Goal: Task Accomplishment & Management: Manage account settings

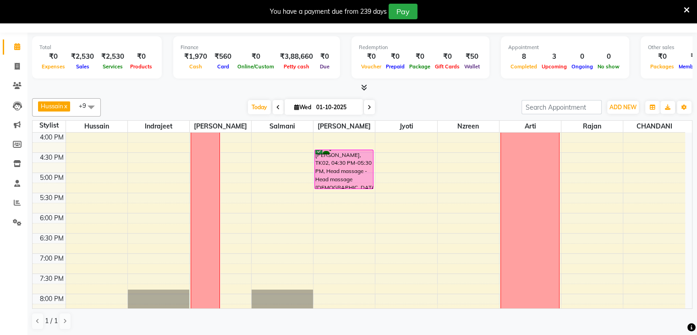
scroll to position [321, 0]
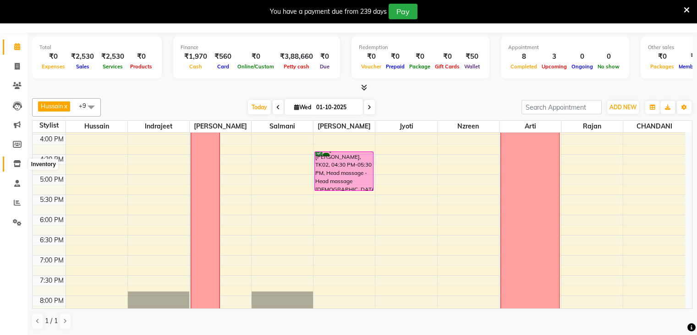
click at [17, 167] on span at bounding box center [17, 164] width 16 height 11
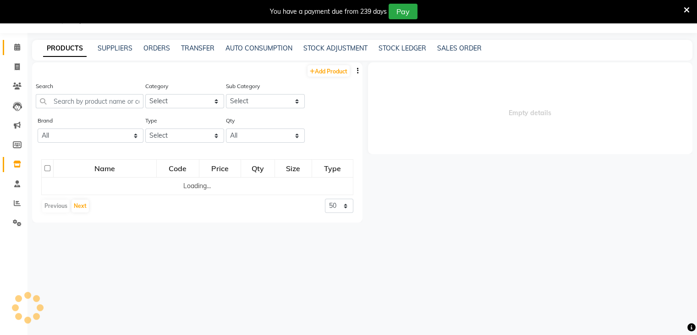
scroll to position [23, 0]
select select
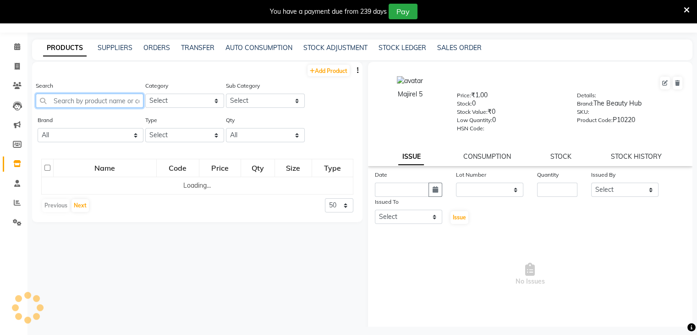
click at [68, 103] on input "text" at bounding box center [90, 101] width 108 height 14
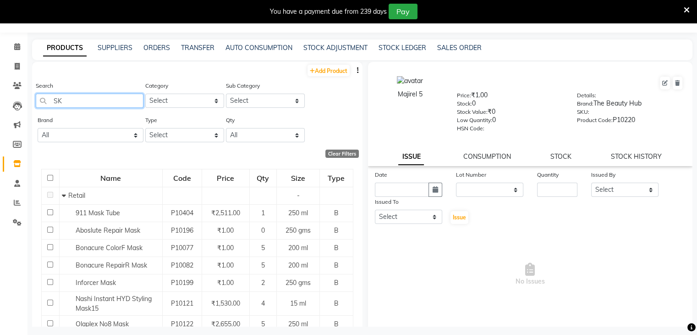
type input "SK"
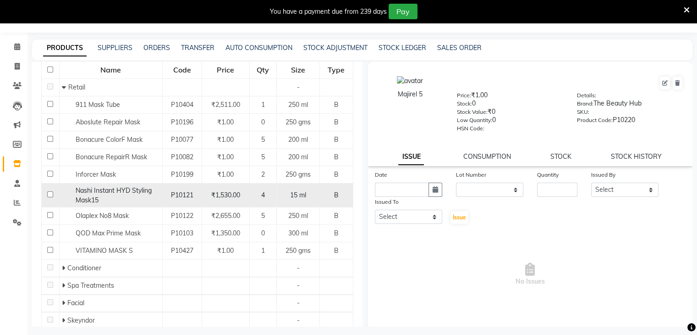
scroll to position [138, 0]
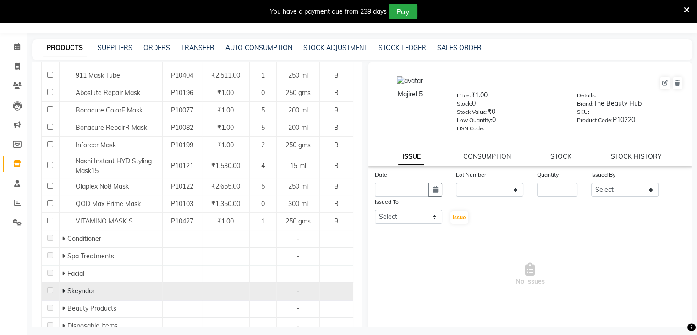
click at [62, 290] on icon at bounding box center [63, 290] width 3 height 6
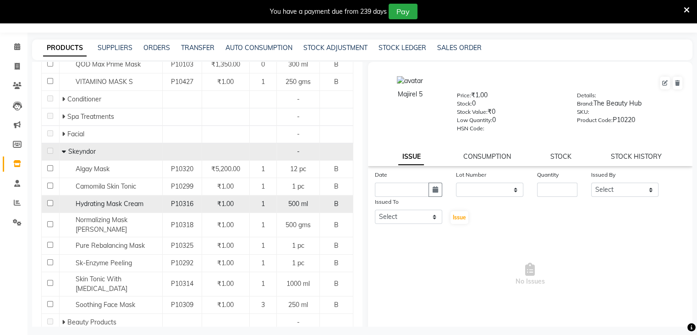
scroll to position [275, 0]
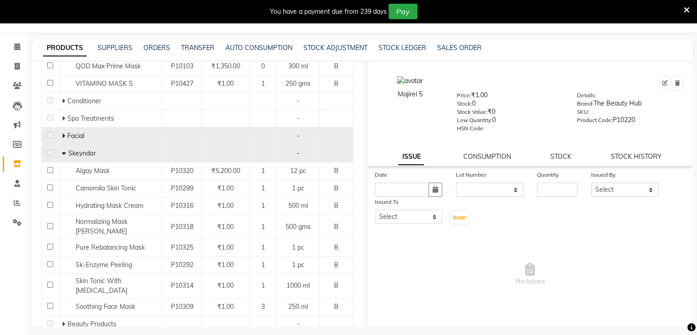
click at [62, 136] on icon at bounding box center [63, 135] width 3 height 6
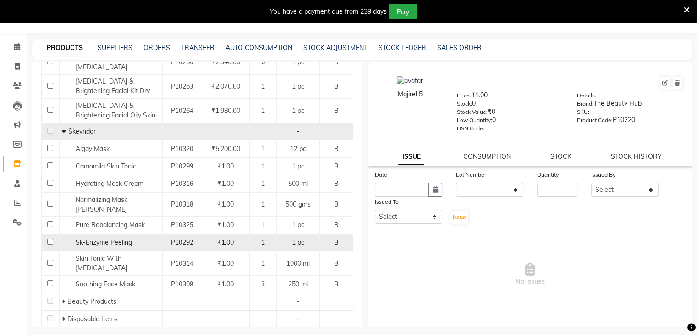
scroll to position [413, 0]
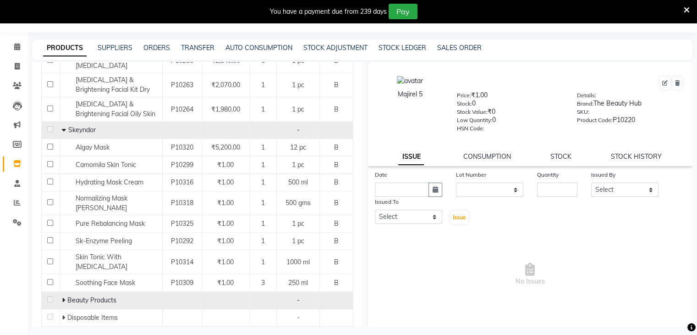
click at [62, 297] on icon at bounding box center [63, 300] width 3 height 6
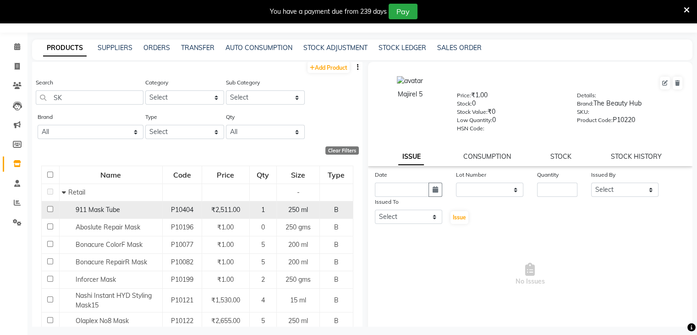
scroll to position [0, 0]
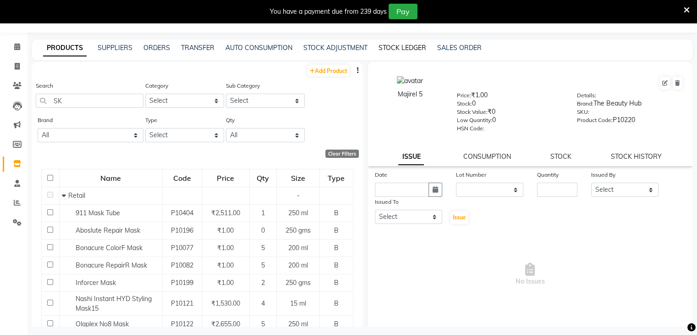
click at [393, 48] on link "STOCK LEDGER" at bounding box center [403, 48] width 48 height 8
select select "all"
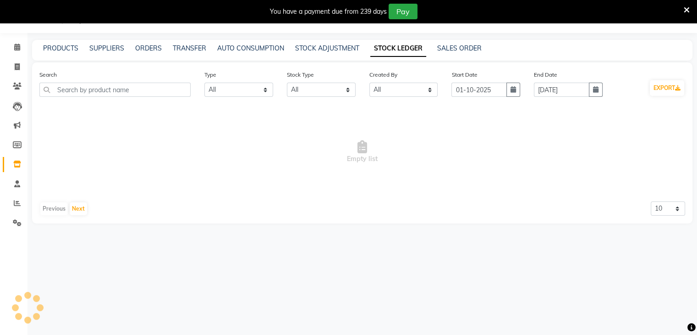
scroll to position [23, 0]
click at [102, 90] on input "text" at bounding box center [114, 90] width 151 height 14
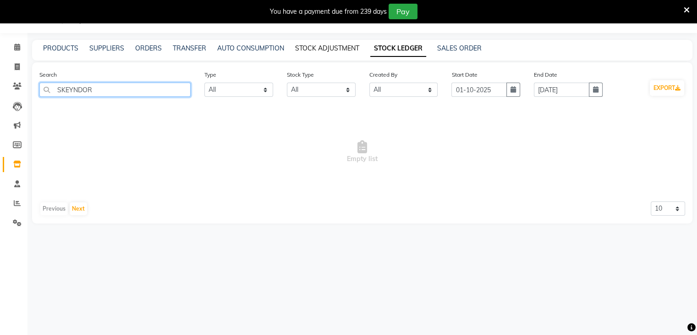
type input "SKEYNDOR"
click at [308, 50] on link "STOCK ADJUSTMENT" at bounding box center [327, 48] width 64 height 8
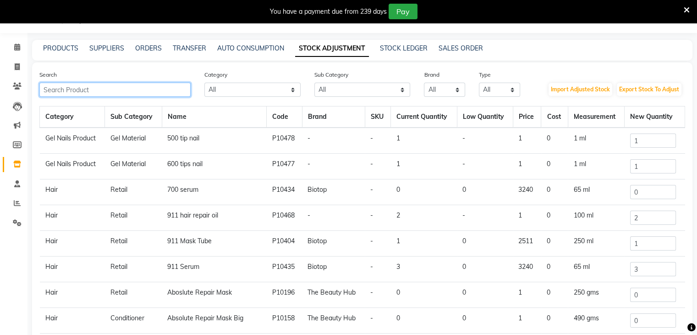
click at [123, 89] on input "text" at bounding box center [114, 90] width 151 height 14
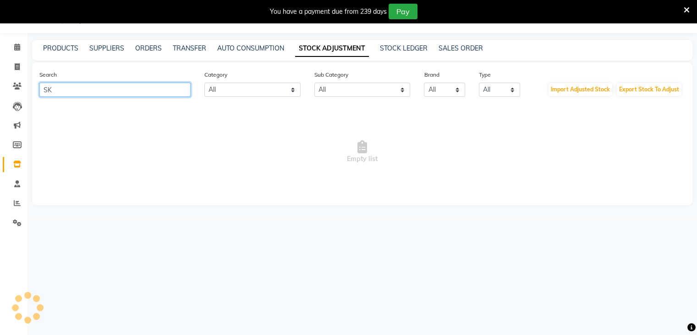
type input "S"
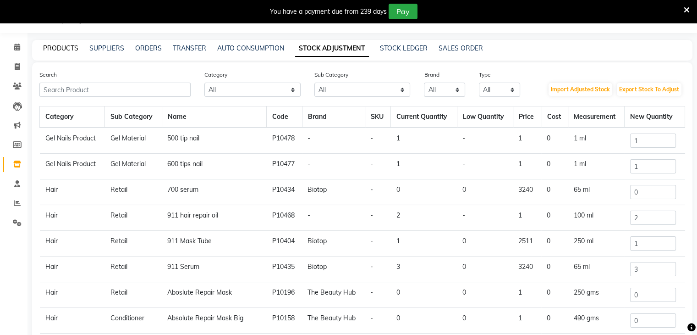
click at [58, 48] on link "PRODUCTS" at bounding box center [60, 48] width 35 height 8
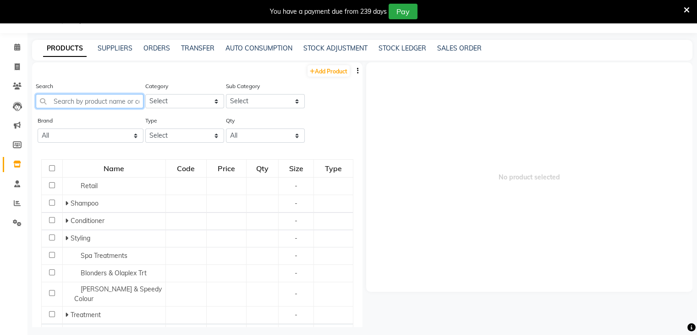
click at [70, 101] on input "text" at bounding box center [90, 101] width 108 height 14
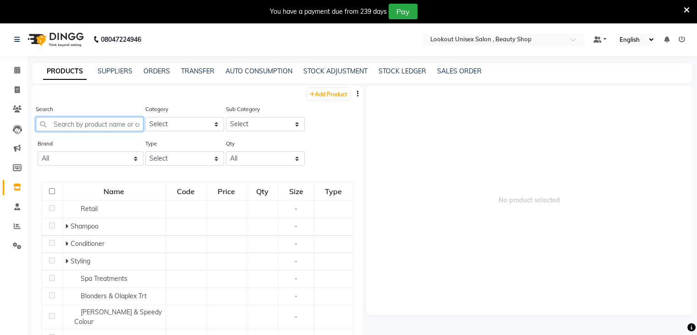
click at [62, 126] on input "text" at bounding box center [90, 124] width 108 height 14
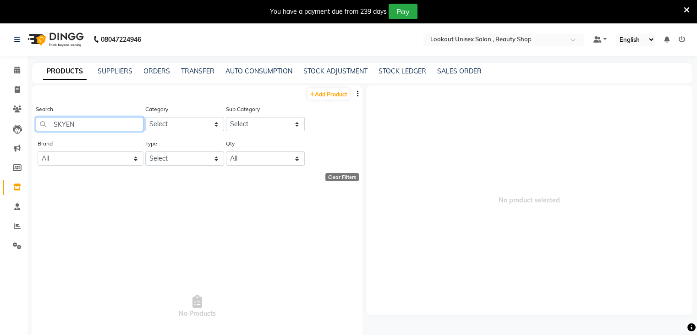
click at [99, 118] on input "SKYEN" at bounding box center [90, 124] width 108 height 14
type input "S"
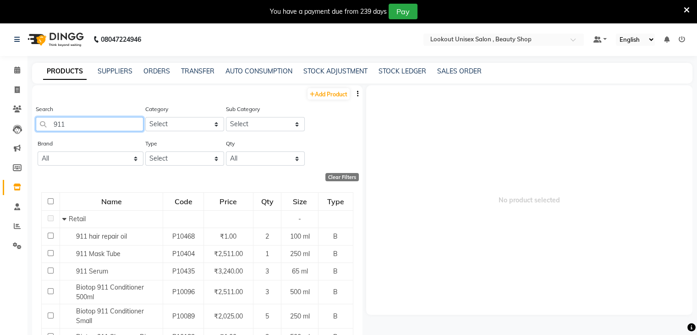
type input "911"
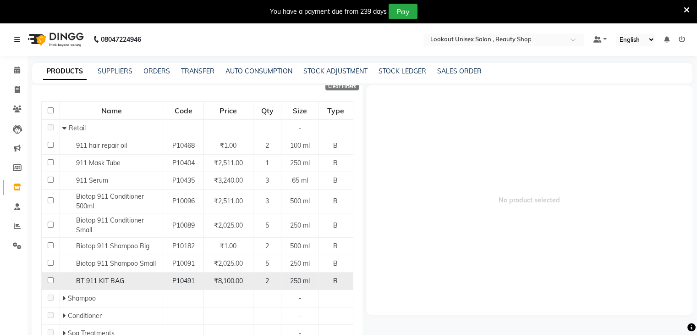
scroll to position [92, 0]
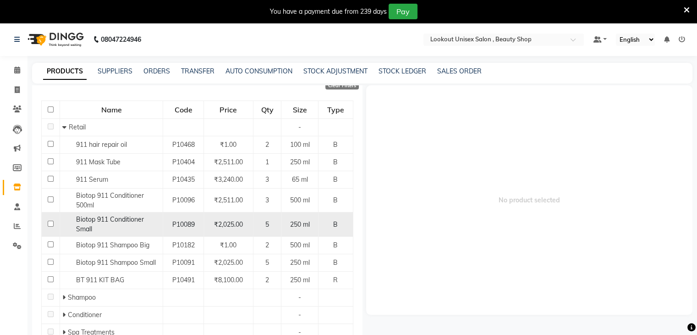
click at [49, 224] on input "checkbox" at bounding box center [51, 223] width 6 height 6
checkbox input "true"
select select
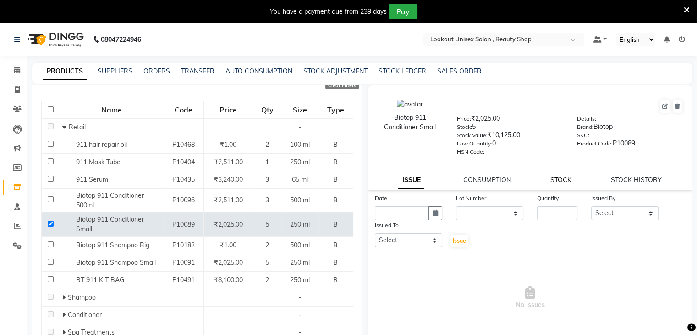
click at [554, 183] on link "STOCK" at bounding box center [560, 180] width 21 height 8
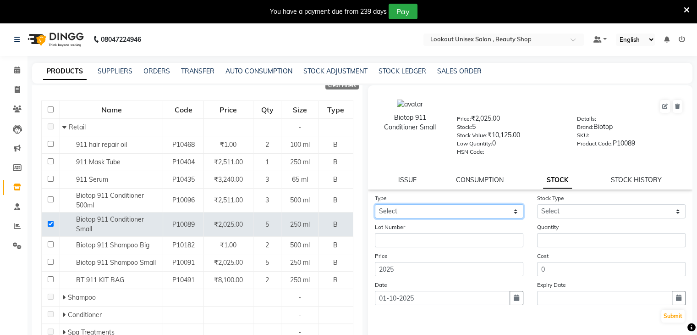
click at [511, 215] on select "Select In Out" at bounding box center [449, 211] width 149 height 14
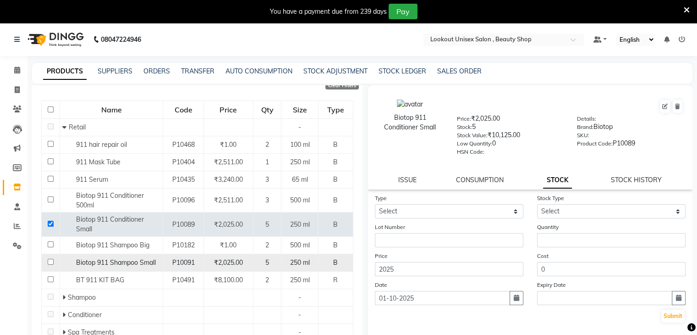
click at [48, 262] on input "checkbox" at bounding box center [51, 262] width 6 height 6
checkbox input "true"
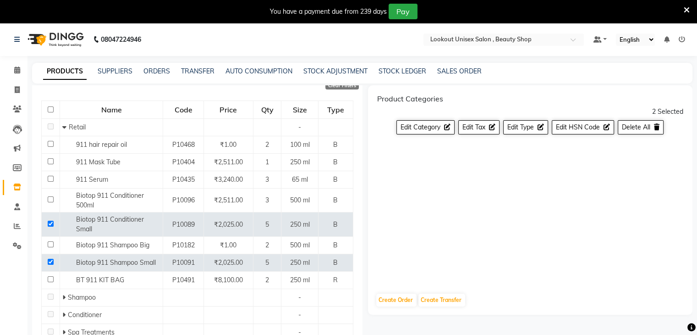
click at [117, 76] on div "PRODUCTS SUPPLIERS ORDERS TRANSFER AUTO CONSUMPTION STOCK ADJUSTMENT STOCK LEDG…" at bounding box center [362, 73] width 660 height 21
click at [114, 70] on link "SUPPLIERS" at bounding box center [115, 71] width 35 height 8
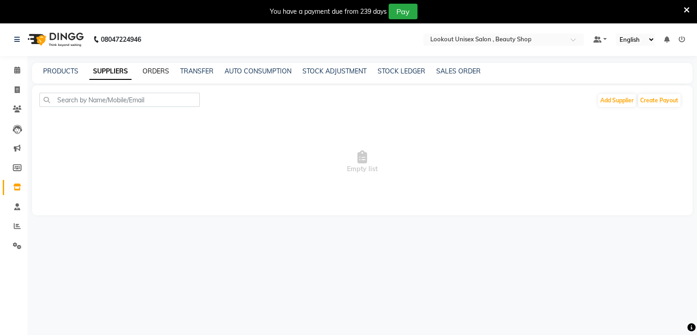
click at [154, 74] on link "ORDERS" at bounding box center [156, 71] width 27 height 8
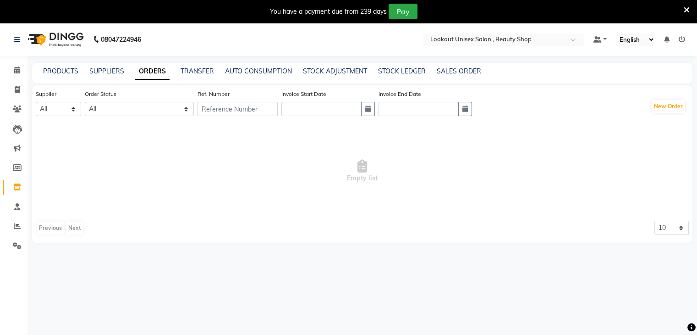
click at [399, 78] on div "PRODUCTS SUPPLIERS ORDERS TRANSFER AUTO CONSUMPTION STOCK ADJUSTMENT STOCK LEDG…" at bounding box center [362, 73] width 660 height 21
click at [400, 72] on link "STOCK LEDGER" at bounding box center [402, 71] width 48 height 8
select select "all"
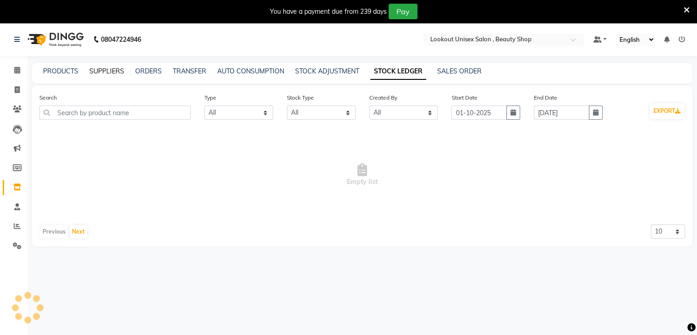
click at [113, 71] on link "SUPPLIERS" at bounding box center [106, 71] width 35 height 8
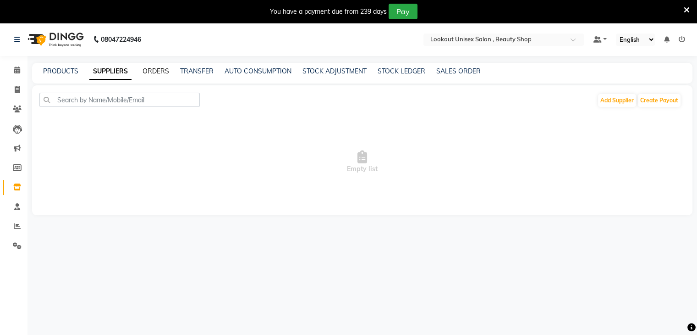
click at [157, 68] on link "ORDERS" at bounding box center [156, 71] width 27 height 8
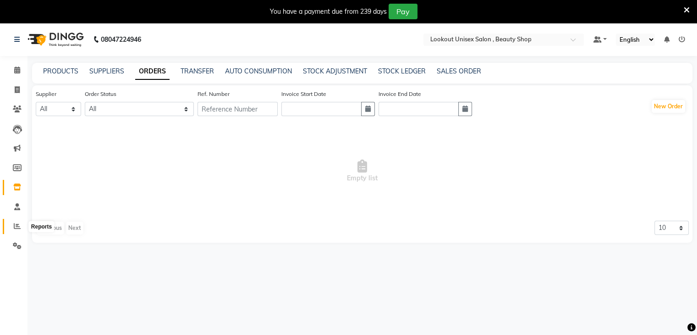
click at [15, 227] on icon at bounding box center [17, 225] width 7 height 7
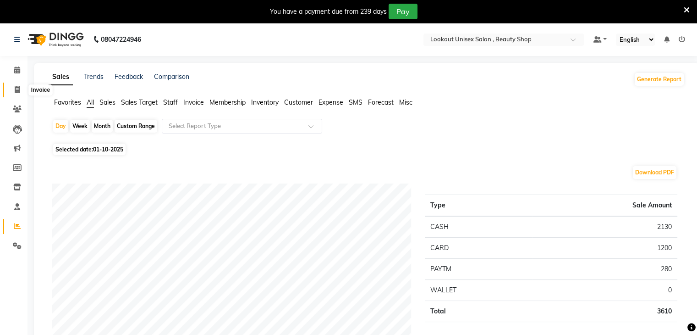
click at [17, 87] on icon at bounding box center [17, 89] width 5 height 7
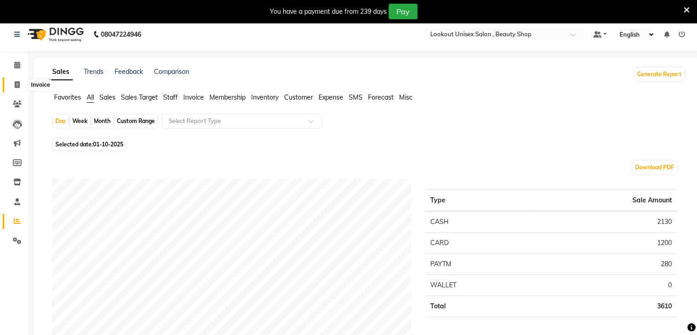
select select "7658"
select select "service"
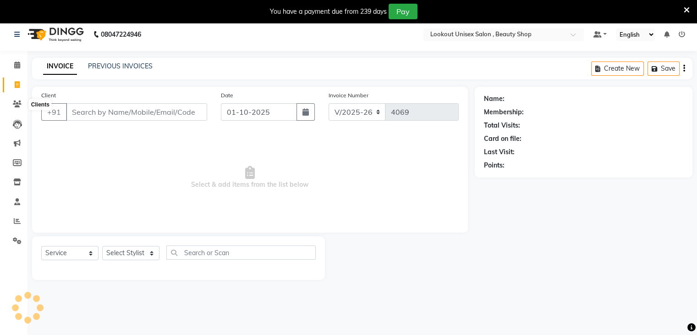
scroll to position [23, 0]
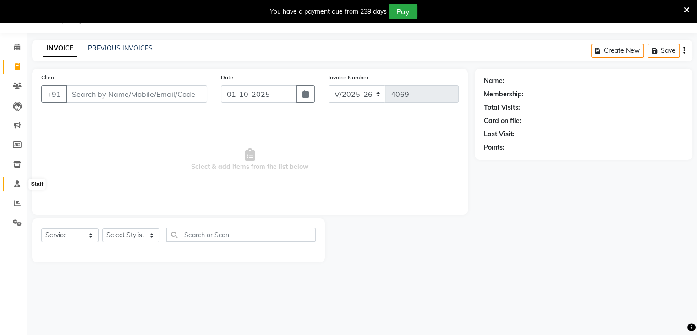
click at [17, 184] on icon at bounding box center [17, 183] width 6 height 7
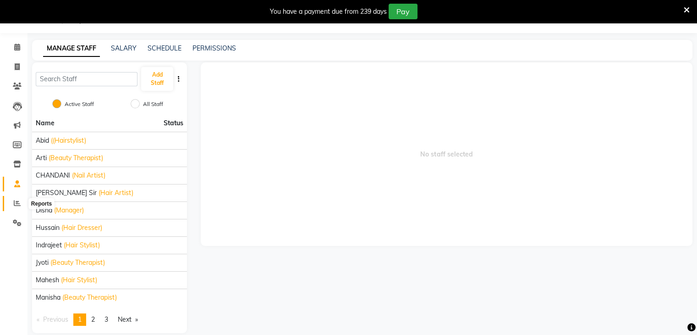
click at [17, 202] on icon at bounding box center [17, 202] width 7 height 7
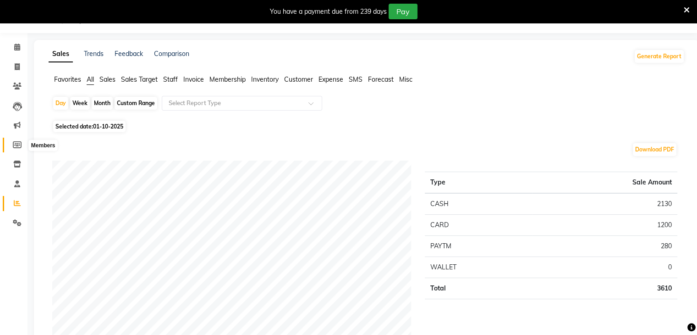
click at [16, 144] on icon at bounding box center [17, 144] width 9 height 7
select select
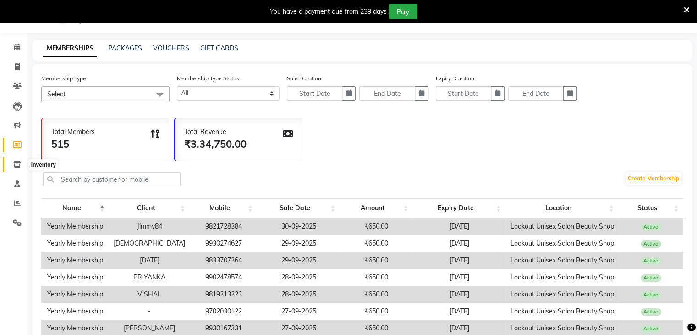
click at [16, 168] on span at bounding box center [17, 164] width 16 height 11
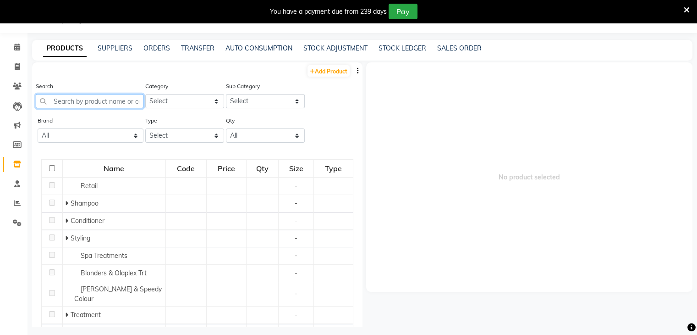
drag, startPoint x: 80, startPoint y: 104, endPoint x: 149, endPoint y: 101, distance: 69.3
click at [80, 103] on input "text" at bounding box center [90, 101] width 108 height 14
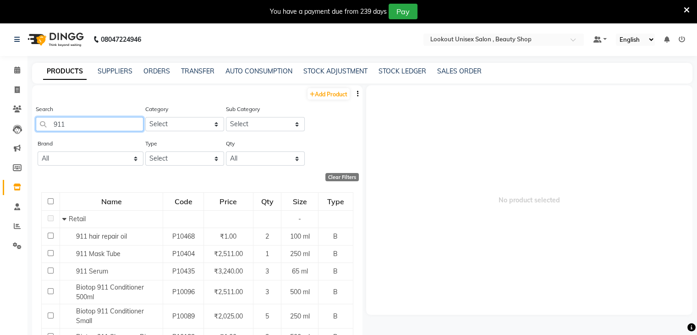
click at [81, 127] on input "911" at bounding box center [90, 124] width 108 height 14
type input "9"
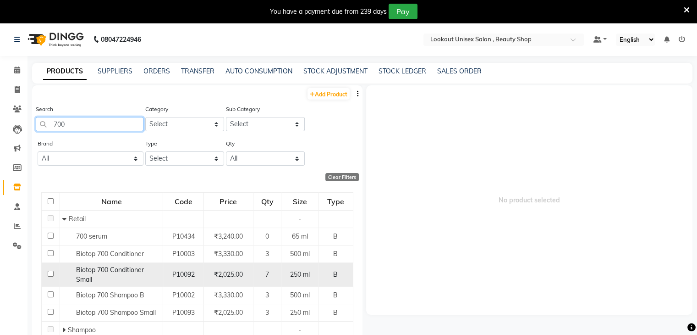
type input "700"
click at [50, 274] on input "checkbox" at bounding box center [51, 273] width 6 height 6
checkbox input "true"
select select
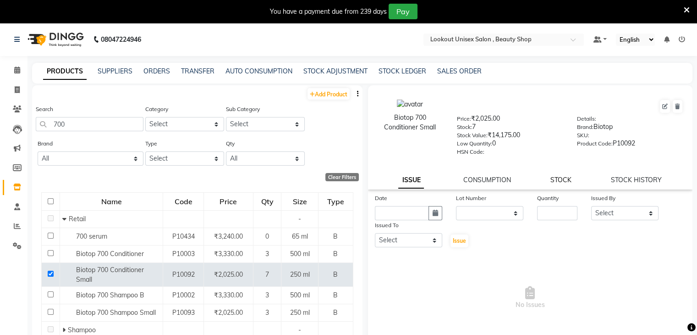
click at [558, 184] on link "STOCK" at bounding box center [560, 180] width 21 height 8
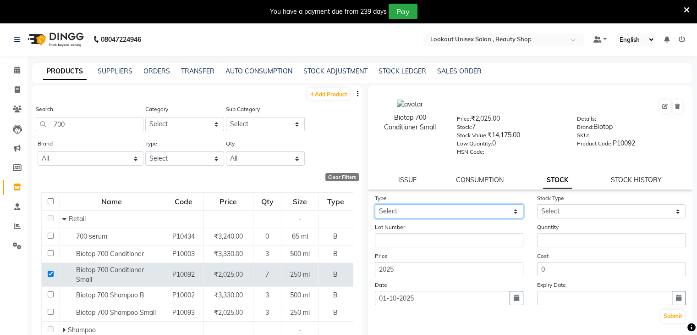
drag, startPoint x: 511, startPoint y: 211, endPoint x: 508, endPoint y: 217, distance: 6.6
click at [511, 211] on select "Select In Out" at bounding box center [449, 211] width 149 height 14
select select "out"
click at [375, 207] on select "Select In Out" at bounding box center [449, 211] width 149 height 14
select select
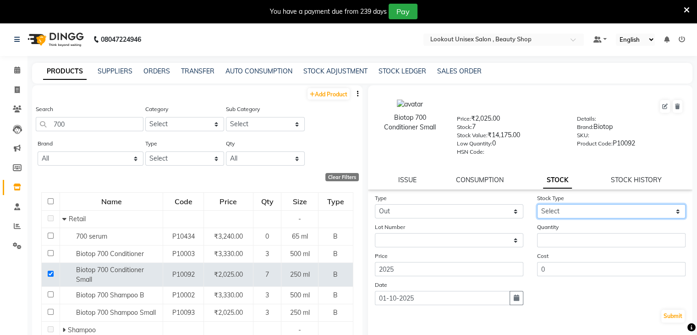
drag, startPoint x: 671, startPoint y: 210, endPoint x: 659, endPoint y: 220, distance: 16.0
click at [671, 210] on select "Select Internal Use Damaged Expired Adjustment Return Other" at bounding box center [611, 211] width 149 height 14
select select "internal use"
click at [537, 207] on select "Select Internal Use Damaged Expired Adjustment Return Other" at bounding box center [611, 211] width 149 height 14
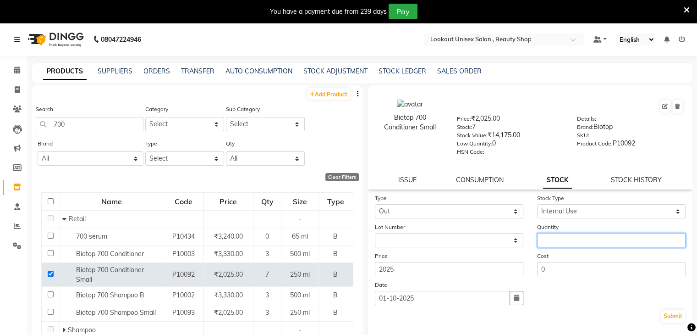
click at [573, 237] on input "number" at bounding box center [611, 240] width 149 height 14
type input "1"
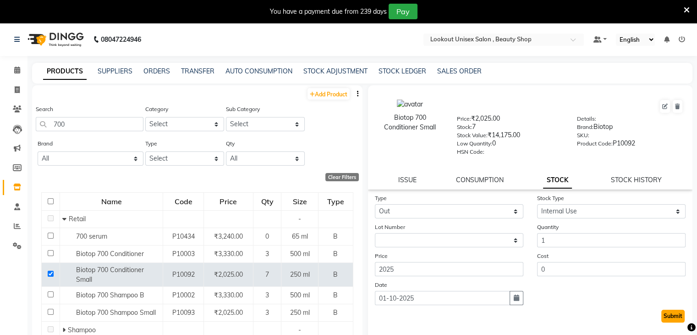
click at [664, 318] on button "Submit" at bounding box center [672, 315] width 23 height 13
select select
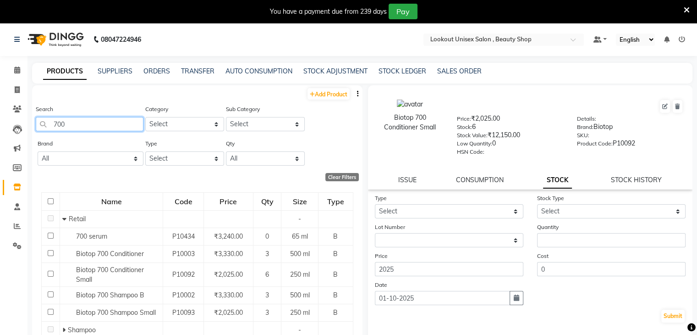
click at [91, 125] on input "700" at bounding box center [90, 124] width 108 height 14
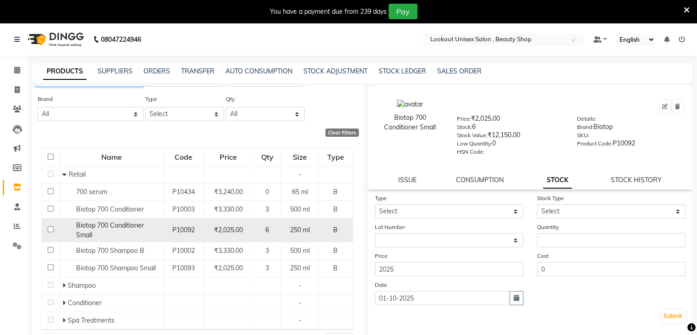
scroll to position [46, 0]
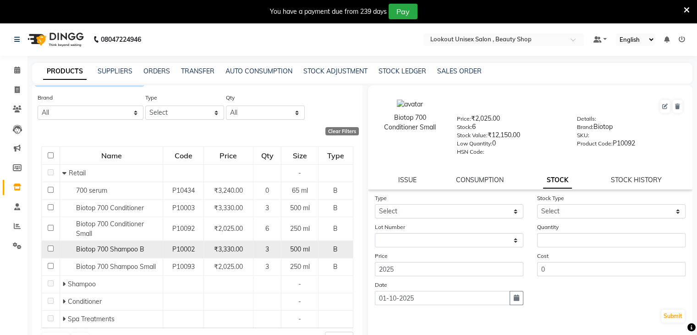
type input "700"
click at [50, 246] on input "checkbox" at bounding box center [51, 248] width 6 height 6
checkbox input "true"
select select
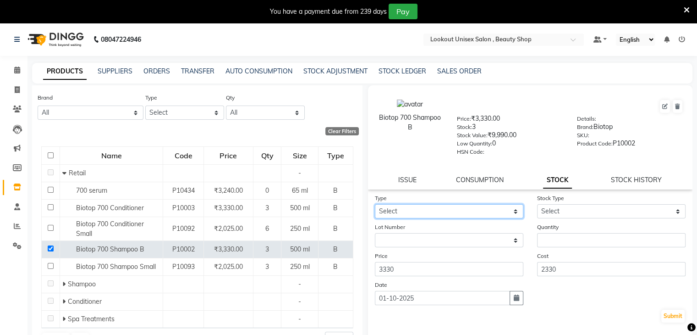
drag, startPoint x: 509, startPoint y: 212, endPoint x: 502, endPoint y: 220, distance: 10.8
click at [509, 212] on select "Select In Out" at bounding box center [449, 211] width 149 height 14
select select "out"
click at [375, 207] on select "Select In Out" at bounding box center [449, 211] width 149 height 14
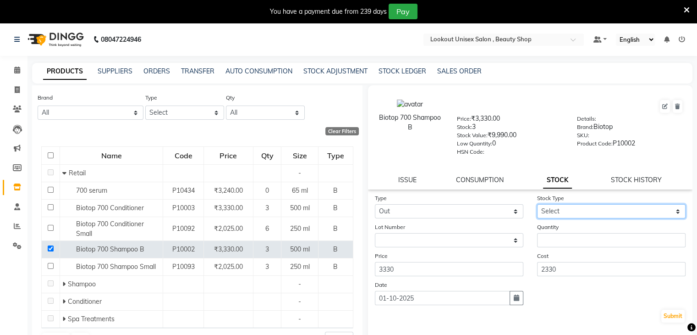
drag, startPoint x: 671, startPoint y: 214, endPoint x: 659, endPoint y: 220, distance: 14.3
click at [671, 214] on select "Select Internal Use Damaged Expired Adjustment Return Other" at bounding box center [611, 211] width 149 height 14
select select "internal use"
click at [537, 207] on select "Select Internal Use Damaged Expired Adjustment Return Other" at bounding box center [611, 211] width 149 height 14
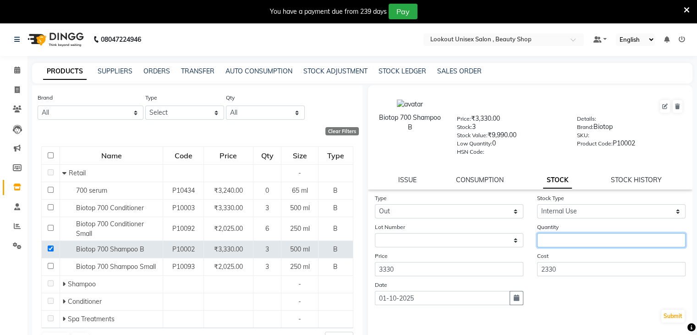
click at [572, 247] on input "number" at bounding box center [611, 240] width 149 height 14
type input "1"
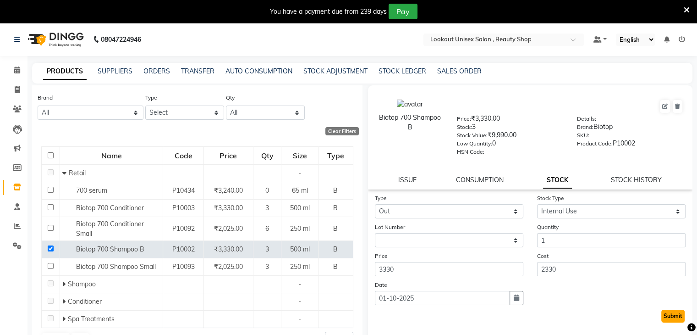
click at [669, 319] on button "Submit" at bounding box center [672, 315] width 23 height 13
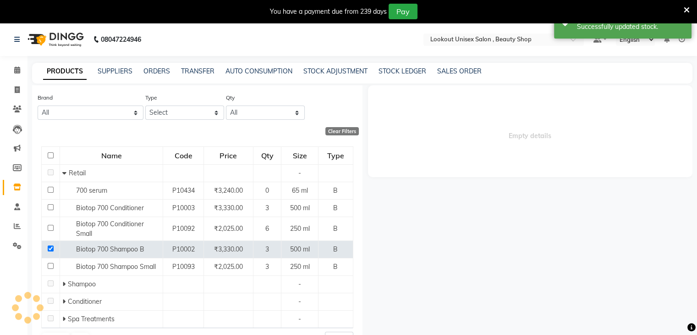
select select
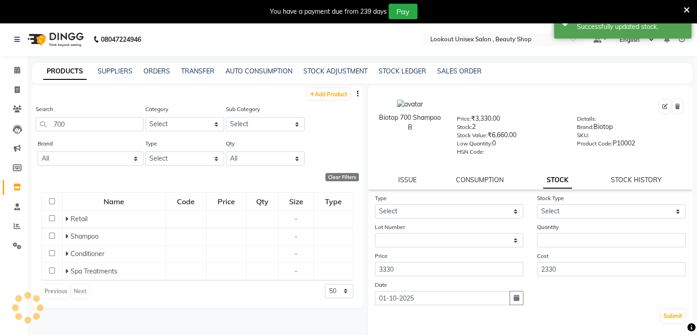
scroll to position [0, 0]
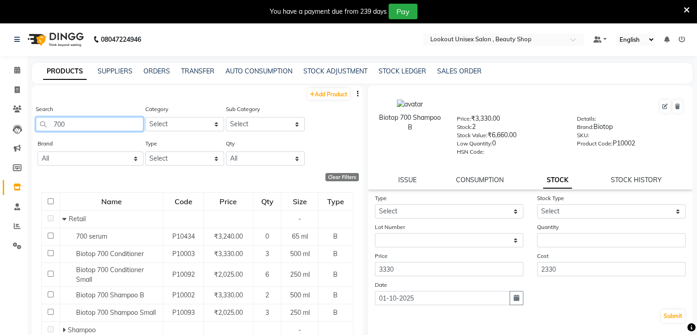
click at [74, 128] on input "700" at bounding box center [90, 124] width 108 height 14
type input "7"
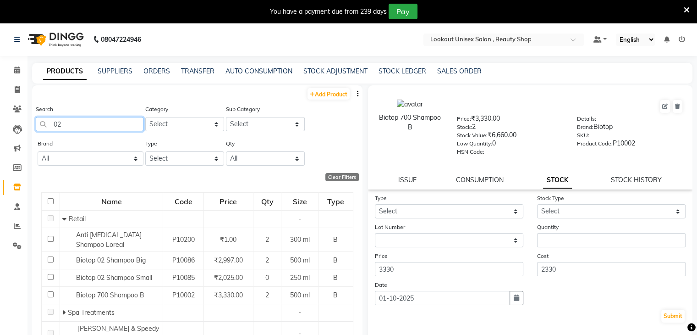
type input "0"
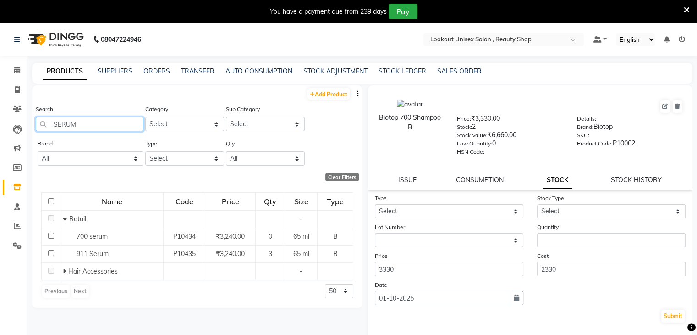
click at [84, 122] on input "SERUM" at bounding box center [90, 124] width 108 height 14
type input "S"
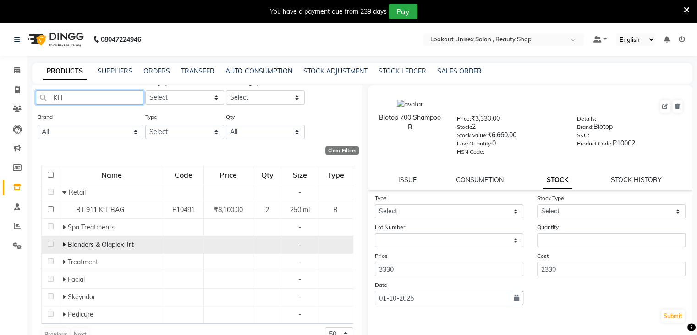
scroll to position [28, 0]
type input "KIT"
click at [60, 242] on td "Blonders & Olaplex Trt" at bounding box center [111, 243] width 103 height 17
click at [64, 245] on icon at bounding box center [63, 243] width 3 height 6
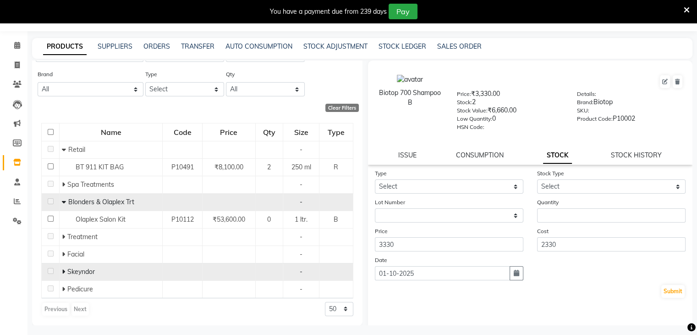
scroll to position [29, 0]
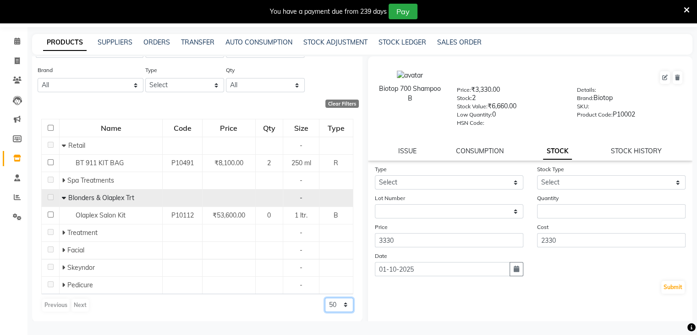
click at [338, 303] on select "50 100 500" at bounding box center [339, 304] width 28 height 14
select select "500"
click at [325, 297] on select "50 100 500" at bounding box center [339, 304] width 28 height 14
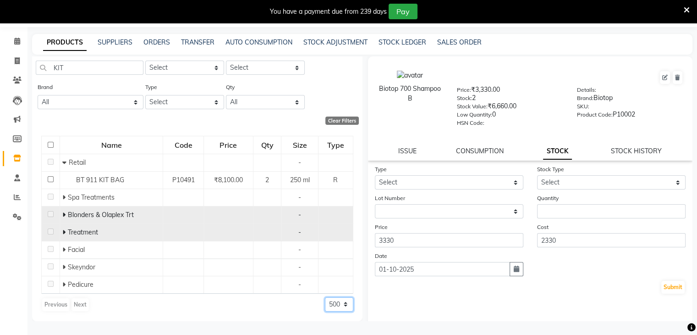
scroll to position [28, 0]
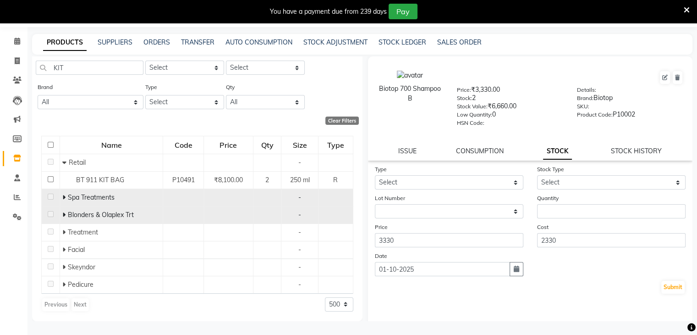
click at [64, 198] on icon at bounding box center [63, 197] width 3 height 6
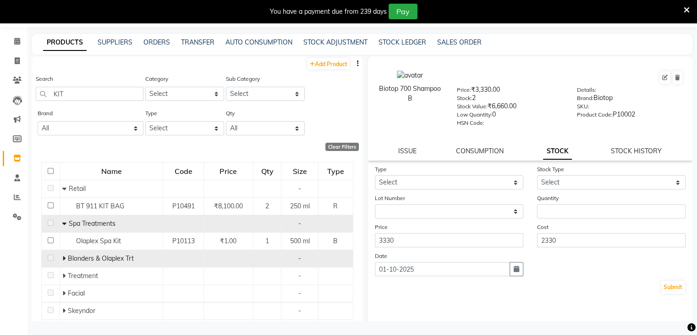
scroll to position [0, 0]
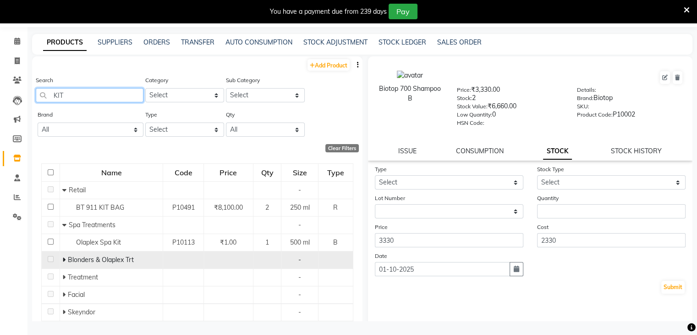
click at [80, 94] on input "KIT" at bounding box center [90, 95] width 108 height 14
type input "K"
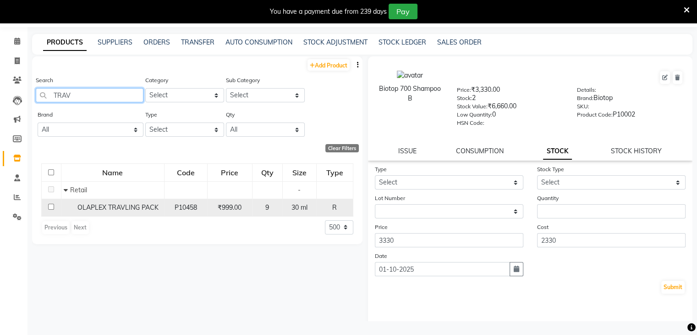
type input "TRAV"
click at [52, 208] on input "checkbox" at bounding box center [51, 207] width 6 height 6
checkbox input "true"
select select
click at [103, 92] on input "TRAV" at bounding box center [90, 95] width 108 height 14
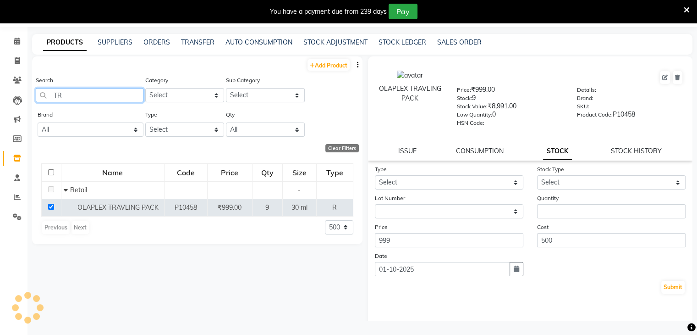
type input "T"
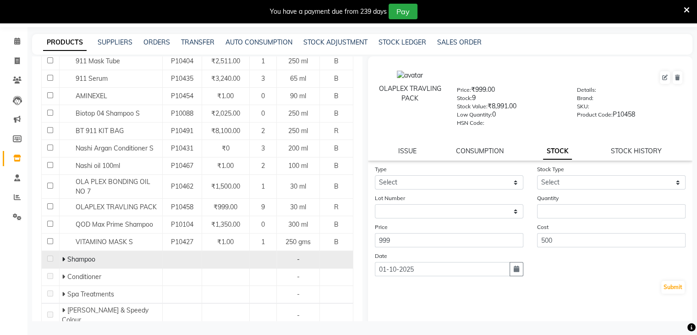
scroll to position [183, 0]
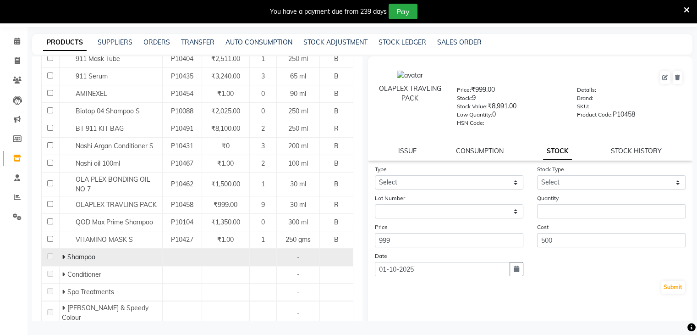
click at [62, 258] on icon at bounding box center [63, 256] width 3 height 6
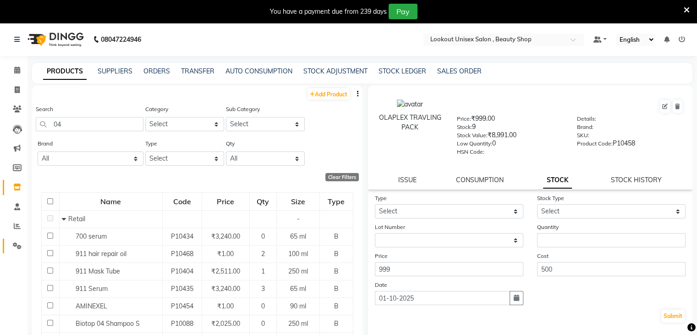
scroll to position [0, 0]
click at [66, 127] on input "04" at bounding box center [90, 124] width 108 height 14
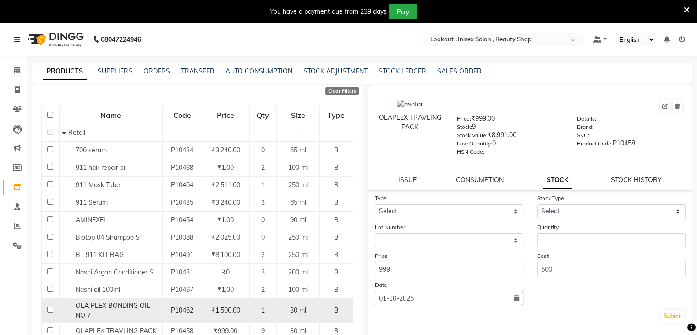
scroll to position [92, 0]
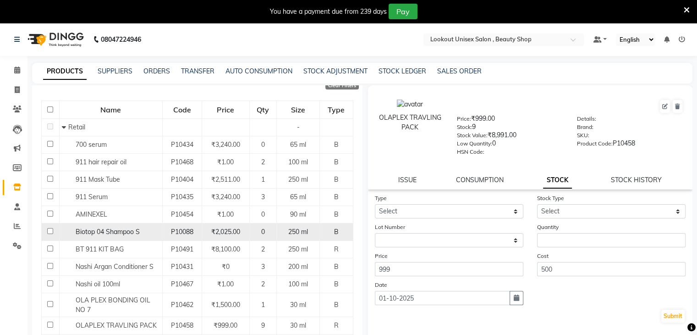
type input "04"
click at [50, 231] on input "checkbox" at bounding box center [50, 231] width 6 height 6
checkbox input "true"
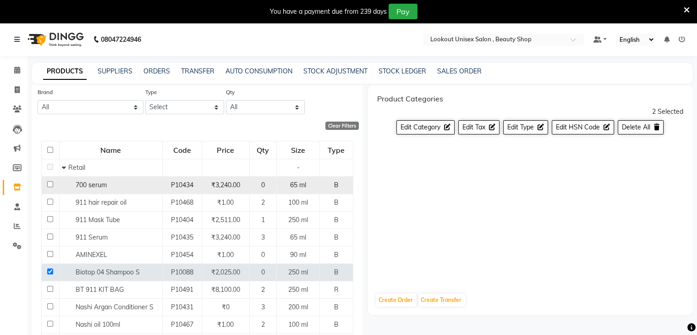
scroll to position [0, 0]
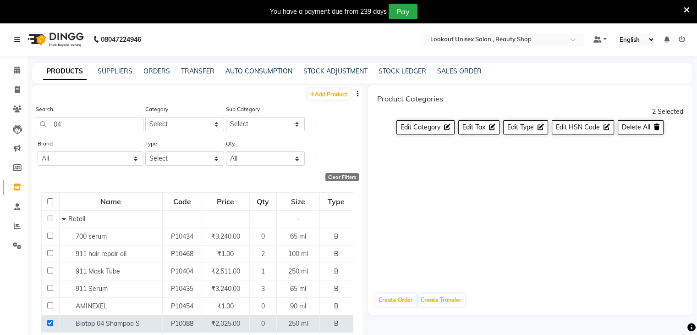
click at [65, 72] on link "PRODUCTS" at bounding box center [65, 71] width 44 height 17
click at [118, 71] on link "SUPPLIERS" at bounding box center [115, 71] width 35 height 8
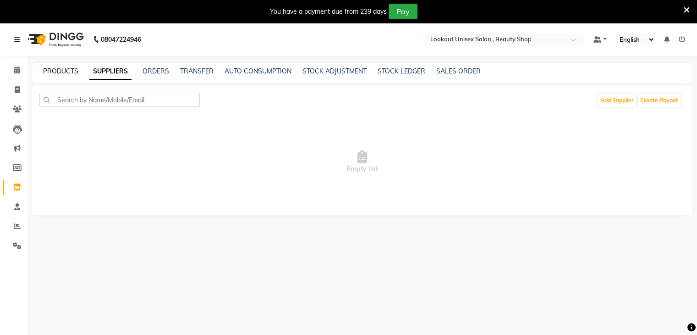
click at [57, 73] on link "PRODUCTS" at bounding box center [60, 71] width 35 height 8
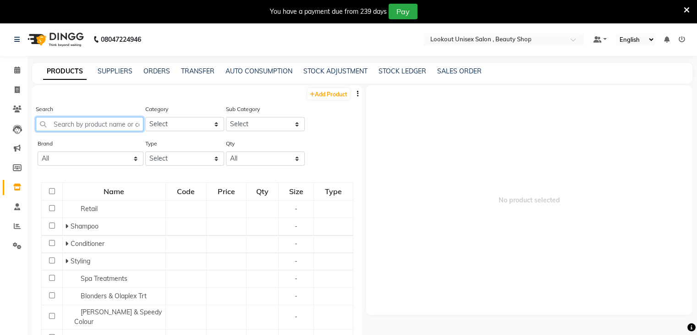
click at [72, 121] on input "text" at bounding box center [90, 124] width 108 height 14
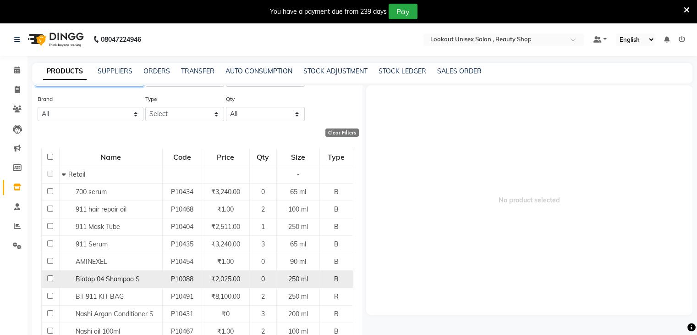
scroll to position [46, 0]
type input "04"
click at [48, 277] on input "checkbox" at bounding box center [50, 277] width 6 height 6
checkbox input "true"
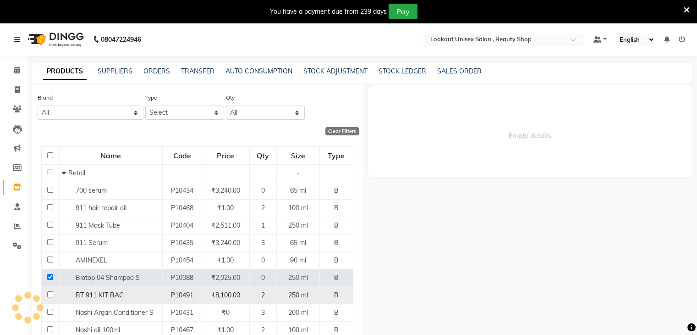
select select
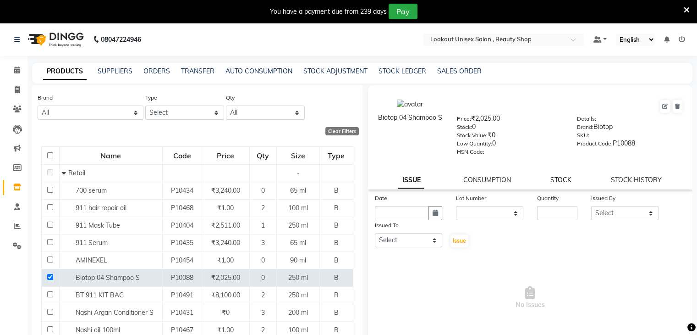
click at [561, 182] on link "STOCK" at bounding box center [560, 180] width 21 height 8
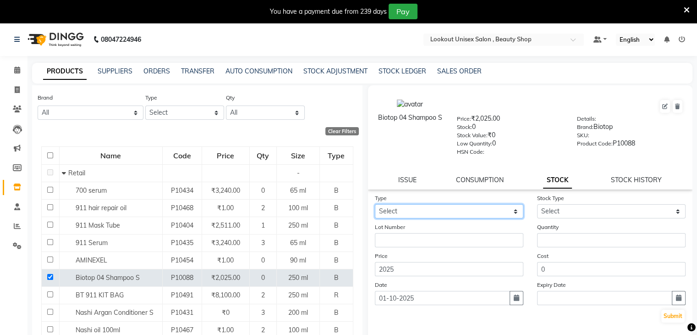
click at [512, 213] on select "Select In Out" at bounding box center [449, 211] width 149 height 14
select select "in"
click at [375, 207] on select "Select In Out" at bounding box center [449, 211] width 149 height 14
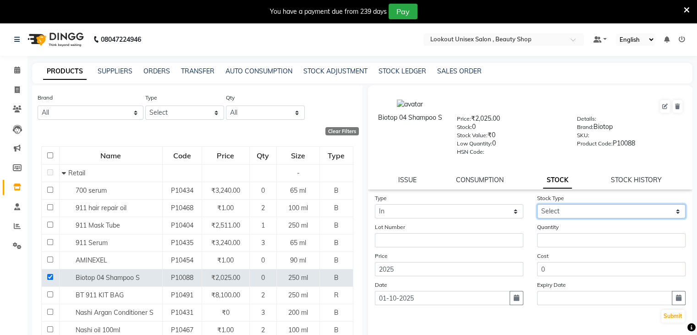
drag, startPoint x: 668, startPoint y: 215, endPoint x: 655, endPoint y: 220, distance: 15.0
click at [668, 215] on select "Select New Stock Adjustment Return Other" at bounding box center [611, 211] width 149 height 14
select select "new stock"
click at [537, 207] on select "Select New Stock Adjustment Return Other" at bounding box center [611, 211] width 149 height 14
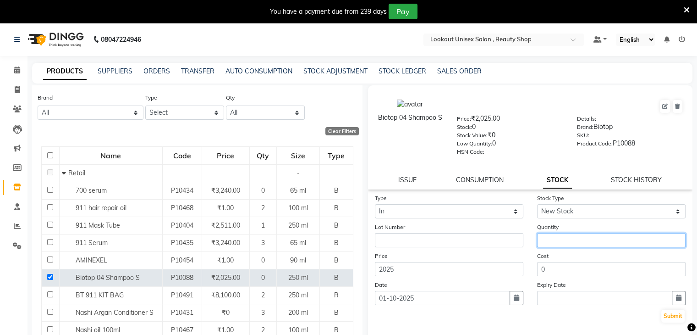
click at [566, 242] on input "number" at bounding box center [611, 240] width 149 height 14
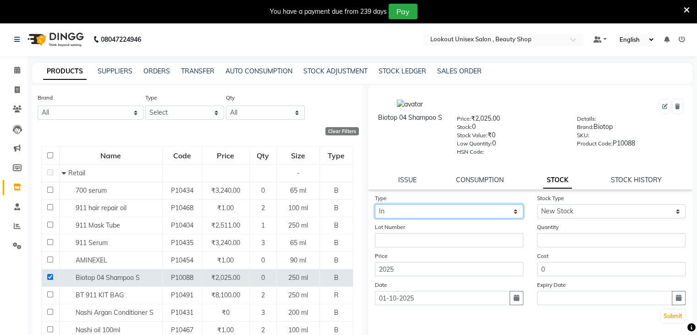
click at [511, 212] on select "Select In Out" at bounding box center [449, 211] width 149 height 14
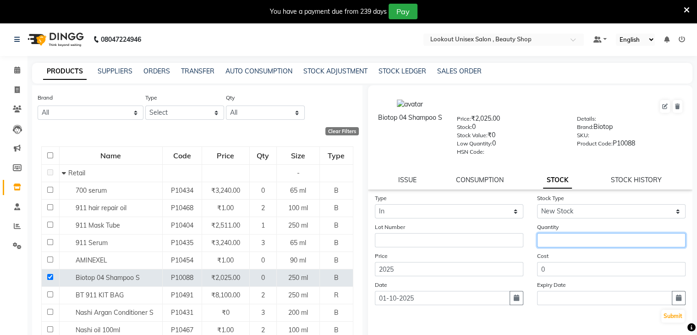
drag, startPoint x: 568, startPoint y: 244, endPoint x: 578, endPoint y: 247, distance: 10.5
click at [571, 244] on input "number" at bounding box center [611, 240] width 149 height 14
type input "2"
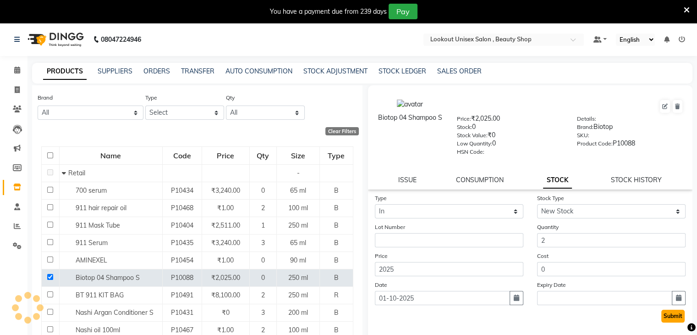
click at [665, 322] on button "Submit" at bounding box center [672, 315] width 23 height 13
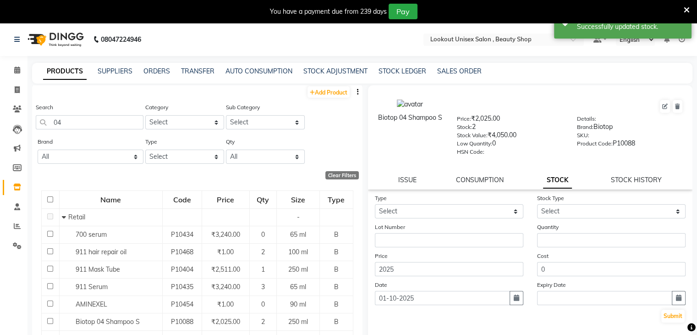
scroll to position [0, 0]
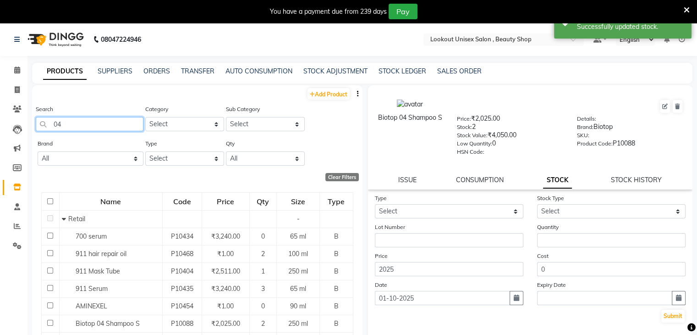
click at [81, 124] on input "04" at bounding box center [90, 124] width 108 height 14
type input "0"
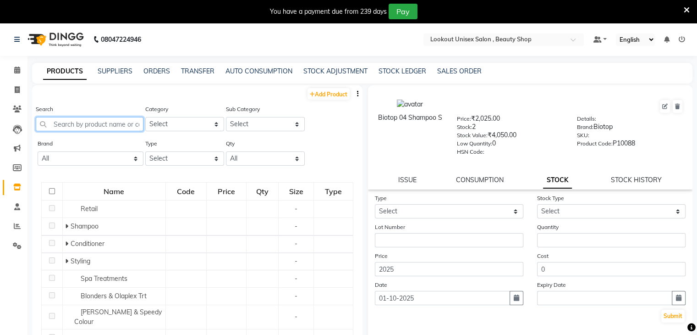
type input "8"
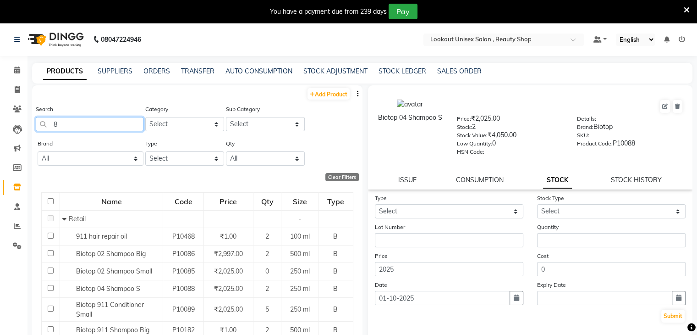
click at [81, 124] on input "8" at bounding box center [90, 124] width 108 height 14
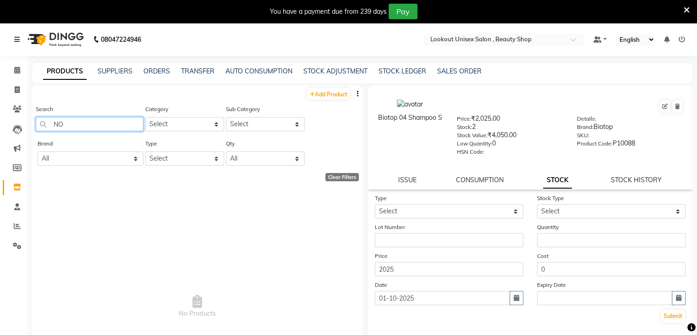
type input "N"
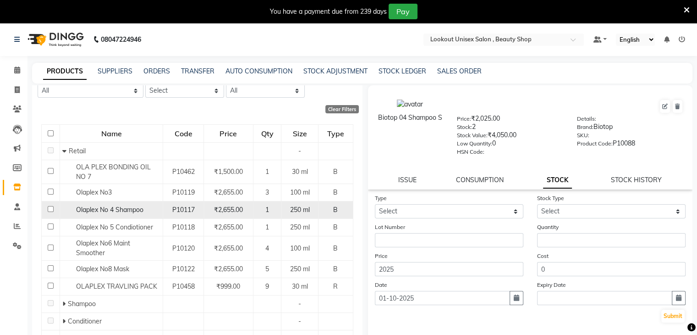
scroll to position [92, 0]
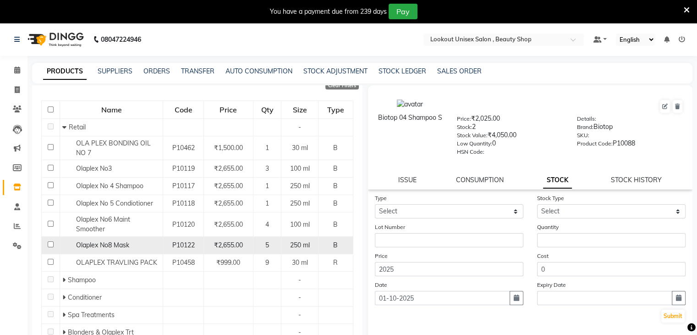
type input "OLA"
click at [46, 245] on td at bounding box center [51, 245] width 18 height 17
click at [48, 244] on input "checkbox" at bounding box center [51, 244] width 6 height 6
checkbox input "true"
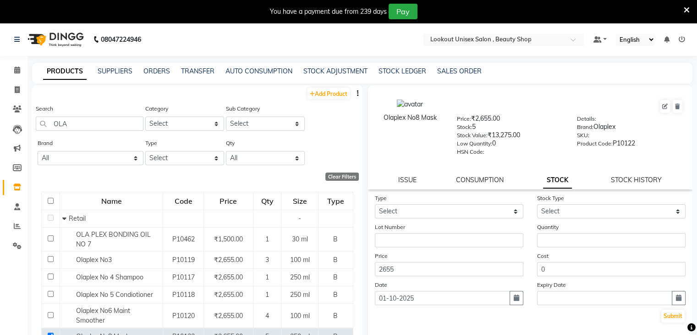
scroll to position [0, 0]
drag, startPoint x: 86, startPoint y: 127, endPoint x: 119, endPoint y: 125, distance: 32.6
click at [87, 127] on input "OLA" at bounding box center [90, 124] width 108 height 14
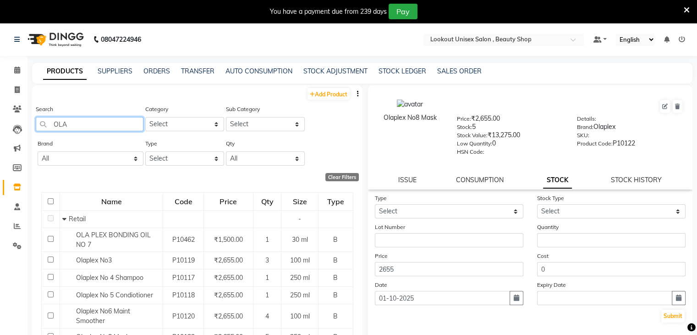
click at [84, 123] on input "OLA" at bounding box center [90, 124] width 108 height 14
type input "O"
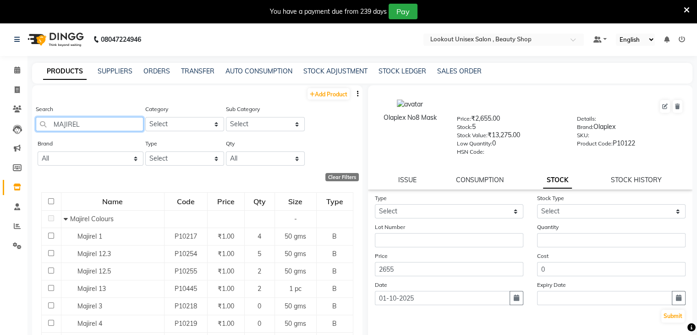
type input "MAJIREL"
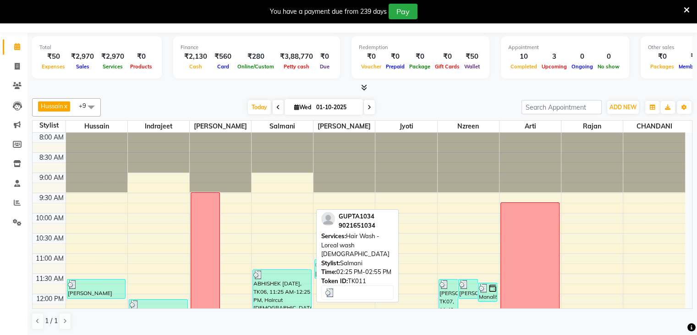
scroll to position [138, 0]
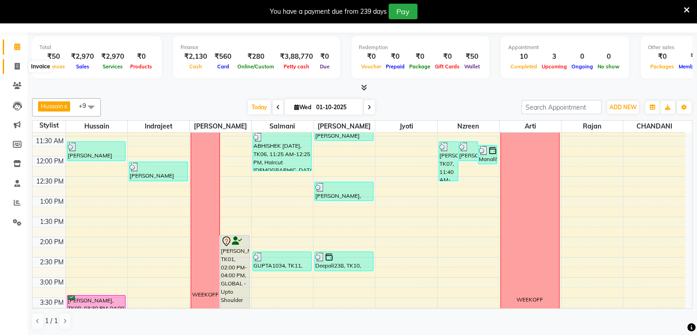
click at [18, 70] on icon at bounding box center [17, 66] width 5 height 7
select select "service"
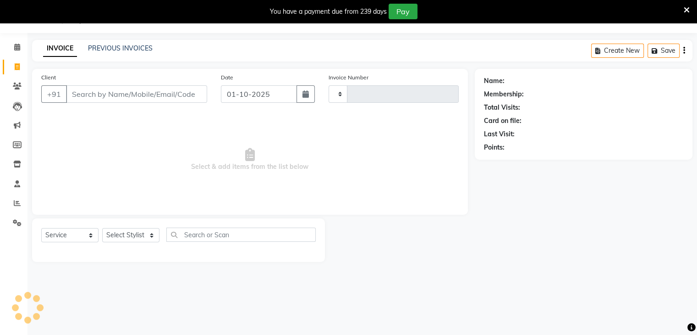
scroll to position [23, 0]
type input "4068"
select select "7658"
click at [150, 235] on select "Select Stylist Abid Arti CHANDANI Dhaval Sir Disha Hussain Indrajeet Jyoti Mahe…" at bounding box center [130, 235] width 57 height 14
select select "68200"
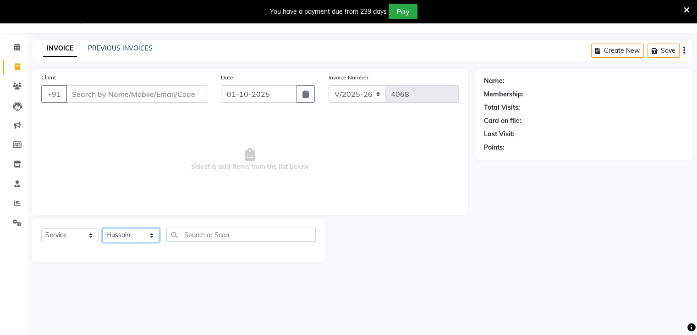
click at [102, 228] on select "Select Stylist Abid Arti CHANDANI Dhaval Sir Disha Hussain Indrajeet Jyoti Mahe…" at bounding box center [130, 235] width 57 height 14
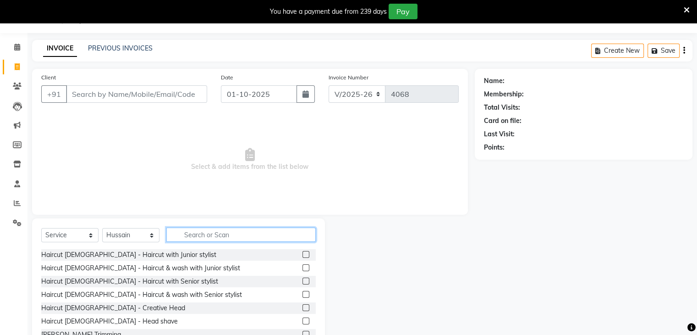
click at [208, 231] on input "text" at bounding box center [240, 234] width 149 height 14
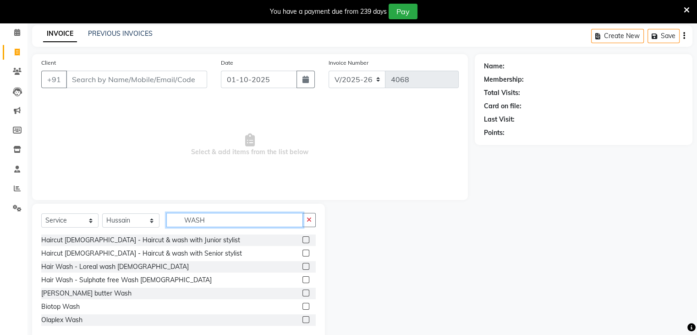
scroll to position [56, 0]
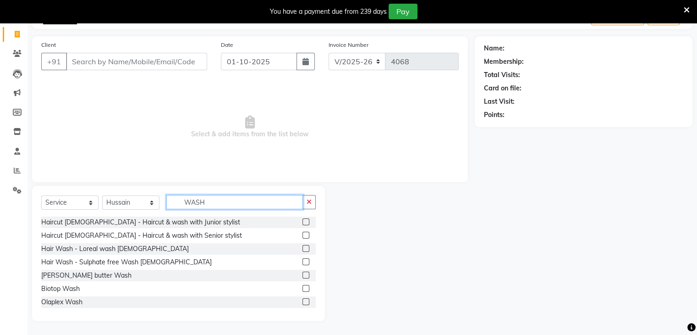
type input "WASH"
click at [303, 303] on label at bounding box center [306, 301] width 7 height 7
click at [303, 303] on input "checkbox" at bounding box center [306, 302] width 6 height 6
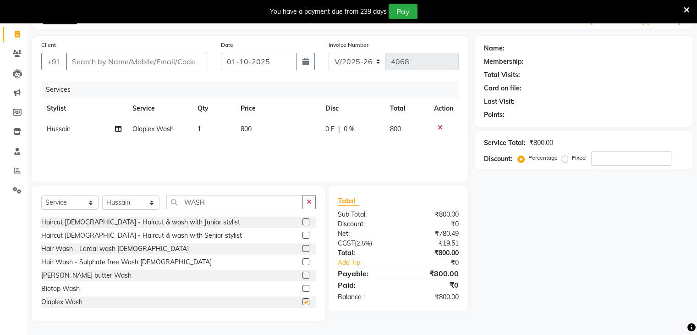
checkbox input "false"
click at [118, 62] on input "Client" at bounding box center [136, 61] width 141 height 17
type input "9"
type input "0"
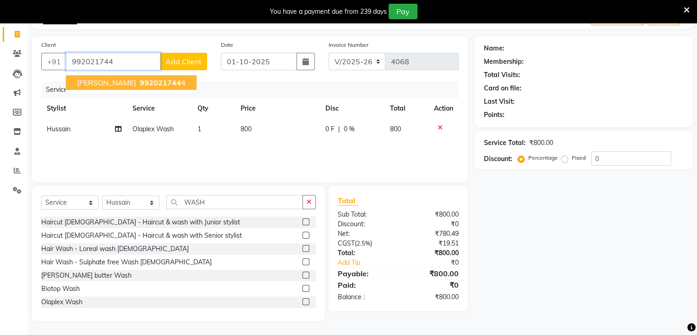
click at [140, 79] on span "992021744" at bounding box center [160, 82] width 41 height 9
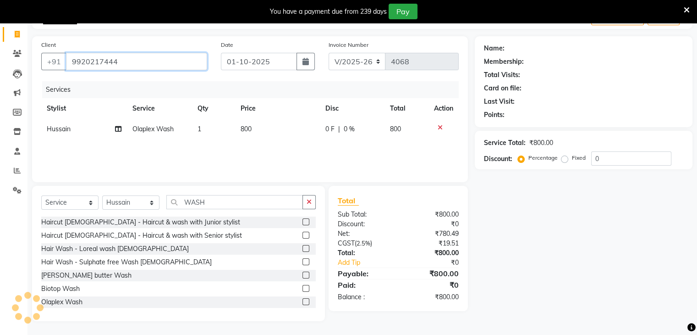
type input "9920217444"
select select "1: Object"
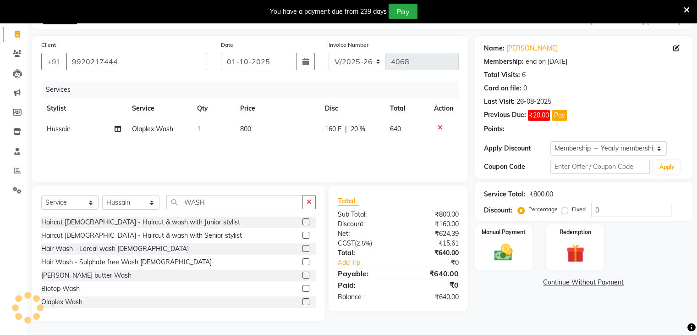
type input "20"
drag, startPoint x: 71, startPoint y: 60, endPoint x: 119, endPoint y: 63, distance: 48.3
click at [119, 63] on input "9920217444" at bounding box center [136, 61] width 141 height 17
click at [484, 252] on div "Manual Payment" at bounding box center [503, 246] width 60 height 47
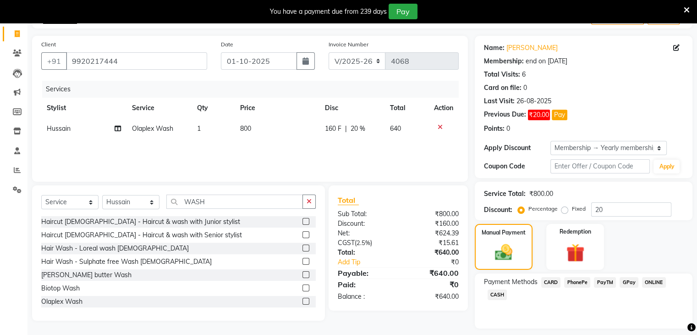
click at [549, 279] on span "CARD" at bounding box center [551, 282] width 20 height 11
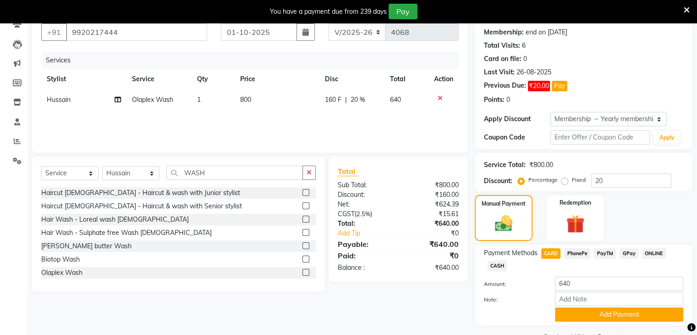
scroll to position [109, 0]
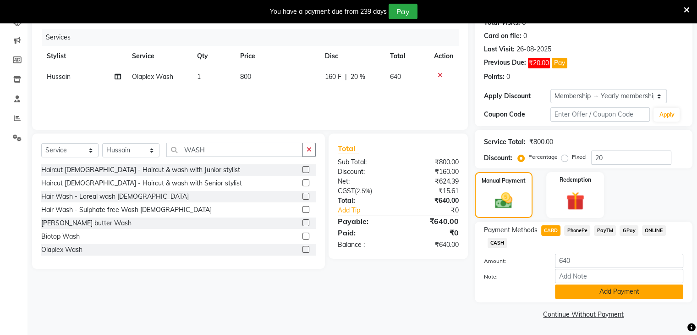
click at [599, 290] on button "Add Payment" at bounding box center [619, 291] width 128 height 14
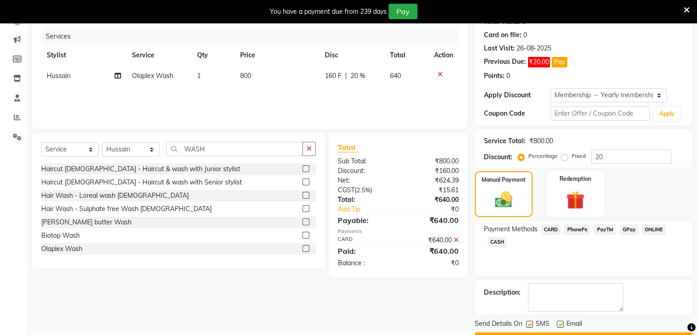
scroll to position [133, 0]
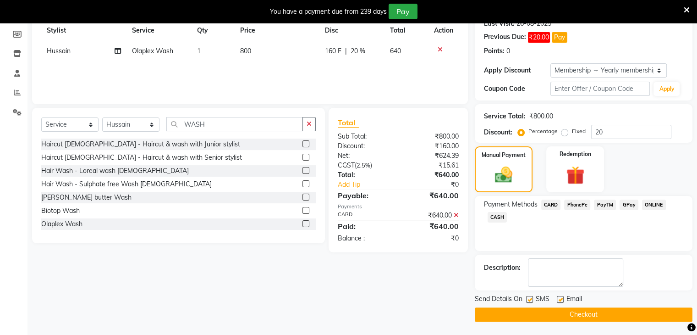
click at [562, 298] on label at bounding box center [560, 299] width 7 height 7
click at [562, 298] on input "checkbox" at bounding box center [560, 300] width 6 height 6
checkbox input "false"
click at [576, 311] on button "Checkout" at bounding box center [584, 314] width 218 height 14
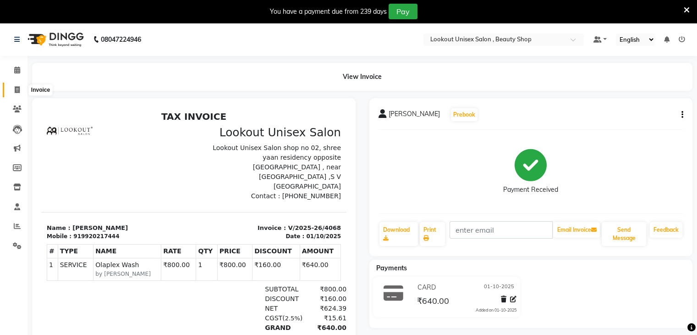
click at [20, 87] on span at bounding box center [17, 90] width 16 height 11
select select "service"
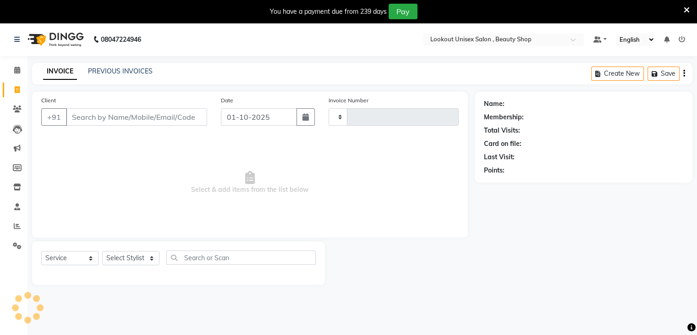
scroll to position [23, 0]
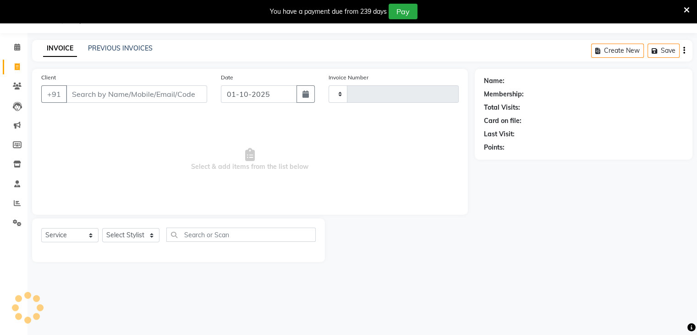
type input "4069"
select select "7658"
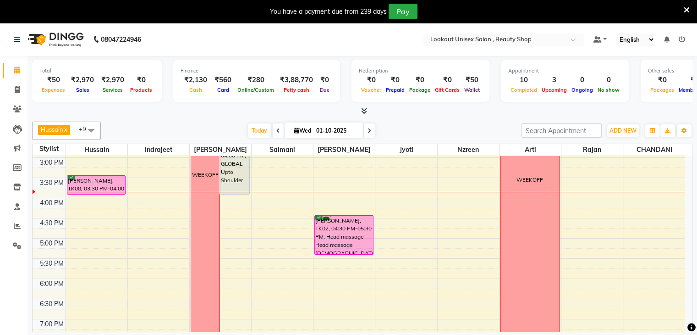
click at [294, 129] on icon at bounding box center [296, 130] width 5 height 6
select select "10"
select select "2025"
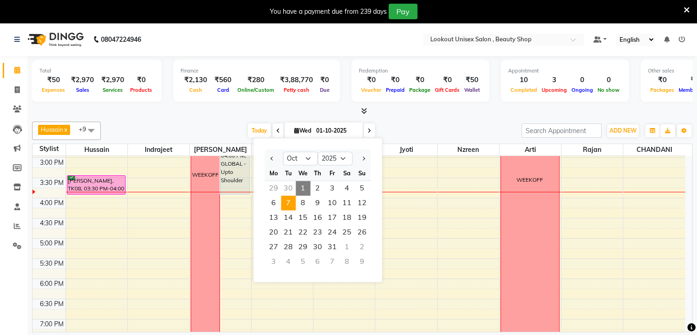
click at [291, 200] on span "7" at bounding box center [288, 202] width 15 height 15
type input "07-10-2025"
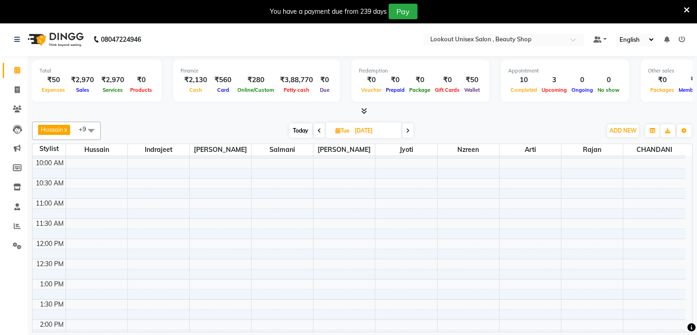
scroll to position [143, 0]
click at [101, 296] on div "8:00 AM 8:30 AM 9:00 AM 9:30 AM 10:00 AM 10:30 AM 11:00 AM 11:30 AM 12:00 PM 12…" at bounding box center [359, 295] width 653 height 564
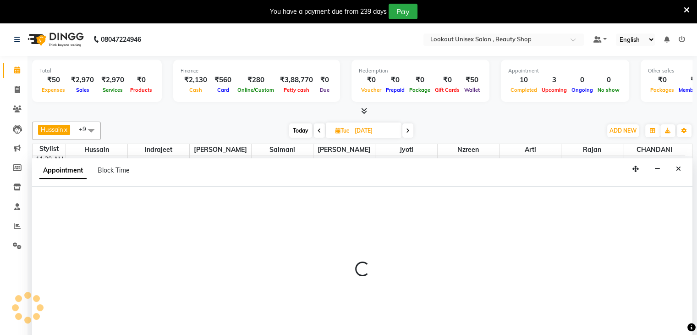
scroll to position [17, 0]
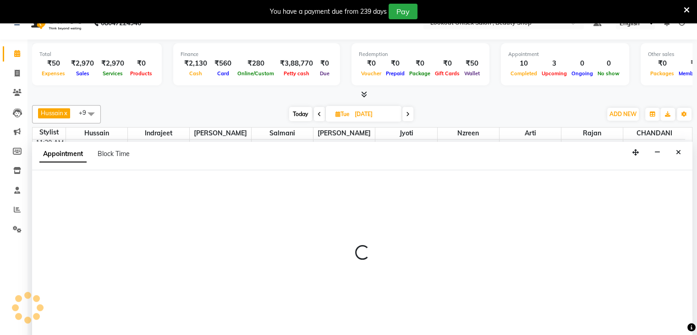
select select "68200"
select select "900"
select select "tentative"
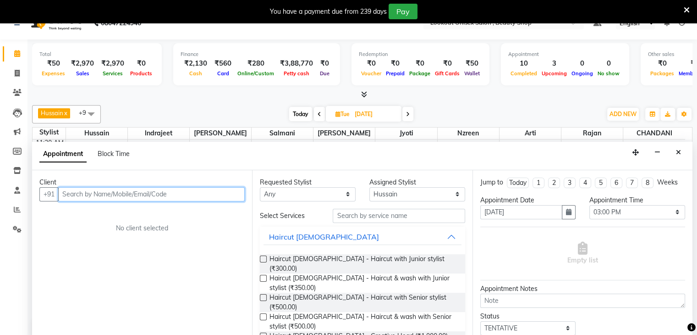
click at [69, 197] on input "text" at bounding box center [151, 194] width 187 height 14
paste input "9920217444"
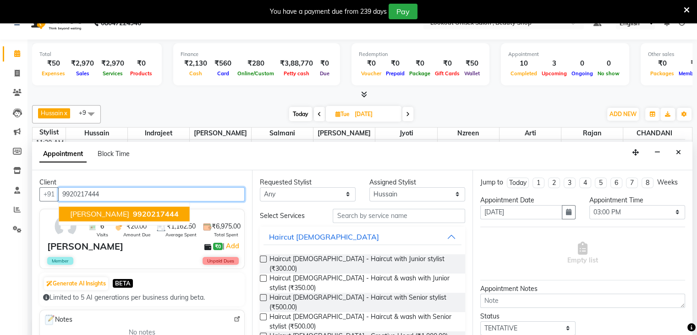
type input "9920217444"
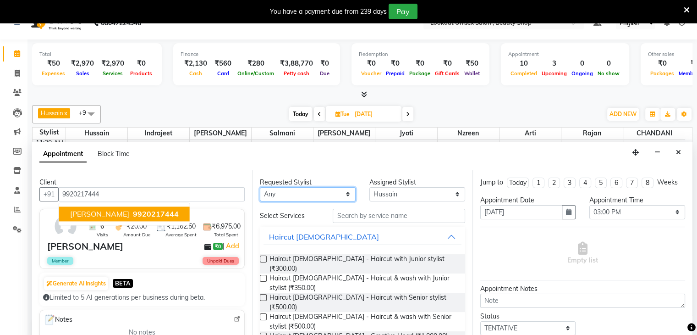
click at [342, 192] on select "Any Abid Arti CHANDANI Dhaval Sir Hussain Indrajeet Jyoti Mayuri Nabil Nzreen R…" at bounding box center [308, 194] width 96 height 14
select select "68200"
click at [260, 187] on select "Any Abid Arti CHANDANI Dhaval Sir Hussain Indrajeet Jyoti Mayuri Nabil Nzreen R…" at bounding box center [308, 194] width 96 height 14
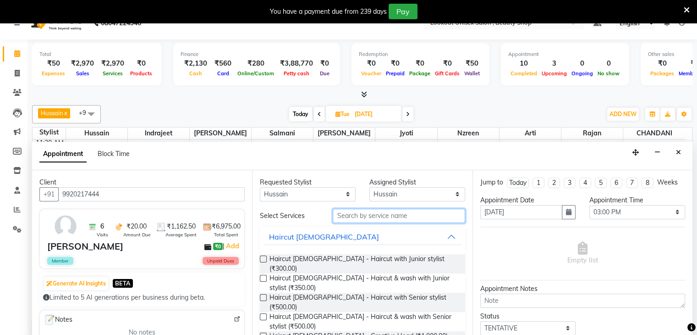
click at [350, 217] on input "text" at bounding box center [399, 216] width 132 height 14
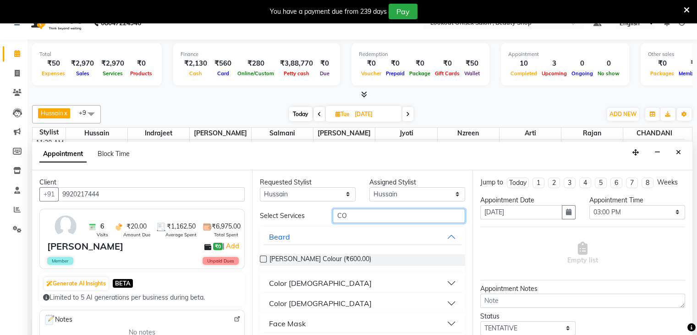
type input "C"
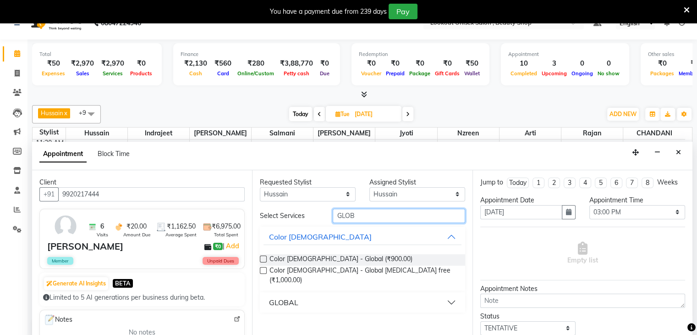
type input "GLOB"
click at [437, 294] on button "GLOBAL" at bounding box center [363, 302] width 198 height 17
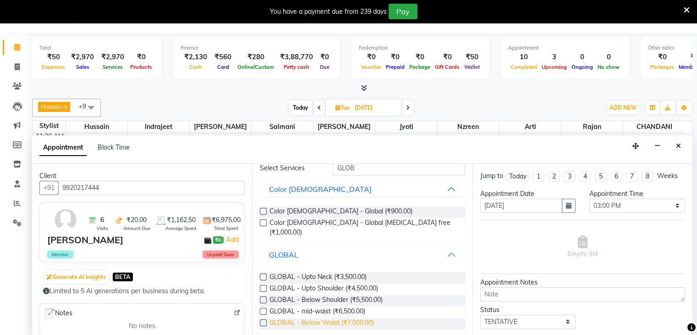
scroll to position [23, 0]
click at [262, 319] on label at bounding box center [263, 322] width 7 height 7
click at [262, 320] on input "checkbox" at bounding box center [263, 323] width 6 height 6
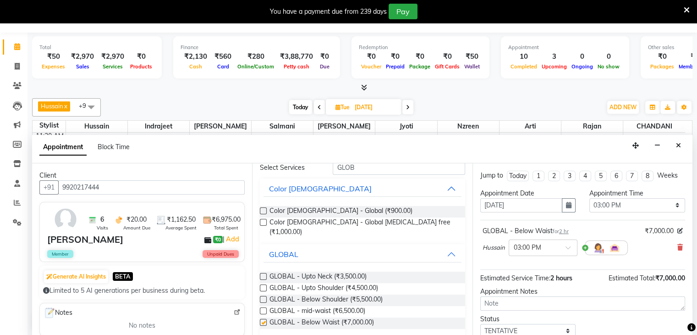
checkbox input "false"
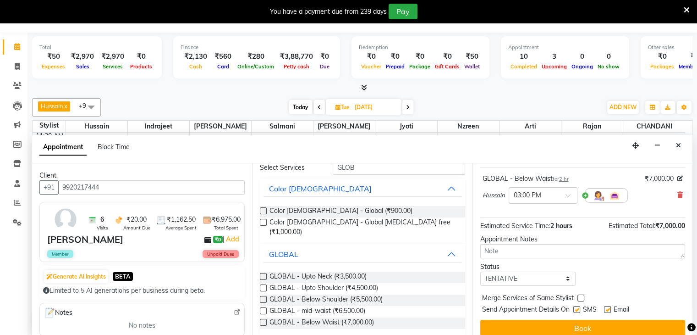
scroll to position [60, 0]
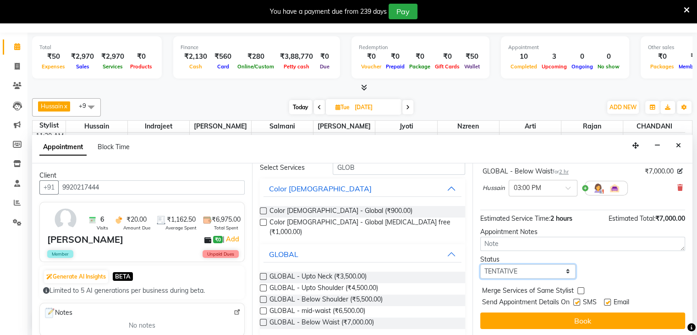
click at [557, 269] on select "Select TENTATIVE CONFIRM UPCOMING" at bounding box center [528, 271] width 96 height 14
select select "confirm booking"
click at [480, 264] on select "Select TENTATIVE CONFIRM UPCOMING" at bounding box center [528, 271] width 96 height 14
click at [576, 300] on label at bounding box center [576, 301] width 7 height 7
click at [576, 300] on input "checkbox" at bounding box center [576, 303] width 6 height 6
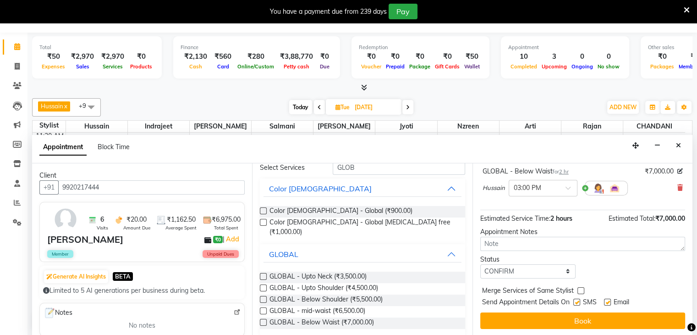
checkbox input "false"
click at [607, 301] on label at bounding box center [607, 301] width 7 height 7
click at [607, 301] on input "checkbox" at bounding box center [607, 303] width 6 height 6
checkbox input "false"
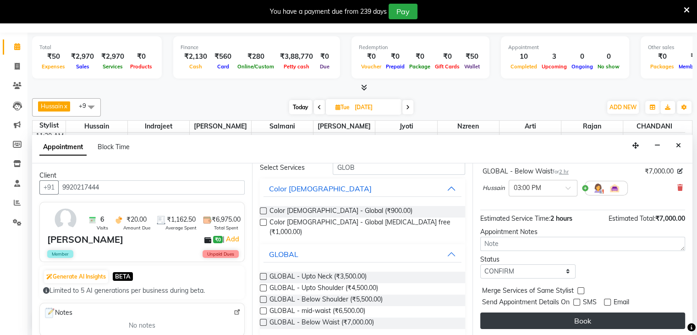
click at [588, 321] on button "Book" at bounding box center [582, 320] width 205 height 17
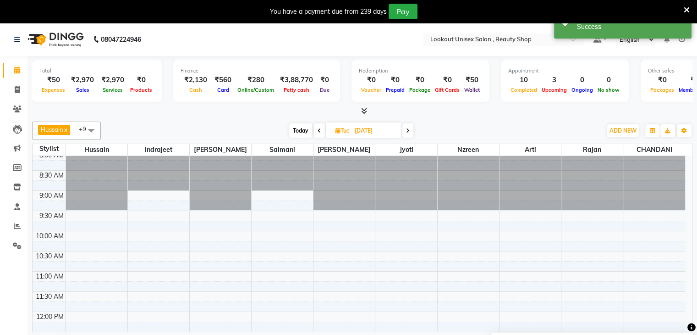
scroll to position [0, 0]
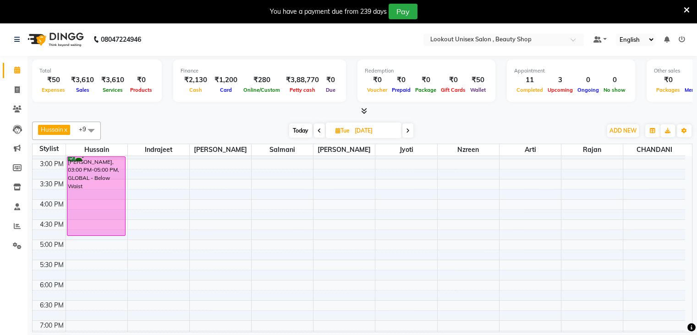
scroll to position [281, 0]
click at [457, 220] on div "8:00 AM 8:30 AM 9:00 AM 9:30 AM 10:00 AM 10:30 AM 11:00 AM 11:30 AM 12:00 PM 12…" at bounding box center [359, 157] width 653 height 564
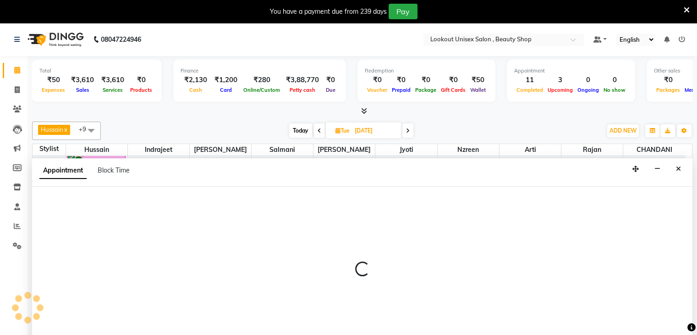
scroll to position [17, 0]
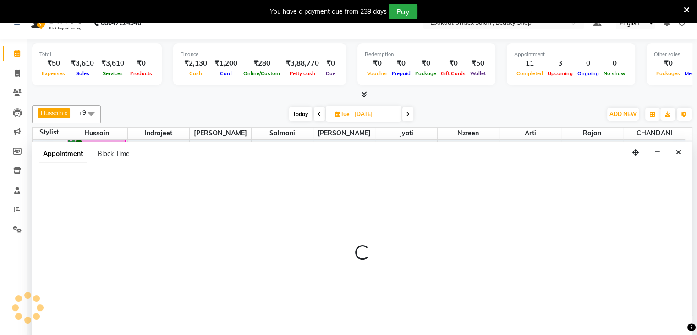
select select "85645"
select select "tentative"
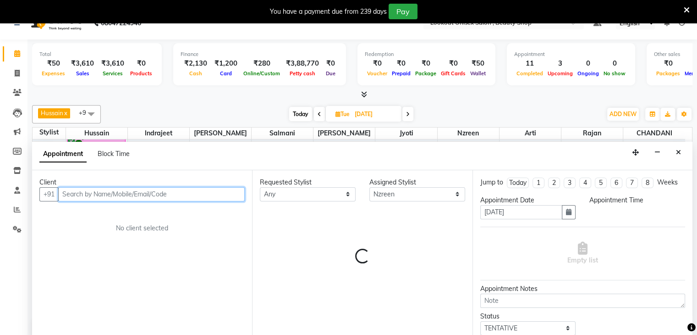
select select "990"
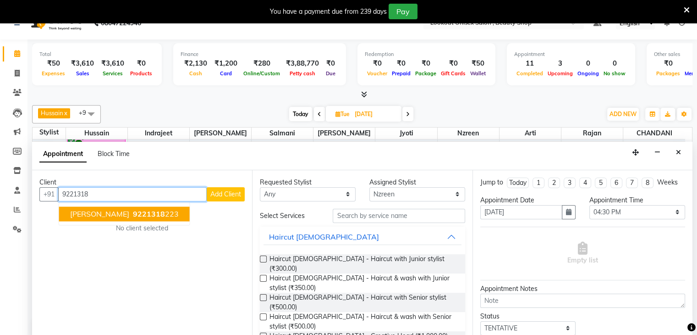
click at [86, 209] on span "HETVI" at bounding box center [99, 213] width 59 height 9
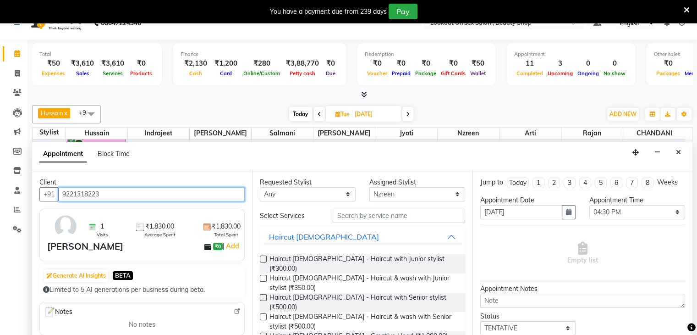
type input "9221318223"
click at [61, 237] on img at bounding box center [65, 226] width 27 height 27
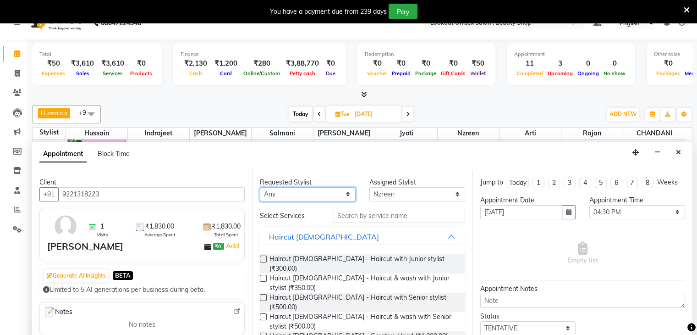
click at [342, 192] on select "Any Abid Arti CHANDANI Dhaval Sir Hussain Indrajeet Jyoti Mayuri Nabil Nzreen R…" at bounding box center [308, 194] width 96 height 14
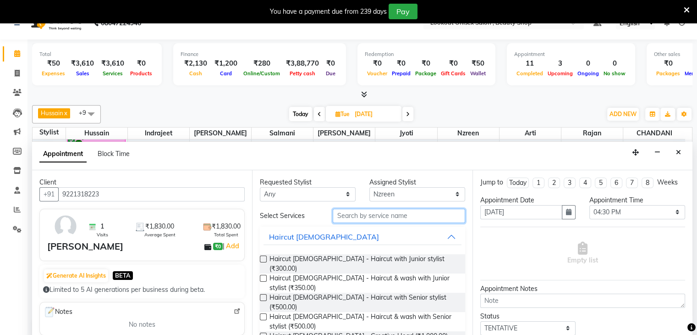
click at [365, 213] on input "text" at bounding box center [399, 216] width 132 height 14
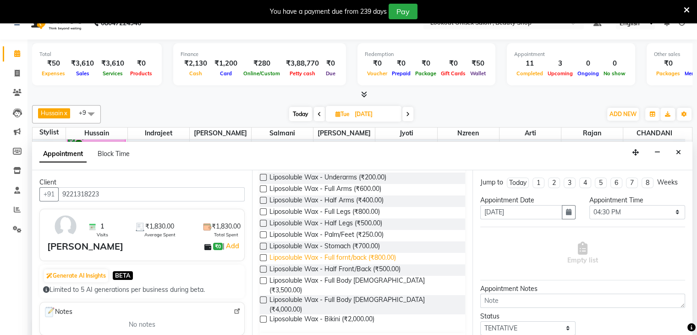
scroll to position [138, 0]
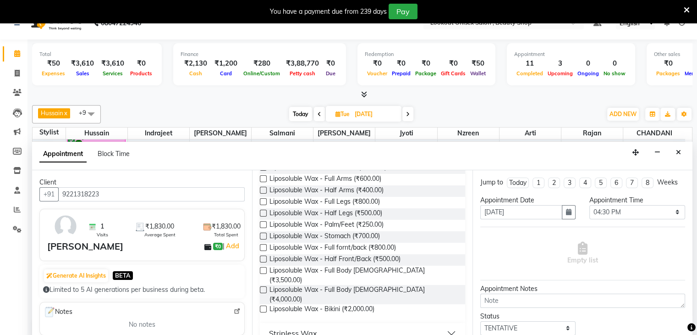
type input "WAX"
click at [262, 176] on label at bounding box center [263, 178] width 7 height 7
click at [262, 176] on input "checkbox" at bounding box center [263, 179] width 6 height 6
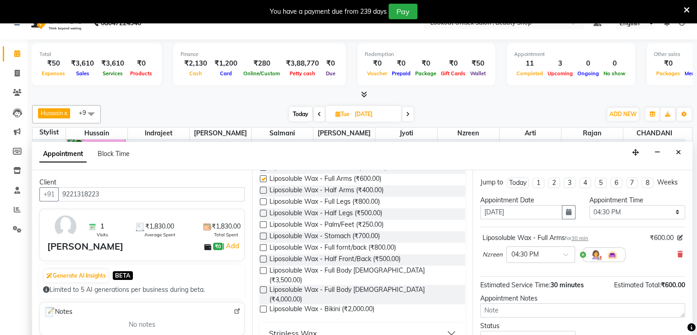
checkbox input "false"
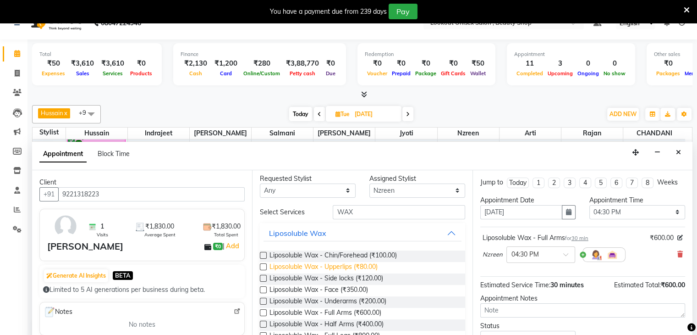
scroll to position [0, 0]
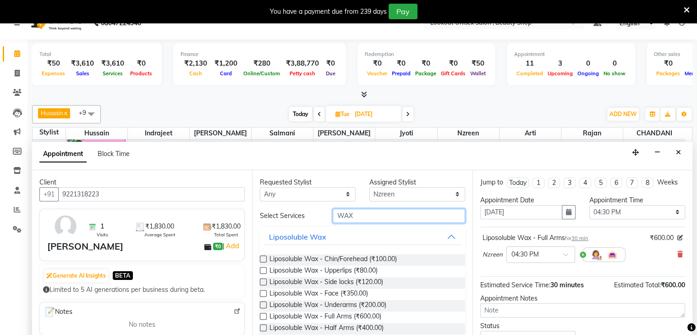
click at [363, 216] on input "WAX" at bounding box center [399, 216] width 132 height 14
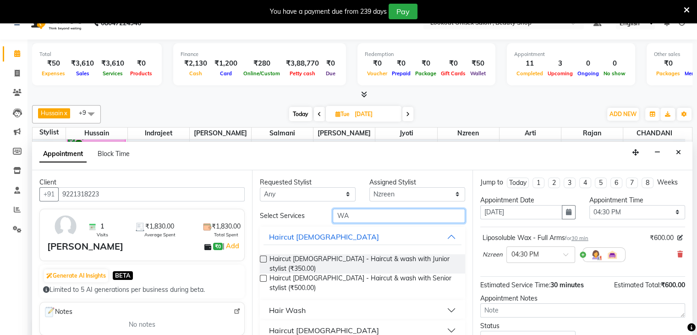
type input "W"
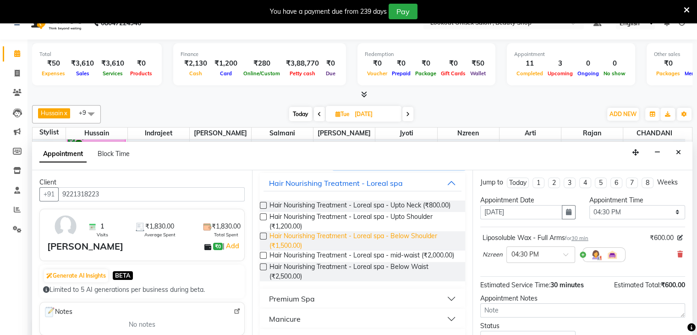
scroll to position [83, 0]
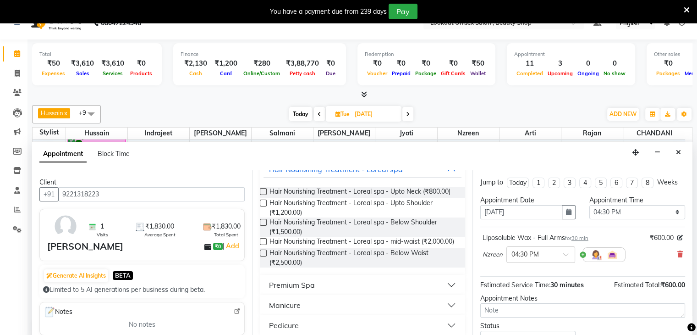
type input "SPA"
click at [439, 285] on button "Premium Spa" at bounding box center [363, 284] width 198 height 17
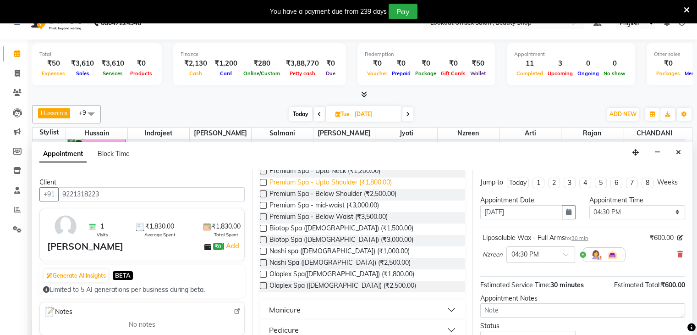
scroll to position [220, 0]
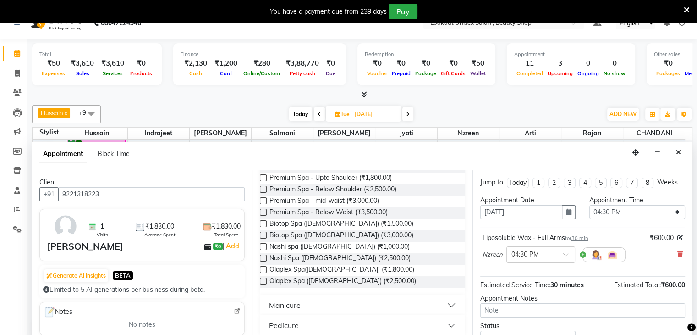
click at [264, 191] on label at bounding box center [263, 189] width 7 height 7
click at [264, 191] on input "checkbox" at bounding box center [263, 190] width 6 height 6
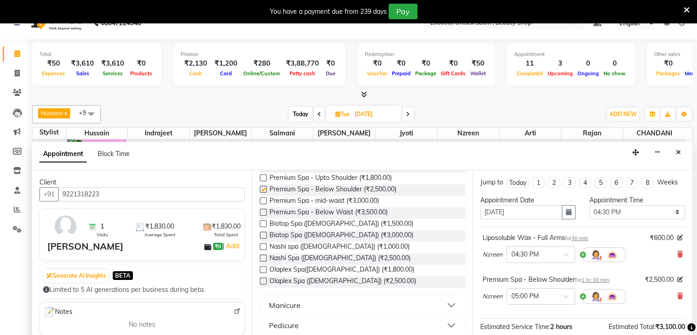
checkbox input "false"
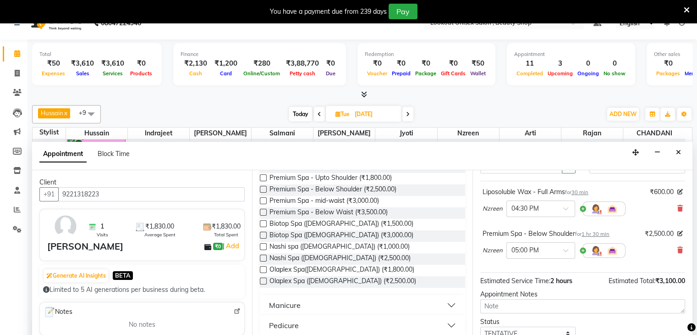
scroll to position [101, 0]
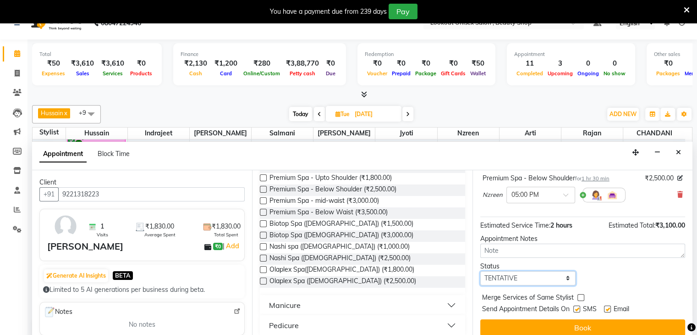
click at [563, 277] on select "Select TENTATIVE CONFIRM UPCOMING" at bounding box center [528, 278] width 96 height 14
select select "confirm booking"
click at [480, 271] on select "Select TENTATIVE CONFIRM UPCOMING" at bounding box center [528, 278] width 96 height 14
click at [578, 306] on label at bounding box center [576, 308] width 7 height 7
click at [578, 307] on input "checkbox" at bounding box center [576, 310] width 6 height 6
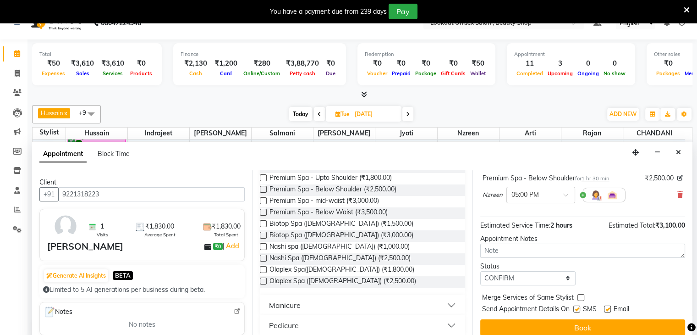
checkbox input "false"
click at [612, 304] on div "Email" at bounding box center [620, 309] width 33 height 11
click at [610, 307] on label at bounding box center [607, 308] width 7 height 7
click at [610, 307] on input "checkbox" at bounding box center [607, 310] width 6 height 6
checkbox input "false"
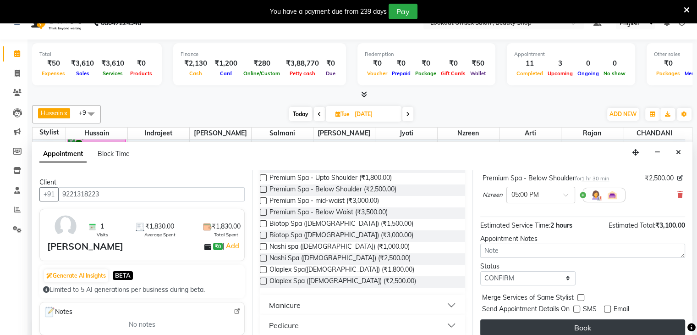
click at [600, 325] on button "Book" at bounding box center [582, 327] width 205 height 17
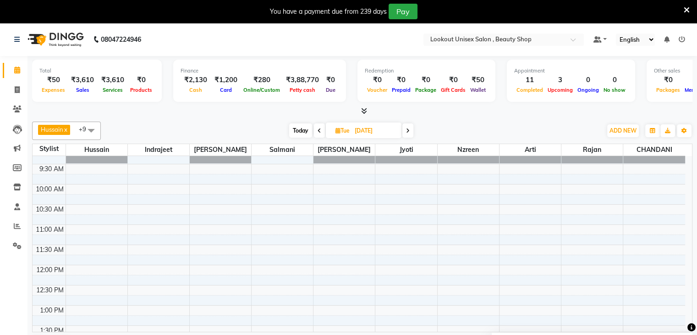
scroll to position [51, 0]
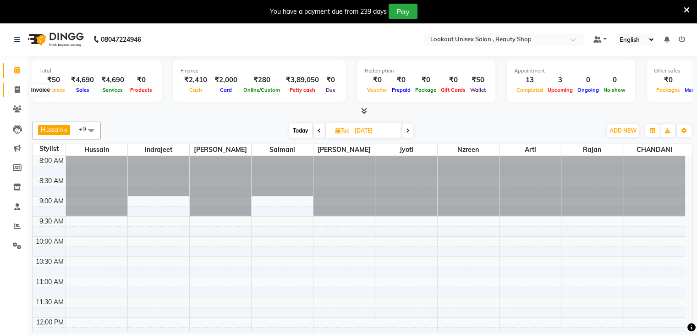
click at [16, 87] on icon at bounding box center [17, 89] width 5 height 7
select select "7658"
select select "service"
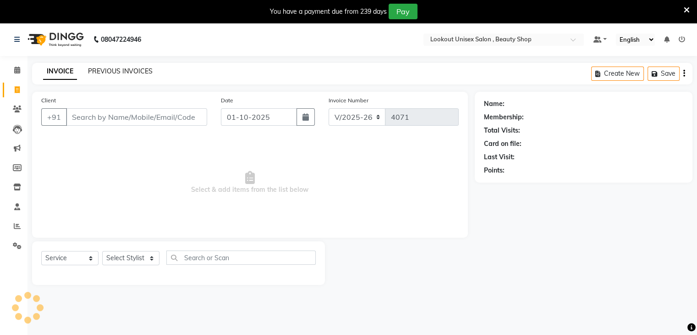
click at [114, 74] on link "PREVIOUS INVOICES" at bounding box center [120, 71] width 65 height 8
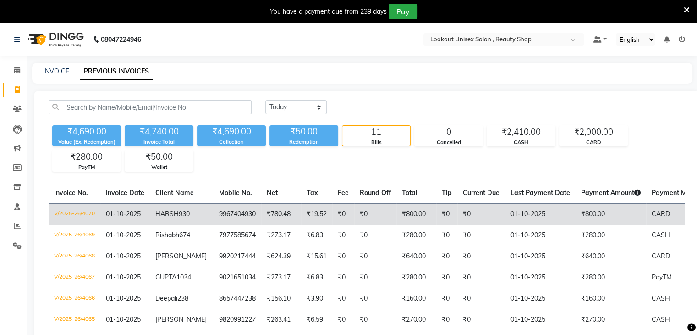
click at [73, 210] on td "V/2025-26/4070" at bounding box center [75, 214] width 52 height 22
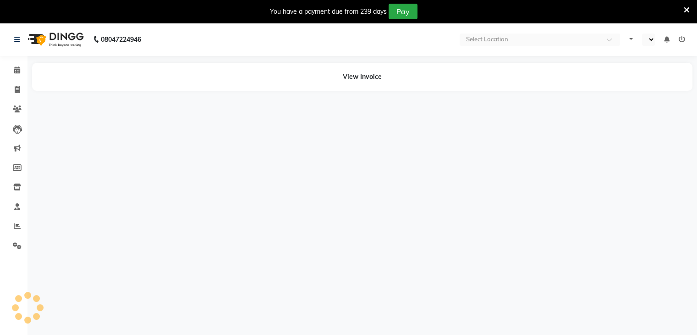
select select "en"
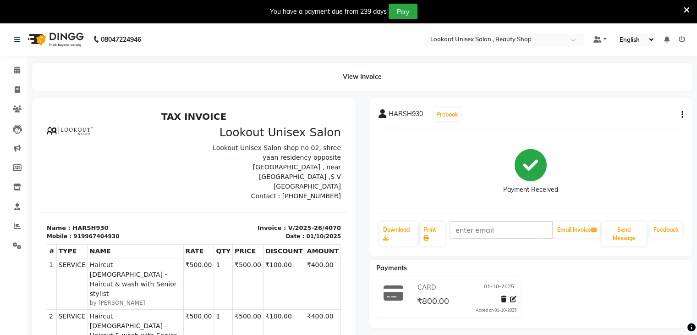
click at [683, 115] on icon "button" at bounding box center [683, 115] width 2 height 0
click at [631, 116] on div "Edit Item Staff" at bounding box center [636, 114] width 63 height 11
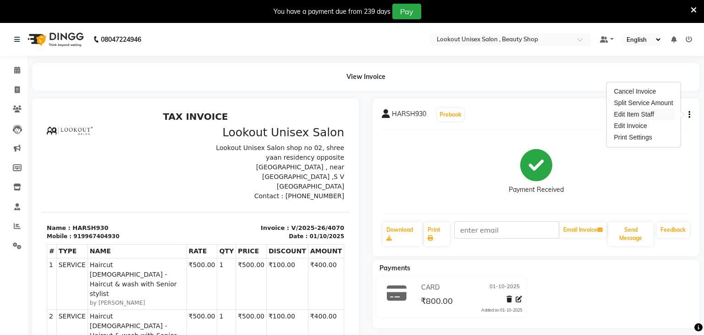
select select "67793"
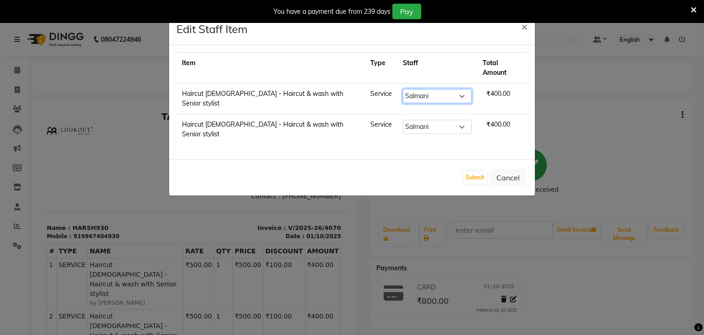
click at [446, 89] on select "Select [PERSON_NAME] [PERSON_NAME] Sir Disha [PERSON_NAME] Jyoti Mahesh [PERSON…" at bounding box center [437, 96] width 69 height 14
select select "67794"
click at [403, 89] on select "Select [PERSON_NAME] [PERSON_NAME] Sir Disha [PERSON_NAME] Jyoti Mahesh [PERSON…" at bounding box center [437, 96] width 69 height 14
click at [477, 171] on button "Submit" at bounding box center [474, 177] width 23 height 13
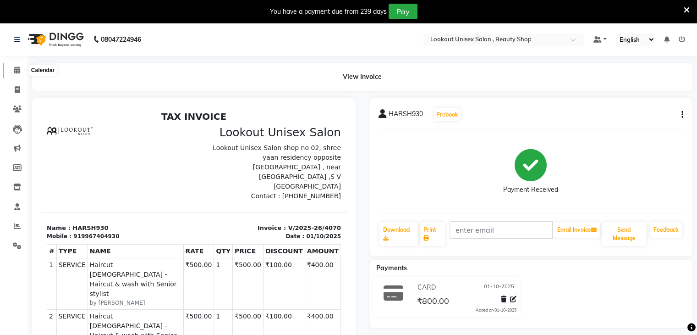
click at [17, 70] on icon at bounding box center [17, 69] width 6 height 7
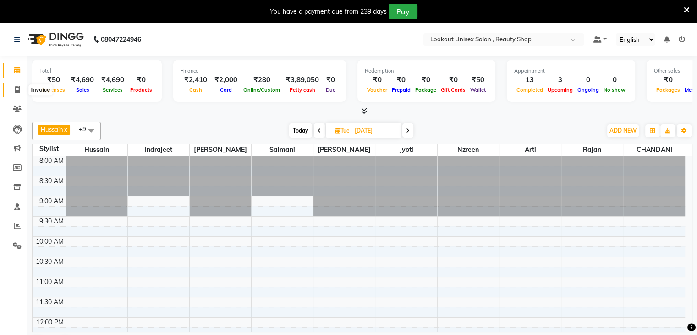
click at [15, 91] on icon at bounding box center [17, 89] width 5 height 7
select select "service"
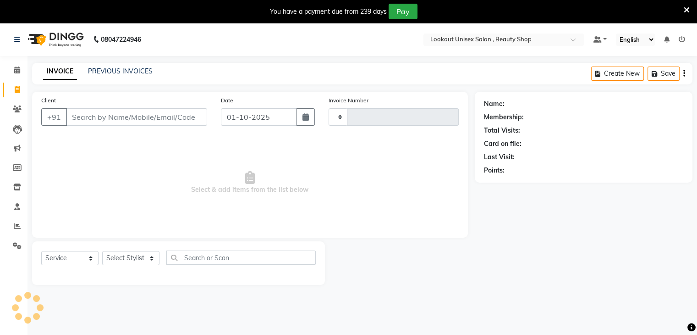
type input "4073"
select select "7658"
click at [154, 258] on select "Select Stylist" at bounding box center [130, 258] width 57 height 14
click at [153, 259] on select "Select Stylist Abid Arti CHANDANI Dhaval Sir Disha Hussain Indrajeet Jyoti Mahe…" at bounding box center [130, 258] width 57 height 14
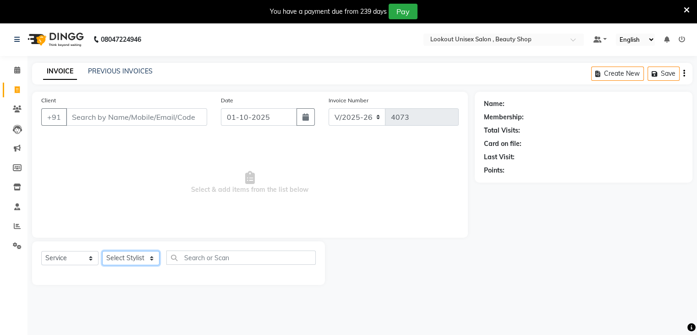
select select "85645"
click at [102, 251] on select "Select Stylist Abid Arti CHANDANI Dhaval Sir Disha Hussain Indrajeet Jyoti Mahe…" at bounding box center [130, 258] width 57 height 14
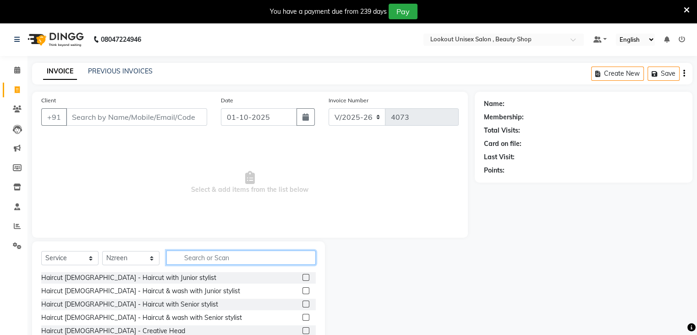
click at [231, 259] on input "text" at bounding box center [240, 257] width 149 height 14
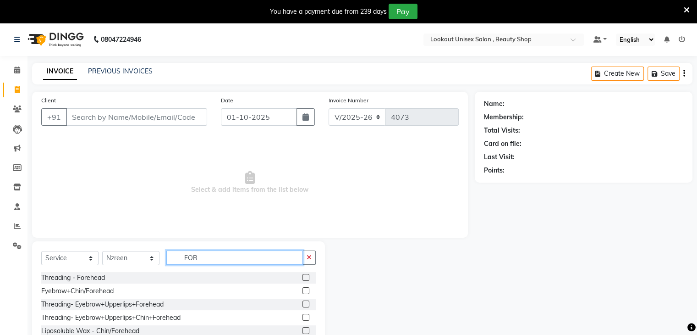
type input "FOR"
click at [299, 272] on div "Select Service Product Membership Package Voucher Prepaid Gift Card Select Styl…" at bounding box center [178, 308] width 293 height 135
click at [303, 277] on label at bounding box center [306, 277] width 7 height 7
click at [303, 277] on input "checkbox" at bounding box center [306, 278] width 6 height 6
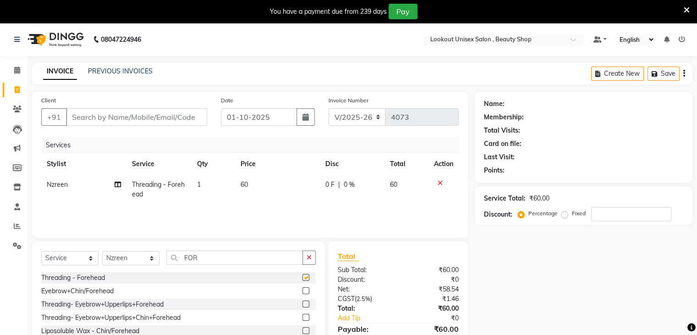
checkbox input "false"
click at [151, 257] on select "Select Stylist [PERSON_NAME] [PERSON_NAME] Sir Disha [PERSON_NAME] Jyoti Mahesh…" at bounding box center [130, 258] width 57 height 14
select select "67794"
click at [102, 251] on select "Select Stylist [PERSON_NAME] [PERSON_NAME] Sir Disha [PERSON_NAME] Jyoti Mahesh…" at bounding box center [130, 258] width 57 height 14
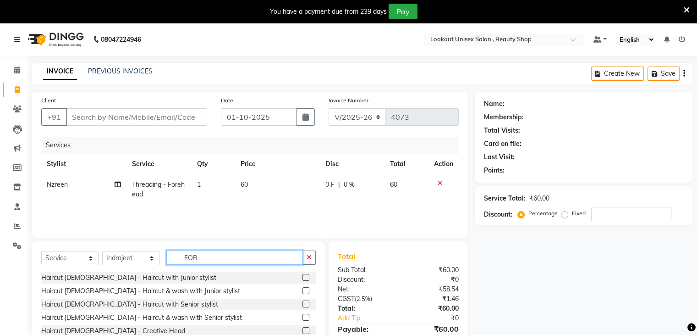
click at [210, 255] on input "FOR" at bounding box center [234, 257] width 137 height 14
type input "F"
type input "CUT"
click at [303, 278] on label at bounding box center [306, 277] width 7 height 7
click at [303, 278] on input "checkbox" at bounding box center [306, 278] width 6 height 6
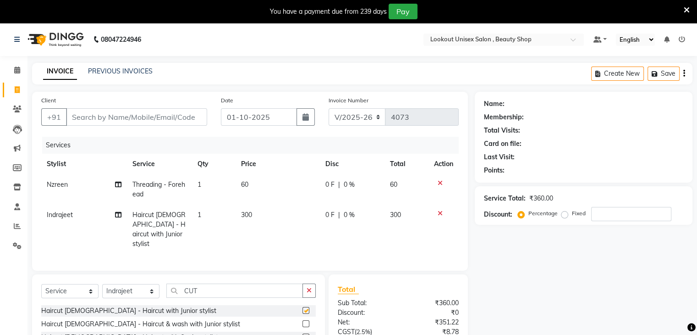
checkbox input "false"
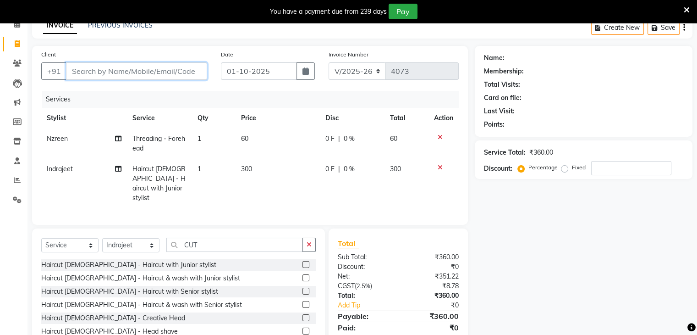
click at [105, 65] on input "Client" at bounding box center [136, 70] width 141 height 17
type input "9"
type input "0"
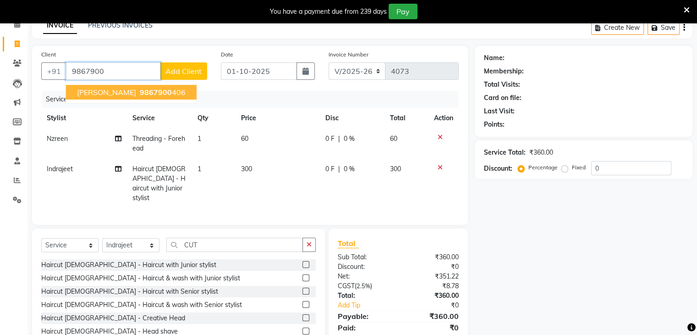
click at [140, 88] on span "9867900" at bounding box center [156, 92] width 32 height 9
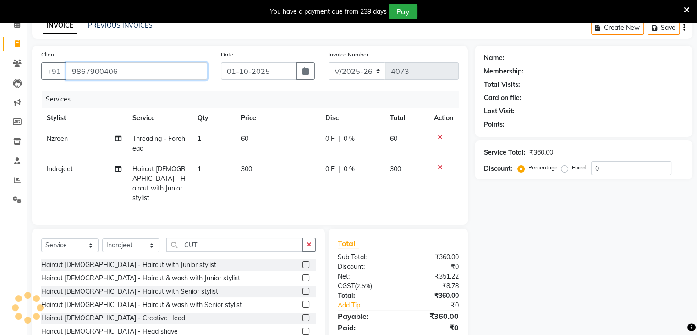
type input "9867900406"
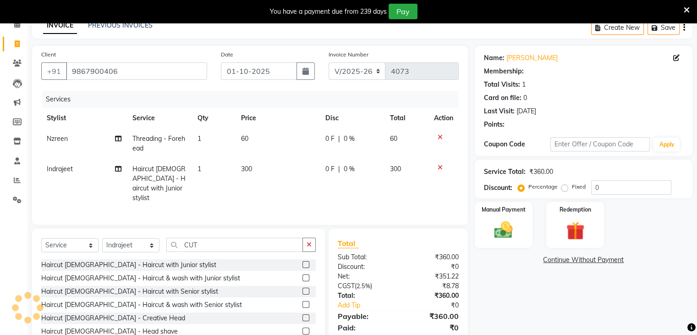
select select "1: Object"
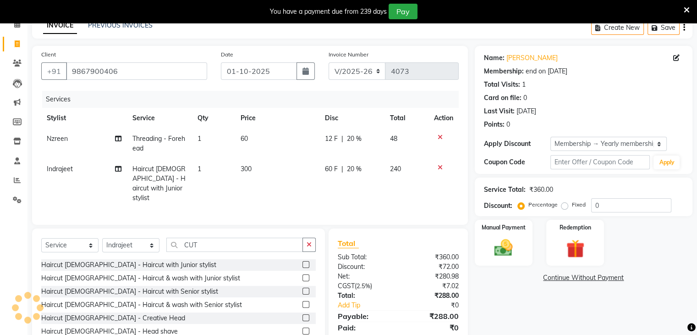
type input "20"
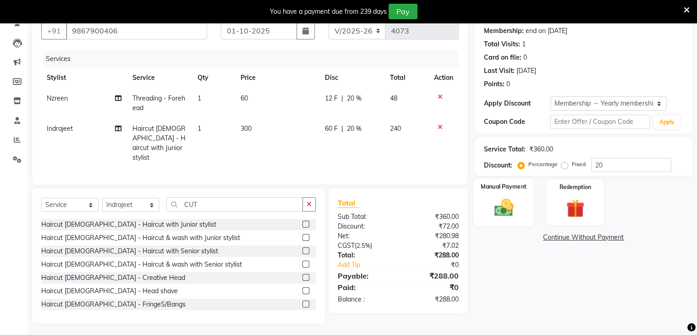
click at [514, 205] on img at bounding box center [503, 208] width 31 height 22
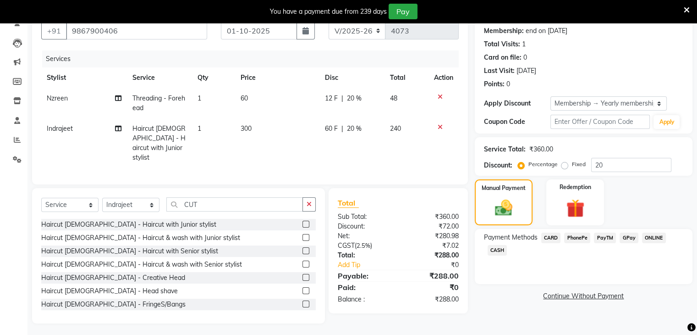
click at [500, 252] on span "CASH" at bounding box center [498, 250] width 20 height 11
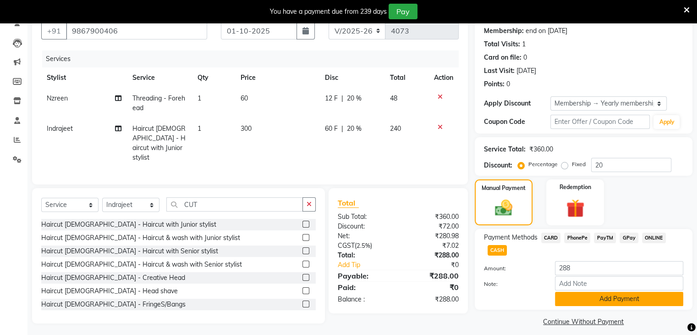
click at [601, 300] on button "Add Payment" at bounding box center [619, 299] width 128 height 14
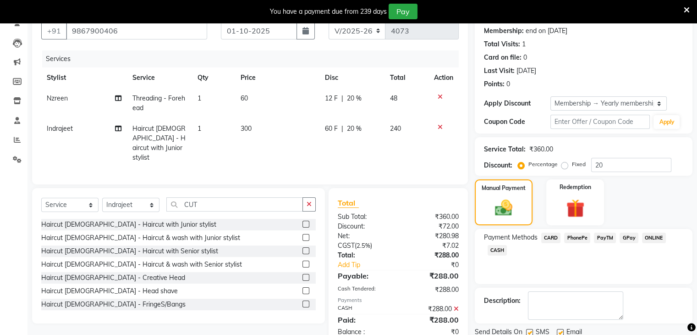
scroll to position [119, 0]
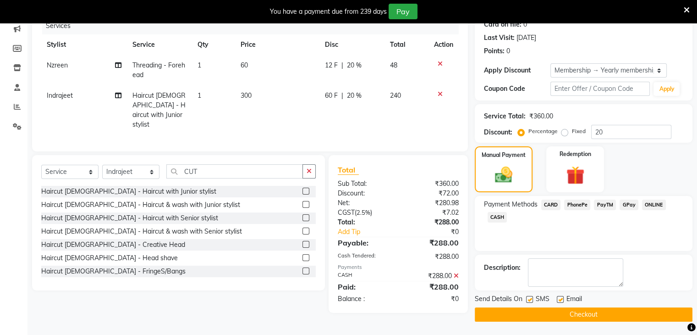
click at [453, 274] on div "₹288.00" at bounding box center [431, 276] width 67 height 10
click at [455, 273] on icon at bounding box center [456, 275] width 5 height 6
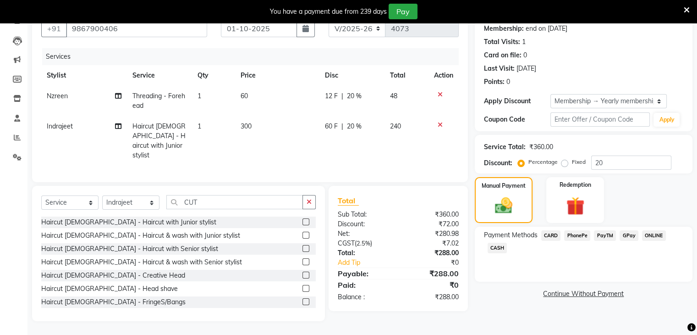
scroll to position [86, 0]
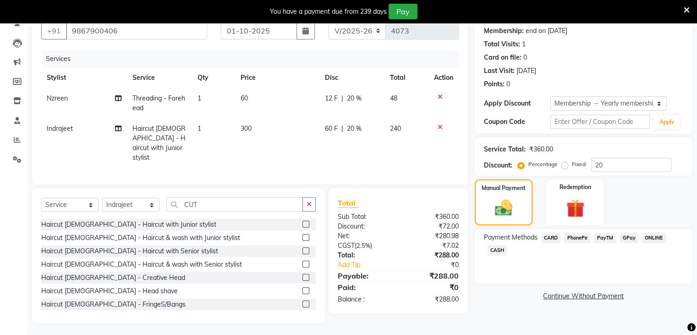
click at [497, 248] on span "CASH" at bounding box center [498, 250] width 20 height 11
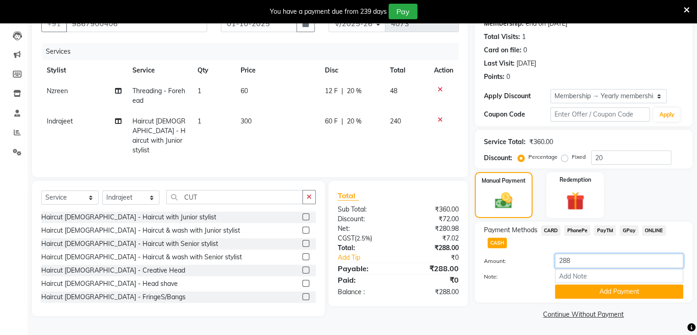
click at [572, 261] on input "288" at bounding box center [619, 260] width 128 height 14
type input "280"
click at [592, 289] on button "Add Payment" at bounding box center [619, 291] width 128 height 14
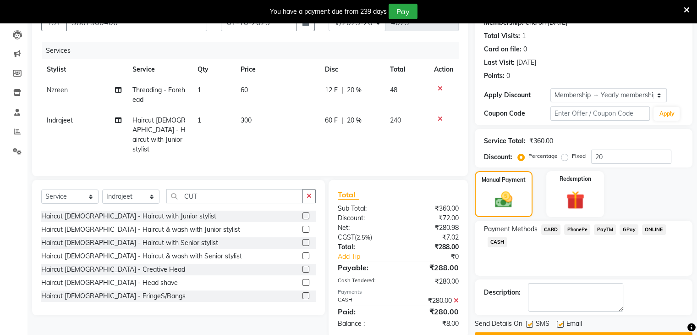
scroll to position [119, 0]
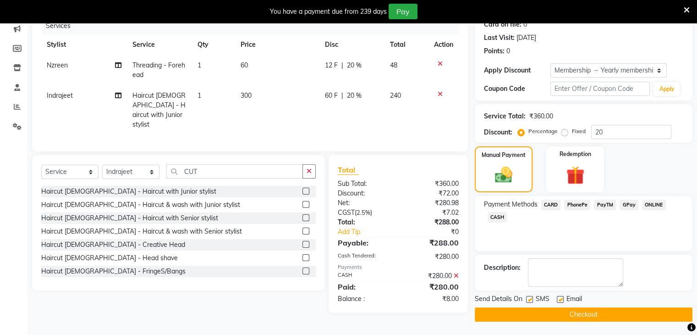
click at [559, 298] on label at bounding box center [560, 299] width 7 height 7
click at [559, 298] on input "checkbox" at bounding box center [560, 300] width 6 height 6
checkbox input "false"
click at [588, 312] on button "Checkout" at bounding box center [584, 314] width 218 height 14
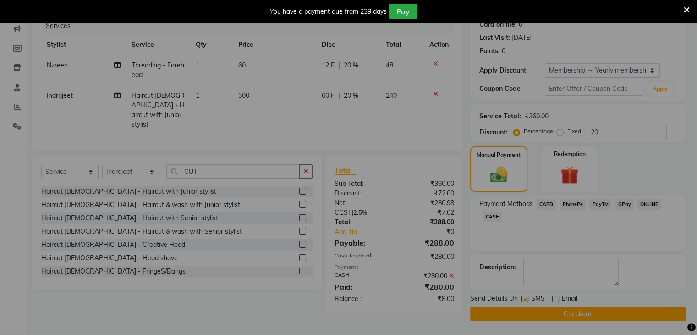
checkbox input "false"
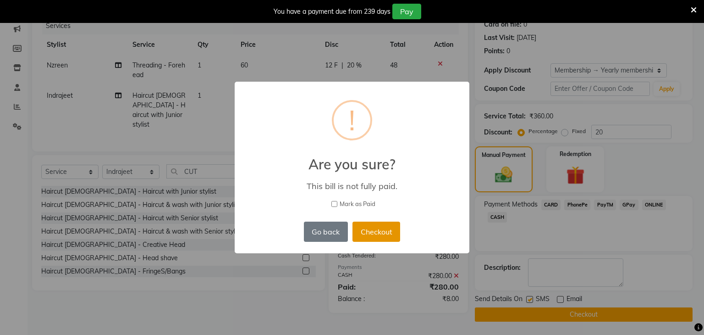
click at [375, 231] on button "Checkout" at bounding box center [376, 231] width 48 height 20
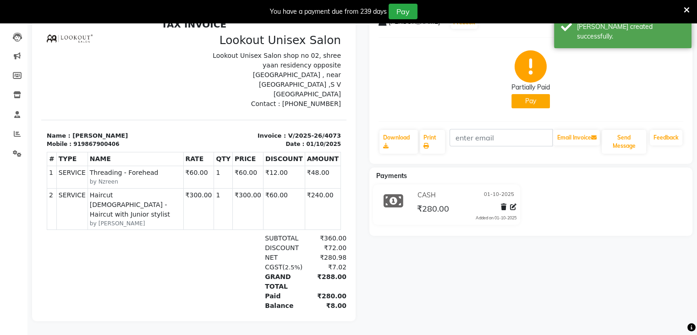
scroll to position [7, 0]
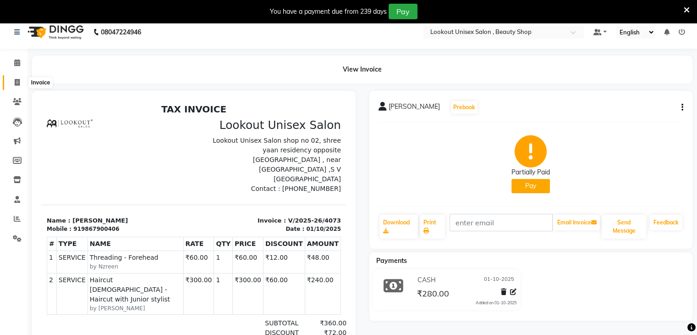
click at [14, 87] on span at bounding box center [17, 82] width 16 height 11
select select "7658"
select select "service"
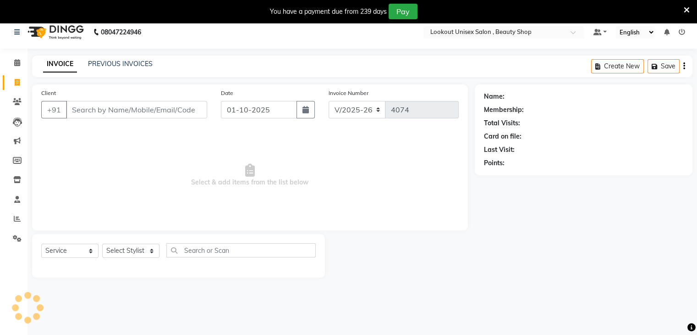
scroll to position [23, 0]
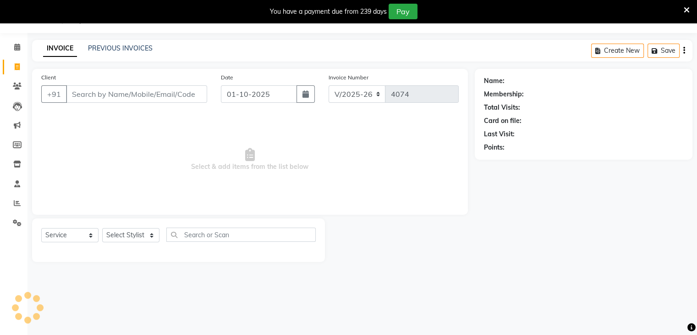
click at [81, 93] on input "Client" at bounding box center [136, 93] width 141 height 17
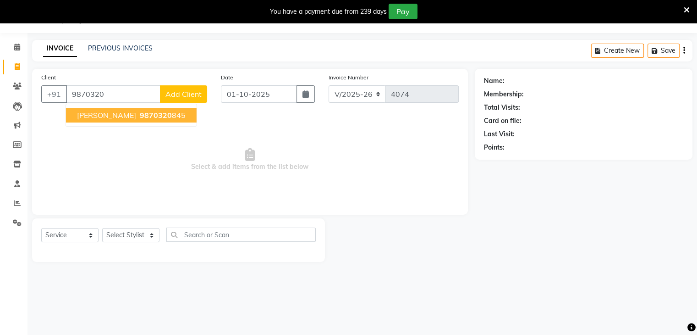
click at [140, 112] on span "9870320" at bounding box center [156, 114] width 32 height 9
type input "9870320845"
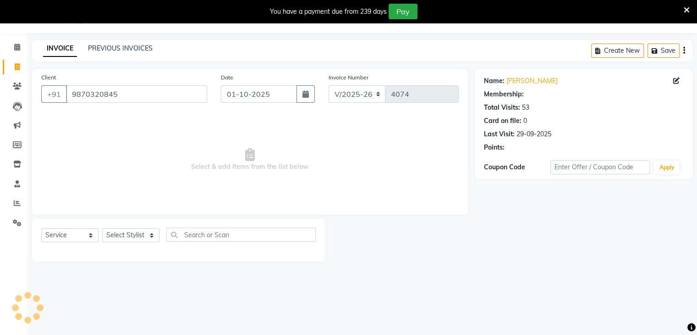
select select "1: Object"
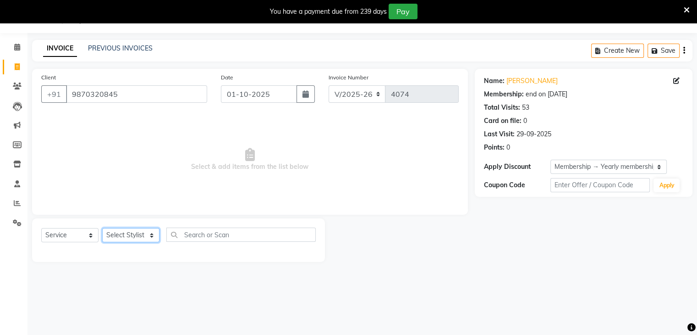
click at [149, 235] on select "Select Stylist Abid Arti CHANDANI Dhaval Sir Disha Hussain Indrajeet Jyoti Mahe…" at bounding box center [130, 235] width 57 height 14
select select "85645"
click at [102, 228] on select "Select Stylist Abid Arti CHANDANI Dhaval Sir Disha Hussain Indrajeet Jyoti Mahe…" at bounding box center [130, 235] width 57 height 14
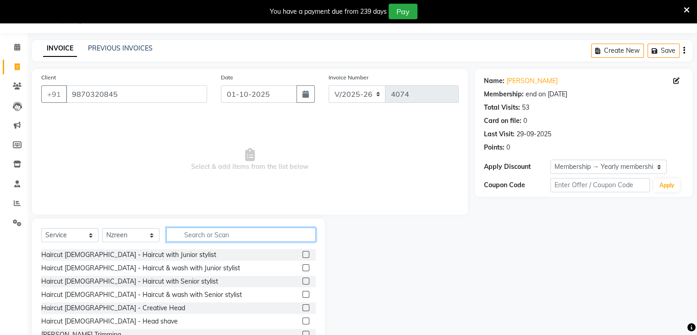
click at [212, 239] on input "text" at bounding box center [240, 234] width 149 height 14
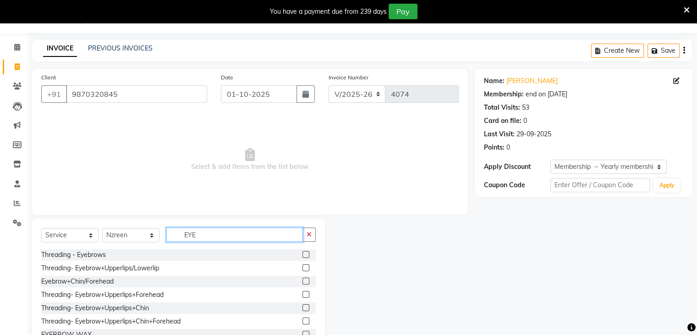
type input "EYE"
click at [303, 253] on label at bounding box center [306, 254] width 7 height 7
click at [303, 253] on input "checkbox" at bounding box center [306, 255] width 6 height 6
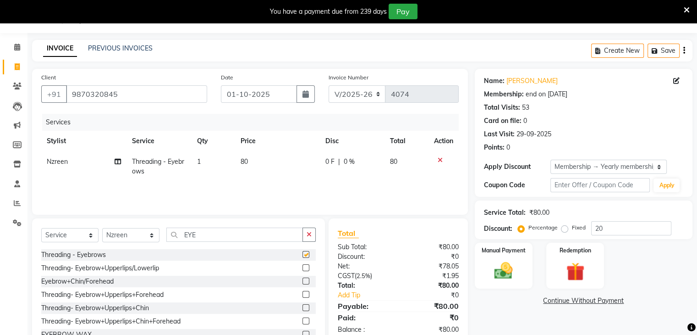
checkbox input "false"
click at [502, 263] on img at bounding box center [503, 271] width 31 height 22
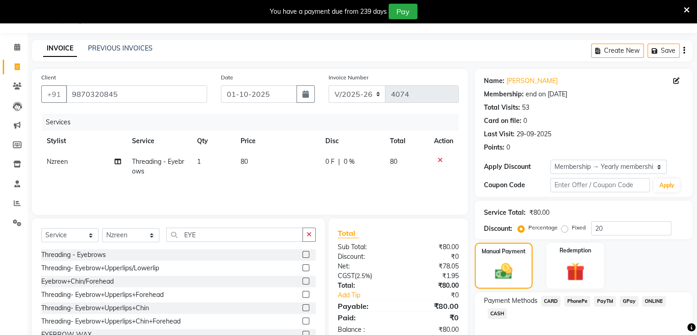
scroll to position [68, 0]
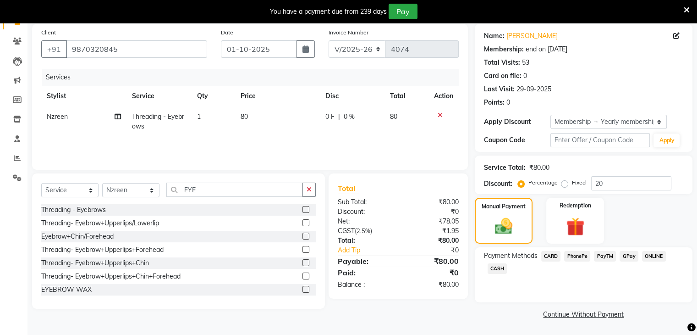
click at [600, 255] on span "PayTM" at bounding box center [605, 256] width 22 height 11
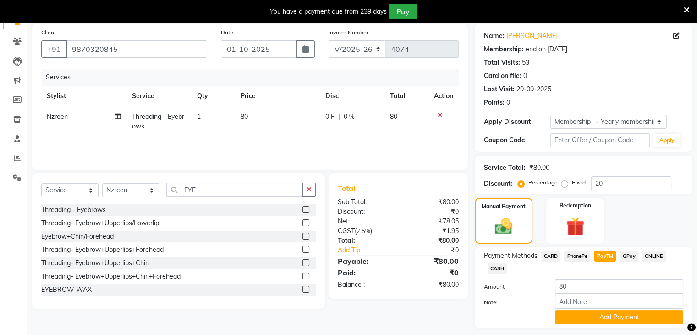
click at [608, 326] on div "Payment Methods CARD PhonePe PayTM GPay ONLINE CASH Amount: 80 Note: Add Payment" at bounding box center [584, 287] width 218 height 81
click at [607, 323] on button "Add Payment" at bounding box center [619, 317] width 128 height 14
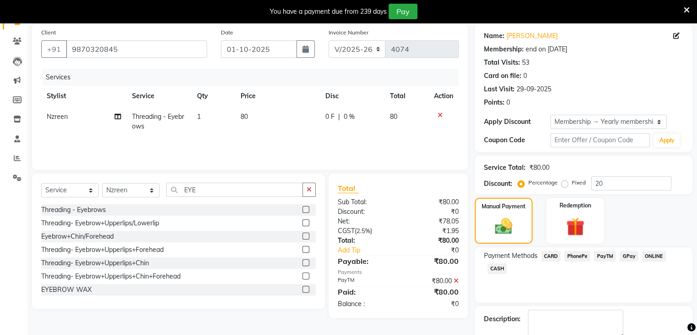
scroll to position [119, 0]
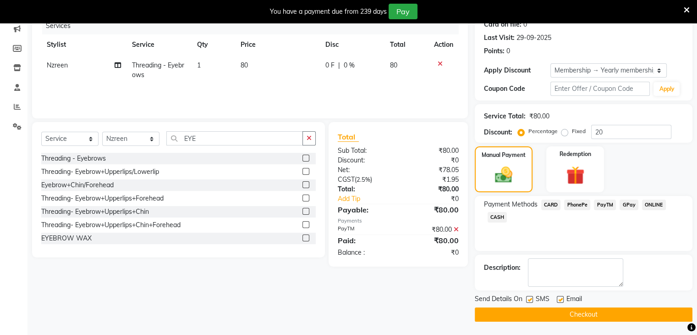
click at [558, 297] on label at bounding box center [560, 299] width 7 height 7
click at [558, 297] on input "checkbox" at bounding box center [560, 300] width 6 height 6
checkbox input "false"
click at [579, 318] on button "Checkout" at bounding box center [584, 314] width 218 height 14
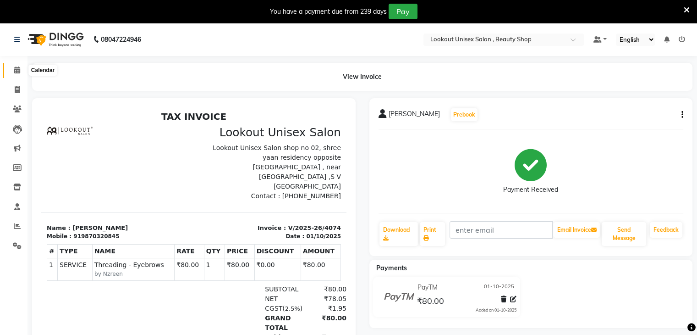
drag, startPoint x: 17, startPoint y: 73, endPoint x: 20, endPoint y: 77, distance: 5.2
click at [17, 73] on icon at bounding box center [17, 69] width 6 height 7
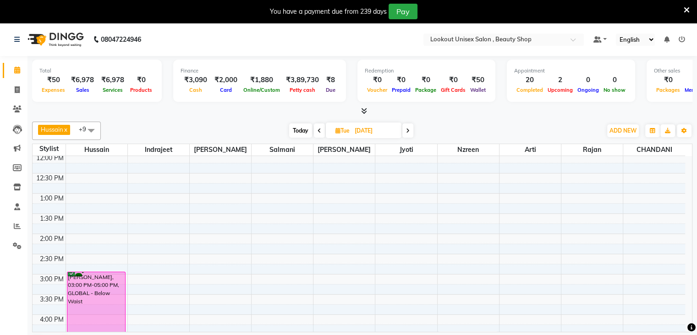
scroll to position [275, 0]
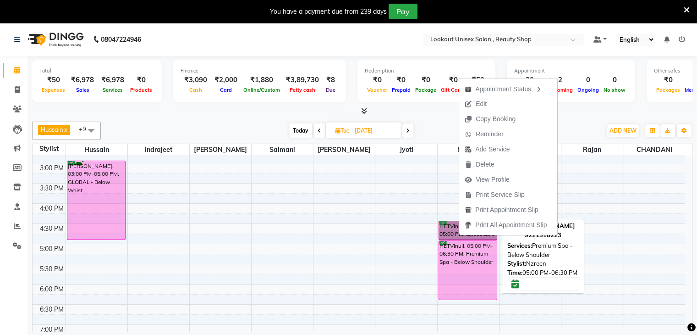
click at [448, 246] on div "HETVInull, 05:00 PM-06:30 PM, Premium Spa - Below Shoulder" at bounding box center [468, 270] width 58 height 59
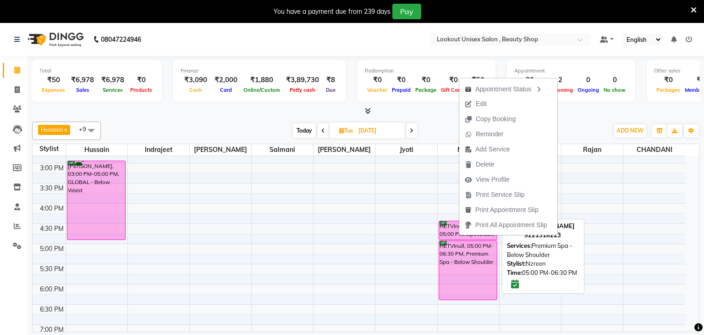
select select "6"
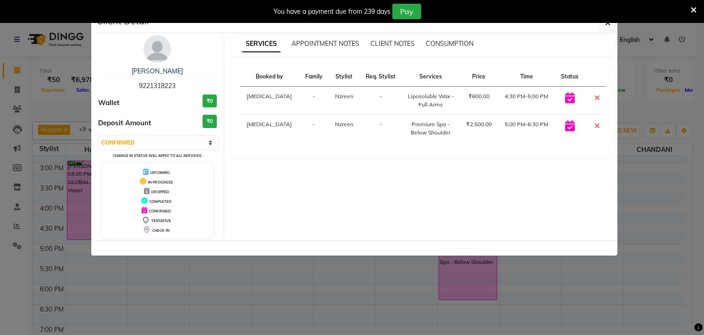
drag, startPoint x: 134, startPoint y: 85, endPoint x: 180, endPoint y: 85, distance: 45.8
click at [180, 85] on div "HETVI 9221318223" at bounding box center [157, 78] width 119 height 24
copy span "9221318223"
click at [611, 24] on button "button" at bounding box center [607, 22] width 17 height 17
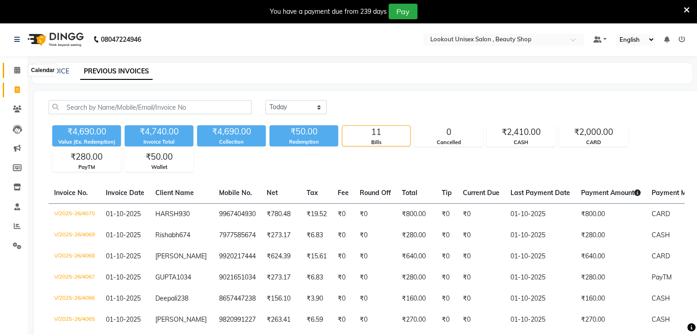
click at [12, 68] on span at bounding box center [17, 70] width 16 height 11
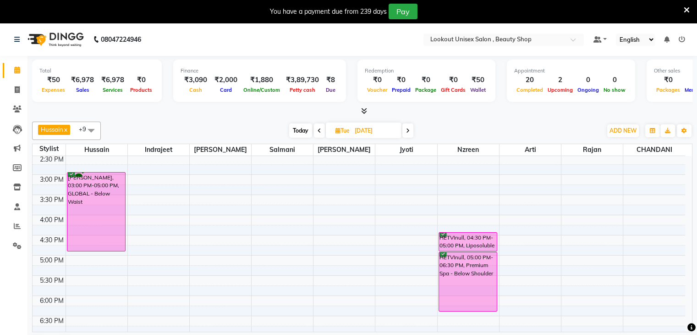
scroll to position [275, 0]
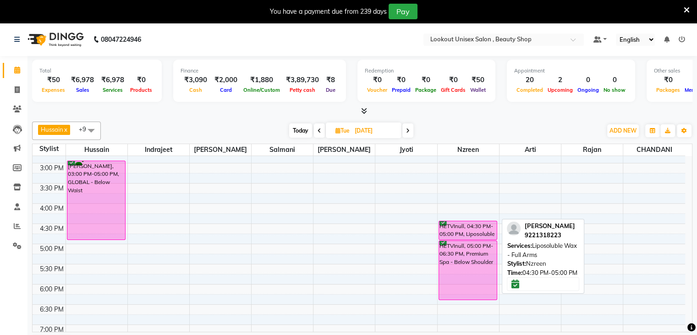
click at [467, 230] on div "HETVInull, 04:30 PM-05:00 PM, Liposoluble Wax - Full Arms" at bounding box center [468, 230] width 58 height 18
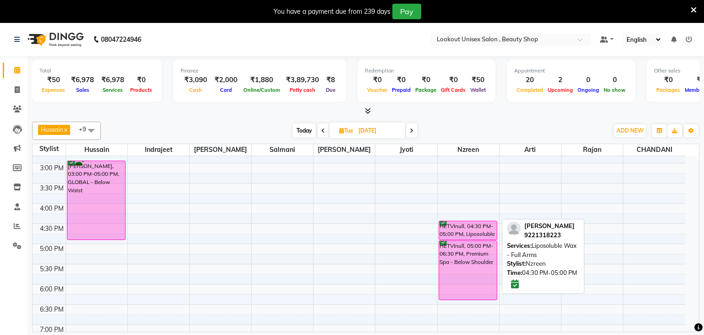
select select "6"
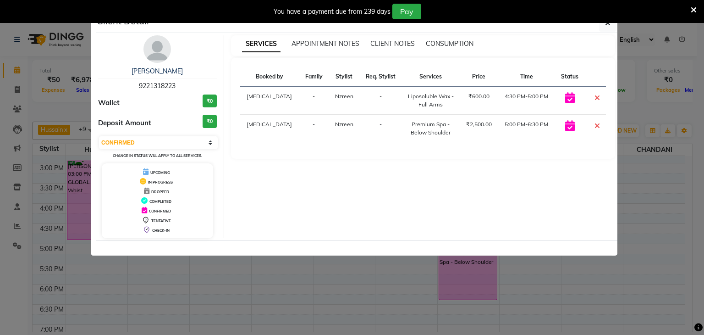
drag, startPoint x: 607, startPoint y: 24, endPoint x: 604, endPoint y: 33, distance: 9.0
click at [607, 25] on icon "button" at bounding box center [608, 22] width 6 height 7
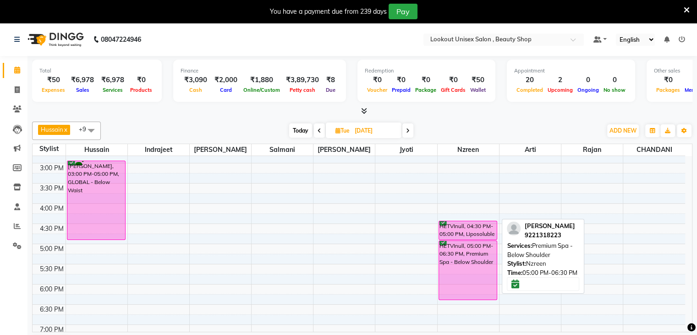
click at [465, 252] on div "HETVInull, 05:00 PM-06:30 PM, Premium Spa - Below Shoulder" at bounding box center [468, 270] width 58 height 59
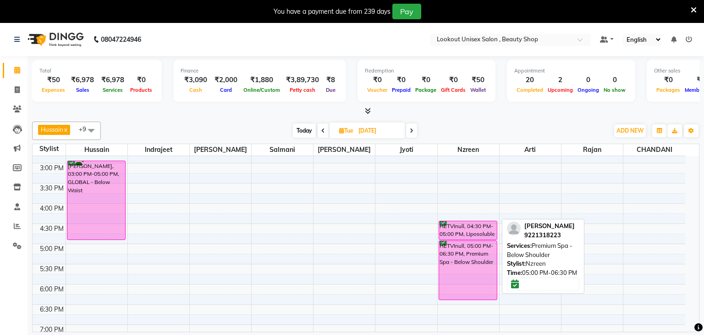
select select "6"
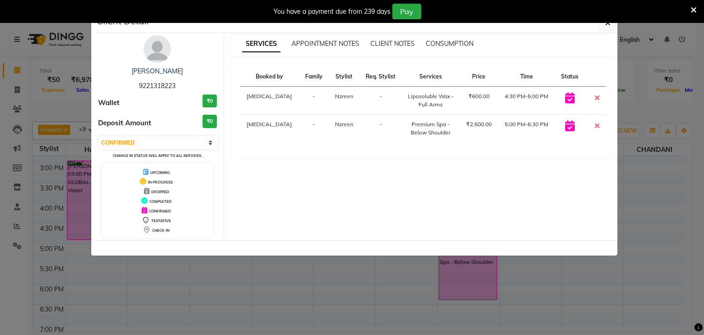
click at [609, 22] on div "You have a payment due from 239 days Pay" at bounding box center [352, 11] width 704 height 23
click at [611, 24] on button "button" at bounding box center [607, 22] width 17 height 17
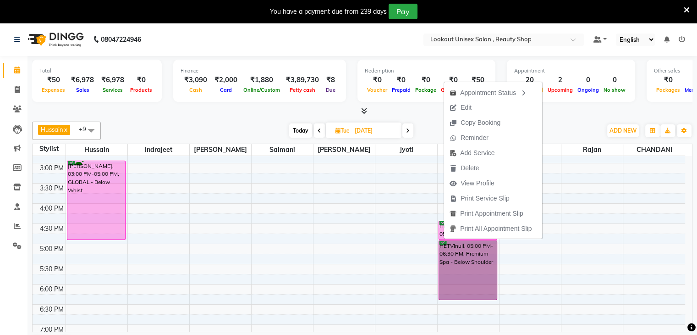
click at [347, 247] on div "8:00 AM 8:30 AM 9:00 AM 9:30 AM 10:00 AM 10:30 AM 11:00 AM 11:30 AM 12:00 PM 12…" at bounding box center [359, 163] width 653 height 564
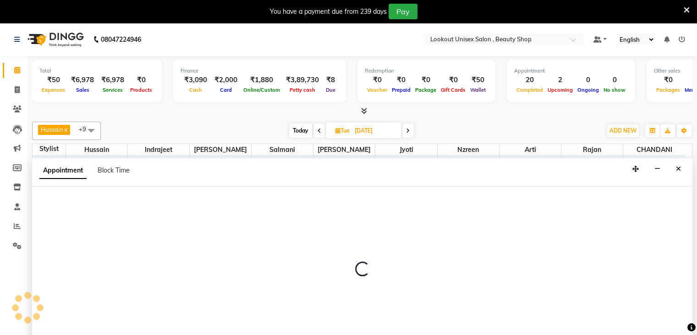
scroll to position [18, 0]
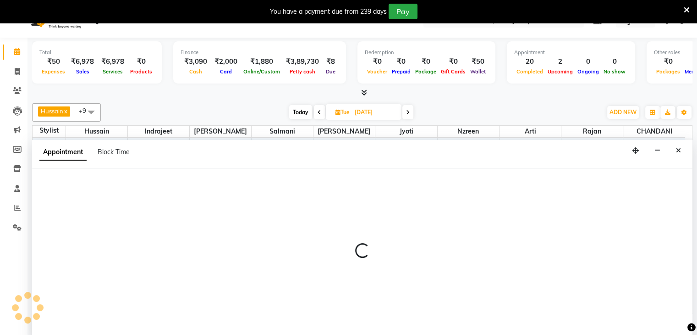
select select "68259"
select select "1020"
select select "tentative"
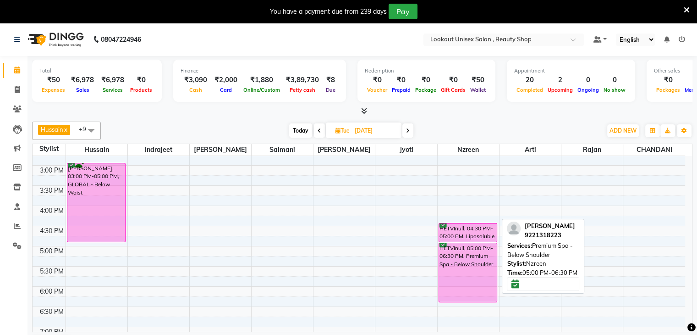
scroll to position [275, 0]
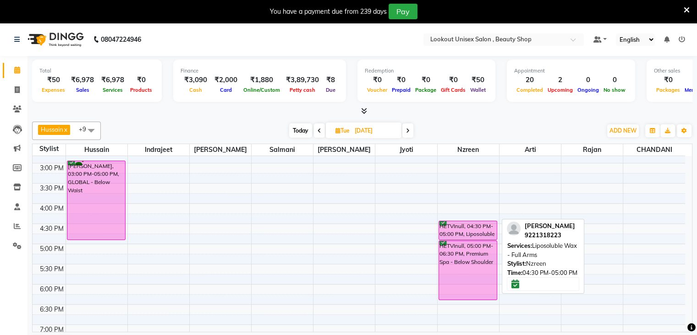
click at [456, 226] on div "HETVInull, 04:30 PM-05:00 PM, Liposoluble Wax - Full Arms" at bounding box center [468, 230] width 58 height 18
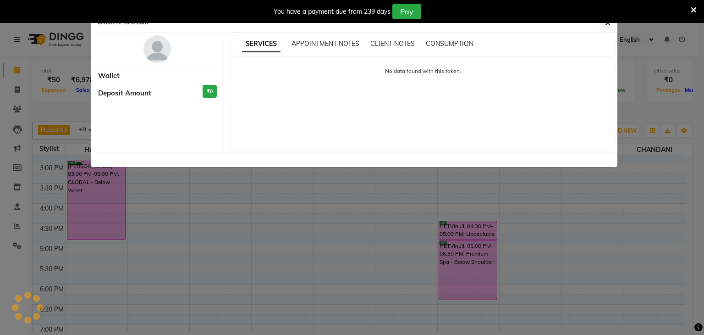
select select "6"
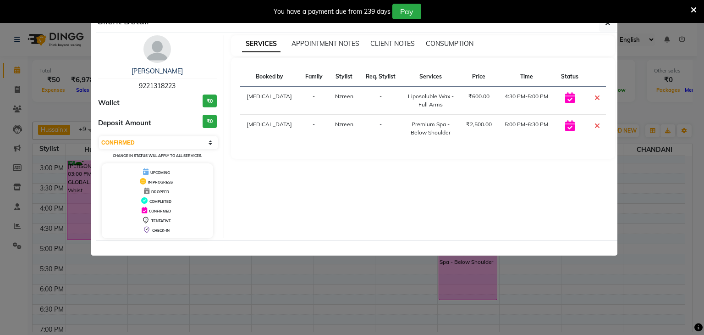
click at [152, 47] on img at bounding box center [157, 49] width 28 height 28
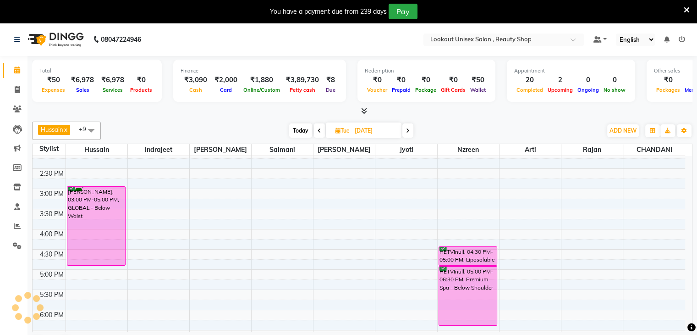
scroll to position [246, 0]
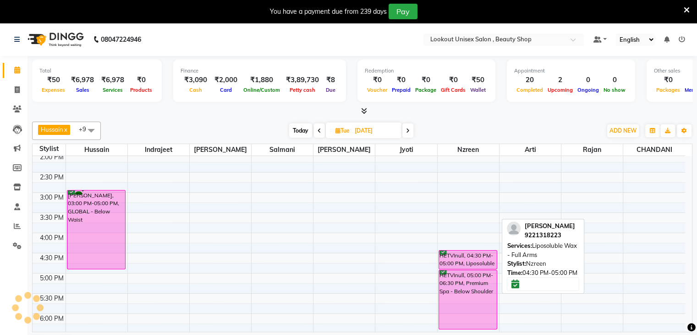
click at [463, 253] on div "HETVInull, 04:30 PM-05:00 PM, Liposoluble Wax - Full Arms" at bounding box center [468, 259] width 58 height 18
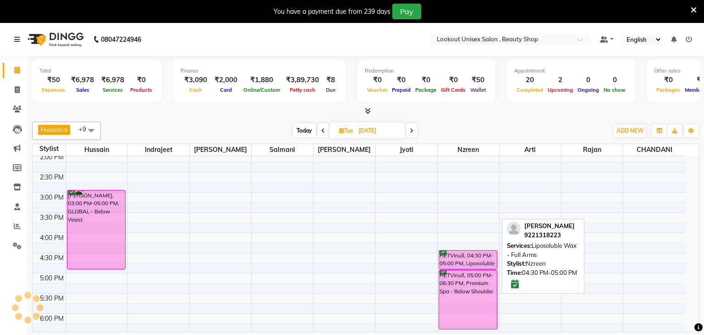
select select "6"
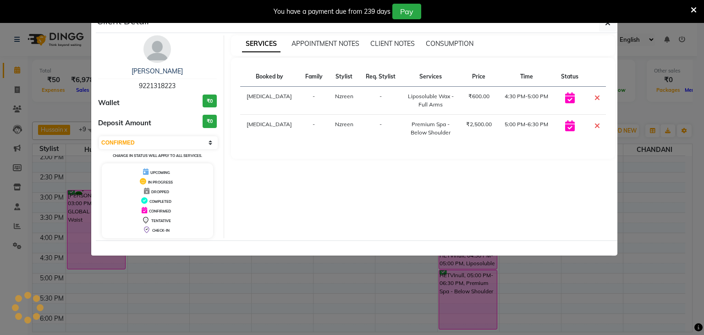
click at [607, 22] on div "You have a payment due from 239 days Pay" at bounding box center [352, 11] width 704 height 23
click at [606, 24] on icon "button" at bounding box center [608, 22] width 6 height 7
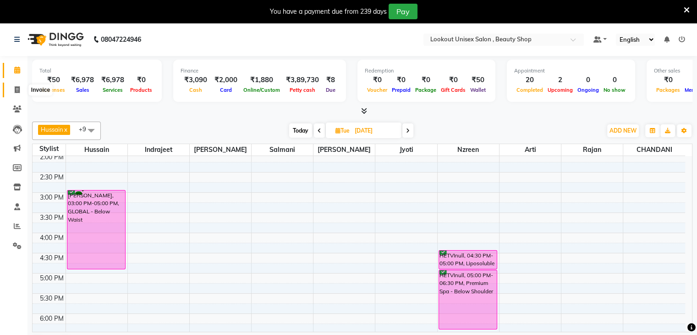
click at [17, 87] on icon at bounding box center [17, 89] width 5 height 7
select select "service"
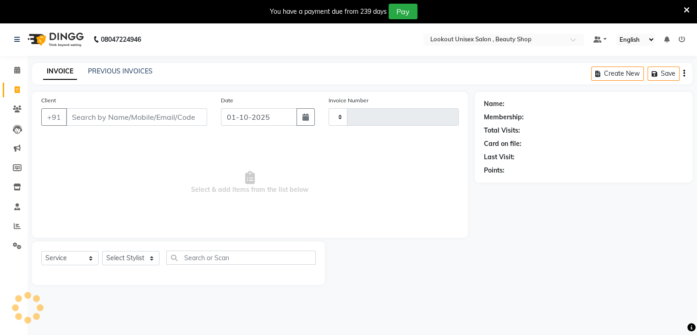
type input "4075"
select select "7658"
click at [152, 259] on select "Select Stylist Abid Arti CHANDANI Dhaval Sir Disha Hussain Indrajeet Jyoti Mahe…" at bounding box center [130, 258] width 57 height 14
select select "68200"
click at [102, 251] on select "Select Stylist Abid Arti CHANDANI Dhaval Sir Disha Hussain Indrajeet Jyoti Mahe…" at bounding box center [130, 258] width 57 height 14
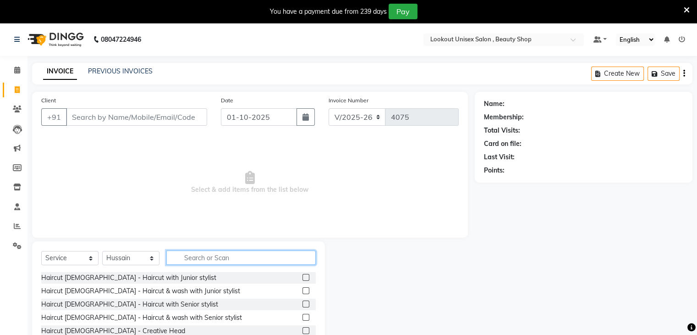
click at [204, 251] on input "text" at bounding box center [240, 257] width 149 height 14
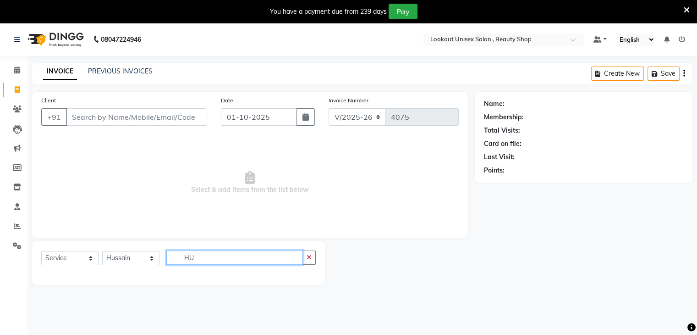
type input "H"
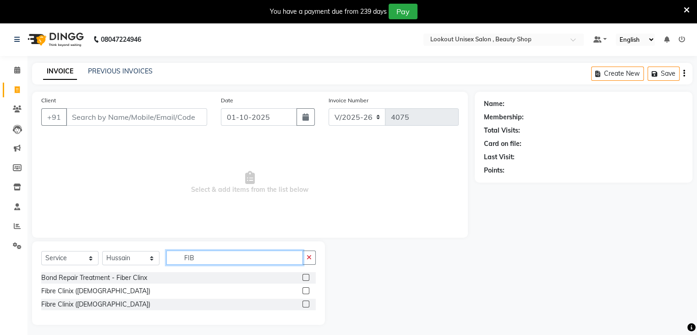
type input "FIB"
click at [306, 304] on label at bounding box center [306, 303] width 7 height 7
click at [306, 304] on input "checkbox" at bounding box center [306, 304] width 6 height 6
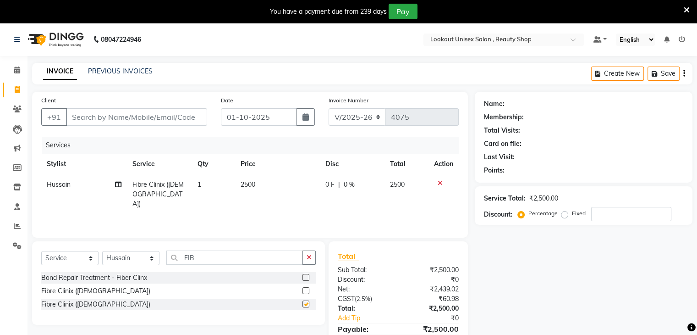
checkbox input "false"
click at [227, 259] on input "FIB" at bounding box center [234, 257] width 137 height 14
type input "F"
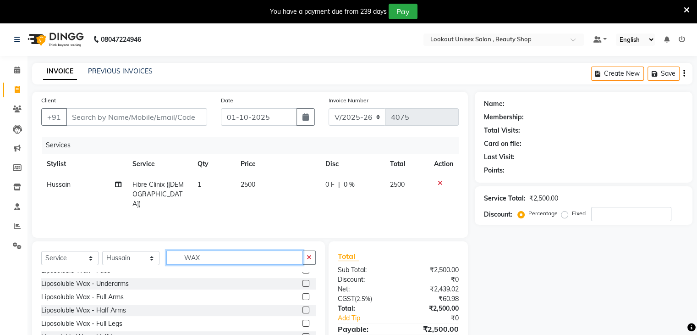
scroll to position [46, 0]
type input "WAX"
click at [303, 326] on label at bounding box center [306, 324] width 7 height 7
click at [303, 326] on input "checkbox" at bounding box center [306, 325] width 6 height 6
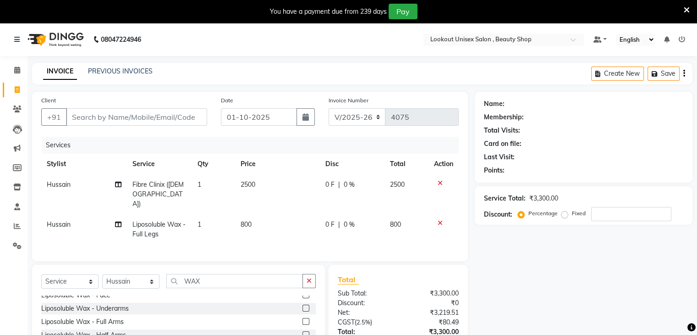
checkbox input "false"
click at [242, 275] on input "WAX" at bounding box center [234, 281] width 137 height 14
type input "W"
click at [60, 220] on span "Hussain" at bounding box center [59, 224] width 24 height 8
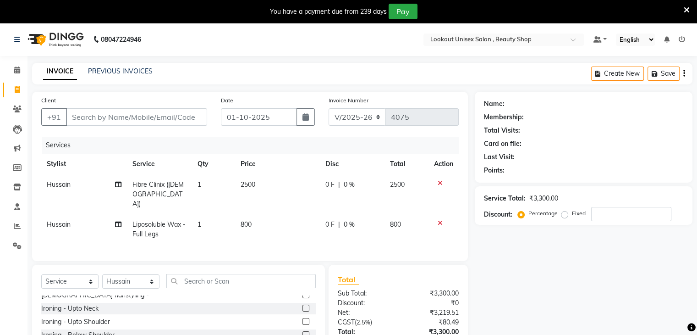
select select "68200"
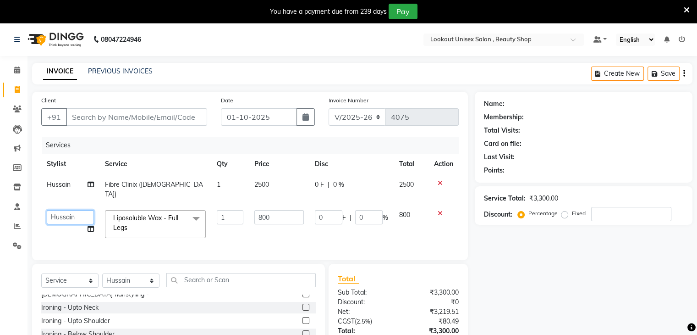
click at [59, 212] on select "Abid Arti CHANDANI Dhaval Sir Disha Hussain Indrajeet Jyoti Mahesh Manisha Mayu…" at bounding box center [70, 217] width 47 height 14
click at [562, 297] on div "Name: Membership: Total Visits: Card on file: Last Visit: Points: Service Total…" at bounding box center [587, 245] width 225 height 307
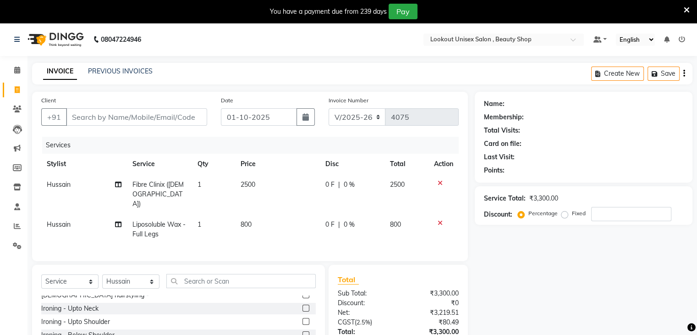
click at [245, 187] on span "2500" at bounding box center [248, 184] width 15 height 8
select select "68200"
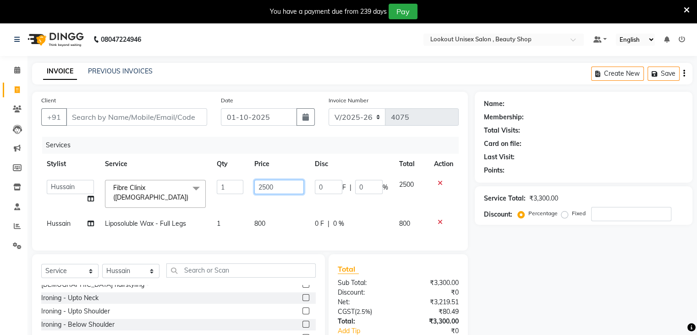
drag, startPoint x: 263, startPoint y: 189, endPoint x: 267, endPoint y: 194, distance: 6.2
click at [264, 190] on input "2500" at bounding box center [279, 187] width 50 height 14
type input "3500"
click at [174, 141] on div "Services" at bounding box center [254, 145] width 424 height 17
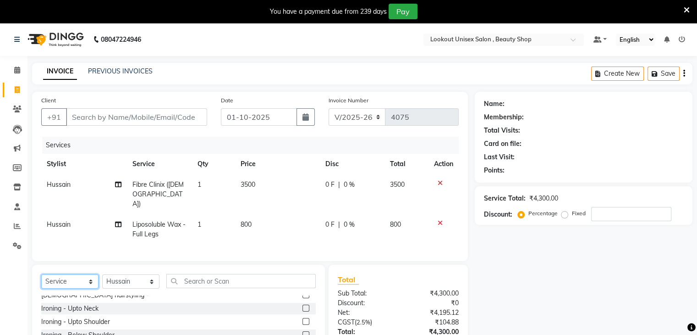
click at [91, 280] on select "Select Service Product Membership Package Voucher Prepaid Gift Card" at bounding box center [69, 281] width 57 height 14
click at [41, 274] on select "Select Service Product Membership Package Voucher Prepaid Gift Card" at bounding box center [69, 281] width 57 height 14
click at [16, 71] on icon at bounding box center [17, 69] width 6 height 7
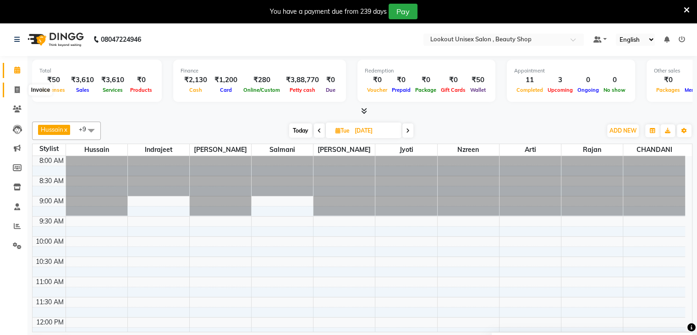
scroll to position [51, 0]
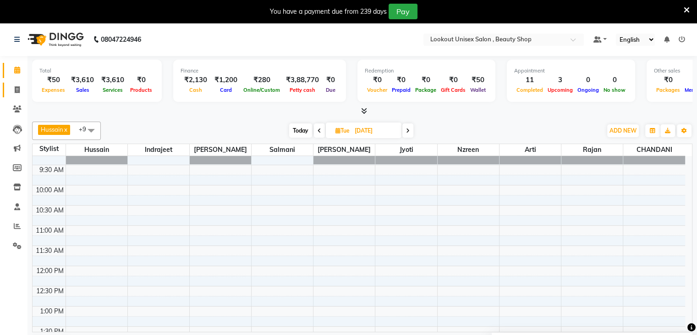
drag, startPoint x: 15, startPoint y: 88, endPoint x: 11, endPoint y: 99, distance: 12.2
click at [15, 88] on icon at bounding box center [17, 89] width 5 height 7
select select "service"
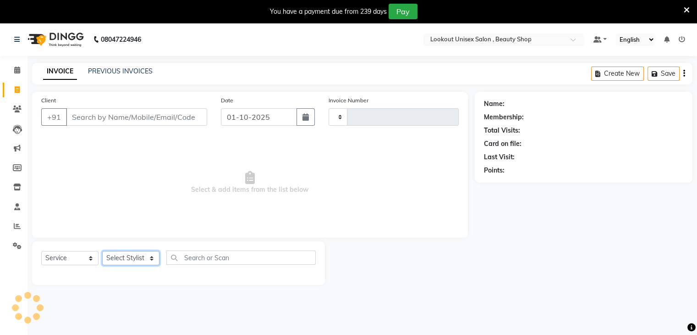
click at [152, 259] on select "Select Stylist [PERSON_NAME] [PERSON_NAME] Sir Disha [PERSON_NAME] Jyoti Mahesh…" at bounding box center [130, 258] width 57 height 14
type input "4075"
select select "7658"
select select "68200"
click at [102, 251] on select "Select Stylist [PERSON_NAME] [PERSON_NAME] Sir Disha [PERSON_NAME] Jyoti Mahesh…" at bounding box center [130, 258] width 57 height 14
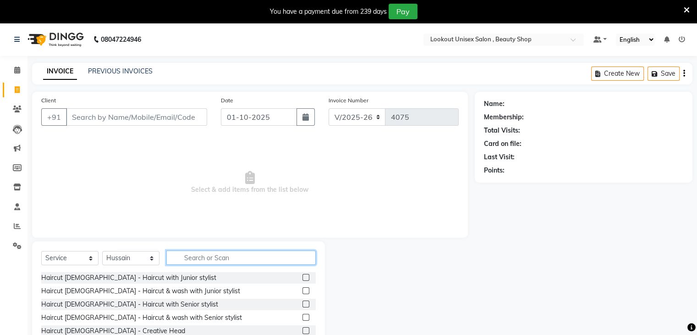
click at [202, 253] on input "text" at bounding box center [240, 257] width 149 height 14
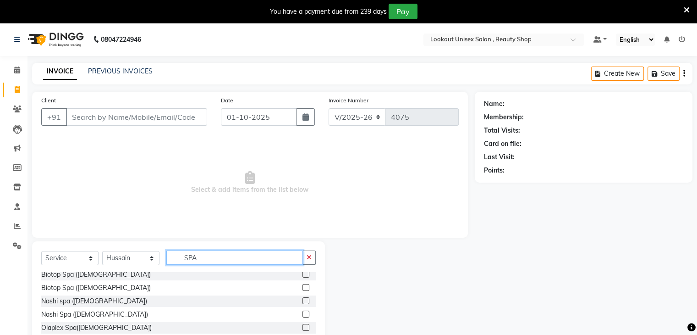
scroll to position [138, 0]
type input "S"
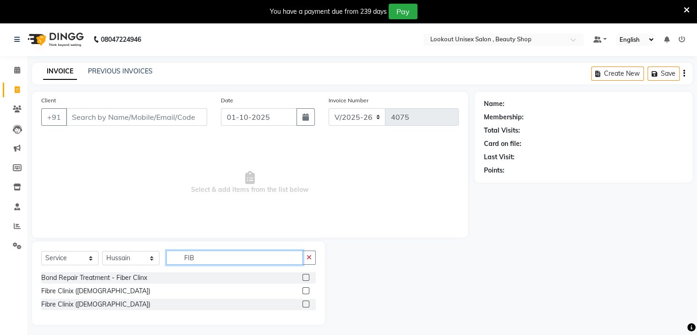
scroll to position [0, 0]
type input "FIBRE"
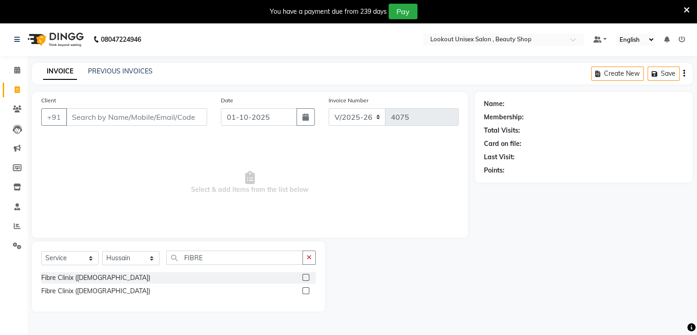
click at [306, 291] on label at bounding box center [306, 290] width 7 height 7
click at [306, 291] on input "checkbox" at bounding box center [306, 291] width 6 height 6
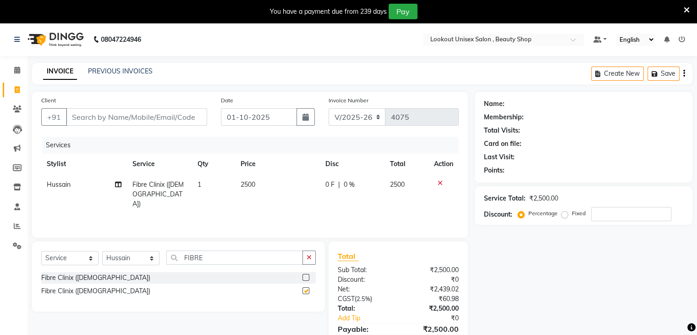
checkbox input "false"
click at [214, 260] on input "FIBRE" at bounding box center [234, 257] width 137 height 14
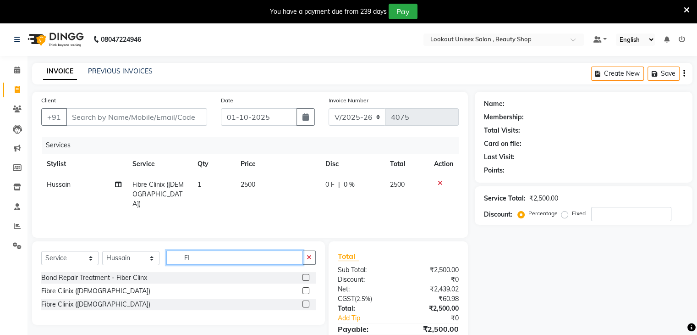
type input "F"
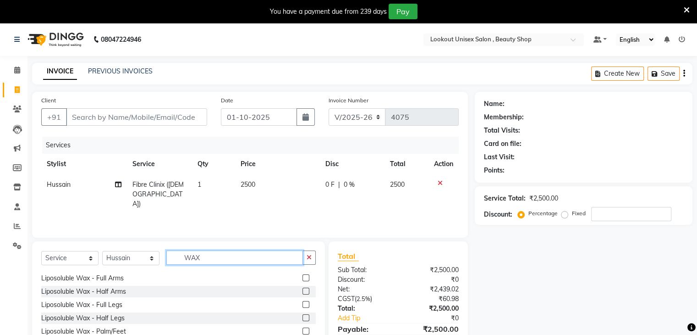
scroll to position [92, 0]
type input "WAX"
click at [303, 289] on label at bounding box center [306, 291] width 7 height 7
click at [303, 289] on input "checkbox" at bounding box center [306, 292] width 6 height 6
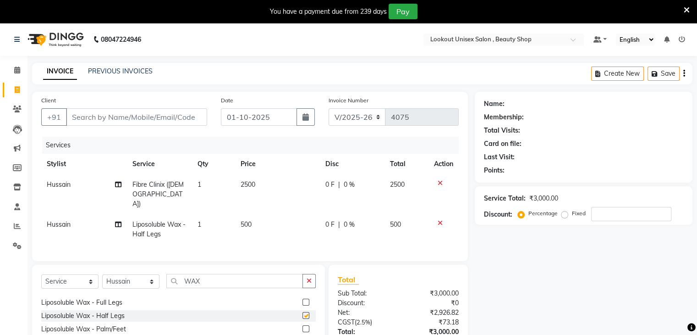
checkbox input "false"
click at [63, 220] on span "Hussain" at bounding box center [59, 224] width 24 height 8
select select "68200"
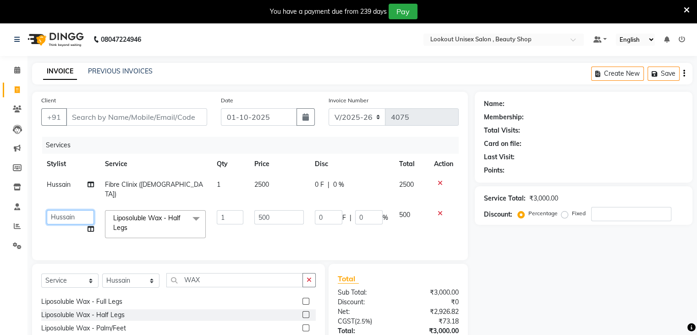
click at [63, 210] on select "[PERSON_NAME] [PERSON_NAME] Sir Disha [PERSON_NAME] Jyoti Mahesh [PERSON_NAME] …" at bounding box center [70, 217] width 47 height 14
select select "85645"
click at [303, 297] on label at bounding box center [306, 300] width 7 height 7
click at [303, 298] on input "checkbox" at bounding box center [306, 301] width 6 height 6
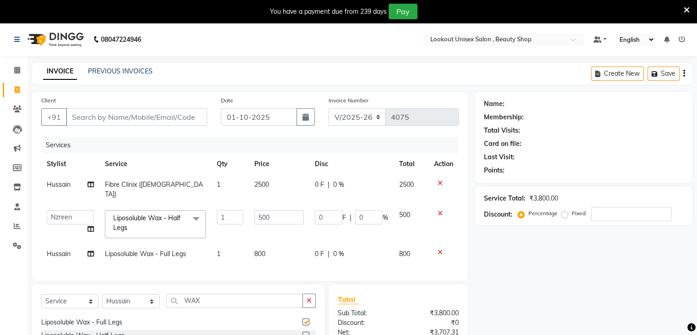
checkbox input "false"
click at [440, 210] on icon at bounding box center [440, 213] width 5 height 6
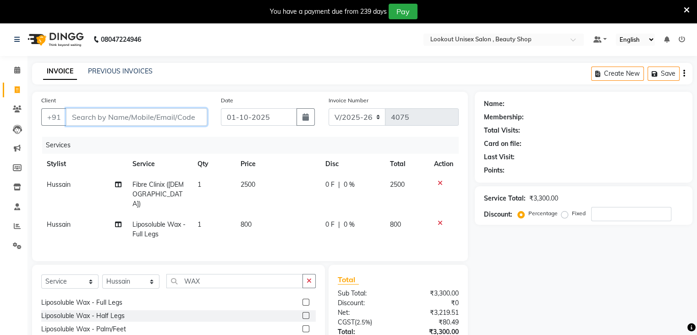
click at [110, 118] on input "Client" at bounding box center [136, 116] width 141 height 17
paste input "9221318223"
type input "9221318223"
type input "0"
type input "9221318223"
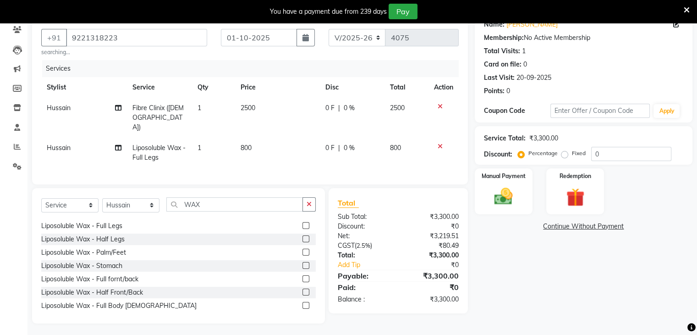
scroll to position [33, 0]
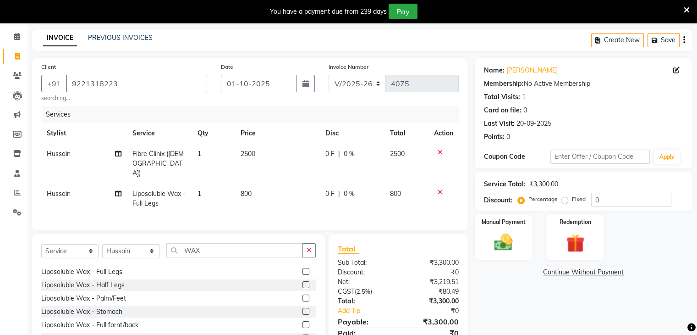
click at [242, 153] on span "2500" at bounding box center [248, 153] width 15 height 8
select select "68200"
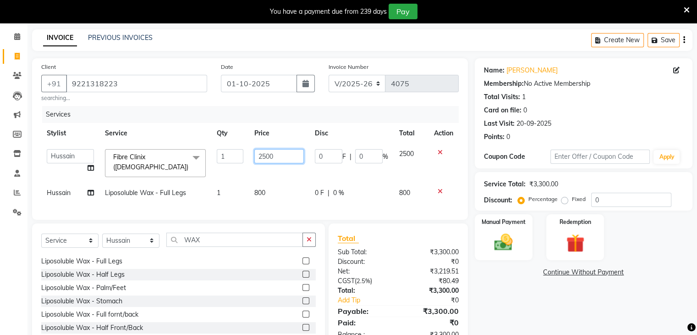
drag, startPoint x: 262, startPoint y: 159, endPoint x: 268, endPoint y: 171, distance: 13.3
click at [263, 160] on input "2500" at bounding box center [279, 156] width 50 height 14
type input "3500"
click at [164, 127] on th "Service" at bounding box center [155, 133] width 112 height 21
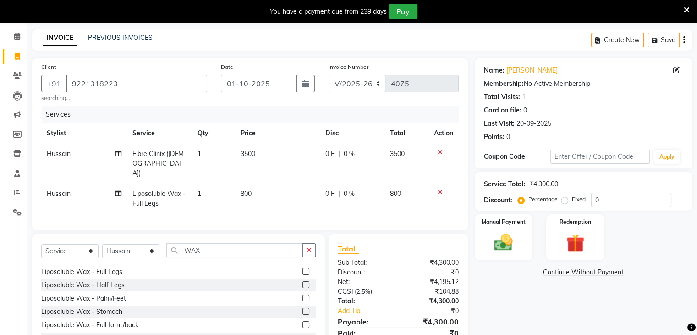
click at [57, 189] on td "Hussain" at bounding box center [84, 198] width 86 height 30
select select "68200"
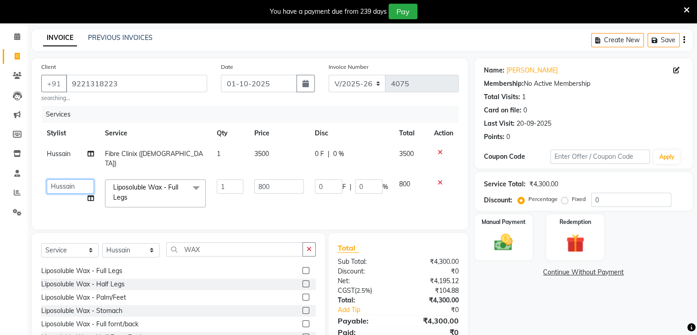
click at [57, 182] on select "[PERSON_NAME] [PERSON_NAME] Sir Disha [PERSON_NAME] Jyoti Mahesh [PERSON_NAME] …" at bounding box center [70, 186] width 47 height 14
select select "85645"
click at [336, 154] on span "0 %" at bounding box center [338, 154] width 11 height 10
select select "68200"
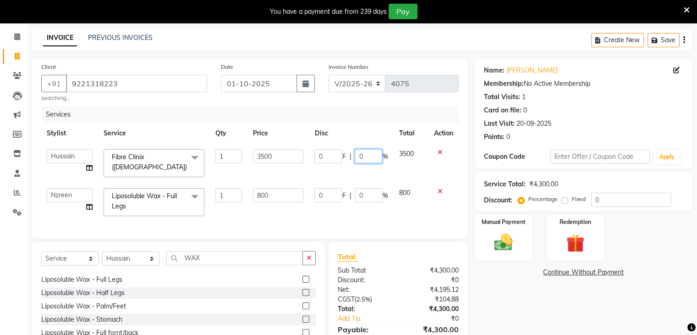
click at [361, 159] on input "0" at bounding box center [369, 156] width 28 height 14
type input "30"
click at [376, 177] on tbody "[PERSON_NAME] [PERSON_NAME] Sir Disha [PERSON_NAME] Jyoti Mahesh [PERSON_NAME] …" at bounding box center [250, 182] width 418 height 78
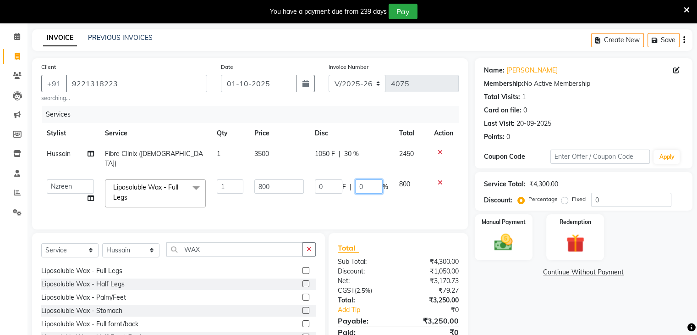
click at [356, 182] on input "0" at bounding box center [369, 186] width 28 height 14
type input "20"
click at [342, 195] on td "0 F | 20 %" at bounding box center [351, 193] width 84 height 39
select select "85645"
click at [90, 246] on select "Select Service Product Membership Package Voucher Prepaid Gift Card" at bounding box center [69, 250] width 57 height 14
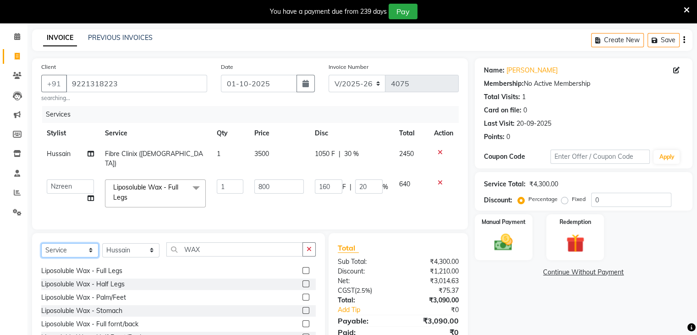
select select "membership"
click at [41, 243] on select "Select Service Product Membership Package Voucher Prepaid Gift Card" at bounding box center [69, 250] width 57 height 14
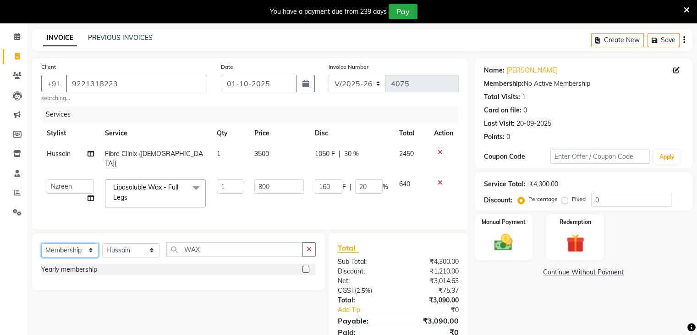
scroll to position [0, 0]
click at [154, 247] on select "Select Stylist [PERSON_NAME] [PERSON_NAME] Sir Disha [PERSON_NAME] Jyoti Mahesh…" at bounding box center [130, 250] width 57 height 14
select select "88196"
click at [102, 243] on select "Select Stylist [PERSON_NAME] [PERSON_NAME] Sir Disha [PERSON_NAME] Jyoti Mahesh…" at bounding box center [130, 250] width 57 height 14
click at [305, 267] on label at bounding box center [306, 268] width 7 height 7
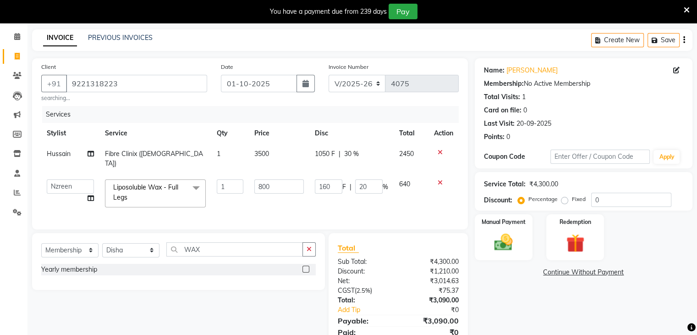
click at [305, 267] on input "checkbox" at bounding box center [306, 269] width 6 height 6
select select "select"
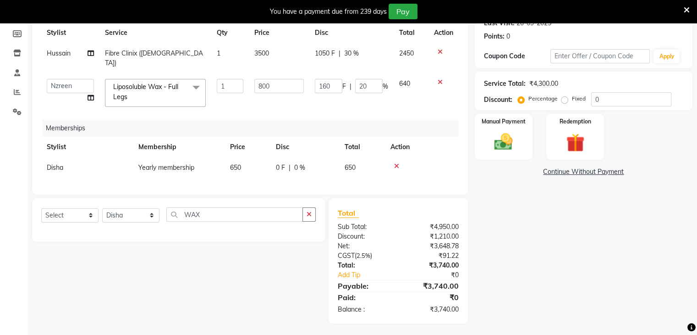
scroll to position [88, 0]
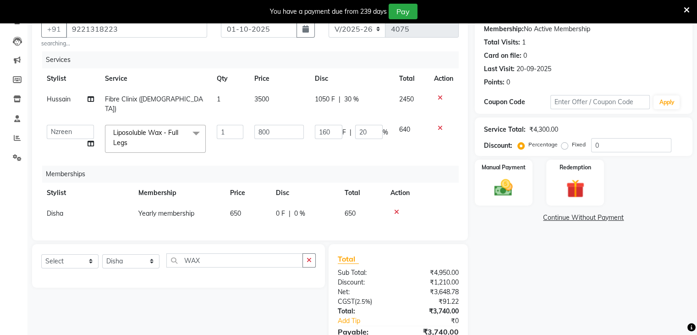
click at [352, 103] on span "30 %" at bounding box center [351, 99] width 15 height 10
select select "68200"
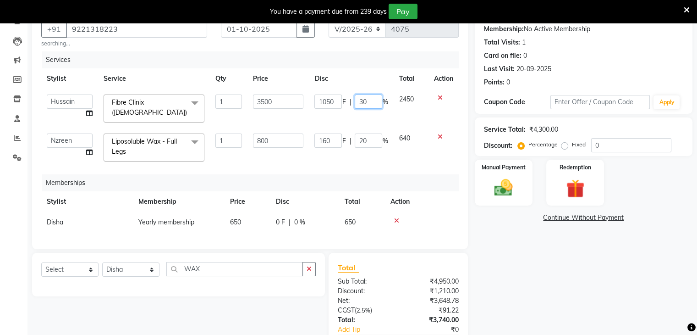
click at [365, 107] on input "30" at bounding box center [369, 101] width 28 height 14
type input "35"
click at [349, 165] on div "Services Stylist Service Qty Price Disc Total Action [PERSON_NAME] [PERSON_NAME…" at bounding box center [250, 145] width 418 height 188
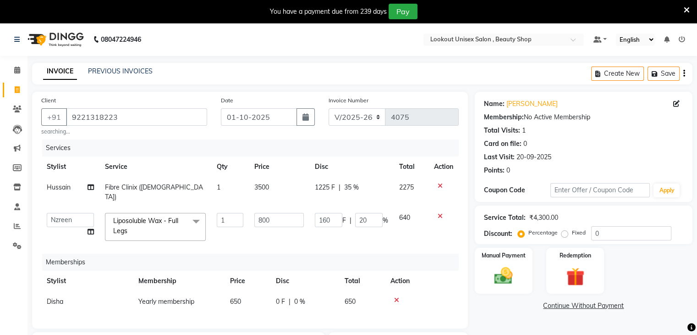
scroll to position [134, 0]
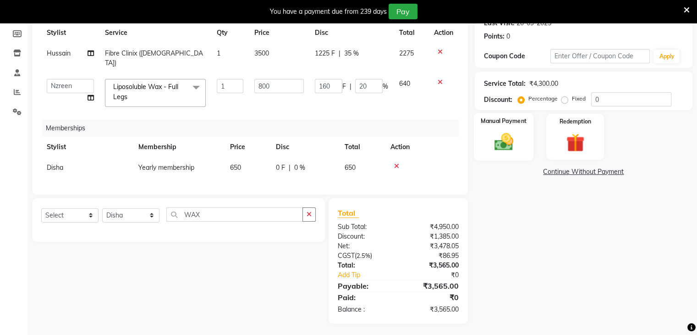
click at [501, 149] on img at bounding box center [503, 142] width 31 height 22
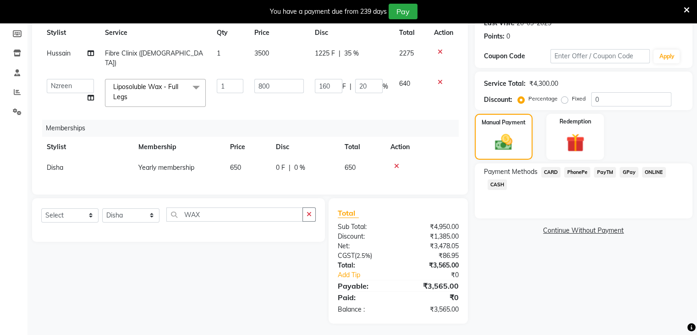
drag, startPoint x: 606, startPoint y: 169, endPoint x: 616, endPoint y: 189, distance: 22.2
click at [606, 171] on span "PayTM" at bounding box center [605, 172] width 22 height 11
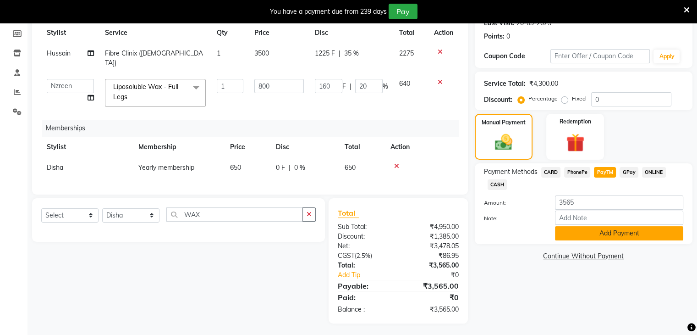
click at [606, 229] on button "Add Payment" at bounding box center [619, 233] width 128 height 14
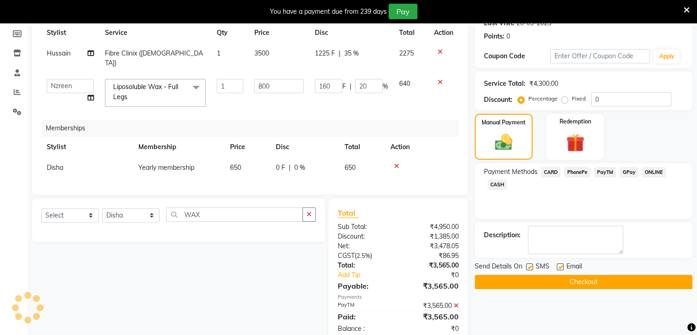
scroll to position [153, 0]
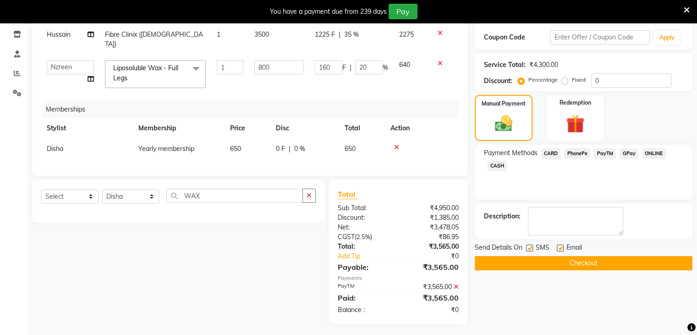
click at [558, 246] on label at bounding box center [560, 247] width 7 height 7
click at [558, 246] on input "checkbox" at bounding box center [560, 248] width 6 height 6
checkbox input "false"
click at [576, 265] on button "Checkout" at bounding box center [584, 263] width 218 height 14
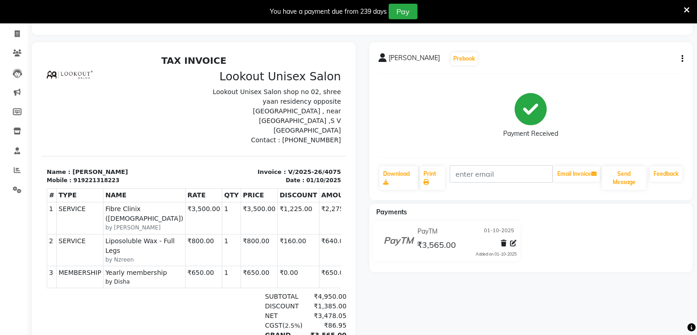
scroll to position [55, 0]
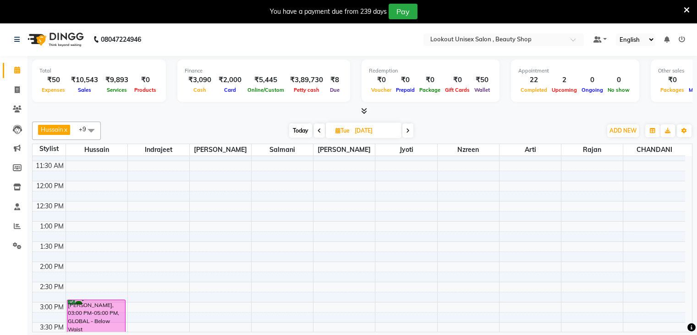
scroll to position [138, 0]
click at [17, 93] on icon at bounding box center [17, 89] width 5 height 7
select select "7658"
select select "service"
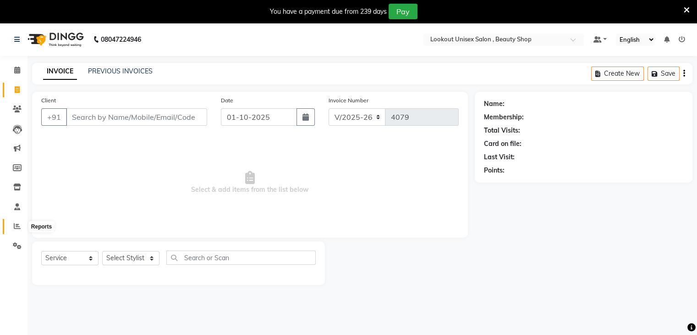
click at [17, 225] on icon at bounding box center [17, 225] width 7 height 7
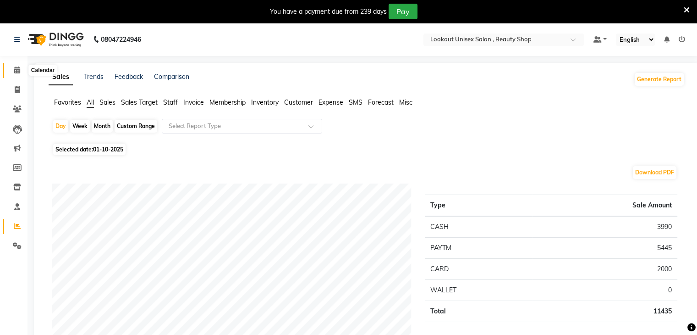
click at [14, 70] on icon at bounding box center [17, 69] width 6 height 7
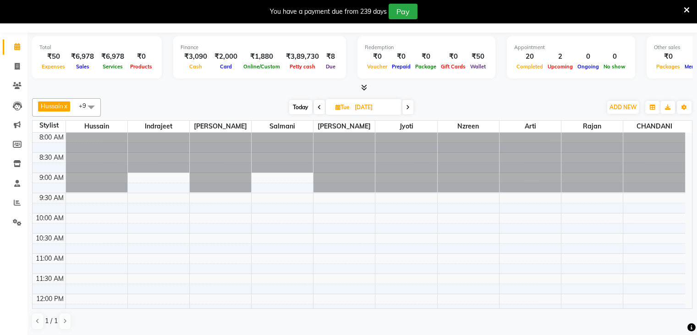
scroll to position [383, 0]
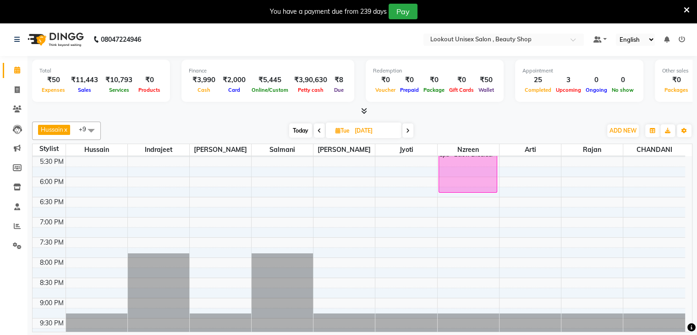
scroll to position [383, 0]
click at [153, 247] on div "8:00 AM 8:30 AM 9:00 AM 9:30 AM 10:00 AM 10:30 AM 11:00 AM 11:30 AM 12:00 PM 12…" at bounding box center [359, 55] width 653 height 564
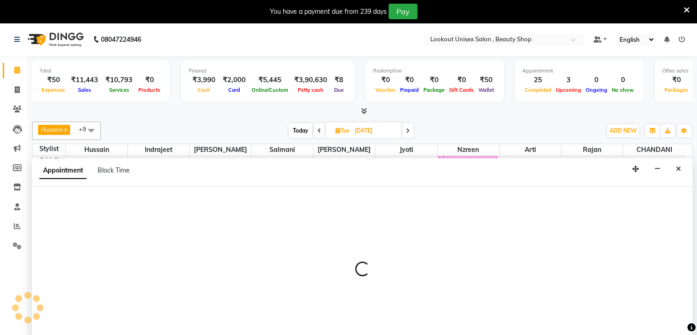
scroll to position [14, 0]
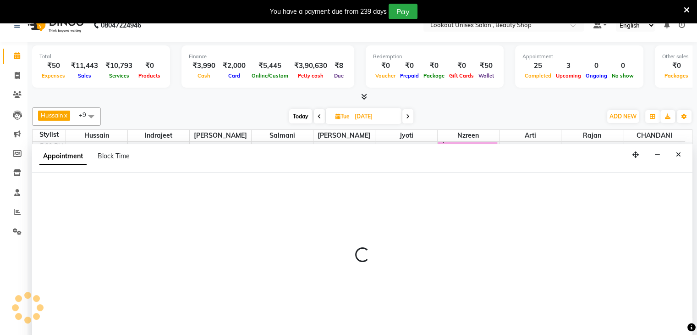
select select "67794"
select select "1185"
select select "tentative"
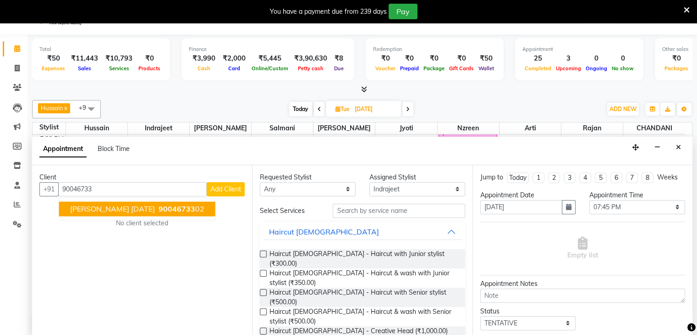
scroll to position [23, 0]
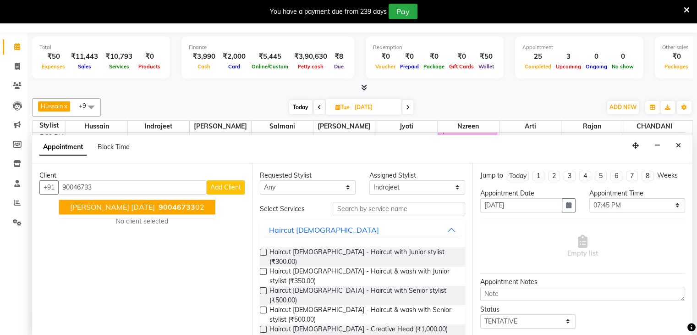
click at [109, 205] on span "Vatsal 12/2/26" at bounding box center [112, 206] width 85 height 9
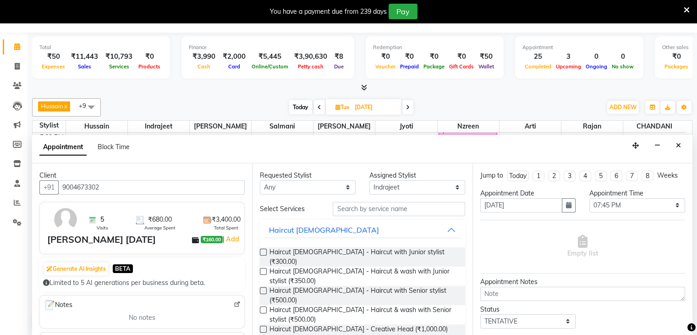
type input "9004673302"
click at [345, 187] on select "Any Abid Arti CHANDANI Dhaval Sir Hussain Indrajeet Jyoti Mayuri Nabil Nzreen R…" at bounding box center [308, 187] width 96 height 14
select select "67794"
click at [260, 180] on select "Any Abid Arti CHANDANI Dhaval Sir Hussain Indrajeet Jyoti Mayuri Nabil Nzreen R…" at bounding box center [308, 187] width 96 height 14
click at [338, 209] on input "text" at bounding box center [399, 209] width 132 height 14
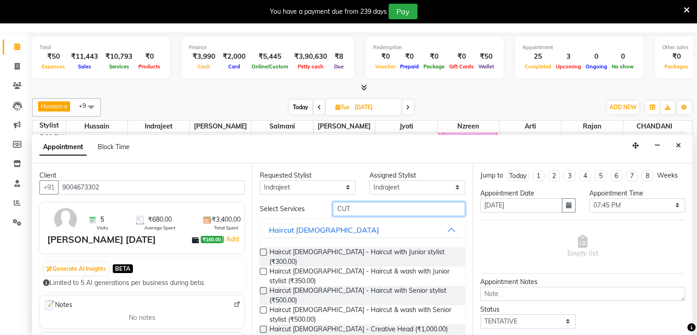
type input "CUT"
click at [260, 306] on label at bounding box center [263, 309] width 7 height 7
click at [260, 308] on input "checkbox" at bounding box center [263, 311] width 6 height 6
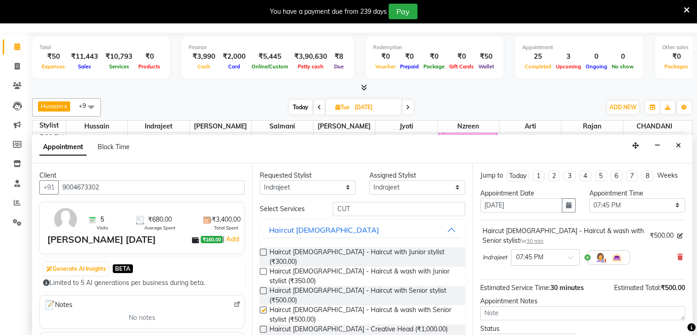
checkbox input "false"
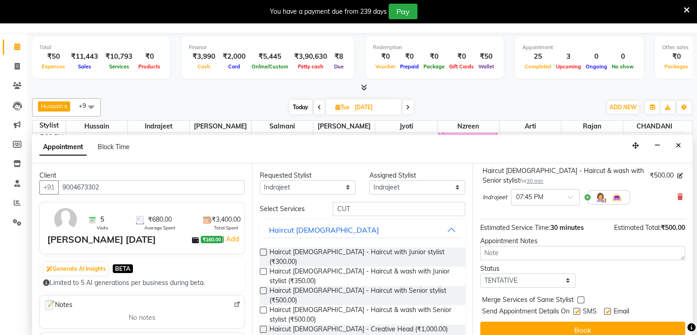
scroll to position [69, 0]
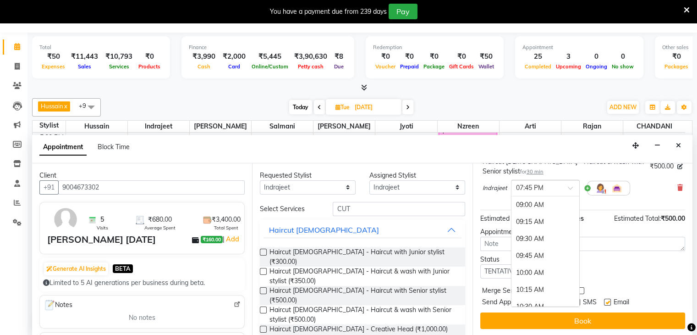
click at [569, 189] on span at bounding box center [573, 191] width 11 height 10
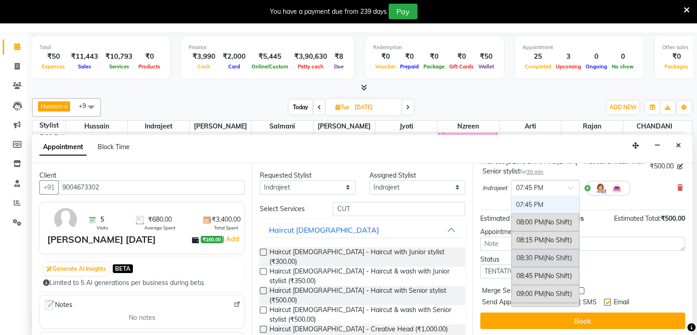
click at [535, 257] on div "08:30 PM (No Shift)" at bounding box center [546, 258] width 68 height 18
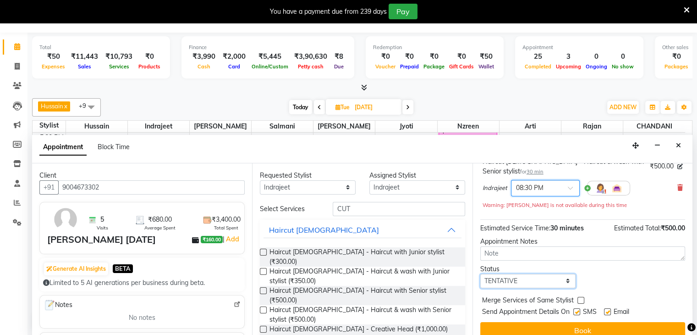
click at [561, 279] on select "Select TENTATIVE CONFIRM UPCOMING" at bounding box center [528, 281] width 96 height 14
click at [480, 274] on select "Select TENTATIVE CONFIRM UPCOMING" at bounding box center [528, 281] width 96 height 14
click at [562, 278] on select "Select TENTATIVE CONFIRM UPCOMING" at bounding box center [528, 281] width 96 height 14
select select "confirm booking"
click at [480, 274] on select "Select TENTATIVE CONFIRM UPCOMING" at bounding box center [528, 281] width 96 height 14
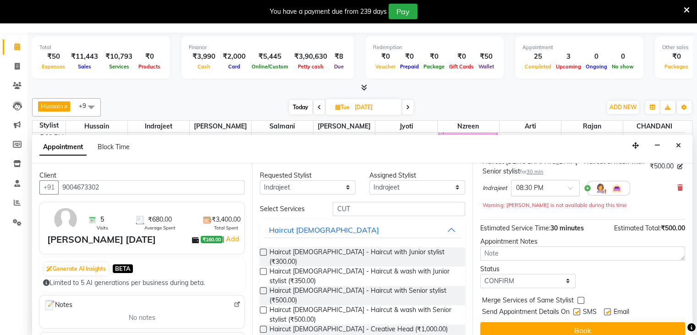
click at [579, 312] on label at bounding box center [576, 311] width 7 height 7
click at [579, 312] on input "checkbox" at bounding box center [576, 312] width 6 height 6
checkbox input "false"
click at [607, 308] on label at bounding box center [607, 311] width 7 height 7
click at [607, 309] on input "checkbox" at bounding box center [607, 312] width 6 height 6
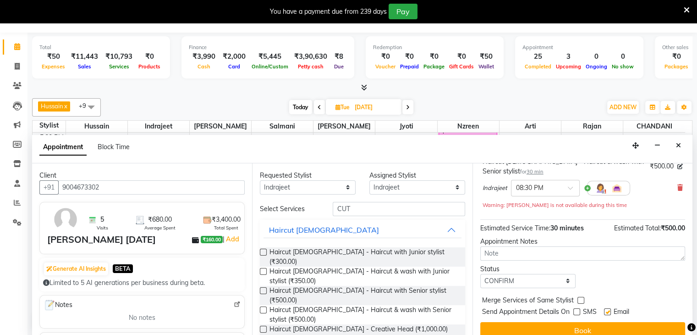
checkbox input "false"
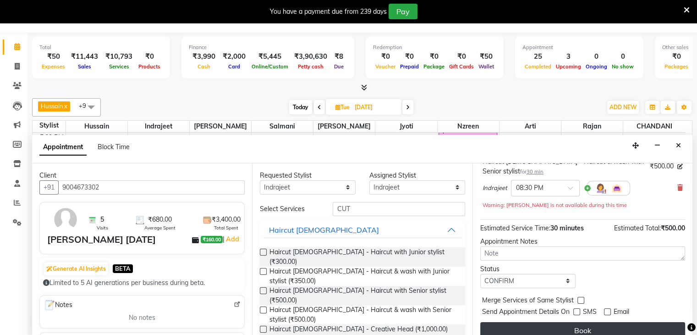
click at [601, 328] on button "Book" at bounding box center [582, 330] width 205 height 17
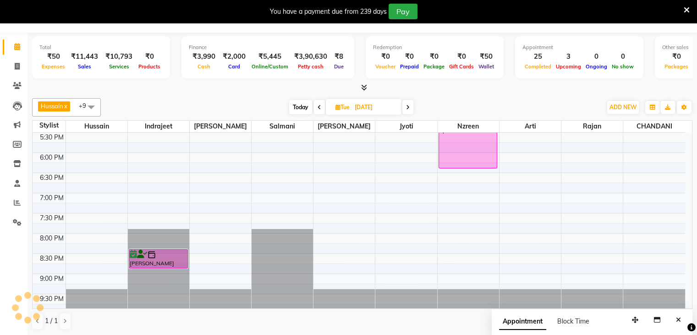
scroll to position [0, 0]
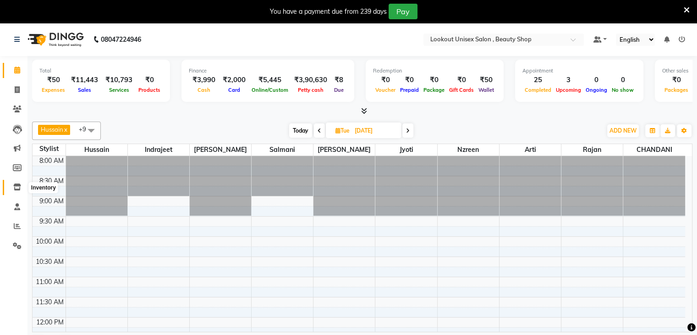
click at [18, 187] on icon at bounding box center [17, 186] width 8 height 7
select select
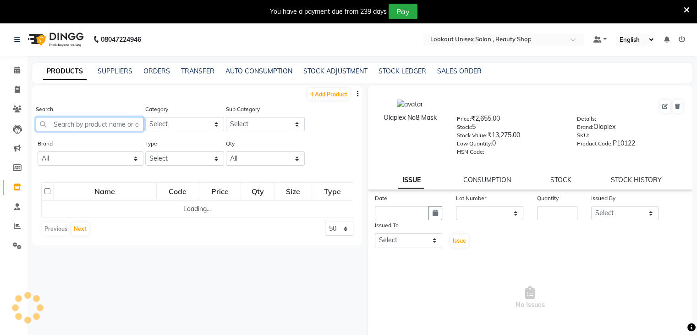
click at [66, 121] on input "text" at bounding box center [90, 124] width 108 height 14
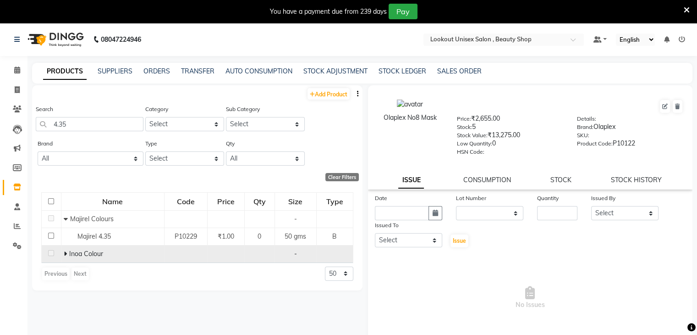
click at [65, 255] on icon at bounding box center [65, 253] width 3 height 6
click at [84, 127] on input "4.35" at bounding box center [90, 124] width 108 height 14
type input "4"
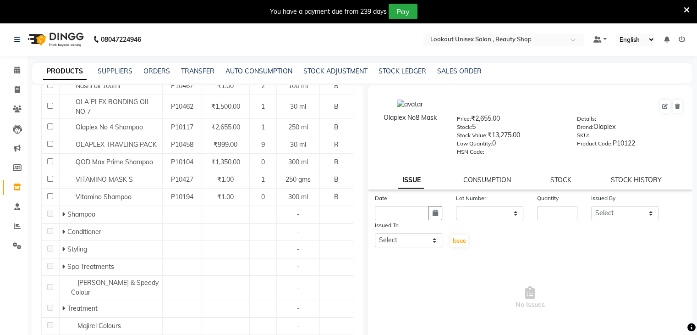
scroll to position [321, 0]
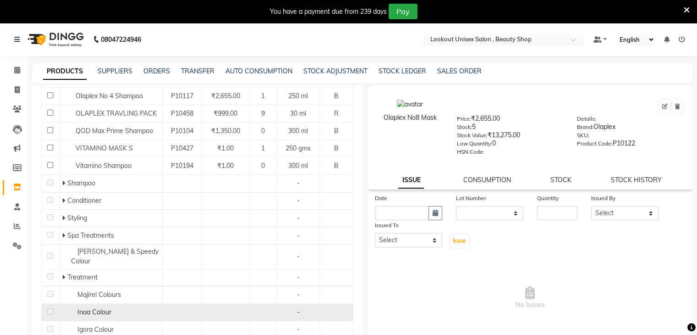
type input "4"
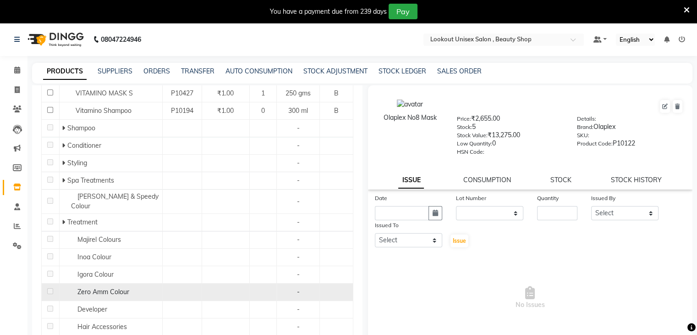
scroll to position [380, 0]
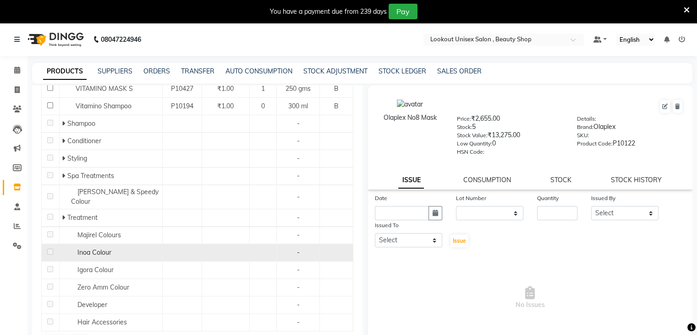
click at [80, 248] on span "Inoa Colour" at bounding box center [94, 252] width 34 height 8
click at [106, 248] on span "Inoa Colour" at bounding box center [94, 252] width 34 height 8
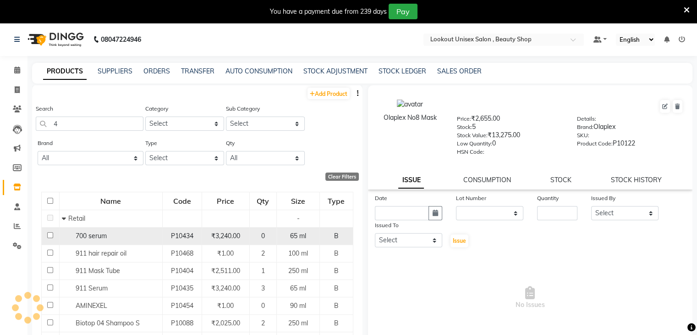
scroll to position [0, 0]
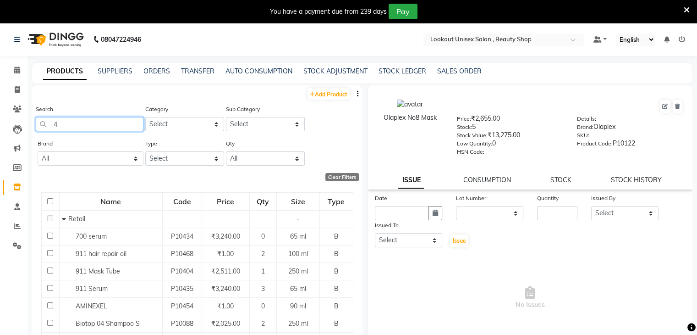
click at [92, 125] on input "4" at bounding box center [90, 124] width 108 height 14
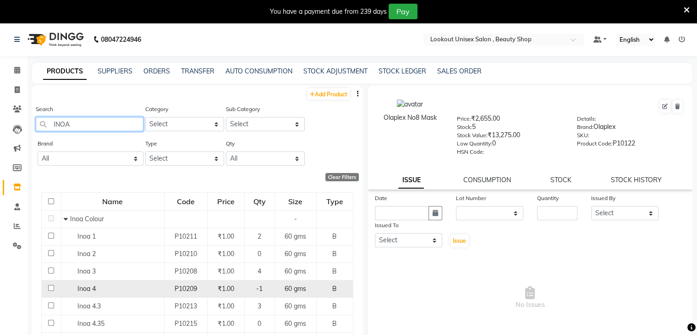
type input "INOA"
click at [50, 288] on input "checkbox" at bounding box center [51, 288] width 6 height 6
checkbox input "true"
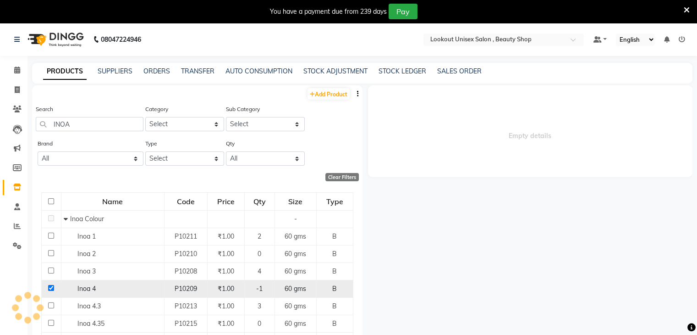
select select
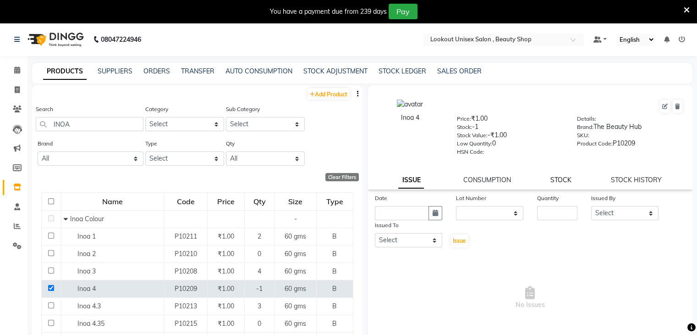
click at [555, 182] on link "STOCK" at bounding box center [560, 180] width 21 height 8
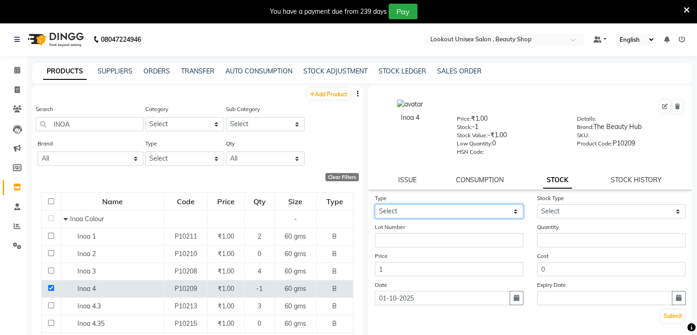
drag, startPoint x: 514, startPoint y: 211, endPoint x: 509, endPoint y: 217, distance: 7.5
click at [514, 211] on select "Select In Out" at bounding box center [449, 211] width 149 height 14
select select "in"
click at [375, 207] on select "Select In Out" at bounding box center [449, 211] width 149 height 14
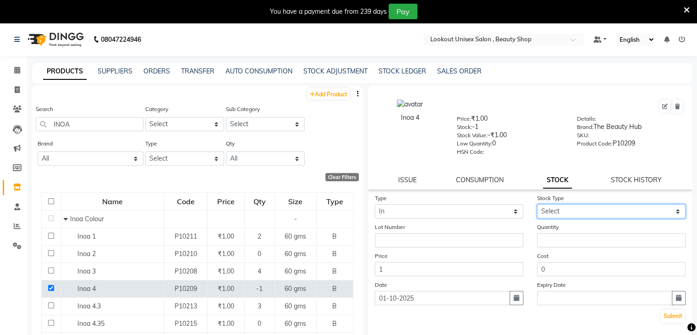
drag, startPoint x: 669, startPoint y: 214, endPoint x: 658, endPoint y: 219, distance: 12.5
click at [669, 214] on select "Select New Stock Adjustment Return Other" at bounding box center [611, 211] width 149 height 14
select select "new stock"
click at [537, 207] on select "Select New Stock Adjustment Return Other" at bounding box center [611, 211] width 149 height 14
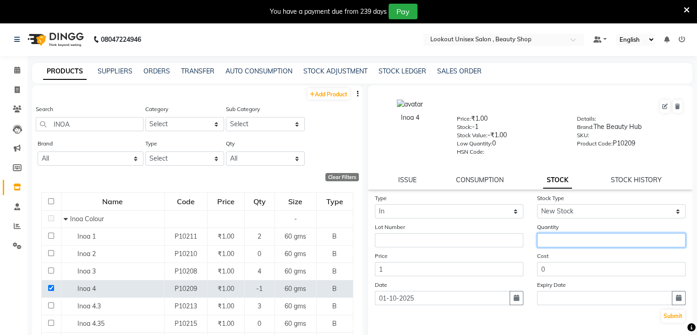
click at [550, 244] on input "number" at bounding box center [611, 240] width 149 height 14
type input "3"
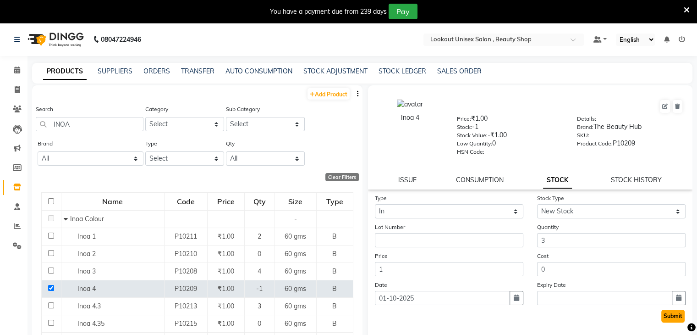
click at [663, 321] on button "Submit" at bounding box center [672, 315] width 23 height 13
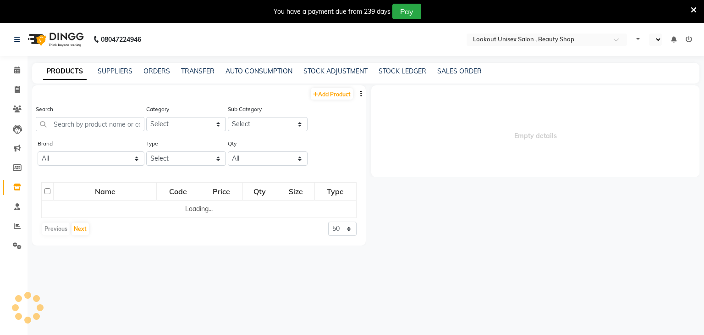
select select "en"
select select
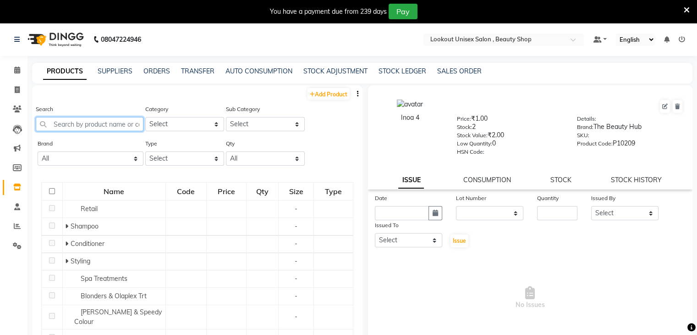
click at [67, 127] on input "text" at bounding box center [90, 124] width 108 height 14
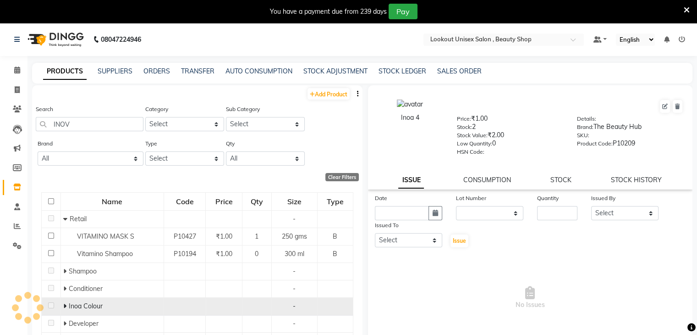
click at [63, 306] on icon at bounding box center [64, 306] width 3 height 6
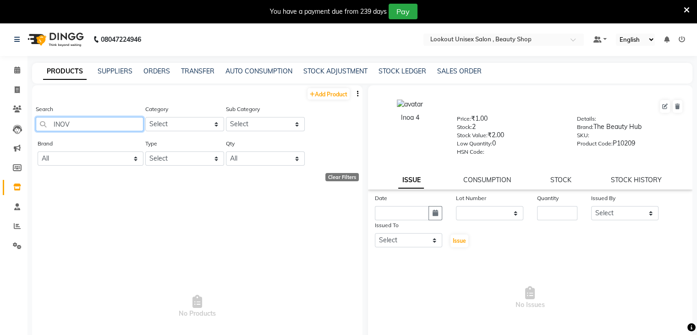
click at [88, 126] on input "INOV" at bounding box center [90, 124] width 108 height 14
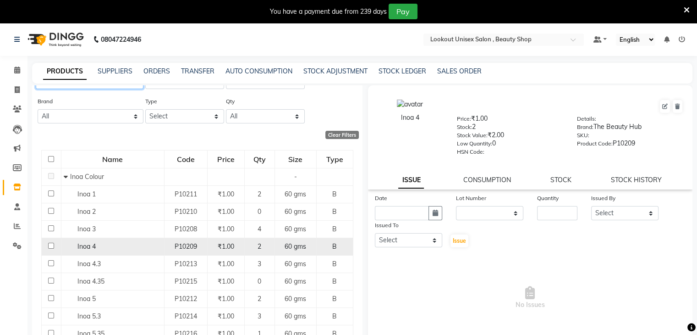
scroll to position [46, 0]
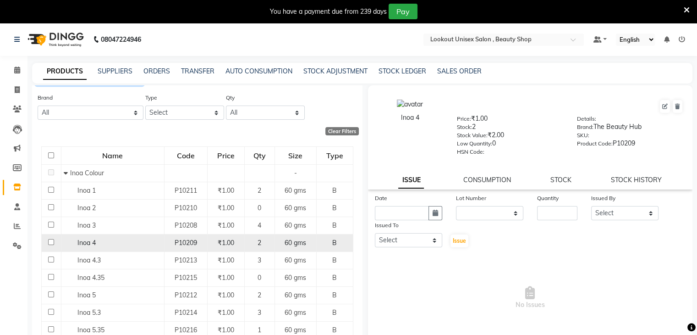
type input "INOA"
click at [48, 242] on input "checkbox" at bounding box center [51, 242] width 6 height 6
checkbox input "true"
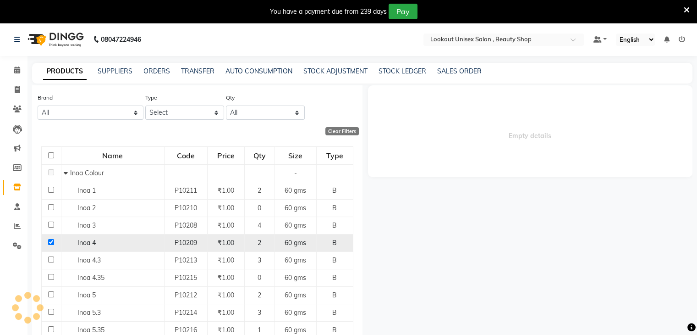
select select
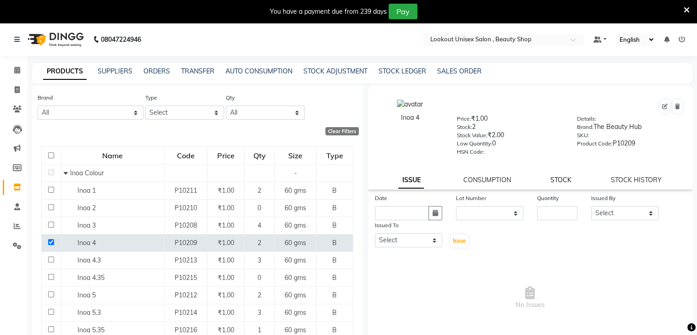
click at [559, 183] on link "STOCK" at bounding box center [560, 180] width 21 height 8
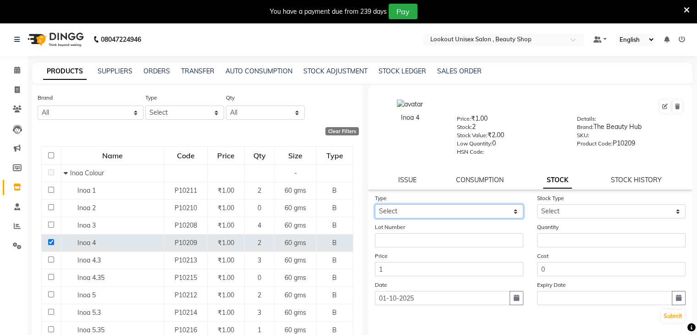
click at [509, 213] on select "Select In Out" at bounding box center [449, 211] width 149 height 14
select select "in"
click at [375, 207] on select "Select In Out" at bounding box center [449, 211] width 149 height 14
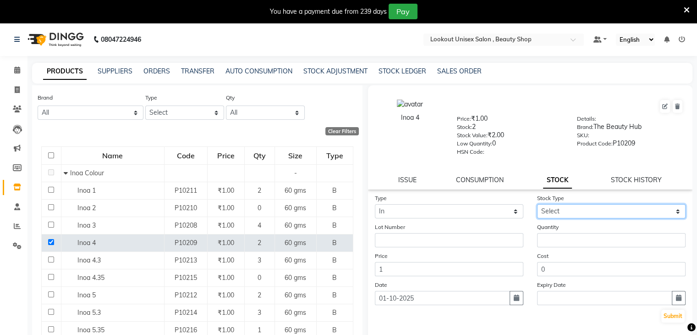
click at [575, 215] on select "Select New Stock Adjustment Return Other" at bounding box center [611, 211] width 149 height 14
select select "new stock"
click at [537, 207] on select "Select New Stock Adjustment Return Other" at bounding box center [611, 211] width 149 height 14
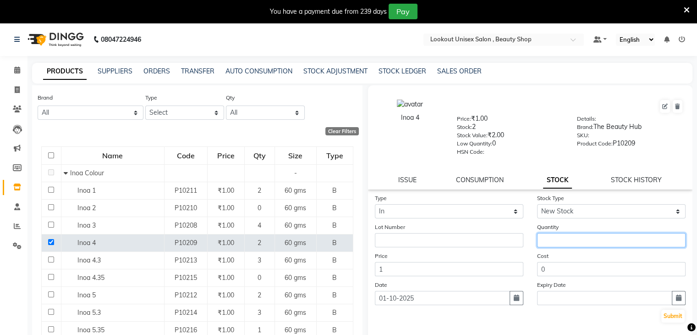
click at [542, 243] on input "number" at bounding box center [611, 240] width 149 height 14
type input "2"
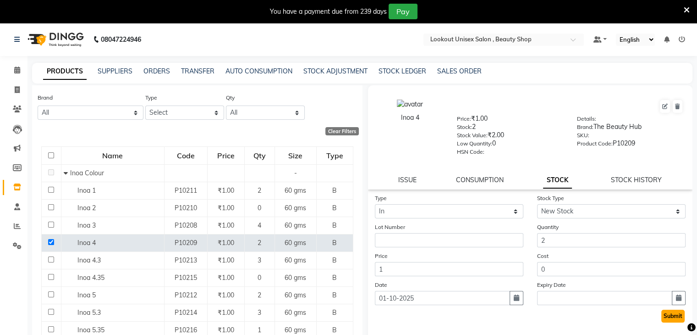
click at [664, 322] on button "Submit" at bounding box center [672, 315] width 23 height 13
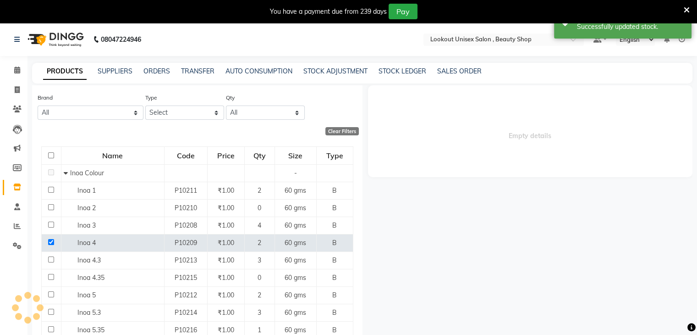
scroll to position [0, 0]
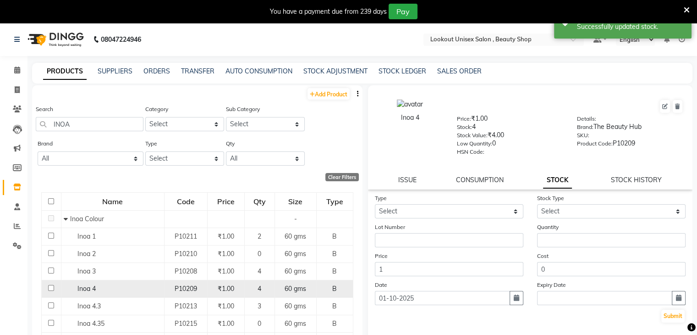
click at [51, 288] on input "checkbox" at bounding box center [51, 288] width 6 height 6
checkbox input "true"
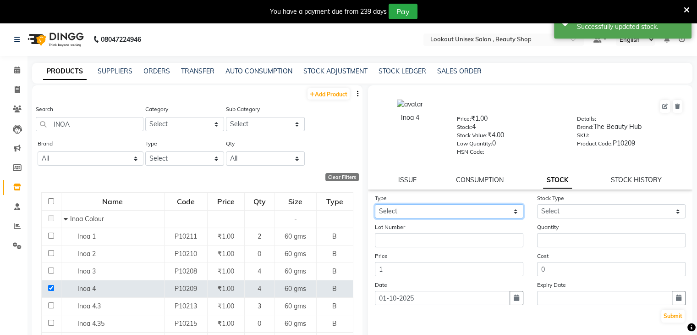
click at [513, 213] on select "Select In Out" at bounding box center [449, 211] width 149 height 14
select select "out"
click at [375, 207] on select "Select In Out" at bounding box center [449, 211] width 149 height 14
select select
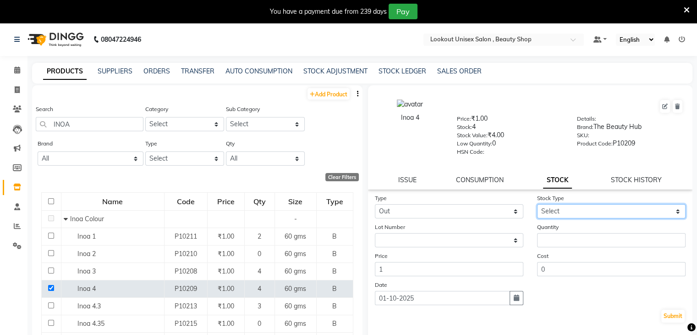
drag, startPoint x: 667, startPoint y: 213, endPoint x: 653, endPoint y: 220, distance: 15.8
click at [667, 213] on select "Select Internal Use Damaged Expired Adjustment Return Other" at bounding box center [611, 211] width 149 height 14
select select "internal use"
click at [537, 207] on select "Select Internal Use Damaged Expired Adjustment Return Other" at bounding box center [611, 211] width 149 height 14
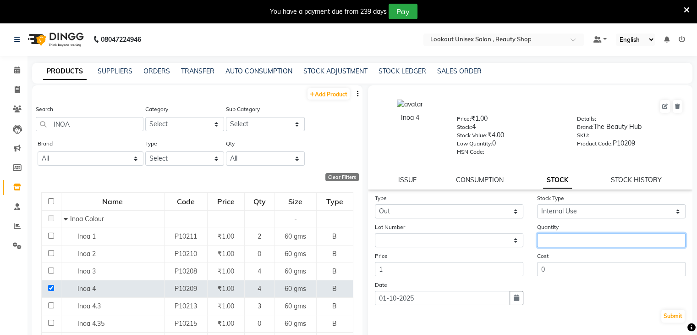
click at [556, 247] on input "number" at bounding box center [611, 240] width 149 height 14
type input "1"
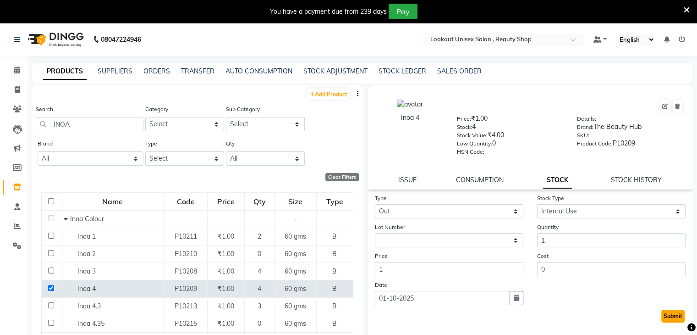
drag, startPoint x: 660, startPoint y: 324, endPoint x: 651, endPoint y: 323, distance: 8.7
click at [661, 322] on button "Submit" at bounding box center [672, 315] width 23 height 13
select select
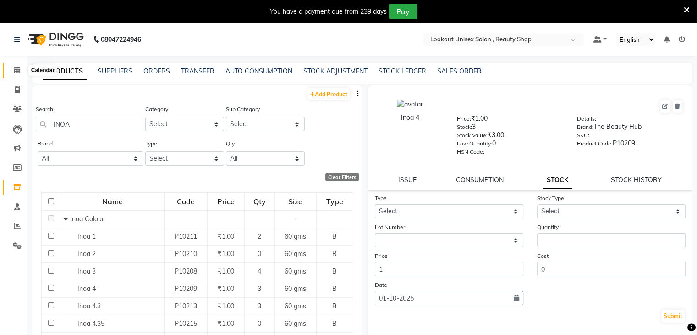
drag, startPoint x: 19, startPoint y: 68, endPoint x: 17, endPoint y: 97, distance: 28.9
click at [19, 68] on icon at bounding box center [17, 69] width 6 height 7
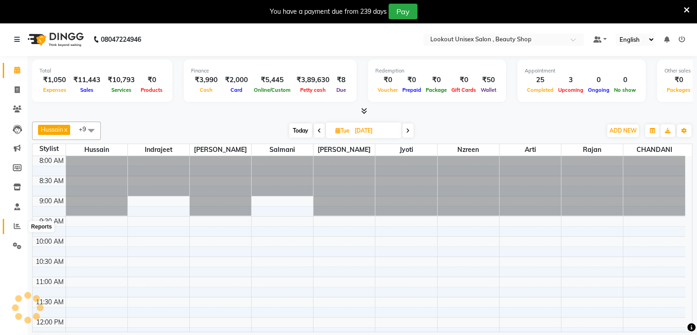
click at [16, 222] on icon at bounding box center [17, 225] width 7 height 7
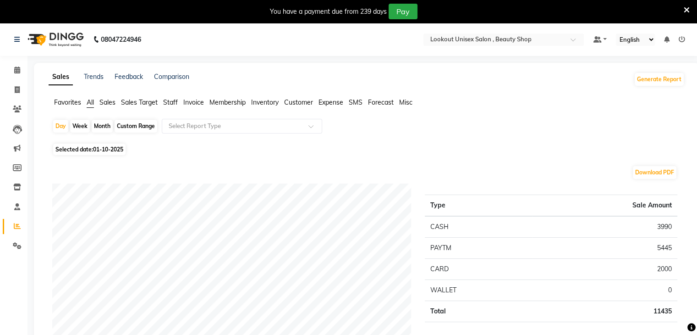
click at [108, 101] on span "Sales" at bounding box center [107, 102] width 16 height 8
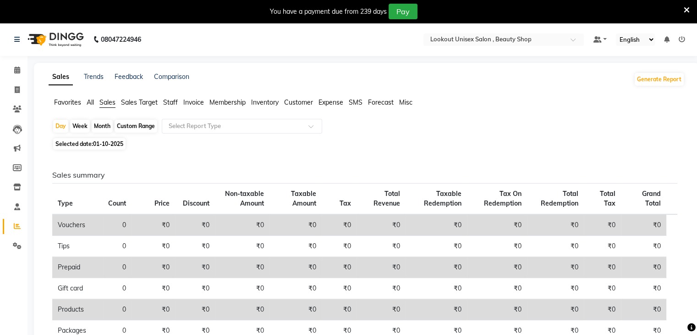
click at [174, 102] on span "Staff" at bounding box center [170, 102] width 15 height 8
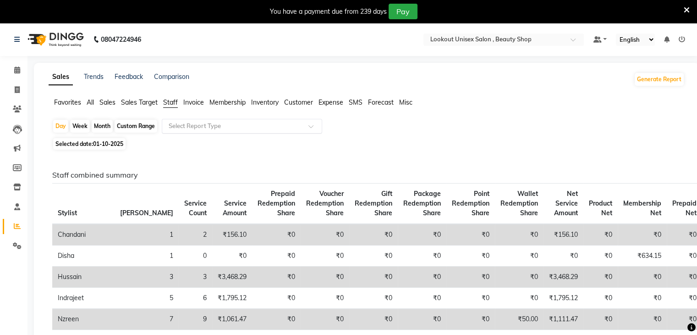
click at [311, 122] on div at bounding box center [242, 125] width 160 height 9
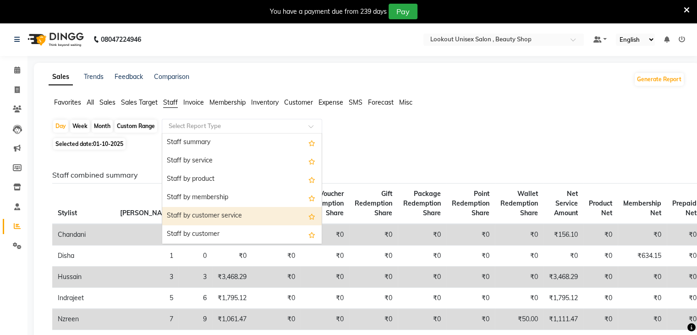
click at [207, 215] on div "Staff by customer service" at bounding box center [242, 216] width 160 height 18
select select "full_report"
select select "csv"
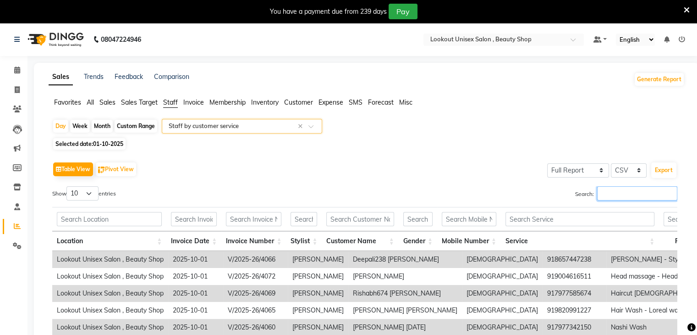
click at [627, 192] on input "Search:" at bounding box center [637, 193] width 80 height 14
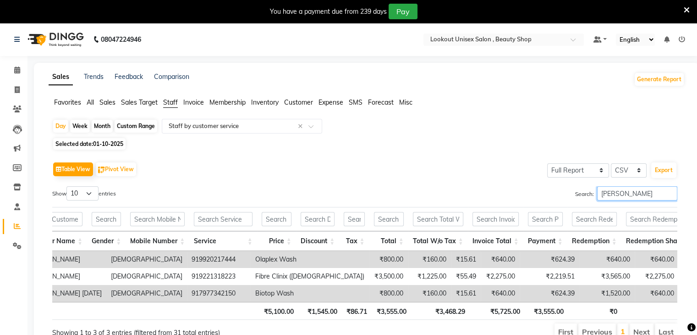
scroll to position [0, 301]
click at [621, 195] on input "HUSS" at bounding box center [637, 193] width 80 height 14
type input "H"
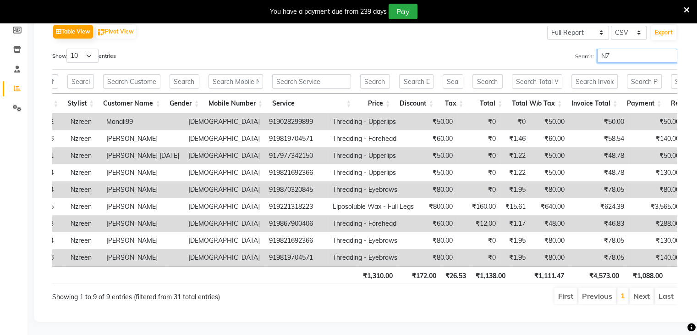
scroll to position [0, 0]
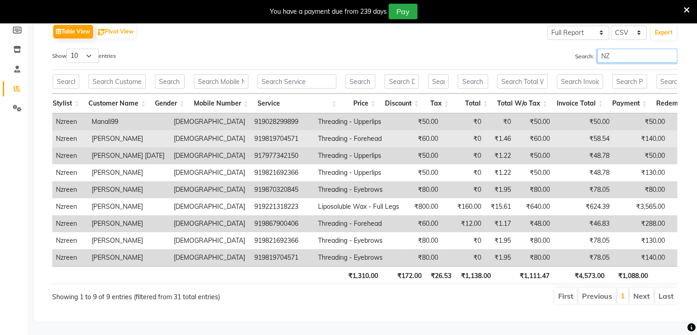
type input "N"
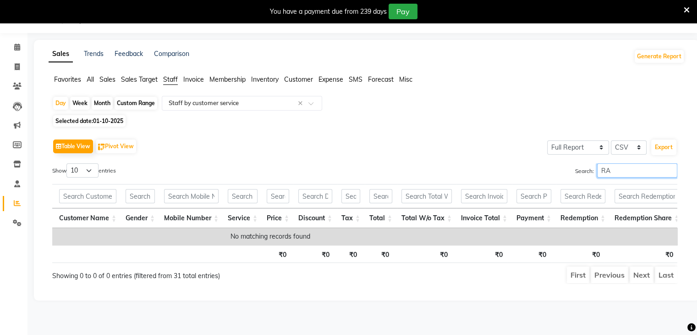
type input "R"
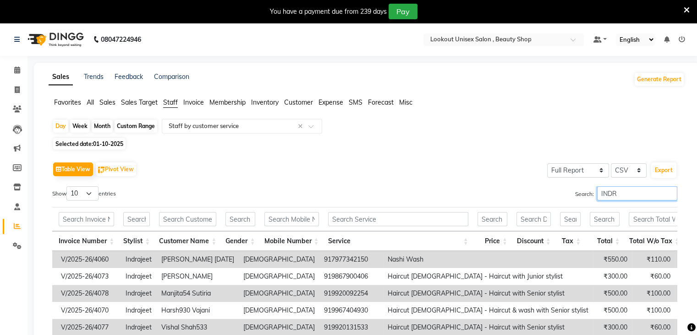
type input "INDR"
click at [105, 144] on span "01-10-2025" at bounding box center [108, 143] width 30 height 7
select select "10"
select select "2025"
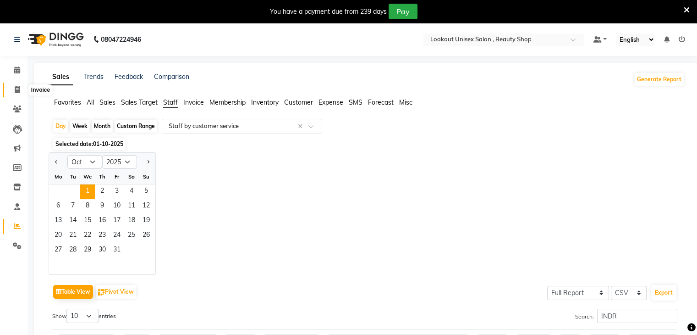
click at [15, 86] on icon at bounding box center [17, 89] width 5 height 7
select select "7658"
select select "service"
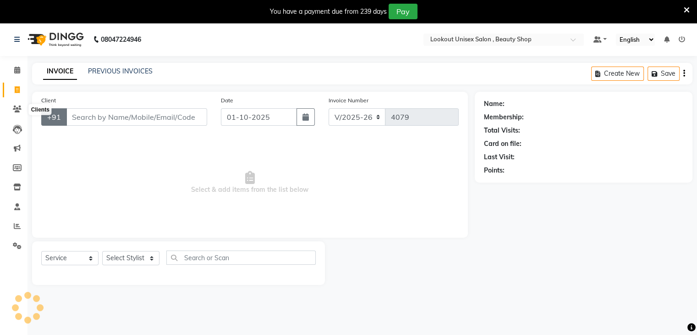
scroll to position [23, 0]
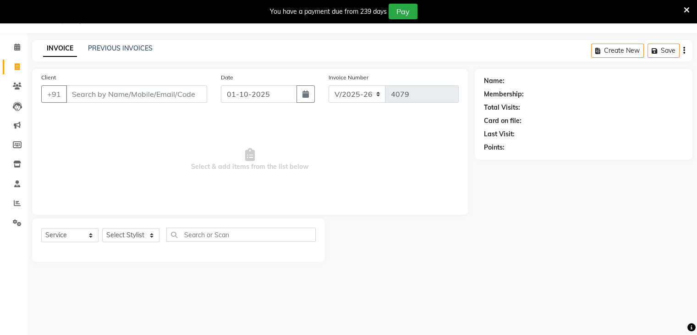
click at [95, 103] on div "Client +91" at bounding box center [124, 91] width 180 height 38
click at [95, 101] on input "Client" at bounding box center [136, 93] width 141 height 17
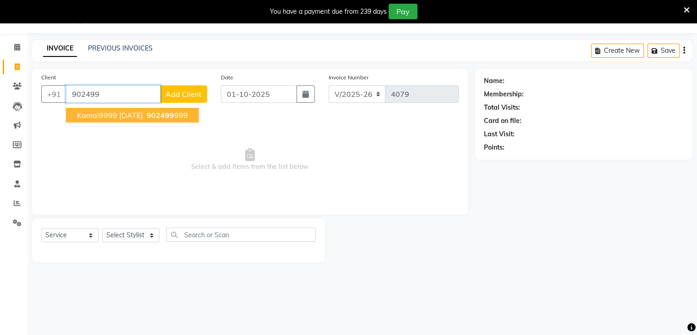
click at [106, 116] on span "Kamal9999 12-4-26" at bounding box center [110, 114] width 66 height 9
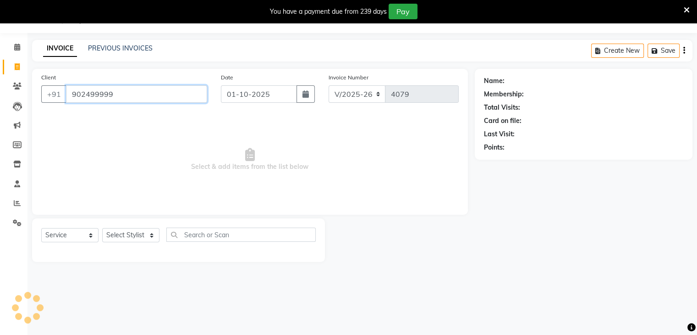
type input "902499999"
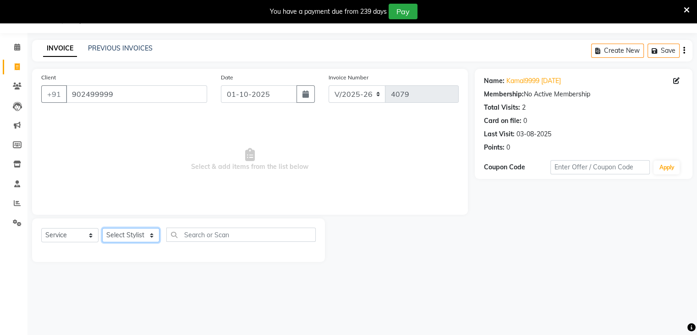
click at [152, 237] on select "Select Stylist Abid Arti CHANDANI Dhaval Sir Disha Hussain Indrajeet Jyoti Mahe…" at bounding box center [130, 235] width 57 height 14
click at [102, 228] on select "Select Stylist Abid Arti CHANDANI Dhaval Sir Disha Hussain Indrajeet Jyoti Mahe…" at bounding box center [130, 235] width 57 height 14
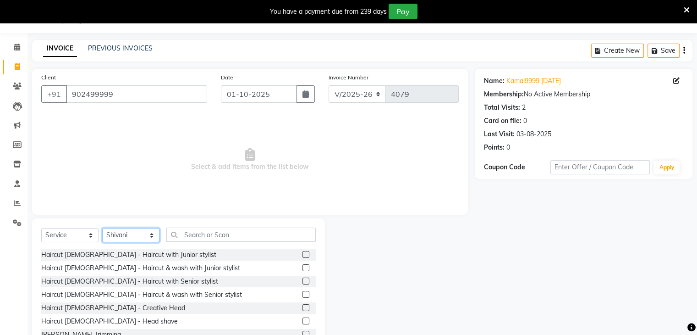
click at [150, 234] on select "Select Stylist Abid Arti CHANDANI Dhaval Sir Disha Hussain Indrajeet Jyoti Mahe…" at bounding box center [130, 235] width 57 height 14
select select "68259"
click at [102, 228] on select "Select Stylist Abid Arti CHANDANI Dhaval Sir Disha Hussain Indrajeet Jyoti Mahe…" at bounding box center [130, 235] width 57 height 14
click at [198, 237] on input "text" at bounding box center [240, 234] width 149 height 14
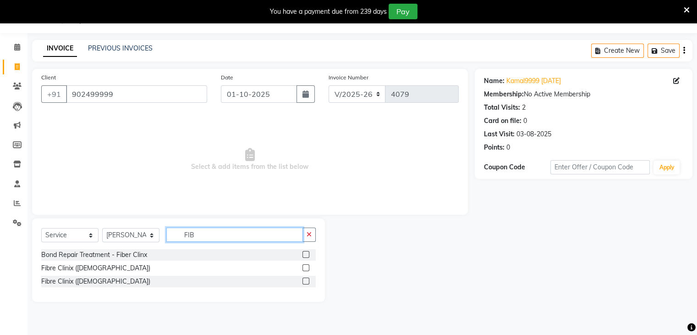
type input "FIB"
click at [306, 281] on label at bounding box center [306, 280] width 7 height 7
click at [306, 281] on input "checkbox" at bounding box center [306, 281] width 6 height 6
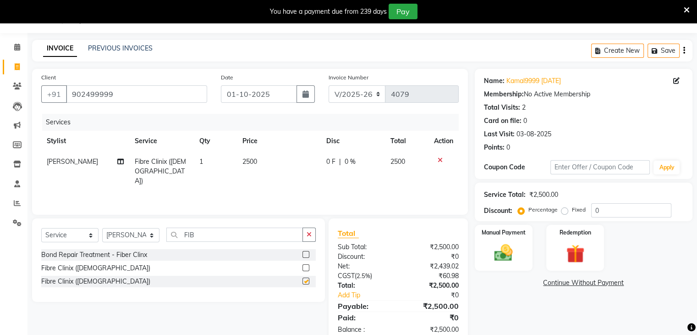
checkbox input "false"
click at [247, 161] on span "2500" at bounding box center [249, 161] width 15 height 8
select select "68259"
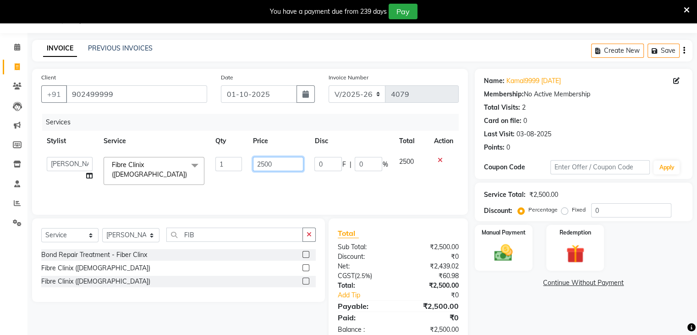
click at [261, 168] on input "2500" at bounding box center [278, 164] width 50 height 14
type input "3500"
click at [594, 215] on input "0" at bounding box center [631, 210] width 80 height 14
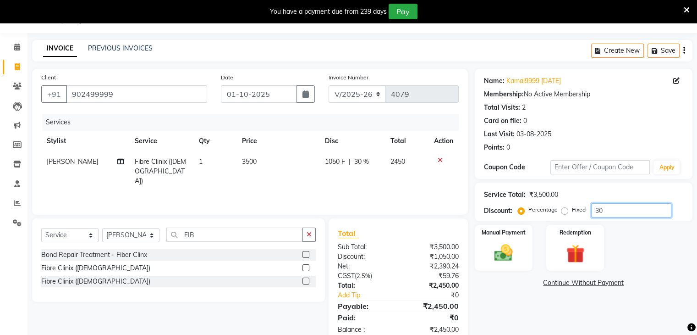
click at [611, 217] on input "30" at bounding box center [631, 210] width 80 height 14
type input "35"
click at [522, 307] on div "Name: Kamal9999 12-4-26 Membership: No Active Membership Total Visits: 2 Card o…" at bounding box center [587, 206] width 225 height 275
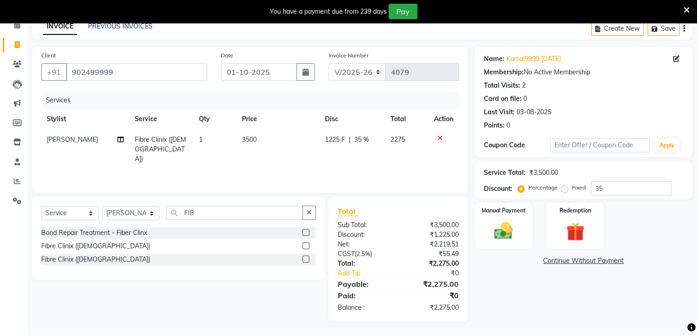
scroll to position [46, 0]
click at [510, 226] on img at bounding box center [503, 231] width 31 height 22
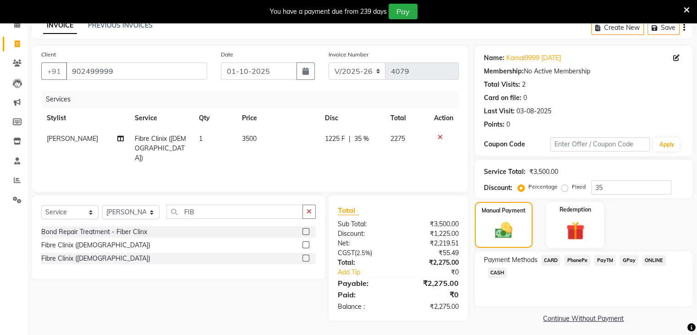
click at [607, 261] on span "PayTM" at bounding box center [605, 260] width 22 height 11
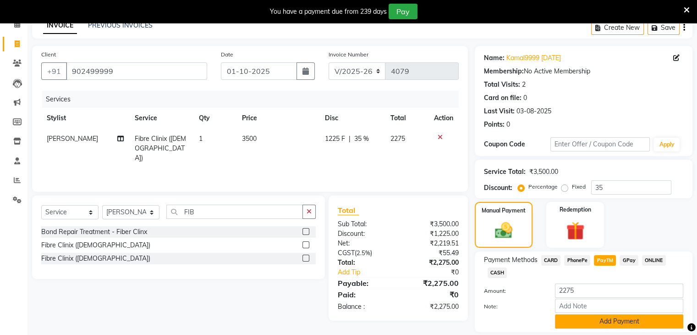
click at [621, 323] on button "Add Payment" at bounding box center [619, 321] width 128 height 14
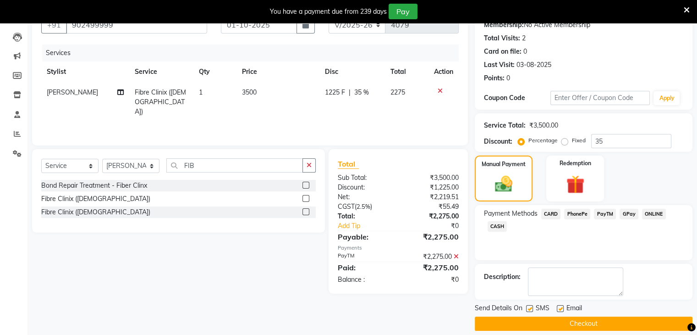
scroll to position [101, 0]
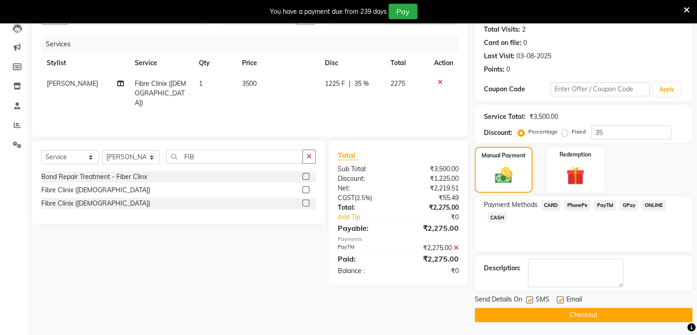
click at [555, 299] on div "SMS" at bounding box center [541, 299] width 31 height 11
click at [560, 301] on label at bounding box center [560, 299] width 7 height 7
click at [560, 301] on input "checkbox" at bounding box center [560, 300] width 6 height 6
checkbox input "false"
click at [567, 318] on button "Checkout" at bounding box center [584, 315] width 218 height 14
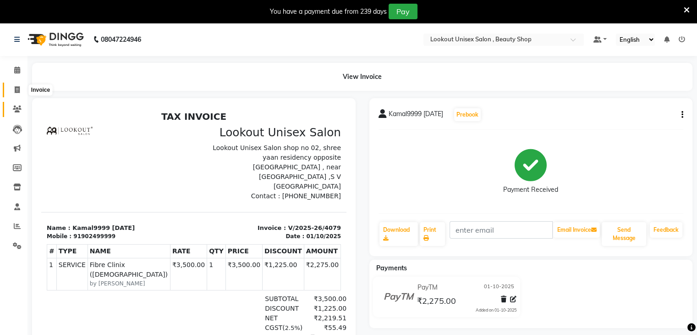
drag, startPoint x: 17, startPoint y: 96, endPoint x: 24, endPoint y: 110, distance: 16.2
click at [17, 96] on link "Invoice" at bounding box center [14, 90] width 22 height 15
select select "service"
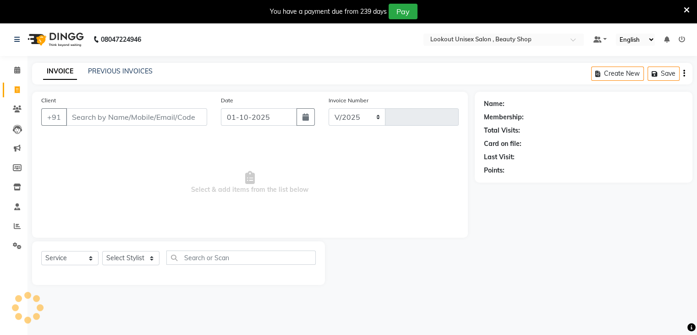
select select "7658"
type input "4080"
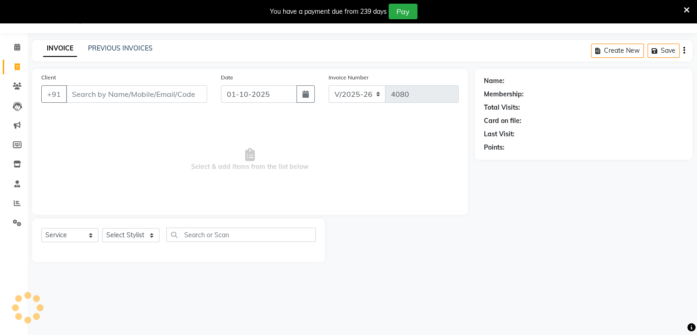
click at [85, 85] on div "Client +91" at bounding box center [124, 91] width 180 height 38
click at [93, 92] on input "Client" at bounding box center [136, 93] width 141 height 17
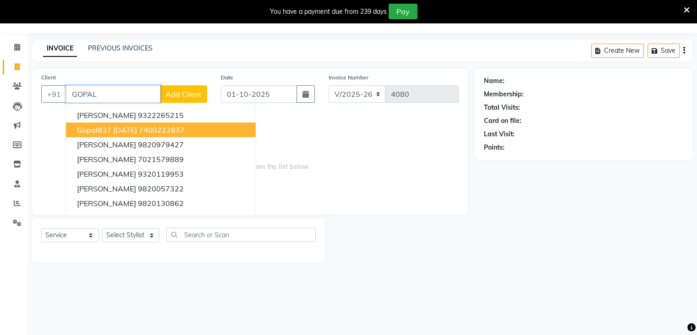
click at [183, 131] on ngb-highlight "7400222837" at bounding box center [162, 129] width 46 height 9
type input "7400222837"
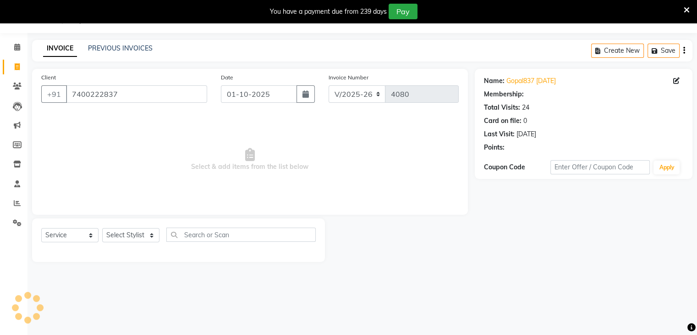
select select "1: Object"
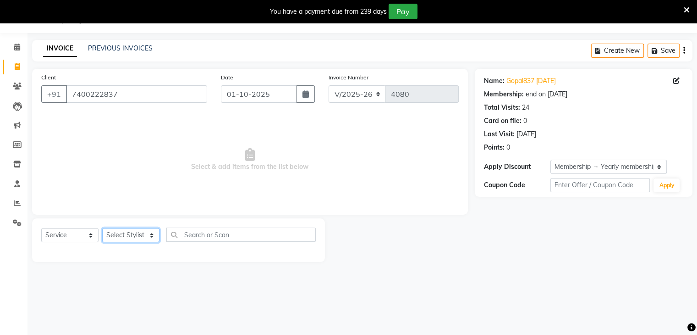
click at [154, 236] on select "Select Stylist Abid Arti CHANDANI Dhaval Sir Disha Hussain Indrajeet Jyoti Mahe…" at bounding box center [130, 235] width 57 height 14
select select "67793"
click at [102, 228] on select "Select Stylist Abid Arti CHANDANI Dhaval Sir Disha Hussain Indrajeet Jyoti Mahe…" at bounding box center [130, 235] width 57 height 14
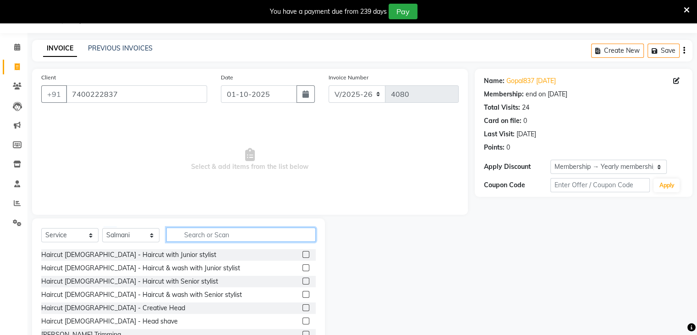
click at [197, 231] on input "text" at bounding box center [240, 234] width 149 height 14
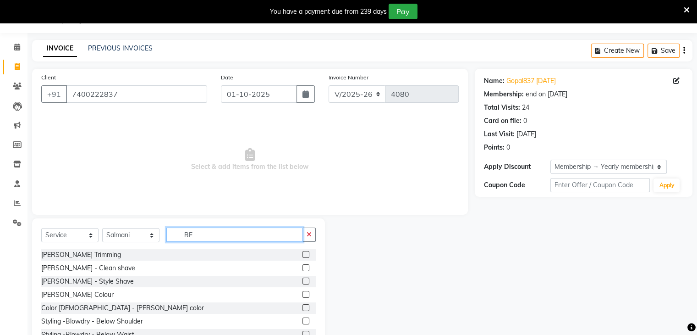
type input "BE"
click at [303, 283] on label at bounding box center [306, 280] width 7 height 7
click at [303, 283] on input "checkbox" at bounding box center [306, 281] width 6 height 6
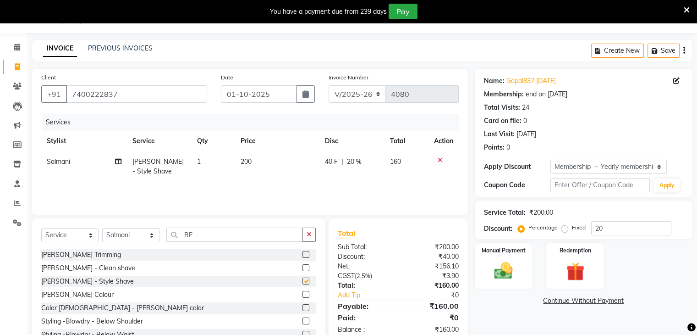
checkbox input "false"
click at [227, 237] on input "BE" at bounding box center [234, 234] width 137 height 14
type input "B"
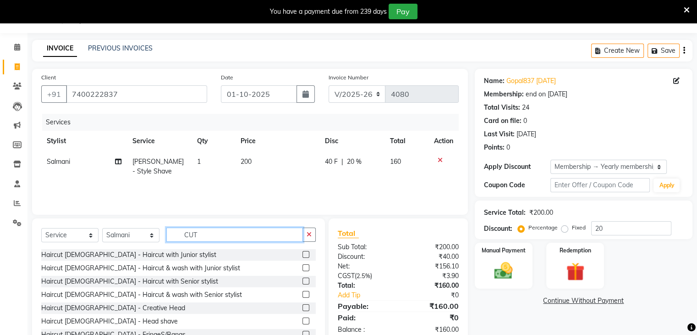
type input "CUT"
click at [303, 280] on label at bounding box center [306, 280] width 7 height 7
click at [303, 280] on input "checkbox" at bounding box center [306, 281] width 6 height 6
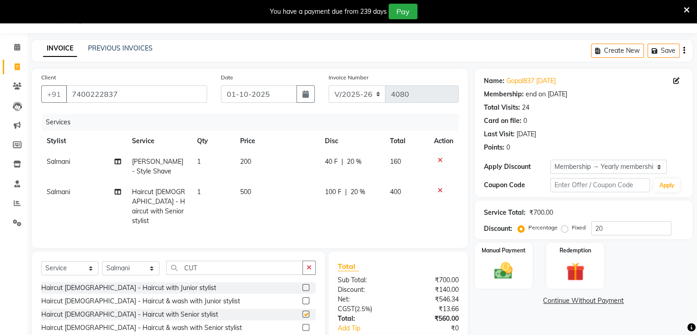
checkbox input "false"
click at [55, 189] on span "Salmani" at bounding box center [58, 191] width 23 height 8
select select "67793"
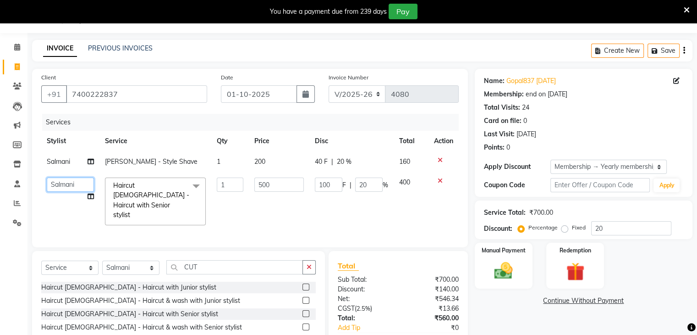
click at [59, 188] on select "Abid Arti CHANDANI Dhaval Sir Disha Hussain Indrajeet Jyoti Mahesh Manisha Mayu…" at bounding box center [70, 184] width 47 height 14
select select "68259"
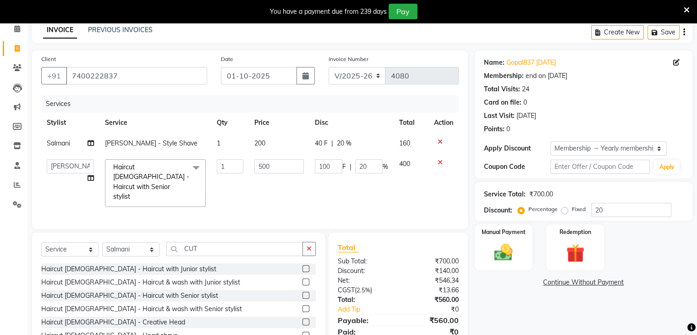
scroll to position [75, 0]
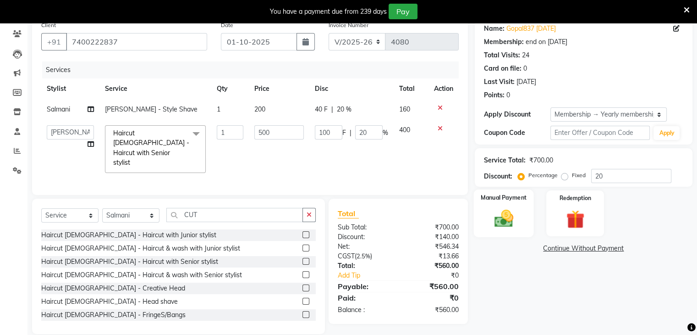
click at [496, 220] on img at bounding box center [503, 219] width 31 height 22
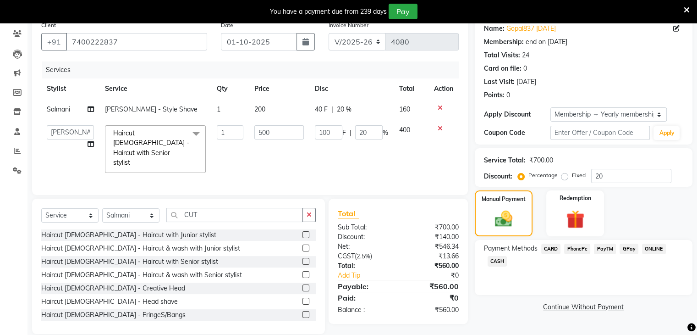
click at [556, 245] on span "CARD" at bounding box center [551, 248] width 20 height 11
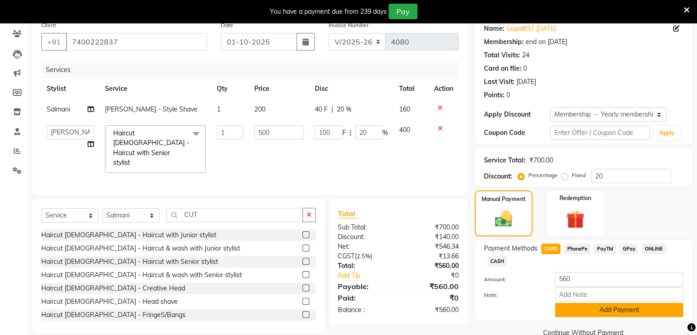
click at [616, 309] on button "Add Payment" at bounding box center [619, 310] width 128 height 14
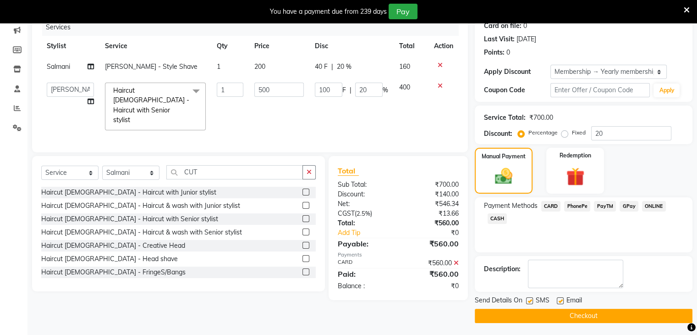
scroll to position [119, 0]
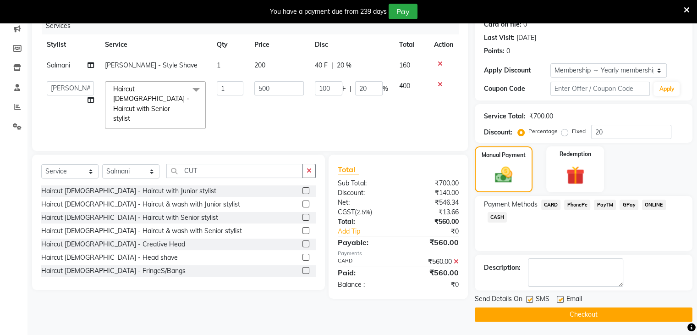
click at [557, 297] on label at bounding box center [560, 299] width 7 height 7
click at [557, 297] on input "checkbox" at bounding box center [560, 300] width 6 height 6
checkbox input "false"
click at [581, 311] on button "Checkout" at bounding box center [584, 314] width 218 height 14
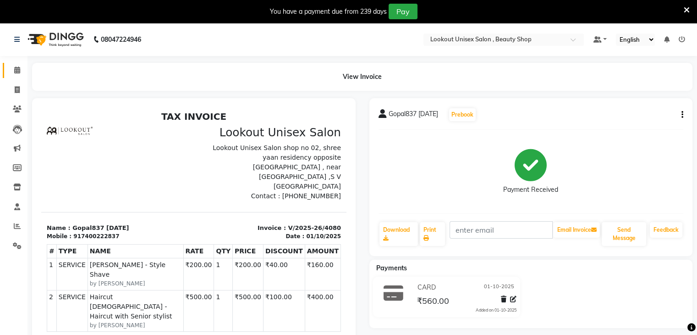
click at [17, 77] on link "Calendar" at bounding box center [14, 70] width 22 height 15
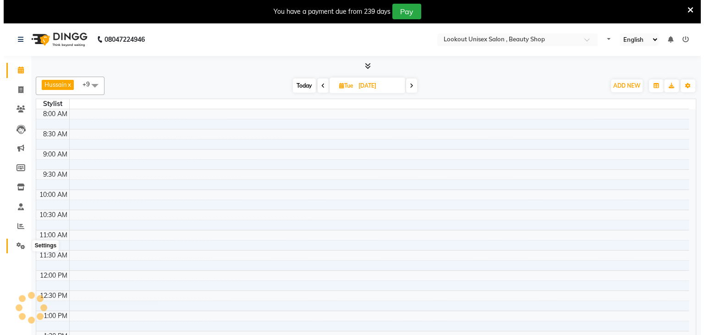
scroll to position [321, 0]
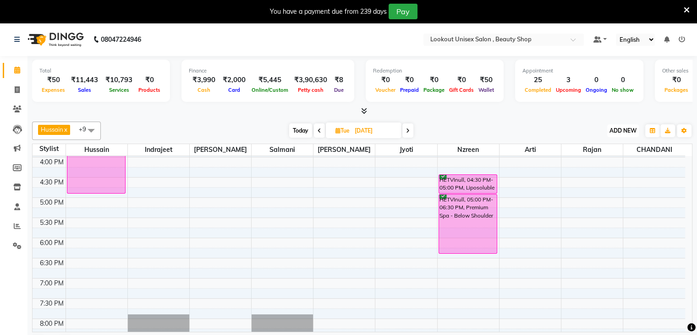
click at [622, 131] on span "ADD NEW" at bounding box center [623, 130] width 27 height 7
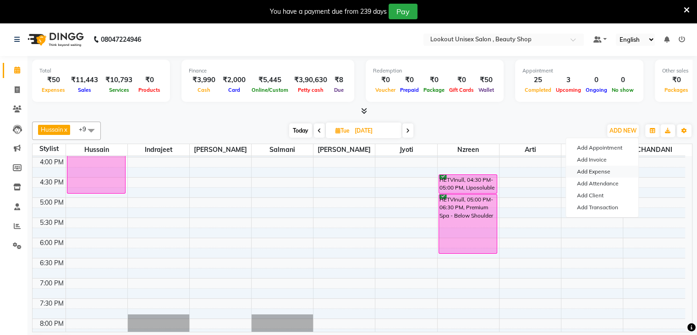
click at [596, 171] on link "Add Expense" at bounding box center [602, 171] width 72 height 12
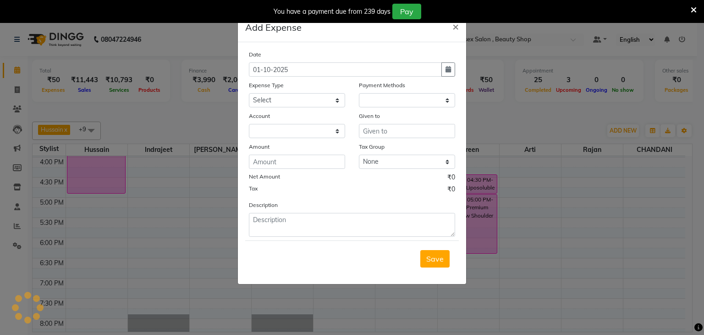
select select "1"
select select "6789"
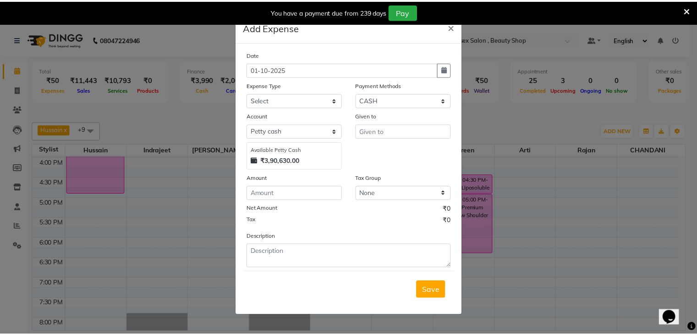
scroll to position [0, 0]
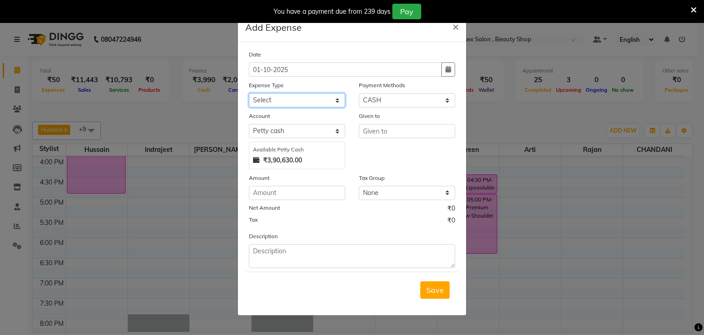
click at [334, 98] on select "Select Advance Salary Bank charges Cash transfer to bank Cash transfer to Owner…" at bounding box center [297, 100] width 96 height 14
select select "19617"
click at [249, 94] on select "Select Advance Salary Bank charges Cash transfer to bank Cash transfer to Owner…" at bounding box center [297, 100] width 96 height 14
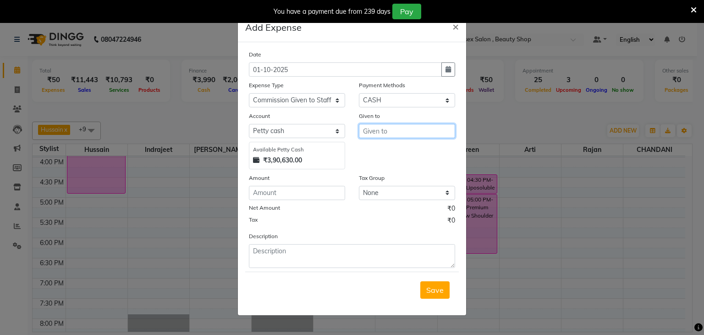
click at [403, 133] on input "text" at bounding box center [407, 131] width 96 height 14
click at [380, 149] on ngb-highlight "Hu ssain" at bounding box center [384, 150] width 28 height 9
type input "Hussain"
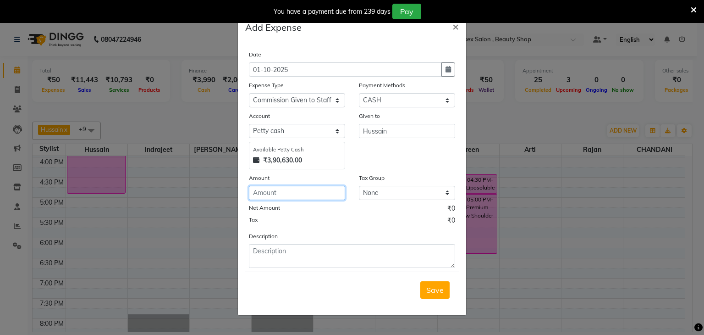
click at [299, 190] on input "number" at bounding box center [297, 193] width 96 height 14
type input "1000"
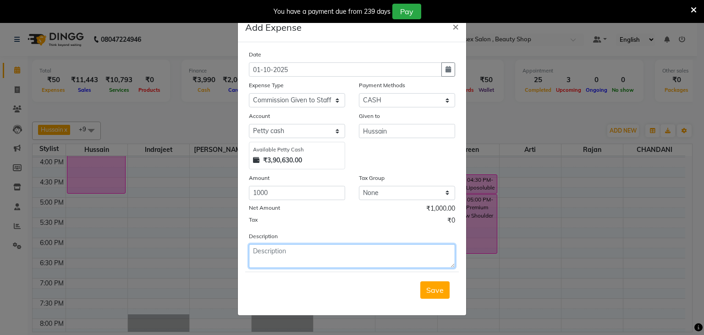
click at [283, 255] on textarea at bounding box center [352, 256] width 206 height 24
type textarea "[PERSON_NAME]"
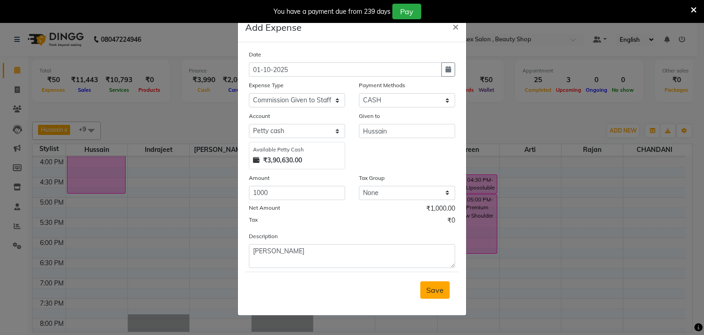
click at [430, 294] on span "Save" at bounding box center [434, 289] width 17 height 9
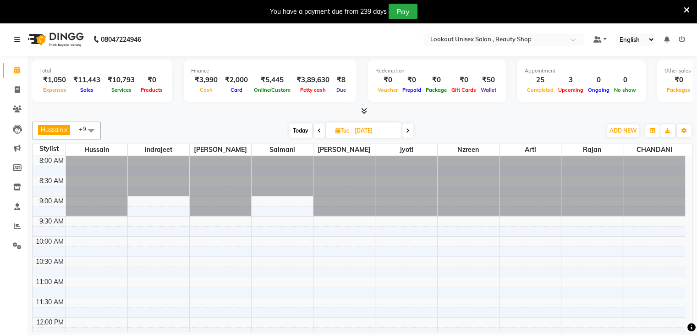
click at [19, 70] on icon at bounding box center [17, 69] width 6 height 7
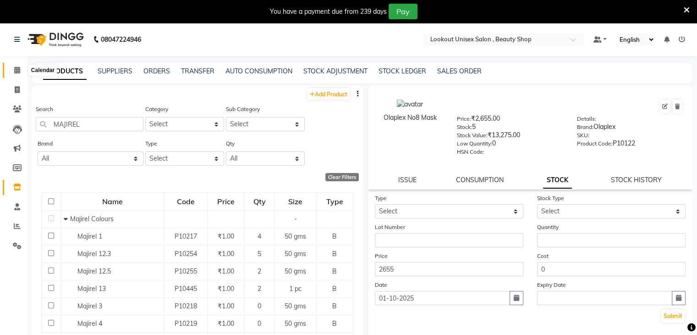
click at [19, 68] on icon at bounding box center [17, 69] width 6 height 7
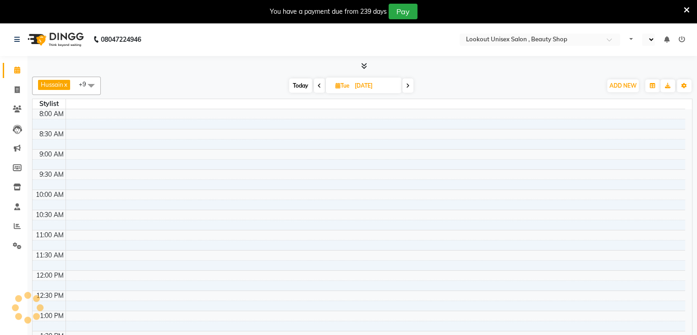
select select "en"
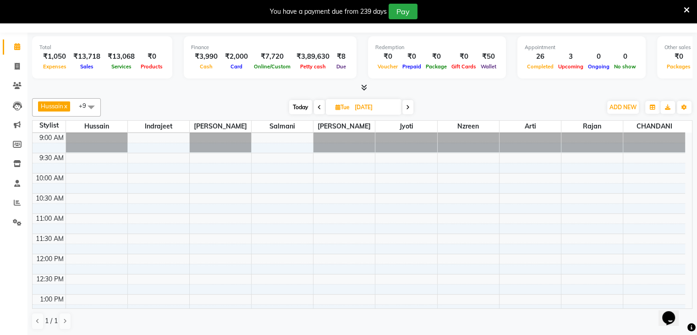
scroll to position [138, 0]
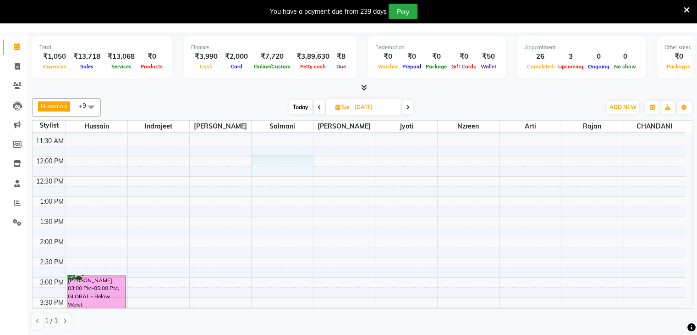
click at [297, 154] on div "8:00 AM 8:30 AM 9:00 AM 9:30 AM 10:00 AM 10:30 AM 11:00 AM 11:30 AM 12:00 PM 12…" at bounding box center [359, 277] width 653 height 564
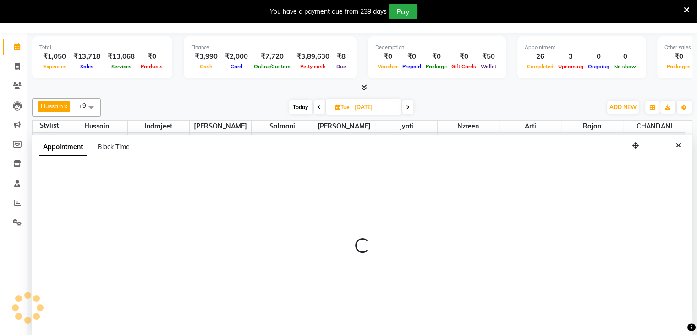
select select "67793"
select select "tentative"
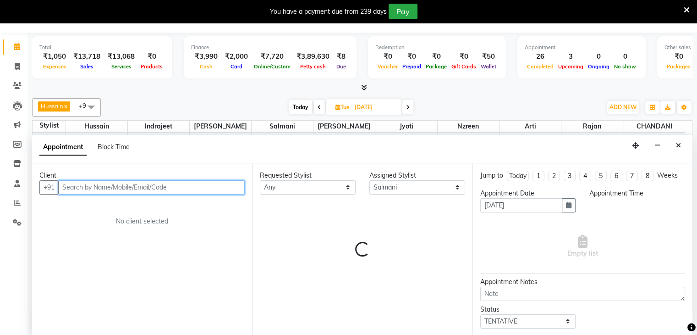
select select "720"
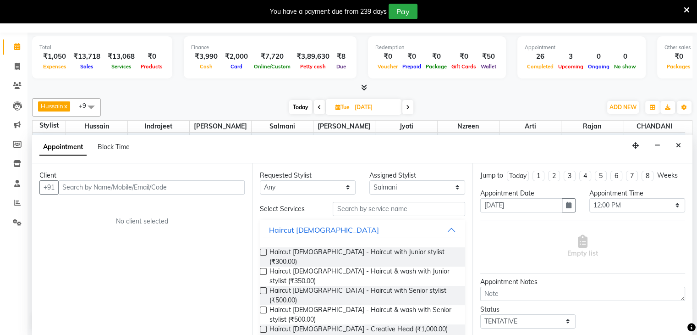
click at [297, 154] on div "Appointment Block Time" at bounding box center [362, 149] width 660 height 28
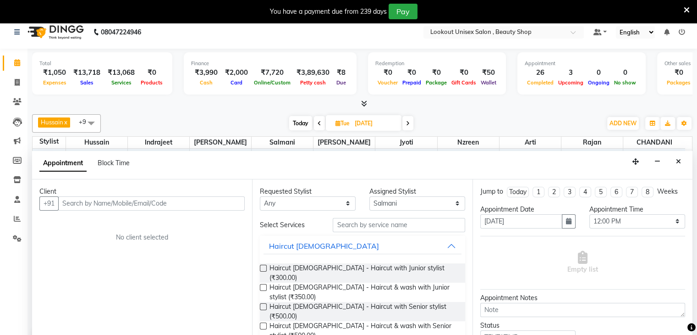
scroll to position [0, 0]
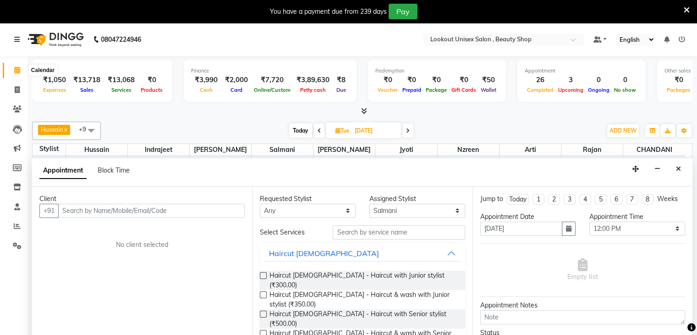
click at [13, 72] on span at bounding box center [17, 70] width 16 height 11
click at [20, 66] on span at bounding box center [17, 70] width 16 height 11
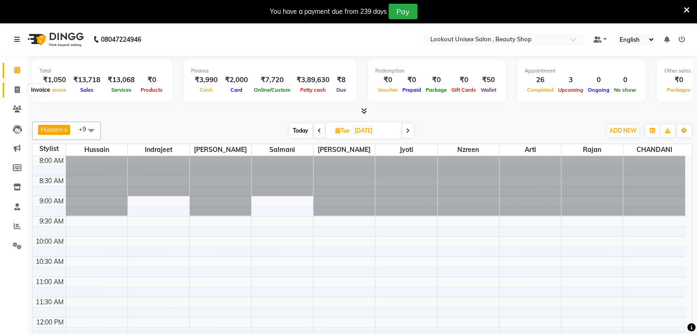
click at [17, 89] on icon at bounding box center [17, 89] width 5 height 7
select select "service"
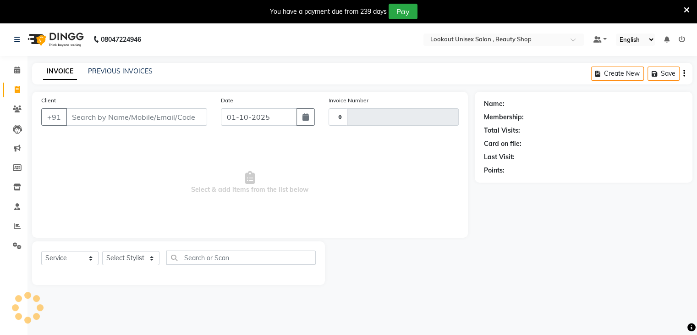
type input "4080"
select select "7658"
click at [105, 70] on link "PREVIOUS INVOICES" at bounding box center [120, 71] width 65 height 8
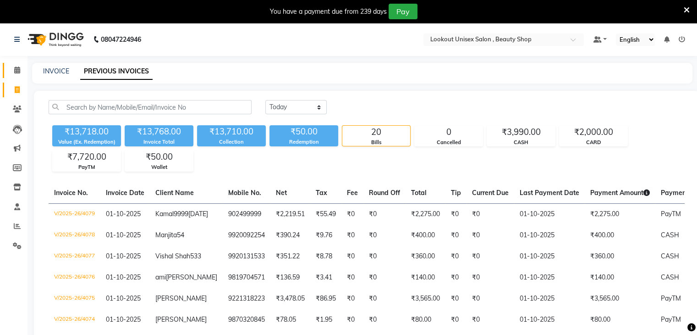
click at [18, 63] on link "Calendar" at bounding box center [14, 70] width 22 height 15
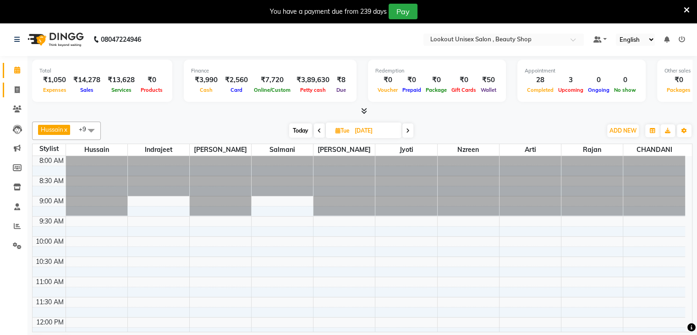
click at [14, 83] on link "Invoice" at bounding box center [14, 90] width 22 height 15
select select "7658"
select select "service"
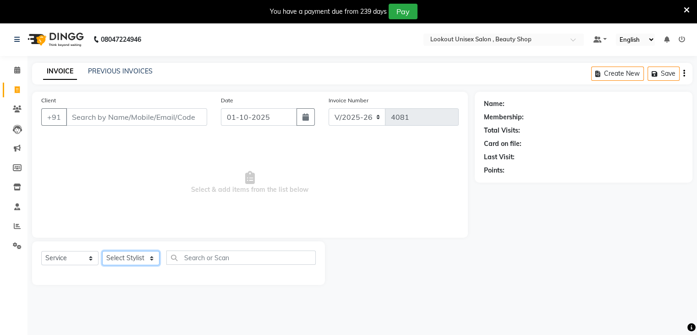
click at [153, 256] on select "Select Stylist" at bounding box center [130, 258] width 57 height 14
select select "67794"
click at [102, 251] on select "Select Stylist [PERSON_NAME] [PERSON_NAME] Sir Disha [PERSON_NAME] Jyoti Mahesh…" at bounding box center [130, 258] width 57 height 14
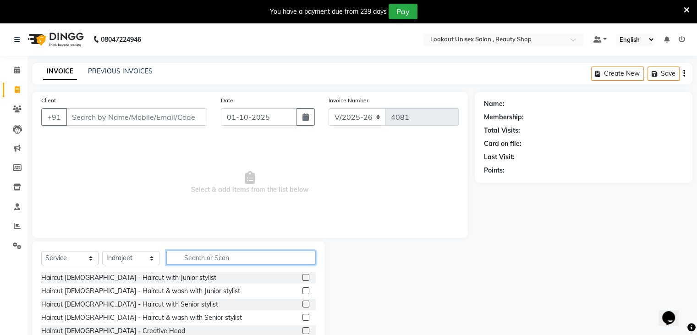
click at [220, 255] on input "text" at bounding box center [240, 257] width 149 height 14
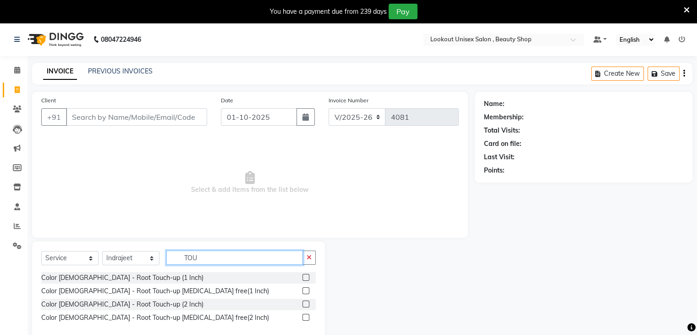
type input "TOU"
click at [304, 292] on label at bounding box center [306, 290] width 7 height 7
click at [304, 292] on input "checkbox" at bounding box center [306, 291] width 6 height 6
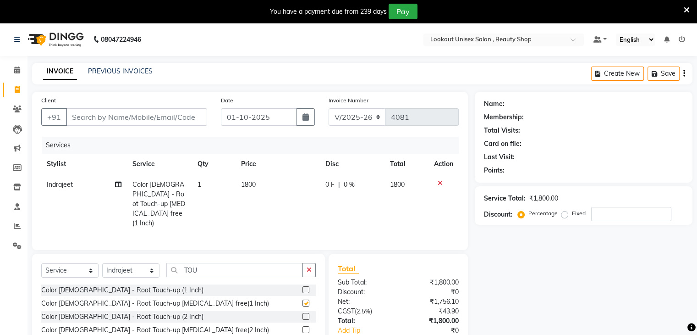
checkbox input "false"
click at [103, 121] on input "Client" at bounding box center [136, 116] width 141 height 17
type input "9"
type input "0"
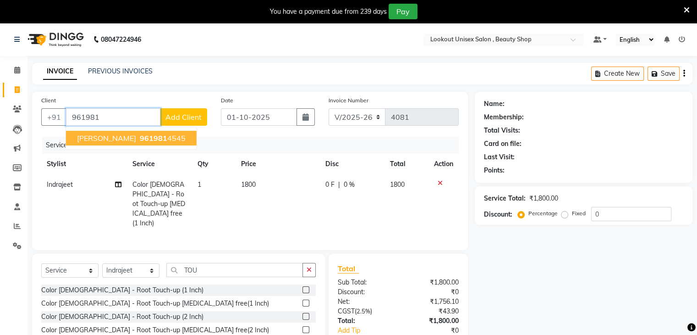
click at [126, 136] on span "LEENA SAVLA" at bounding box center [106, 137] width 59 height 9
type input "9619814545"
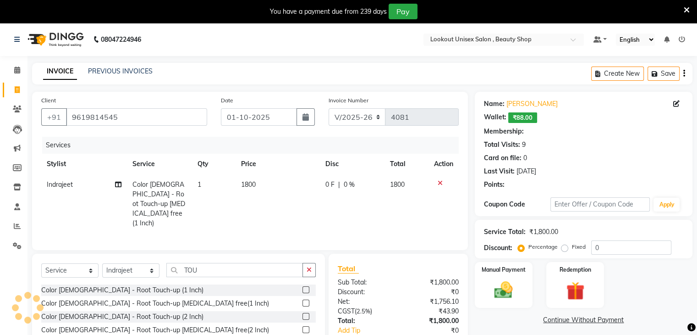
select select "1: Object"
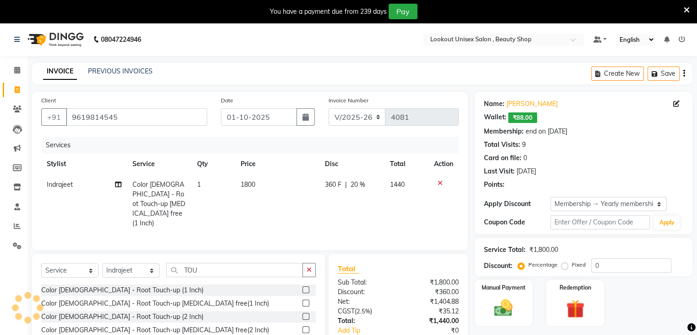
type input "20"
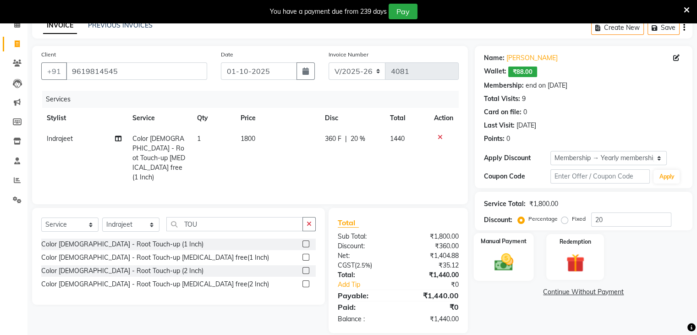
click at [491, 261] on img at bounding box center [503, 262] width 31 height 22
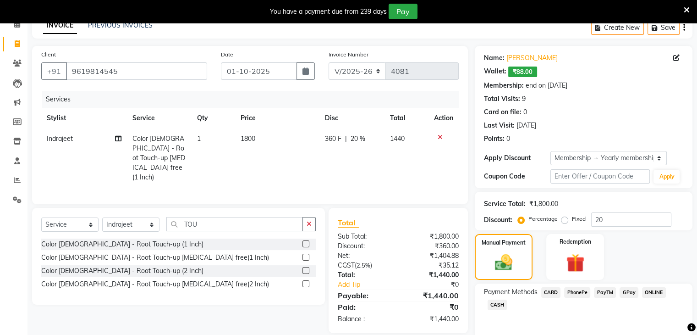
click at [502, 304] on span "CASH" at bounding box center [498, 304] width 20 height 11
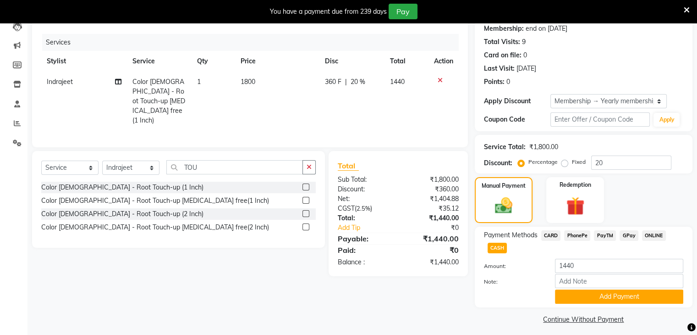
scroll to position [109, 0]
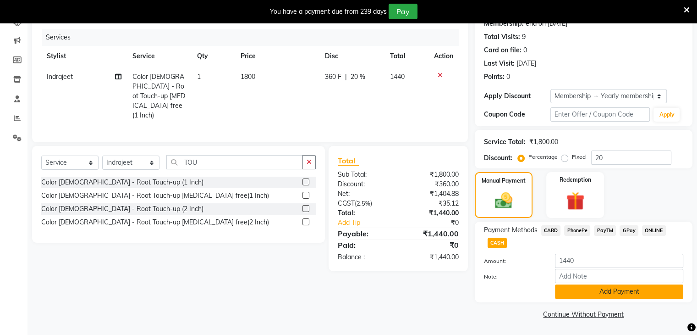
click at [600, 296] on button "Add Payment" at bounding box center [619, 291] width 128 height 14
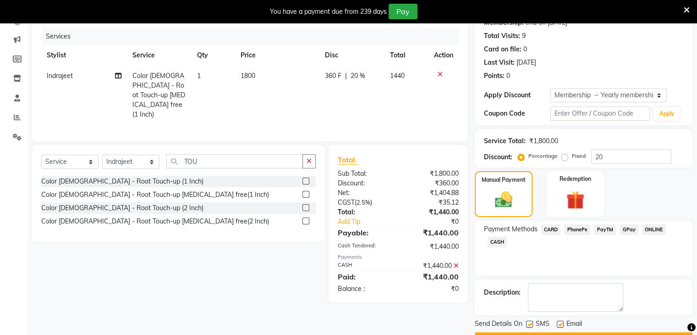
scroll to position [133, 0]
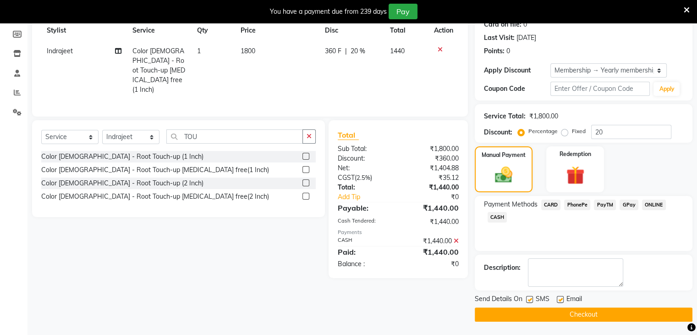
click at [559, 300] on label at bounding box center [560, 299] width 7 height 7
click at [559, 300] on input "checkbox" at bounding box center [560, 300] width 6 height 6
checkbox input "false"
click at [574, 314] on button "Checkout" at bounding box center [584, 314] width 218 height 14
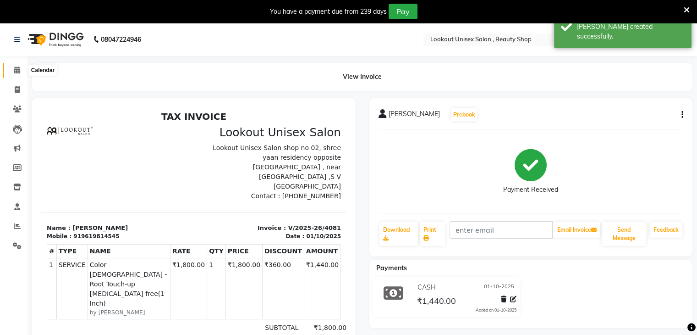
click at [20, 72] on span at bounding box center [17, 70] width 16 height 11
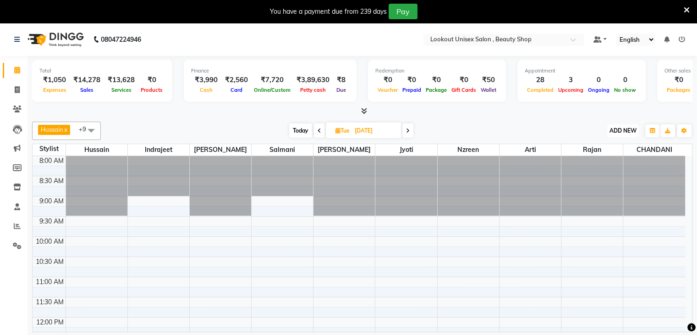
click at [626, 127] on span "ADD NEW" at bounding box center [623, 130] width 27 height 7
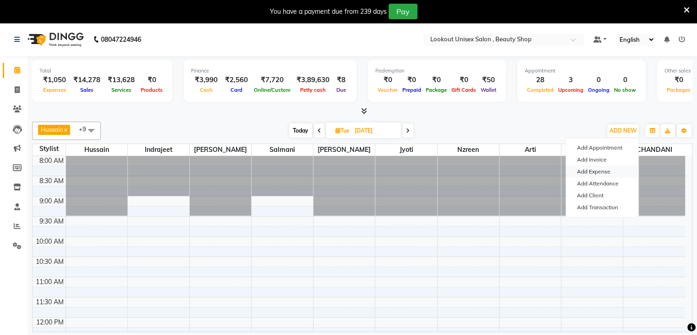
click at [595, 172] on link "Add Expense" at bounding box center [602, 171] width 72 height 12
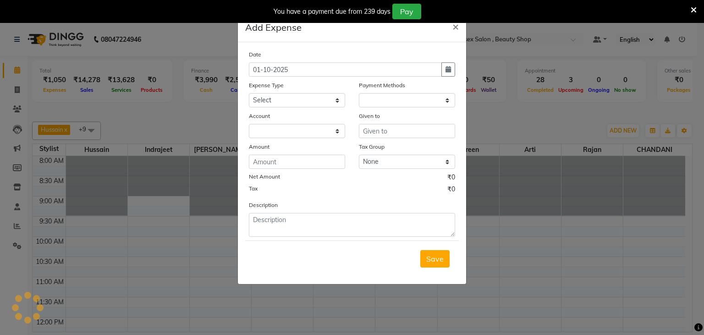
select select "1"
select select "6789"
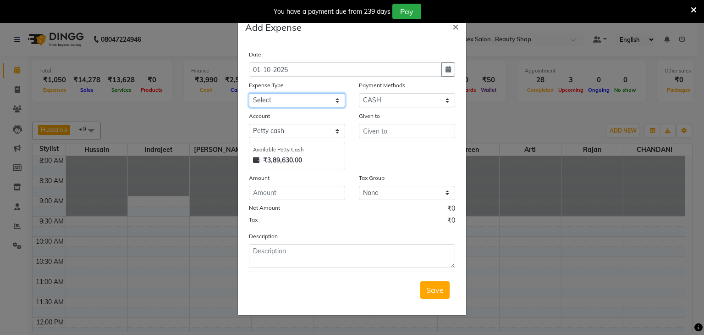
drag, startPoint x: 331, startPoint y: 94, endPoint x: 331, endPoint y: 100, distance: 6.0
click at [331, 94] on select "Select Advance Salary Bank charges Cash transfer to bank Cash transfer to Owner…" at bounding box center [297, 100] width 96 height 14
select select "19617"
click at [249, 94] on select "Select Advance Salary Bank charges Cash transfer to bank Cash transfer to Owner…" at bounding box center [297, 100] width 96 height 14
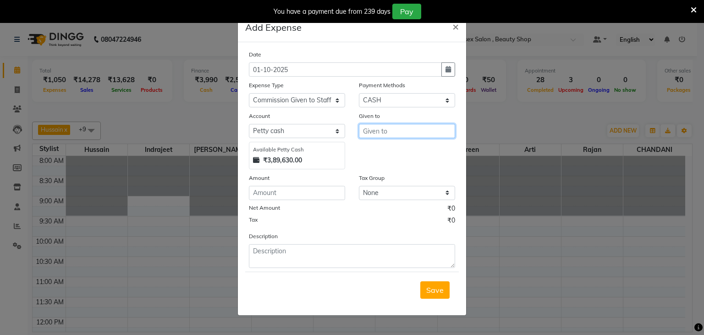
click at [386, 132] on input "text" at bounding box center [407, 131] width 96 height 14
click at [398, 152] on button "UM AR" at bounding box center [395, 150] width 72 height 15
type input "[PERSON_NAME]"
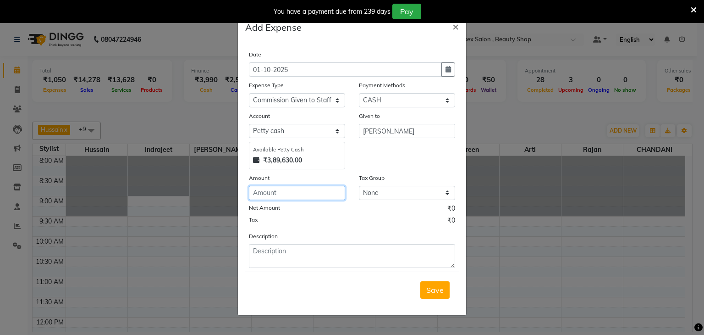
click at [297, 197] on input "number" at bounding box center [297, 193] width 96 height 14
type input "1"
type input "500"
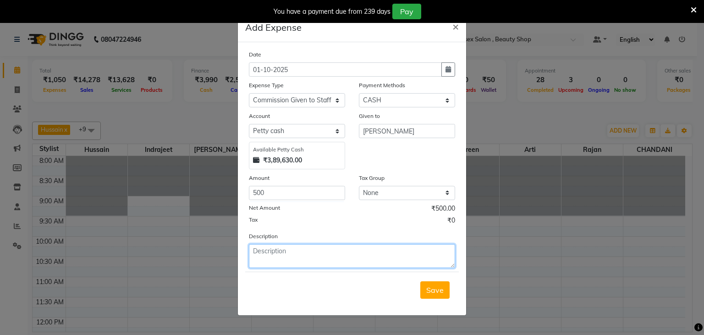
click at [284, 258] on textarea at bounding box center [352, 256] width 206 height 24
type textarea "COM UMAR"
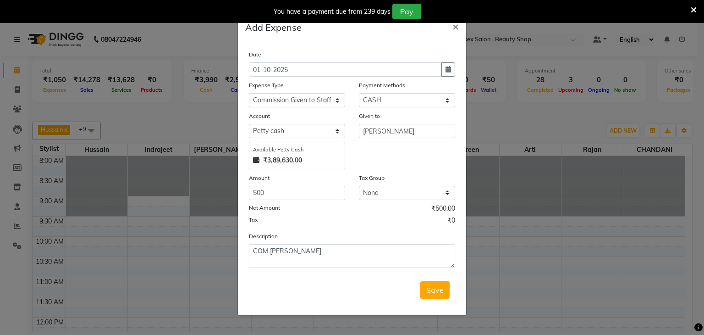
click at [435, 293] on span "Save" at bounding box center [434, 289] width 17 height 9
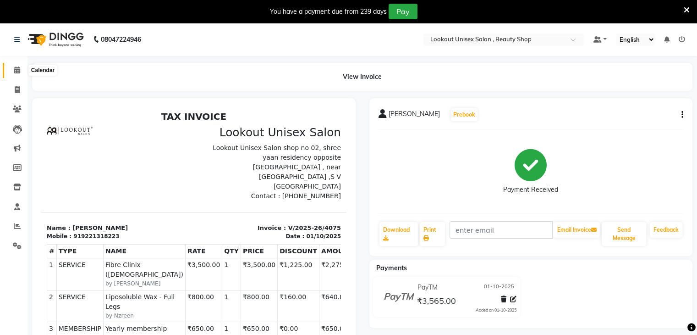
click at [12, 70] on span at bounding box center [17, 70] width 16 height 11
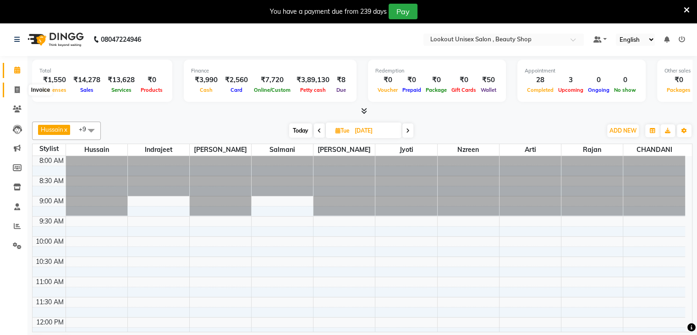
click at [12, 90] on span at bounding box center [17, 90] width 16 height 11
select select "service"
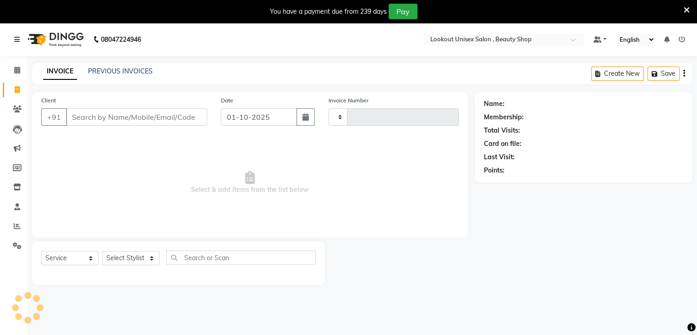
type input "4081"
select select "7658"
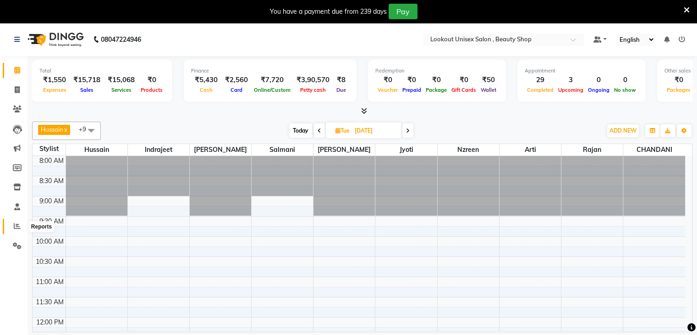
click at [16, 226] on icon at bounding box center [17, 225] width 7 height 7
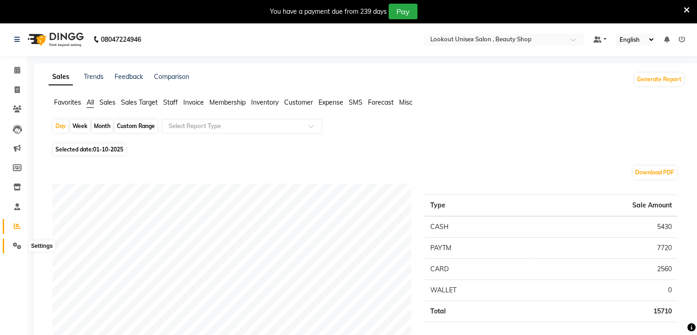
click at [17, 244] on icon at bounding box center [17, 245] width 9 height 7
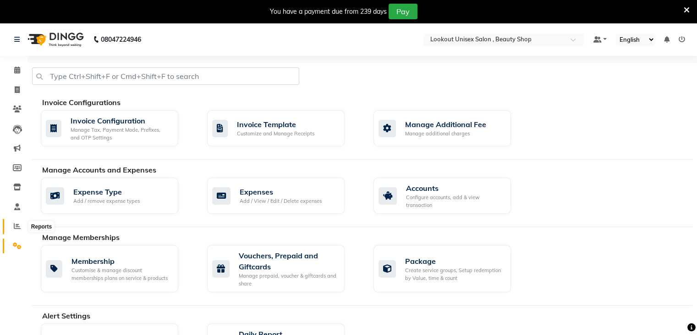
click at [17, 228] on icon at bounding box center [17, 225] width 7 height 7
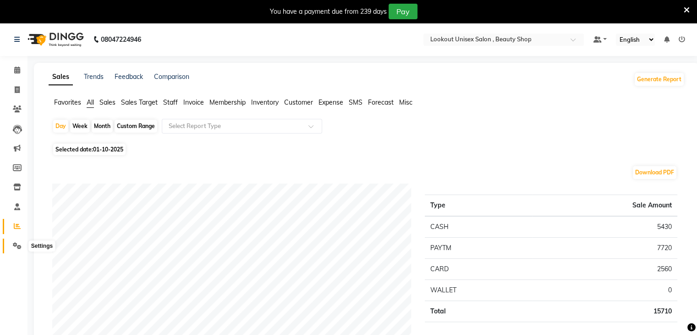
click at [17, 246] on icon at bounding box center [17, 245] width 9 height 7
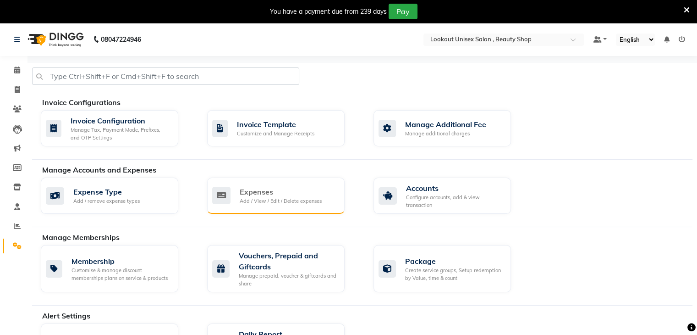
click at [270, 191] on div "Expenses" at bounding box center [281, 191] width 82 height 11
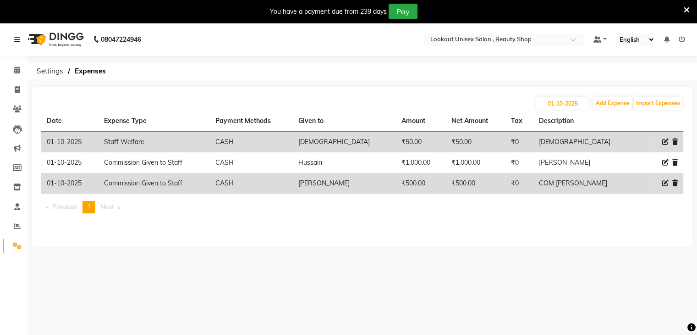
click at [667, 181] on icon at bounding box center [665, 183] width 6 height 6
select select "19617"
select select "1"
select select "6789"
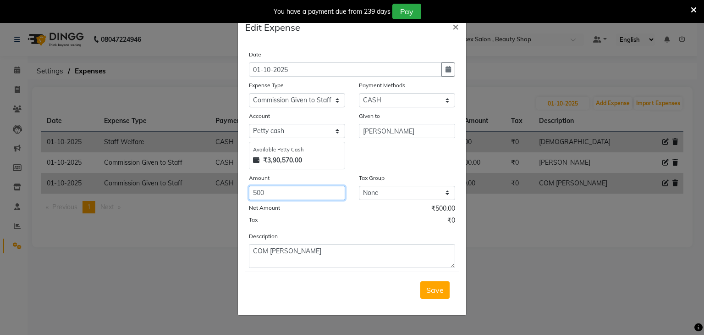
click at [293, 197] on input "500" at bounding box center [297, 193] width 96 height 14
type input "5"
type input "3457"
click at [434, 292] on span "Save" at bounding box center [434, 289] width 17 height 9
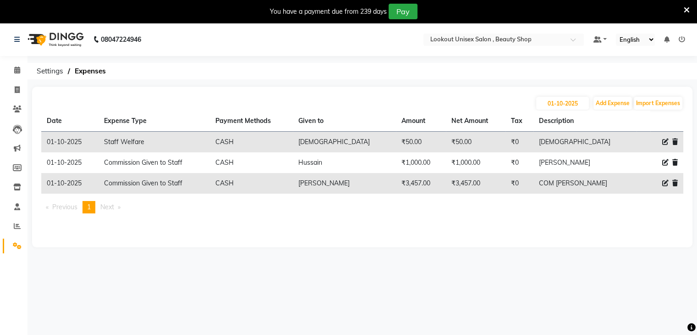
click at [17, 77] on li "Calendar" at bounding box center [14, 71] width 28 height 20
click at [17, 95] on link "Invoice" at bounding box center [14, 90] width 22 height 15
select select "service"
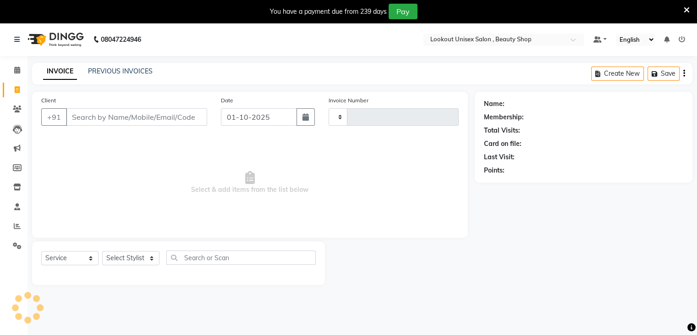
type input "4082"
select select "7658"
click at [18, 68] on icon at bounding box center [17, 69] width 6 height 7
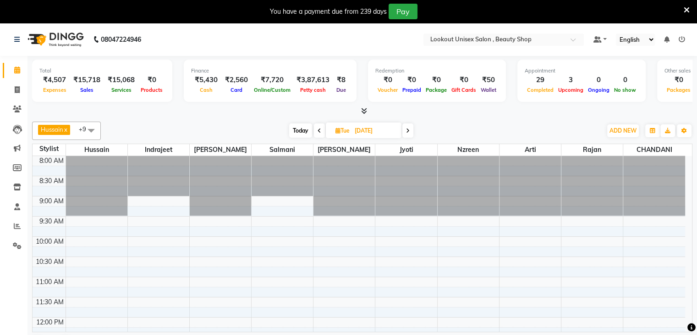
click at [319, 128] on icon at bounding box center [320, 131] width 4 height 6
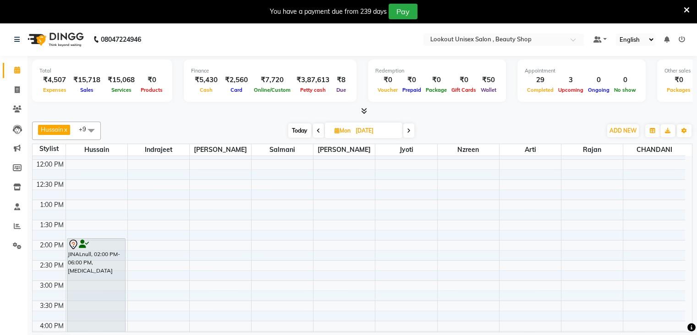
scroll to position [154, 0]
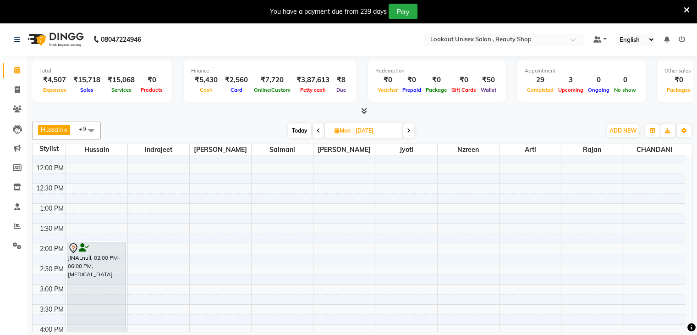
click at [297, 131] on span "Today" at bounding box center [299, 130] width 23 height 14
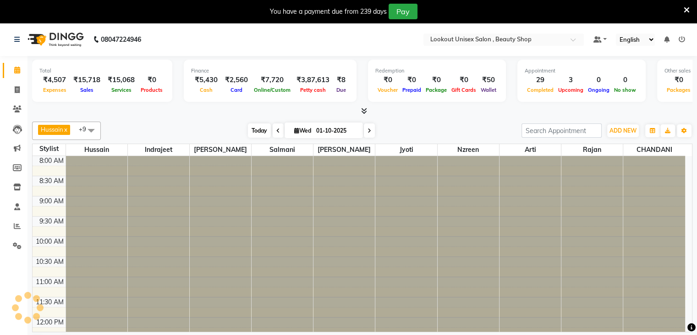
scroll to position [383, 0]
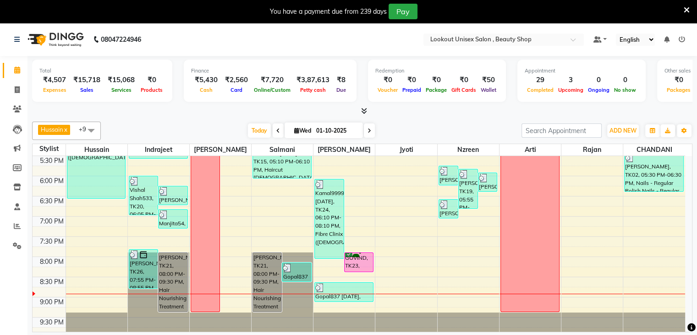
click at [276, 128] on icon at bounding box center [278, 131] width 4 height 6
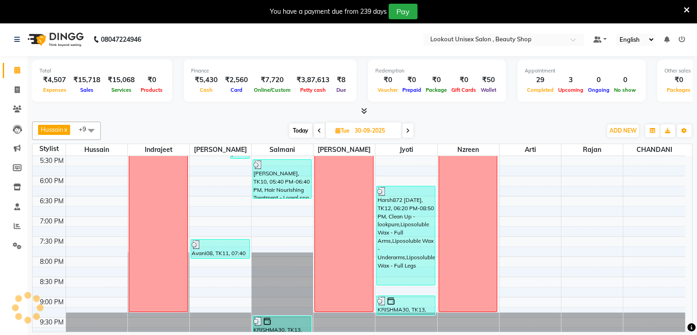
click at [411, 130] on span at bounding box center [407, 130] width 11 height 14
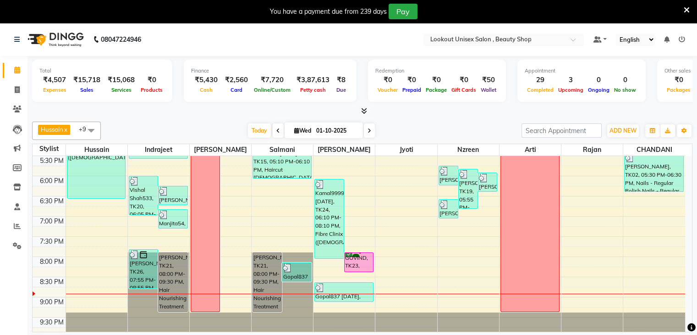
click at [406, 131] on div "[DATE] [DATE]" at bounding box center [311, 131] width 412 height 14
click at [368, 129] on icon at bounding box center [370, 131] width 4 height 6
type input "02-10-2025"
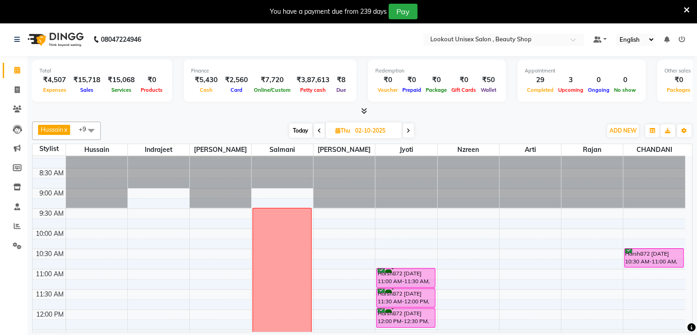
scroll to position [0, 0]
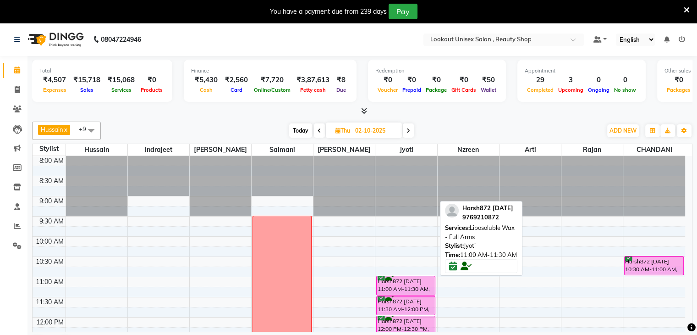
click at [406, 280] on div "Harsh872 [DATE] 11:00 AM-11:30 AM, Liposoluble Wax - Full Arms" at bounding box center [406, 285] width 58 height 19
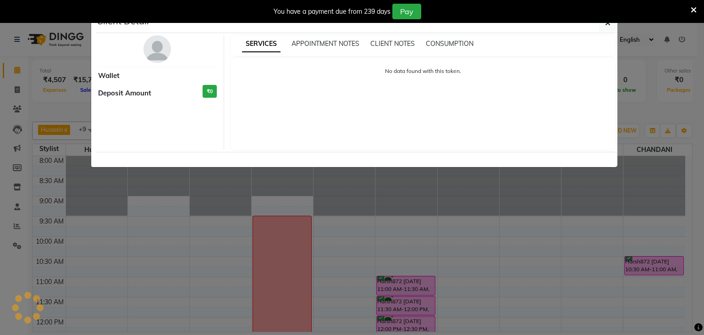
select select "6"
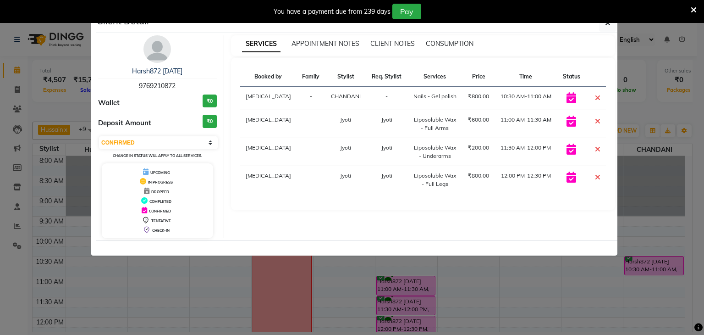
drag, startPoint x: 133, startPoint y: 84, endPoint x: 177, endPoint y: 85, distance: 43.6
click at [177, 85] on div "Harsh872 [DATE] 9769210872" at bounding box center [157, 78] width 119 height 24
copy span "9769210872"
click at [611, 24] on button "button" at bounding box center [607, 22] width 17 height 17
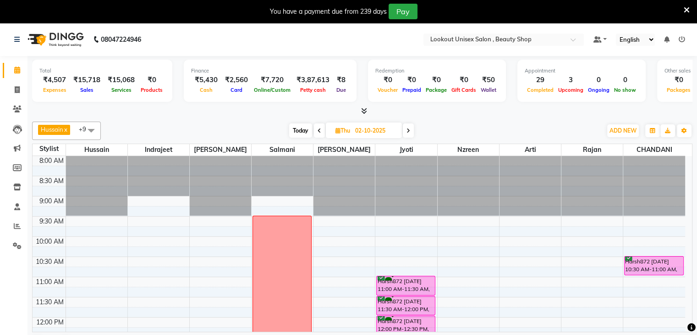
click at [299, 128] on span "Today" at bounding box center [300, 130] width 23 height 14
type input "01-10-2025"
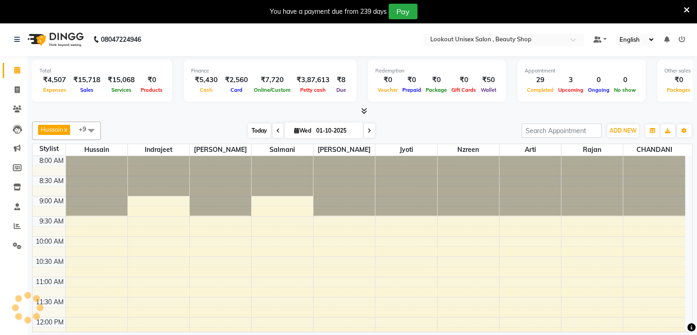
scroll to position [383, 0]
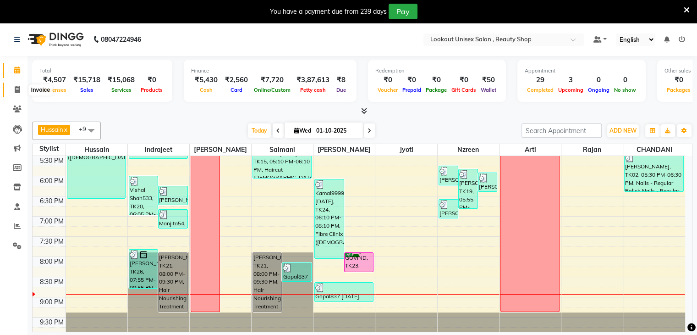
click at [12, 88] on span at bounding box center [17, 90] width 16 height 11
select select "service"
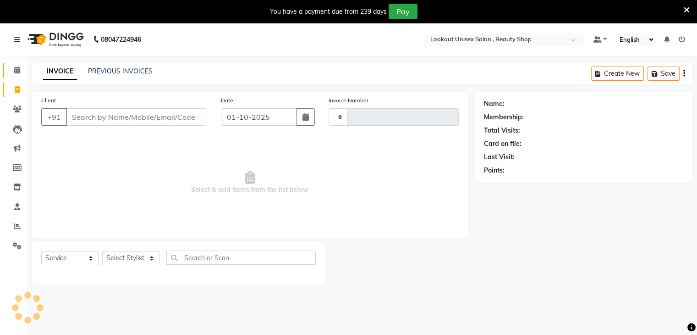
type input "4082"
select select "7658"
click at [83, 118] on input "Client" at bounding box center [136, 116] width 141 height 17
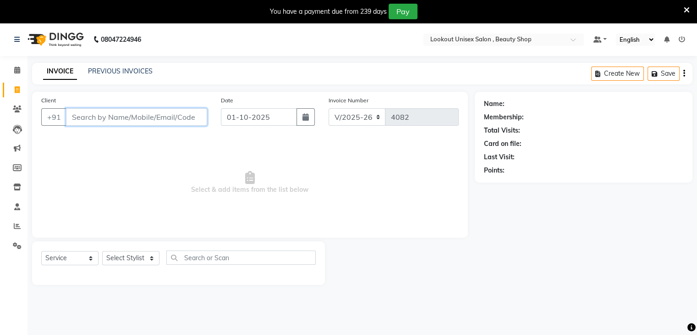
paste input "9769210872"
type input "9769210872"
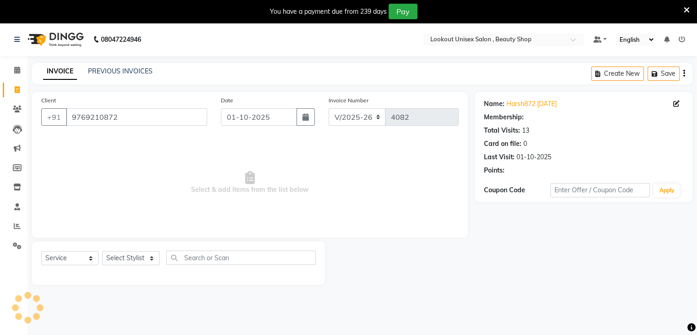
select select "1: Object"
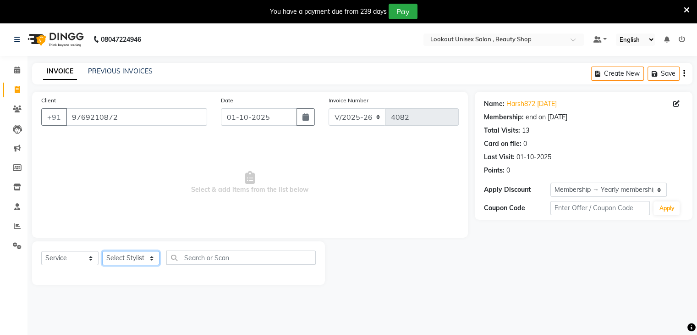
click at [155, 259] on select "Select Stylist [PERSON_NAME] [PERSON_NAME] Sir Disha [PERSON_NAME] Jyoti Mahesh…" at bounding box center [130, 258] width 57 height 14
select select "84234"
click at [102, 251] on select "Select Stylist [PERSON_NAME] [PERSON_NAME] Sir Disha [PERSON_NAME] Jyoti Mahesh…" at bounding box center [130, 258] width 57 height 14
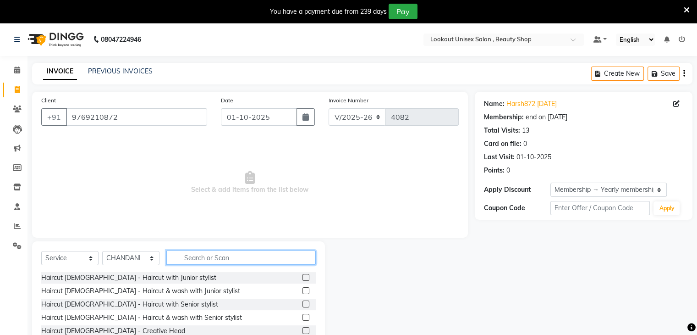
click at [221, 259] on input "text" at bounding box center [240, 257] width 149 height 14
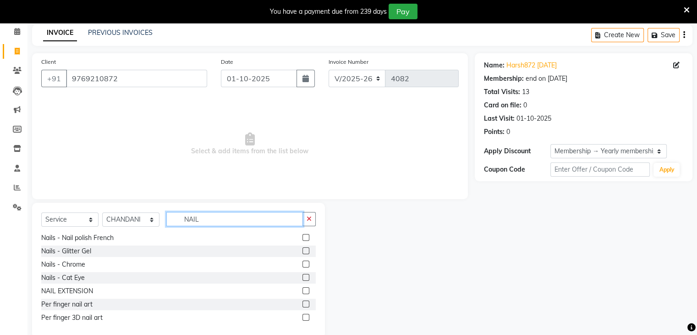
scroll to position [56, 0]
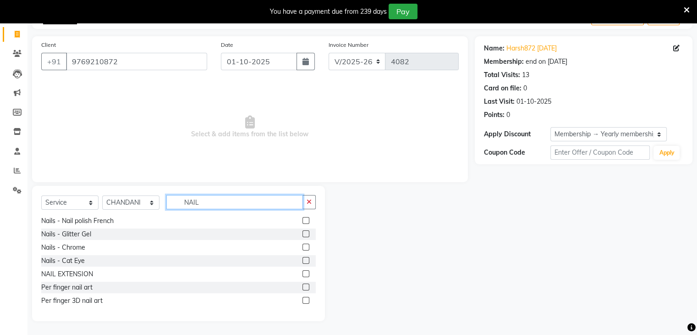
type input "NAIL"
click at [303, 274] on label at bounding box center [306, 273] width 7 height 7
click at [303, 274] on input "checkbox" at bounding box center [306, 274] width 6 height 6
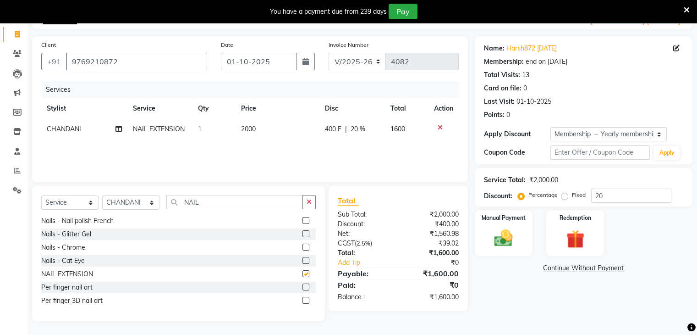
checkbox input "false"
click at [303, 286] on label at bounding box center [306, 286] width 7 height 7
click at [303, 286] on input "checkbox" at bounding box center [306, 287] width 6 height 6
checkbox input "false"
click at [248, 130] on span "2000" at bounding box center [248, 129] width 15 height 8
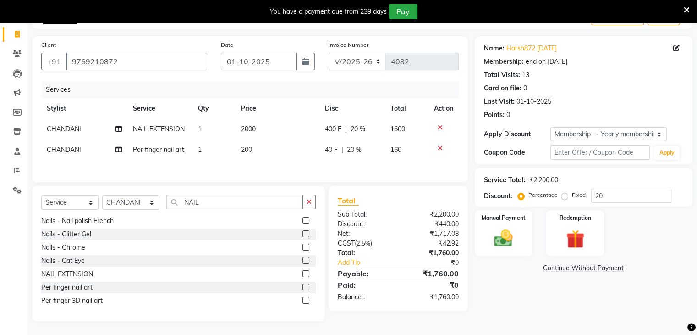
select select "84234"
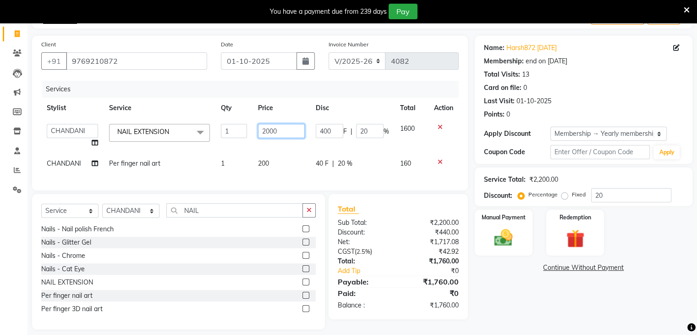
click at [271, 132] on input "2000" at bounding box center [281, 131] width 47 height 14
type input "1500"
click at [279, 167] on div "Services Stylist Service Qty Price Disc Total Action [PERSON_NAME] [PERSON_NAME…" at bounding box center [250, 131] width 418 height 100
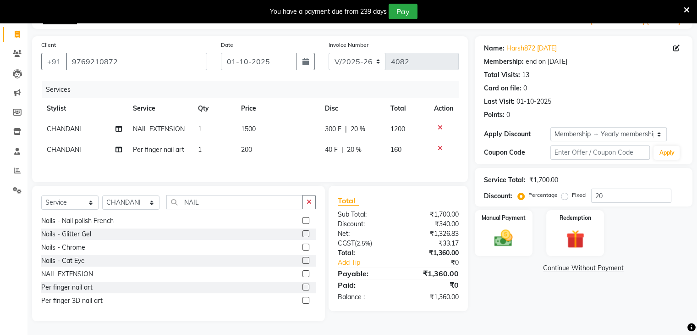
click at [255, 154] on td "200" at bounding box center [278, 149] width 84 height 21
select select "84234"
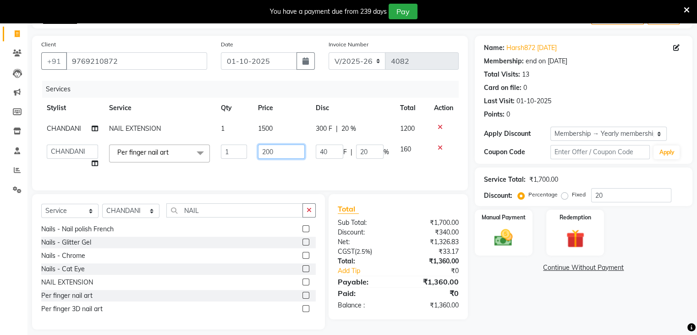
click at [280, 156] on input "200" at bounding box center [281, 151] width 47 height 14
type input "2"
type input "50"
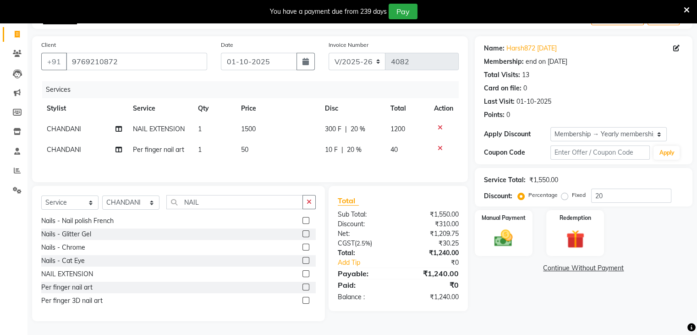
click at [260, 167] on div "Services Stylist Service Qty Price Disc Total Action CHANDANI NAIL EXTENSION 1 …" at bounding box center [250, 127] width 418 height 92
click at [198, 149] on span "1" at bounding box center [200, 149] width 4 height 8
select select "84234"
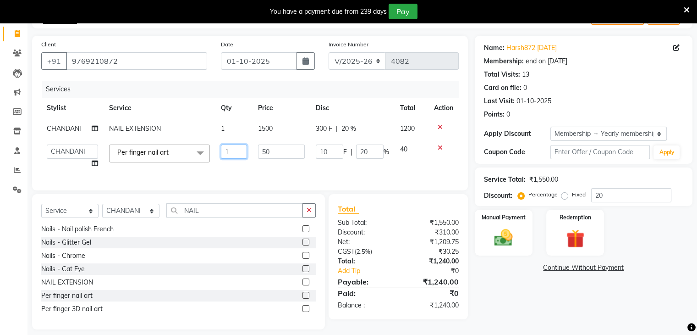
click at [229, 152] on input "1" at bounding box center [234, 151] width 26 height 14
type input "10"
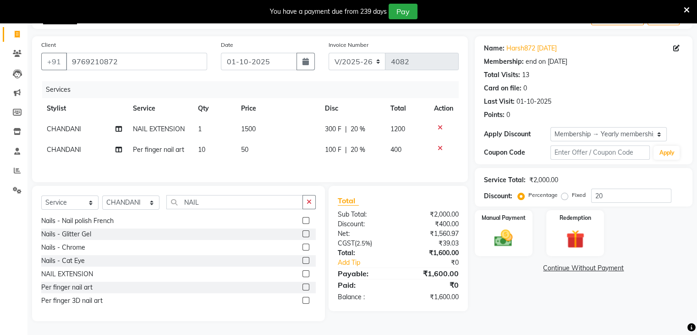
click at [275, 173] on div "Services Stylist Service Qty Price Disc Total Action CHANDANI NAIL EXTENSION 1 …" at bounding box center [250, 127] width 418 height 92
click at [249, 151] on td "50" at bounding box center [278, 149] width 84 height 21
select select "84234"
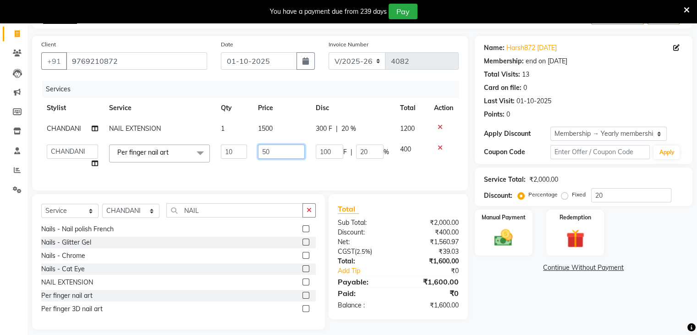
click at [276, 154] on input "50" at bounding box center [281, 151] width 47 height 14
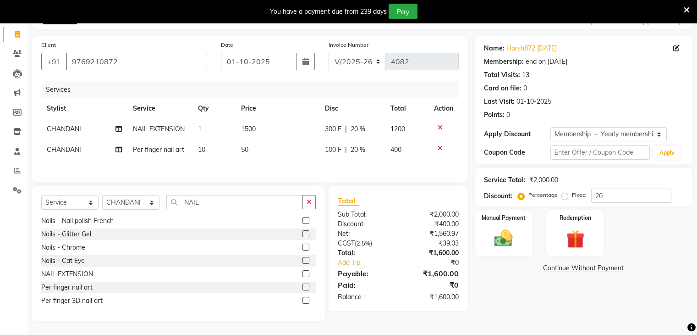
click at [439, 147] on icon at bounding box center [440, 148] width 5 height 6
click at [264, 129] on td "1500" at bounding box center [278, 129] width 84 height 21
select select "84234"
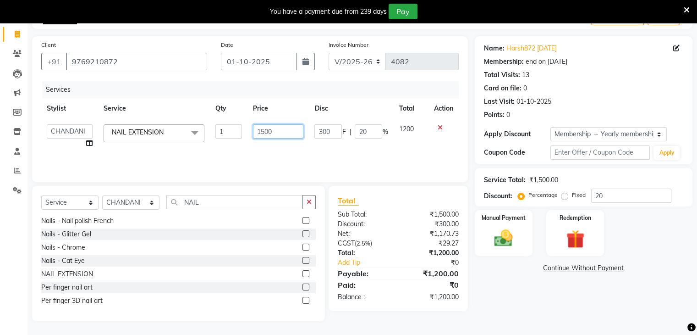
click at [280, 134] on input "1500" at bounding box center [278, 131] width 50 height 14
type input "1"
type input "0"
type input "2000"
click at [363, 138] on td "300 F | 20 %" at bounding box center [351, 136] width 84 height 35
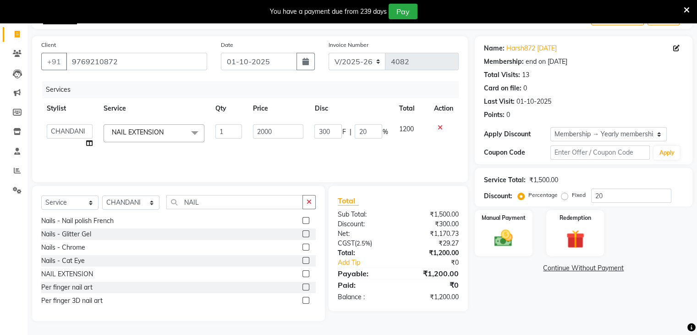
select select "84234"
click at [365, 135] on input "20" at bounding box center [369, 131] width 28 height 14
type input "2"
type input "50"
click at [323, 163] on div "Services Stylist Service Qty Price Disc Total Action [PERSON_NAME] [PERSON_NAME…" at bounding box center [250, 127] width 418 height 92
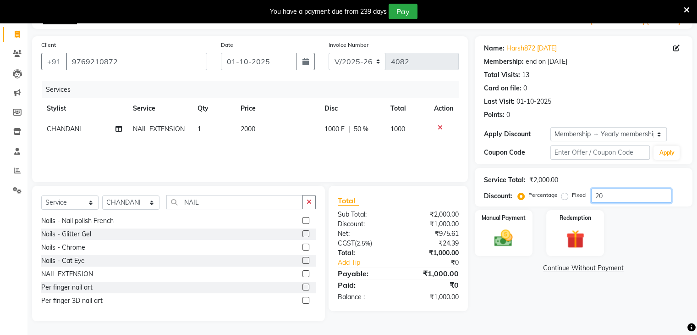
click at [614, 198] on input "20" at bounding box center [631, 195] width 80 height 14
type input "2"
type input "50"
click at [491, 241] on img at bounding box center [503, 238] width 31 height 22
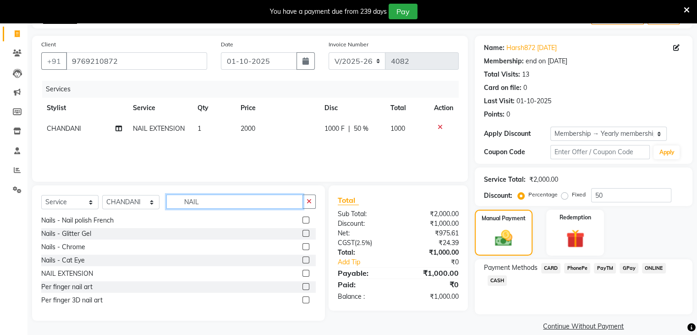
click at [226, 198] on input "NAIL" at bounding box center [234, 201] width 137 height 14
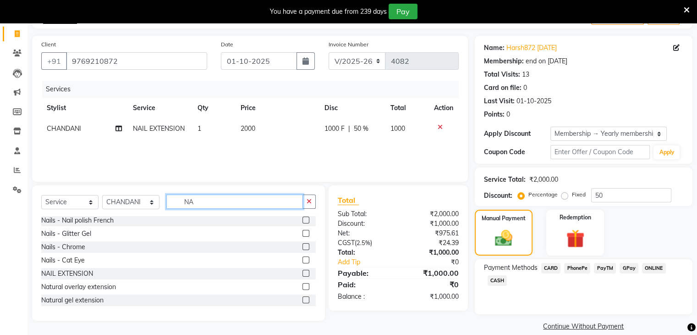
type input "N"
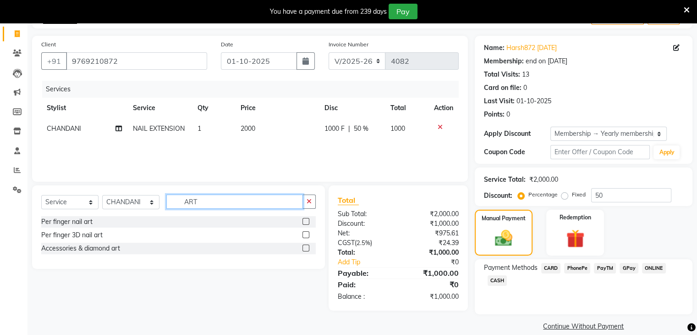
type input "ART"
click at [303, 221] on label at bounding box center [306, 221] width 7 height 7
click at [303, 221] on input "checkbox" at bounding box center [306, 222] width 6 height 6
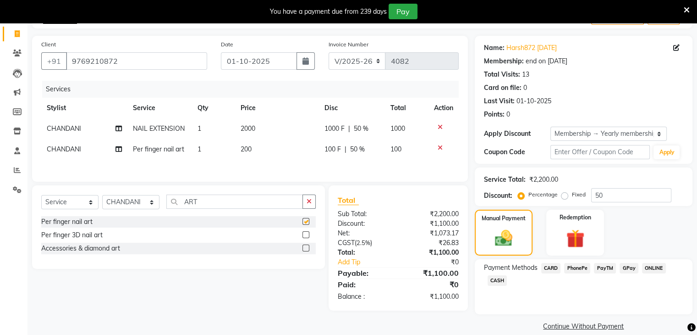
checkbox input "false"
click at [240, 152] on td "200" at bounding box center [277, 149] width 84 height 21
select select "84234"
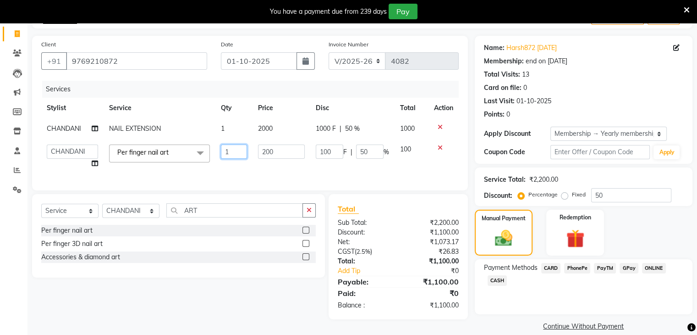
click at [231, 153] on input "1" at bounding box center [234, 151] width 26 height 14
type input "10"
click at [263, 180] on div "Client [PHONE_NUMBER] Date [DATE] Invoice Number V/2025 V/[PHONE_NUMBER] Servic…" at bounding box center [250, 113] width 436 height 154
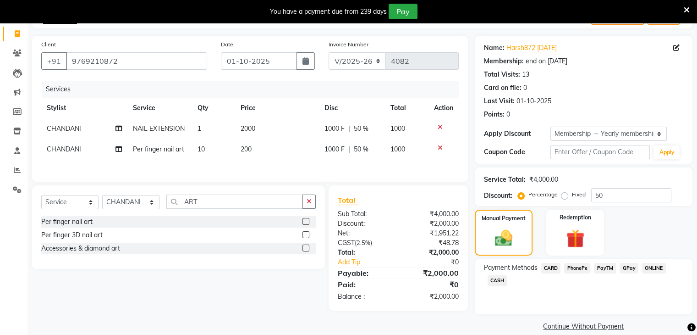
click at [605, 268] on span "PayTM" at bounding box center [605, 268] width 22 height 11
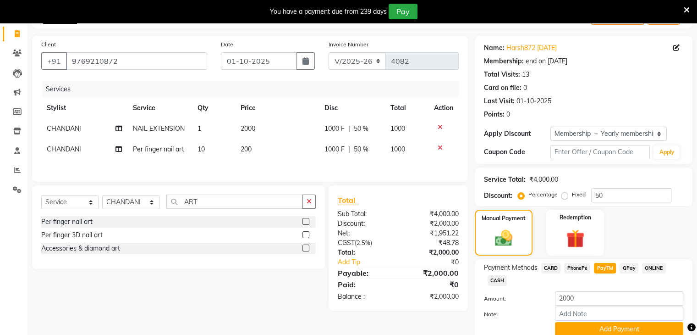
scroll to position [94, 0]
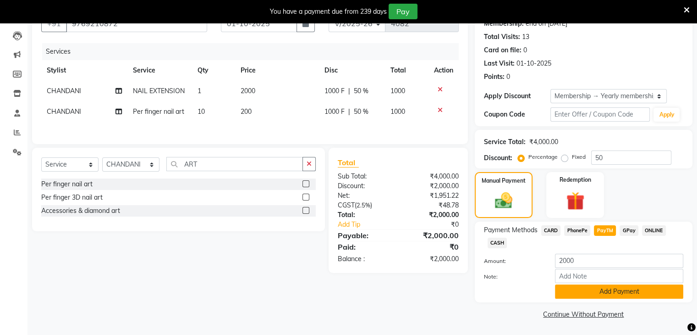
click at [610, 292] on button "Add Payment" at bounding box center [619, 291] width 128 height 14
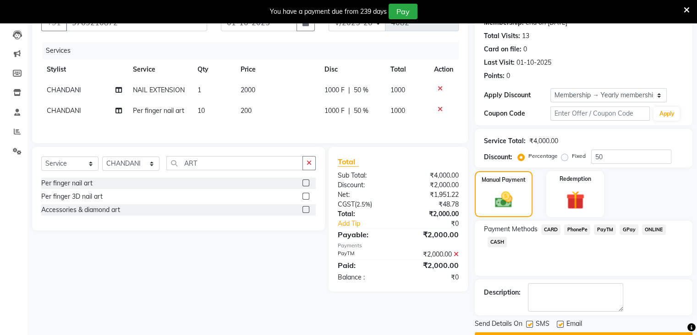
scroll to position [119, 0]
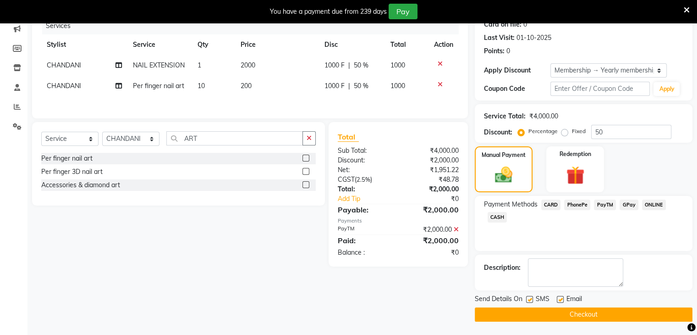
click at [560, 299] on label at bounding box center [560, 299] width 7 height 7
click at [560, 299] on input "checkbox" at bounding box center [560, 300] width 6 height 6
checkbox input "false"
click at [576, 315] on button "Checkout" at bounding box center [584, 314] width 218 height 14
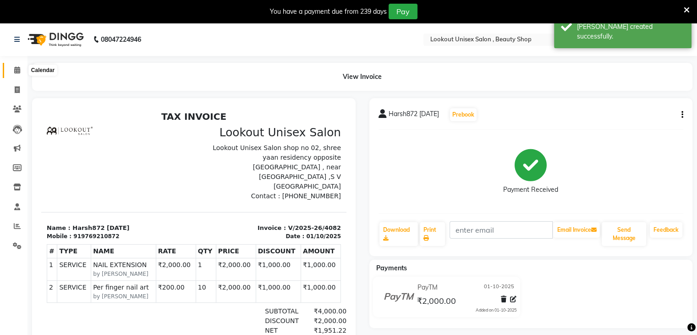
drag, startPoint x: 17, startPoint y: 70, endPoint x: 17, endPoint y: 79, distance: 9.2
click at [17, 70] on icon at bounding box center [17, 69] width 6 height 7
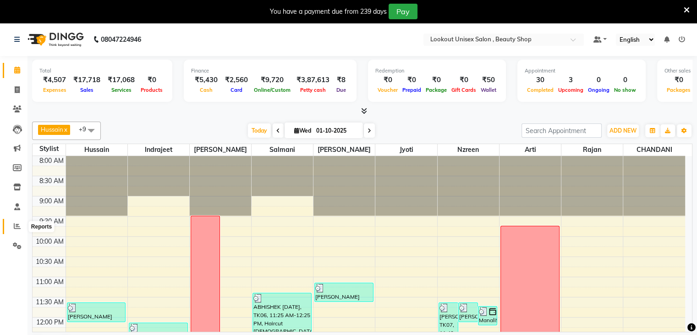
click at [14, 227] on icon at bounding box center [17, 225] width 7 height 7
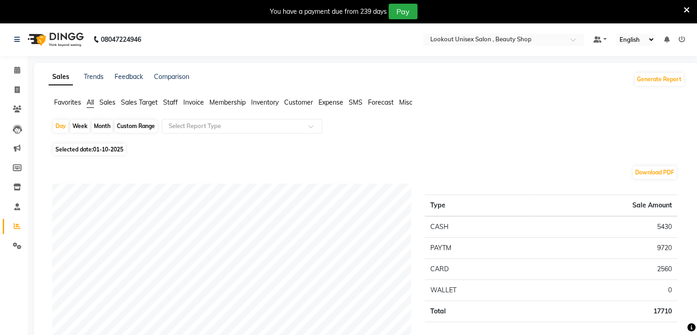
click at [107, 101] on span "Sales" at bounding box center [107, 102] width 16 height 8
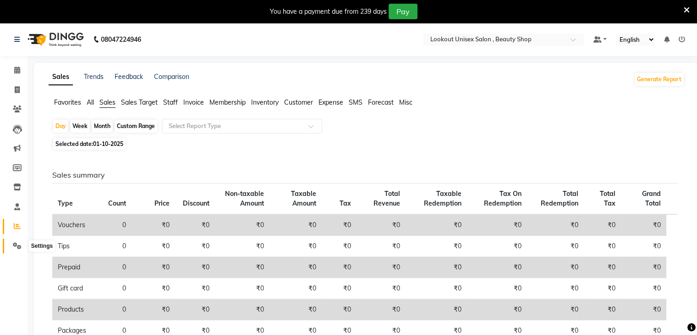
click at [19, 246] on icon at bounding box center [17, 245] width 9 height 7
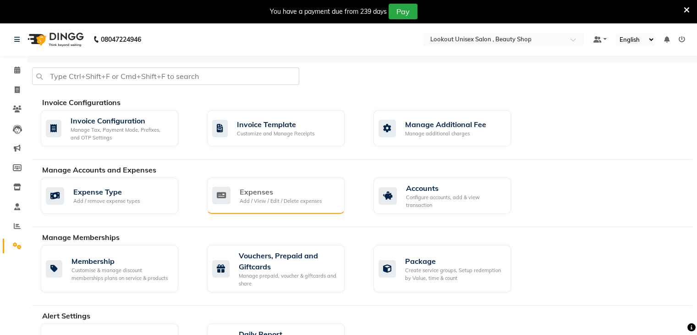
click at [262, 200] on div "Add / View / Edit / Delete expenses" at bounding box center [281, 201] width 82 height 8
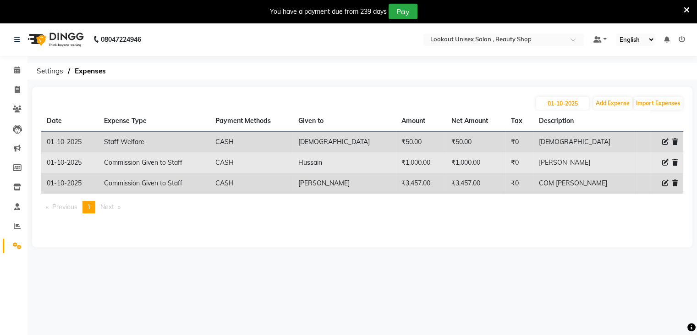
click at [664, 164] on icon at bounding box center [665, 162] width 6 height 6
select select "19617"
select select "1"
select select "6789"
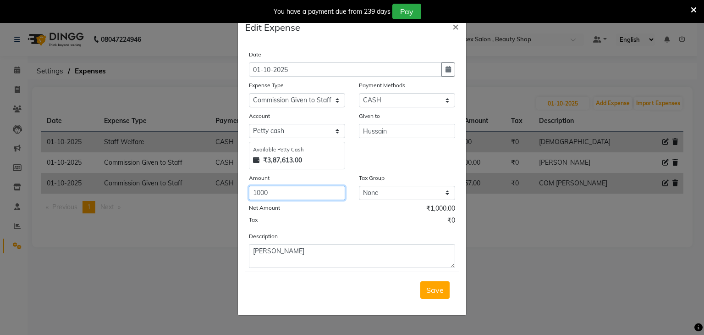
click at [278, 199] on input "1000" at bounding box center [297, 193] width 96 height 14
type input "1"
type input "2200"
click at [435, 292] on span "Save" at bounding box center [434, 289] width 17 height 9
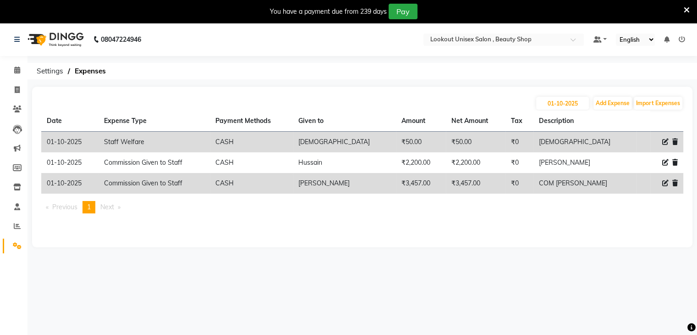
drag, startPoint x: 17, startPoint y: 61, endPoint x: 17, endPoint y: 71, distance: 9.6
click at [17, 62] on li "Calendar" at bounding box center [14, 71] width 28 height 20
click at [17, 72] on icon at bounding box center [17, 69] width 6 height 7
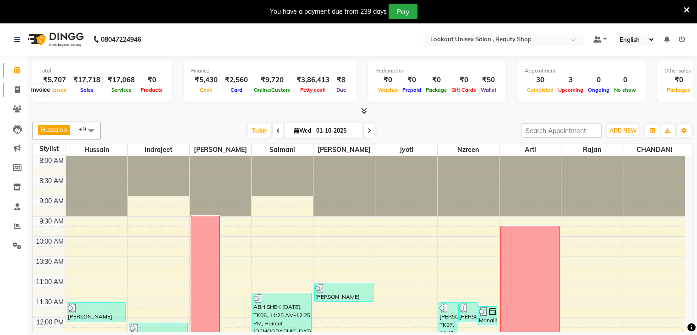
click at [17, 88] on icon at bounding box center [17, 89] width 5 height 7
select select "service"
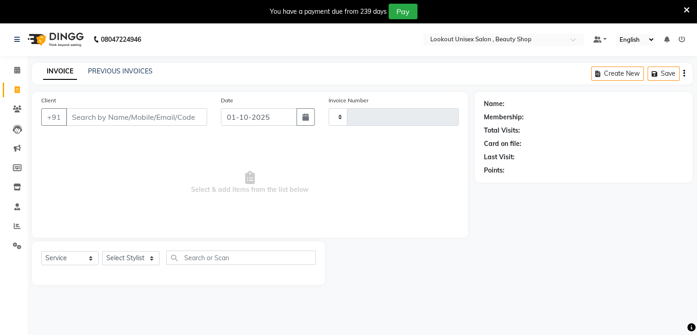
type input "4083"
select select "7658"
click at [153, 257] on select "Select Stylist [PERSON_NAME] [PERSON_NAME] Sir Disha [PERSON_NAME] Jyoti Mahesh…" at bounding box center [130, 258] width 57 height 14
select select "67793"
click at [102, 251] on select "Select Stylist [PERSON_NAME] [PERSON_NAME] Sir Disha [PERSON_NAME] Jyoti Mahesh…" at bounding box center [130, 258] width 57 height 14
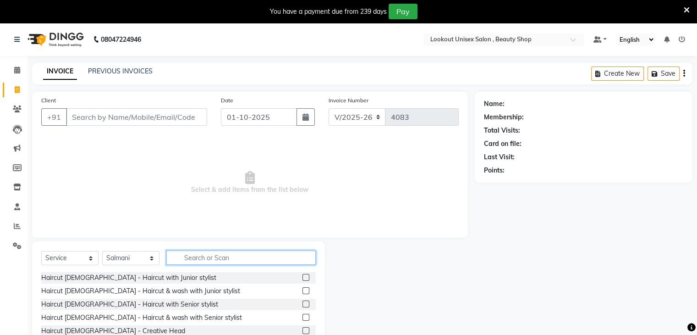
click at [191, 257] on input "text" at bounding box center [240, 257] width 149 height 14
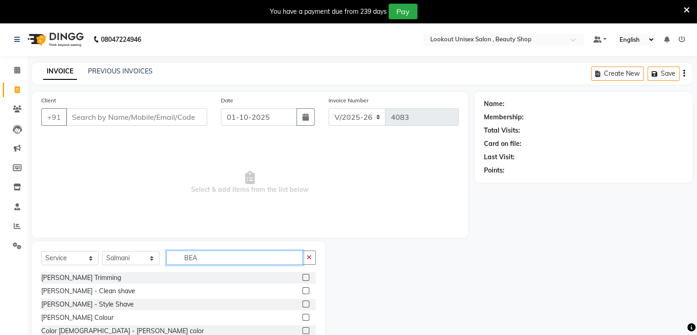
type input "BEA"
click at [306, 303] on label at bounding box center [306, 303] width 7 height 7
click at [306, 303] on input "checkbox" at bounding box center [306, 304] width 6 height 6
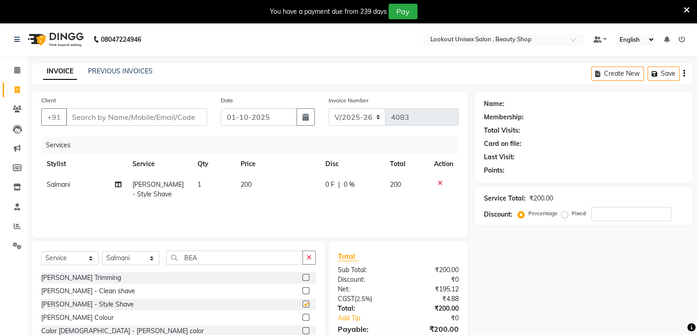
checkbox input "false"
click at [127, 119] on input "Client" at bounding box center [136, 116] width 141 height 17
type input "9"
type input "0"
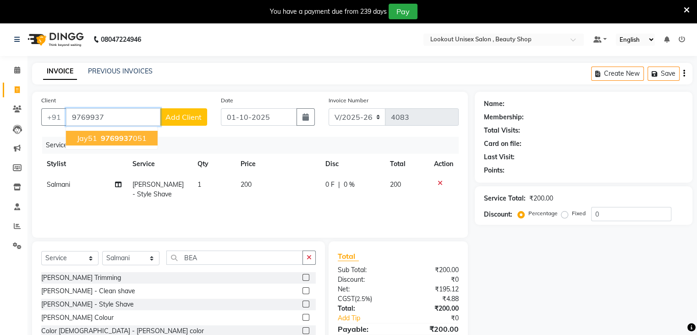
click at [104, 138] on span "9769937" at bounding box center [117, 137] width 32 height 9
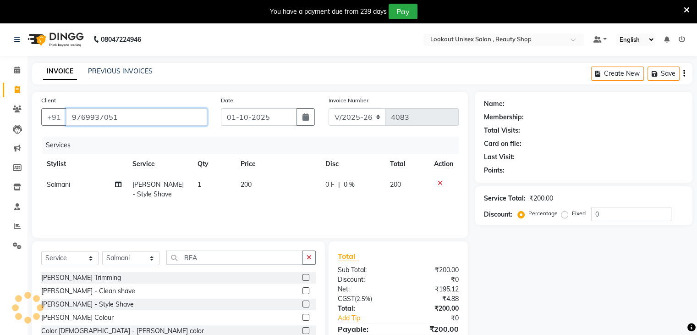
type input "9769937051"
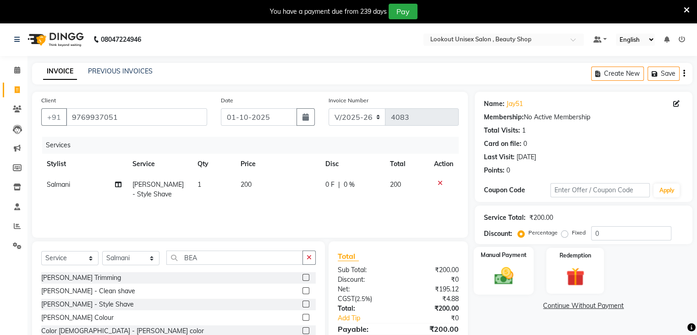
click at [495, 280] on img at bounding box center [503, 276] width 31 height 22
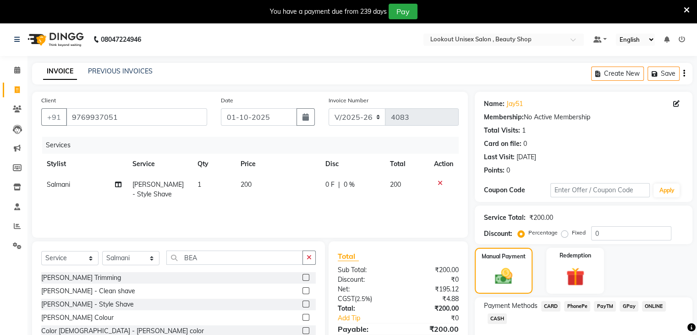
click at [503, 316] on span "CASH" at bounding box center [498, 318] width 20 height 11
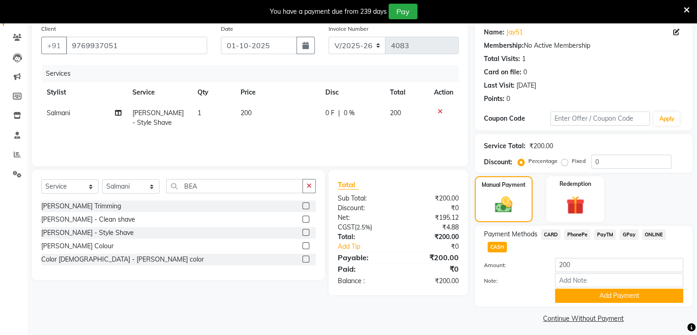
scroll to position [77, 0]
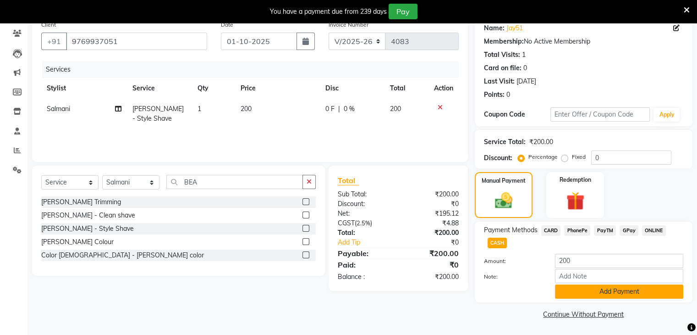
click at [598, 296] on button "Add Payment" at bounding box center [619, 291] width 128 height 14
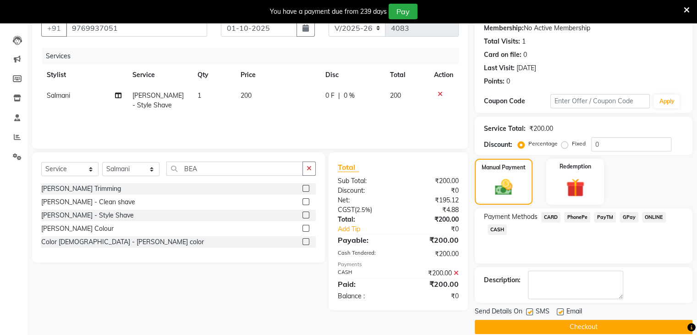
scroll to position [101, 0]
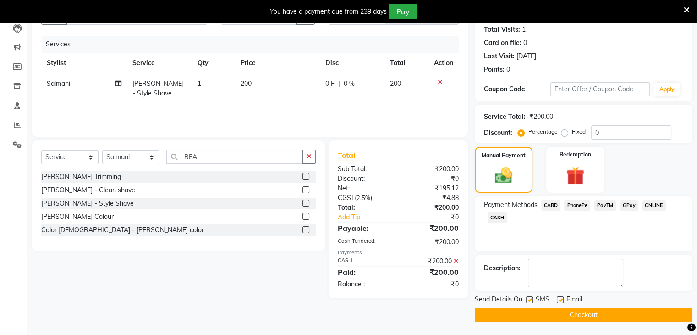
click at [557, 297] on label at bounding box center [560, 299] width 7 height 7
click at [557, 297] on input "checkbox" at bounding box center [560, 300] width 6 height 6
checkbox input "false"
click at [560, 314] on button "Checkout" at bounding box center [584, 315] width 218 height 14
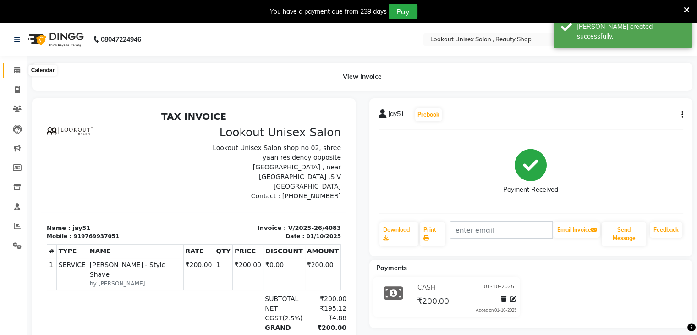
click at [17, 73] on icon at bounding box center [17, 69] width 6 height 7
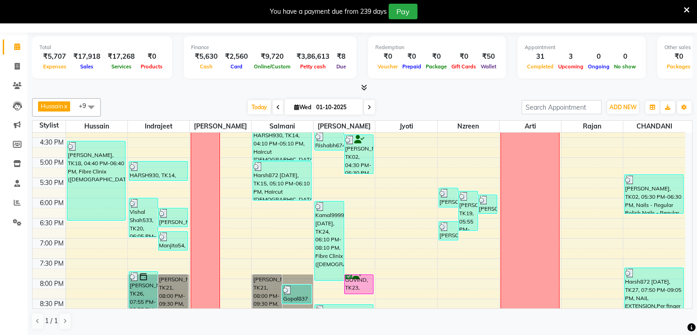
scroll to position [337, 0]
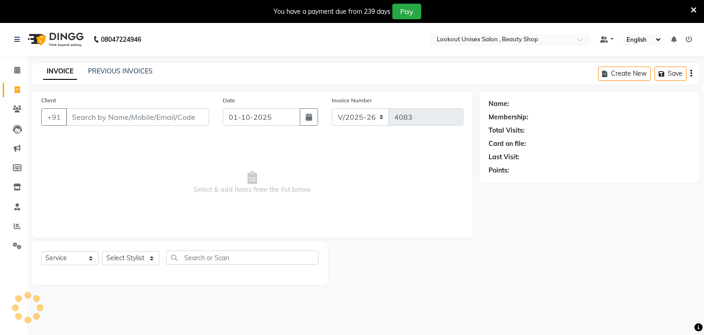
select select "7658"
select select "service"
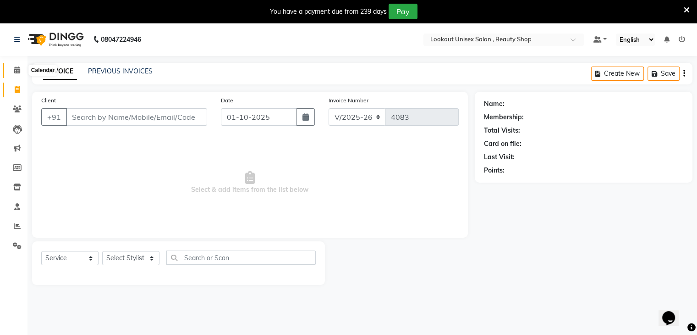
drag, startPoint x: 14, startPoint y: 66, endPoint x: 17, endPoint y: 83, distance: 16.8
click at [14, 66] on icon at bounding box center [17, 69] width 6 height 7
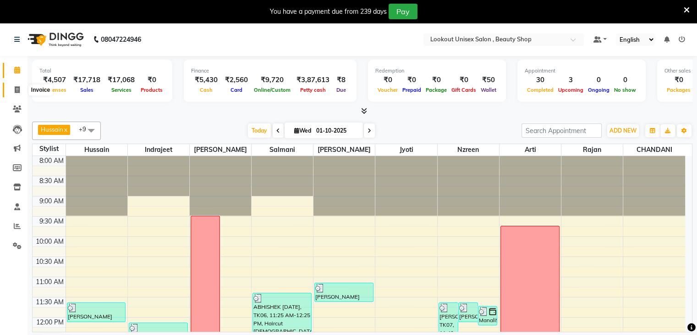
click at [17, 87] on icon at bounding box center [17, 89] width 5 height 7
select select "service"
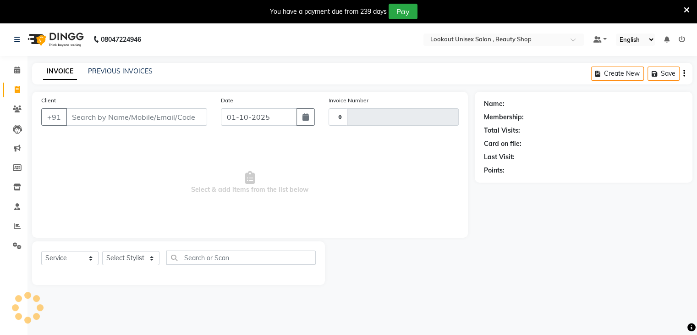
type input "4084"
select select "7658"
click at [106, 114] on input "Client" at bounding box center [136, 116] width 141 height 17
click at [151, 259] on select "Select Stylist [PERSON_NAME] [PERSON_NAME] Sir Disha [PERSON_NAME] Jyoti Mahesh…" at bounding box center [130, 258] width 57 height 14
click at [10, 70] on span at bounding box center [17, 70] width 16 height 11
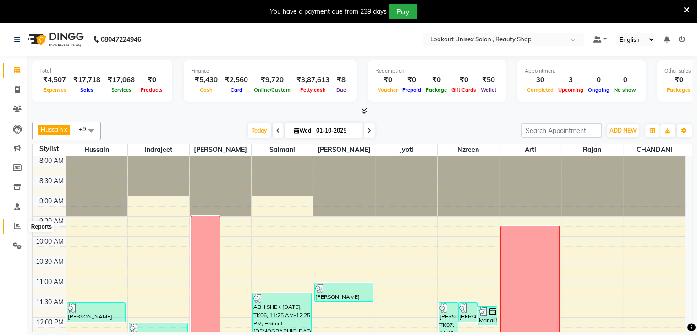
click at [16, 226] on icon at bounding box center [17, 225] width 7 height 7
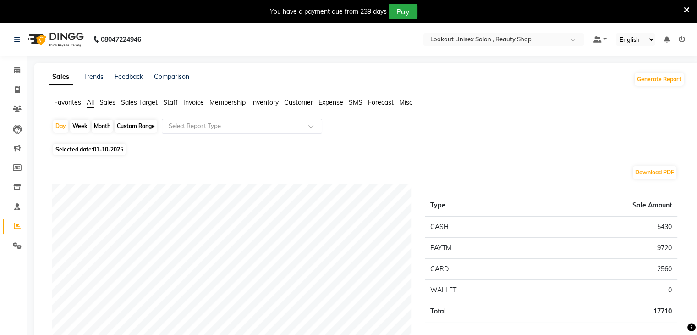
click at [172, 102] on span "Staff" at bounding box center [170, 102] width 15 height 8
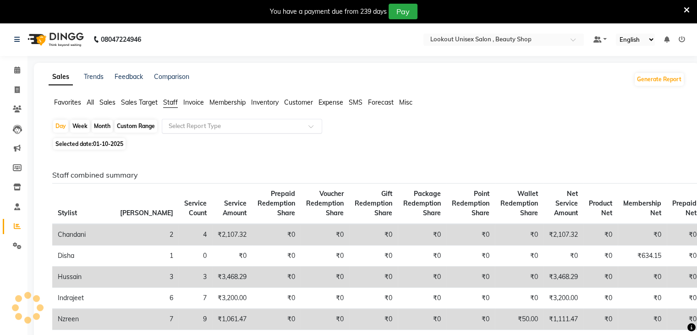
click at [314, 123] on div at bounding box center [242, 125] width 160 height 9
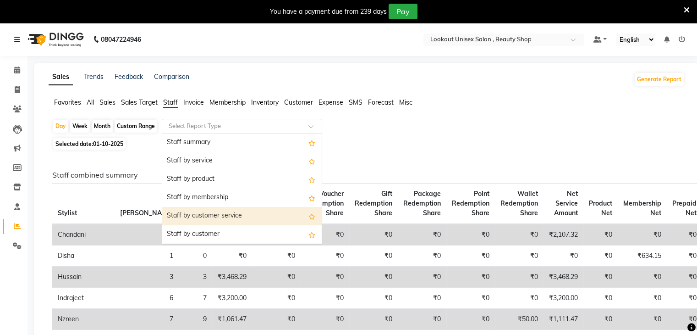
click at [216, 219] on div "Staff by customer service" at bounding box center [242, 216] width 160 height 18
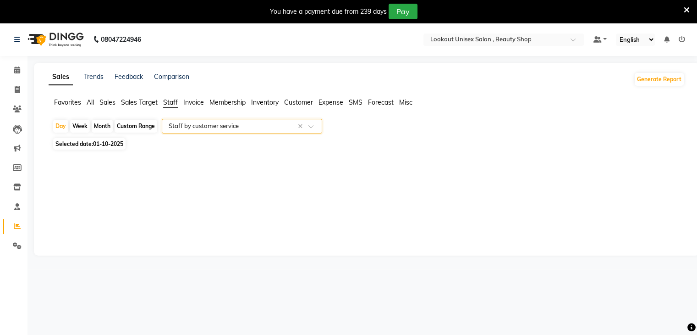
select select "full_report"
select select "csv"
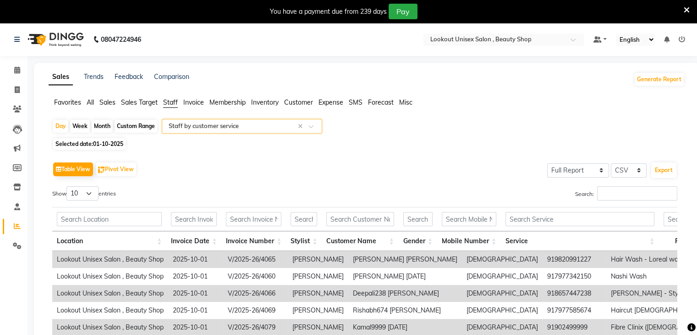
click at [226, 124] on input "text" at bounding box center [233, 125] width 132 height 9
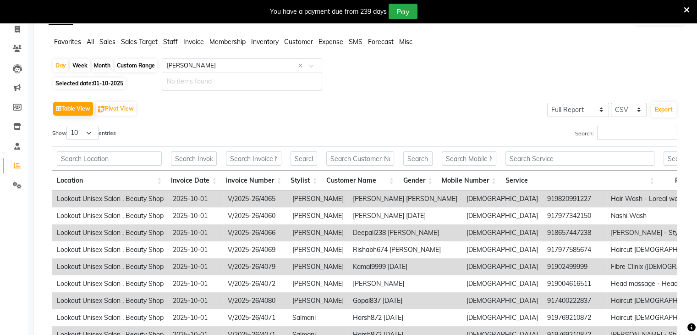
scroll to position [46, 0]
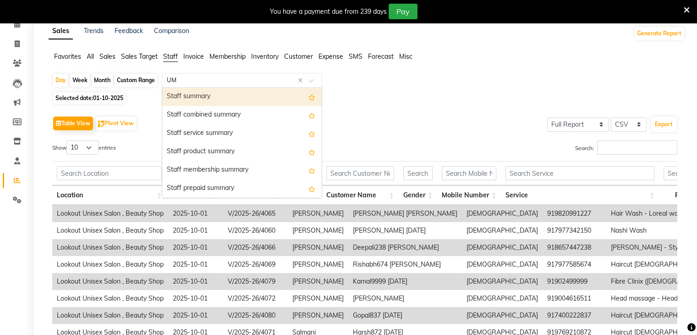
type input "U"
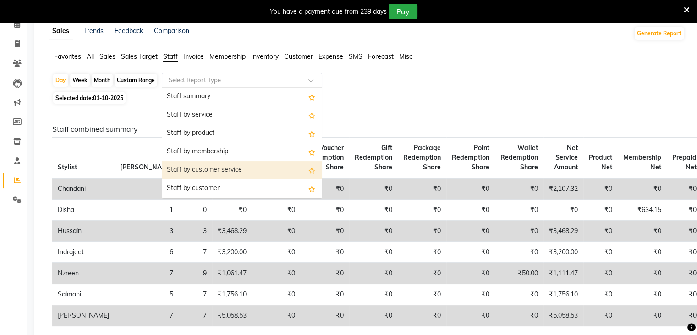
click at [195, 167] on div "Staff by customer service" at bounding box center [242, 170] width 160 height 18
select select "full_report"
select select "csv"
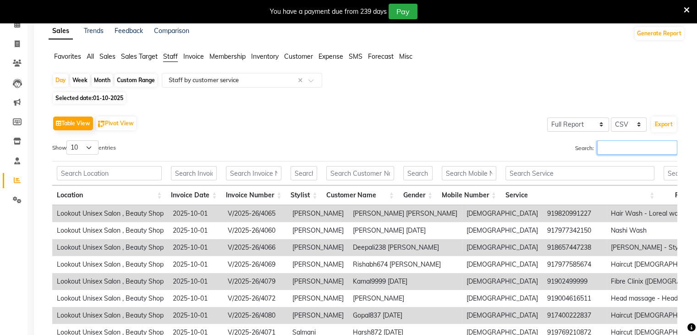
click at [609, 150] on input "Search:" at bounding box center [637, 147] width 80 height 14
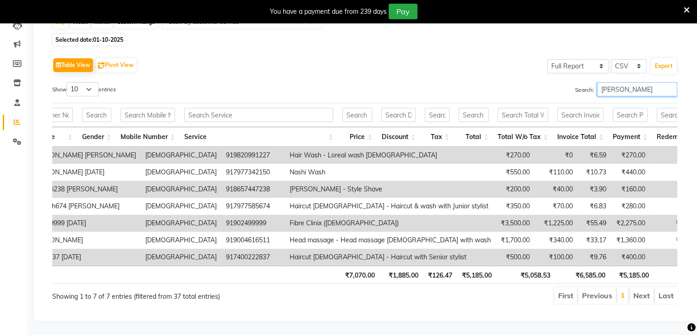
scroll to position [0, 270]
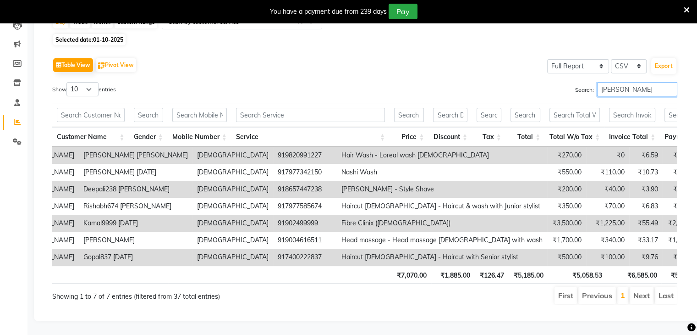
type input "[PERSON_NAME]"
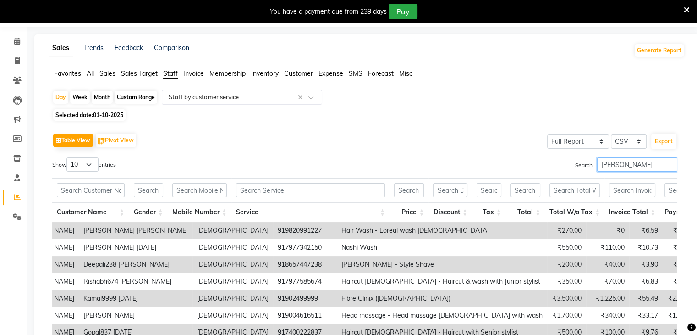
scroll to position [0, 0]
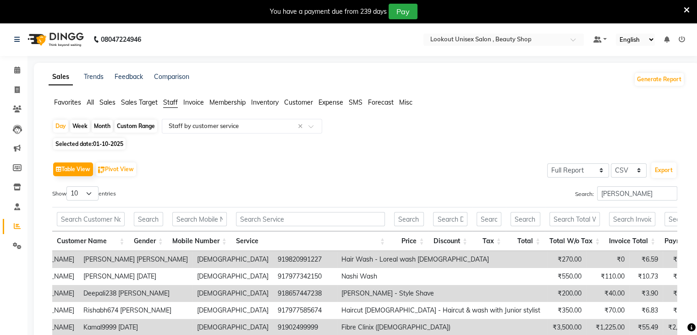
click at [96, 143] on span "01-10-2025" at bounding box center [108, 143] width 30 height 7
select select "10"
select select "2025"
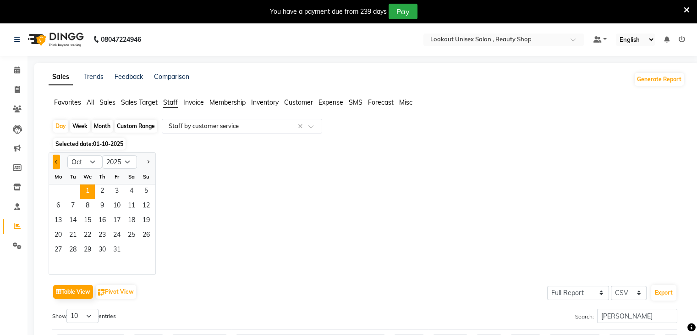
click at [55, 157] on button "Previous month" at bounding box center [56, 161] width 7 height 15
select select "9"
click at [77, 250] on span "30" at bounding box center [73, 250] width 15 height 15
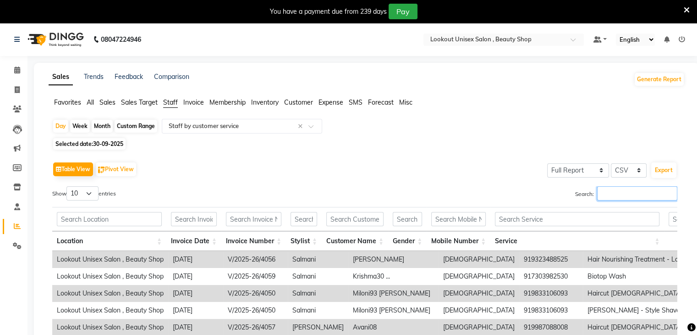
click at [605, 200] on input "Search:" at bounding box center [637, 193] width 80 height 14
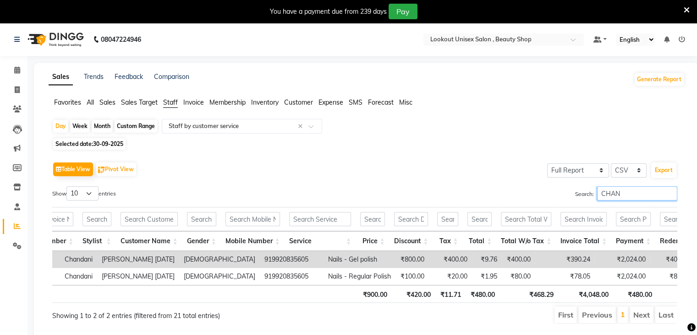
scroll to position [0, 228]
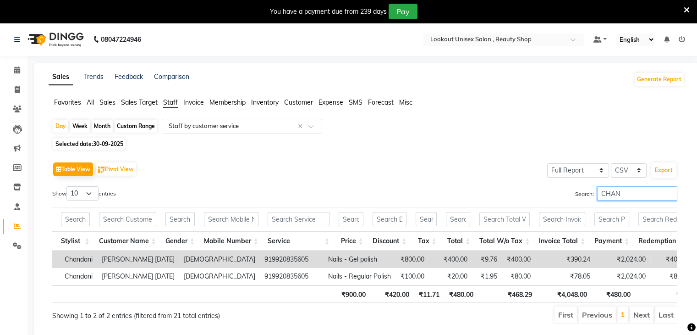
type input "CHAN"
click at [99, 143] on span "30-09-2025" at bounding box center [108, 143] width 30 height 7
select select "9"
select select "2025"
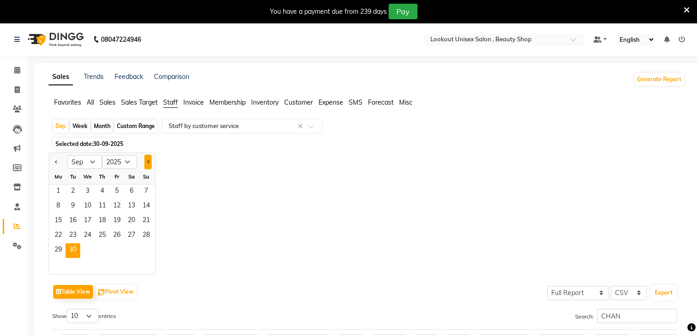
click at [149, 163] on button "Next month" at bounding box center [147, 161] width 7 height 15
select select "10"
click at [84, 189] on span "1" at bounding box center [87, 191] width 15 height 15
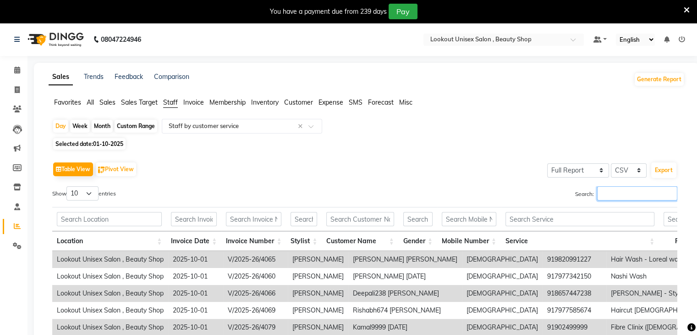
click at [607, 197] on input "Search:" at bounding box center [637, 193] width 80 height 14
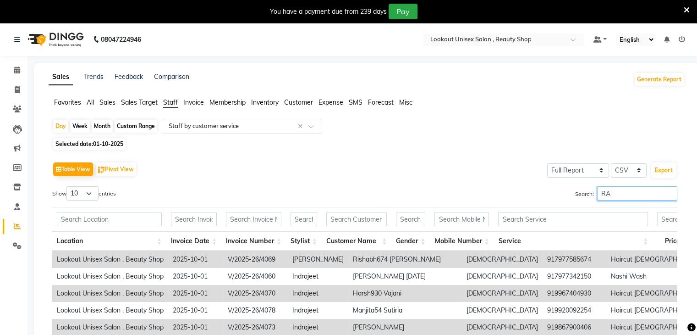
type input "R"
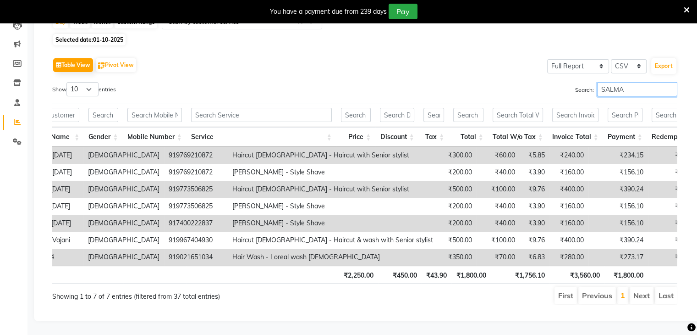
scroll to position [0, 324]
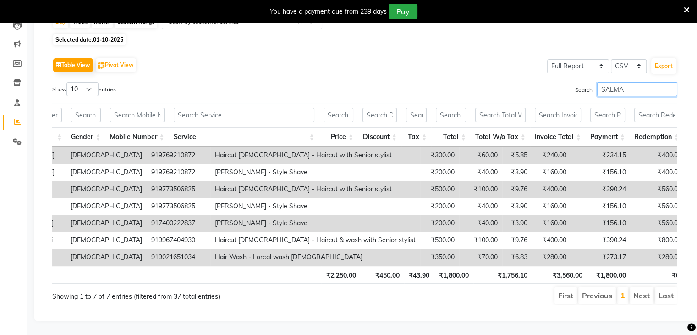
type input "SALMA"
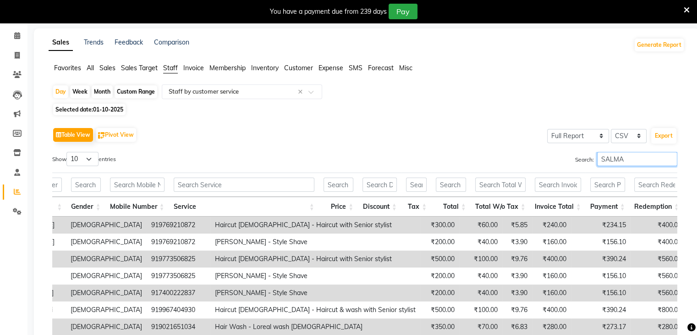
scroll to position [0, 0]
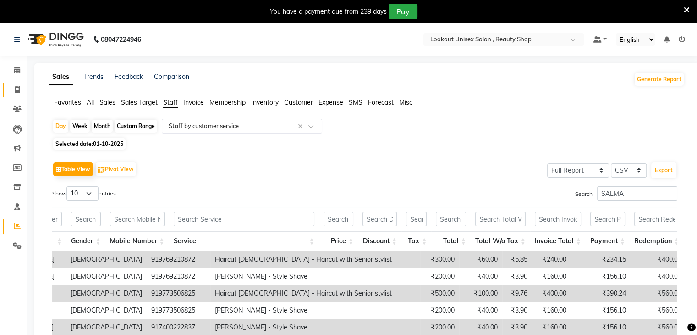
click at [19, 88] on icon at bounding box center [17, 89] width 5 height 7
select select "service"
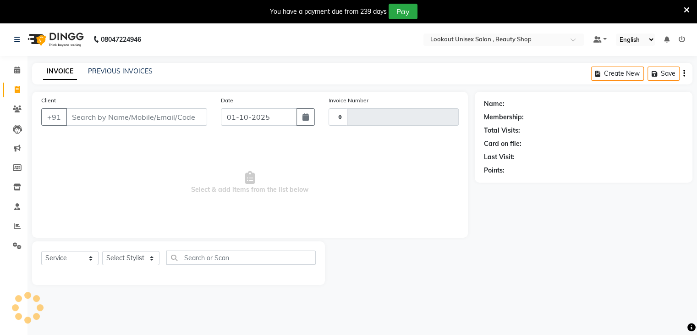
scroll to position [3, 0]
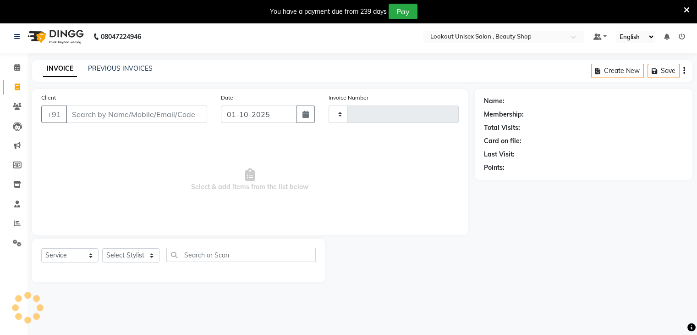
type input "4085"
select select "7658"
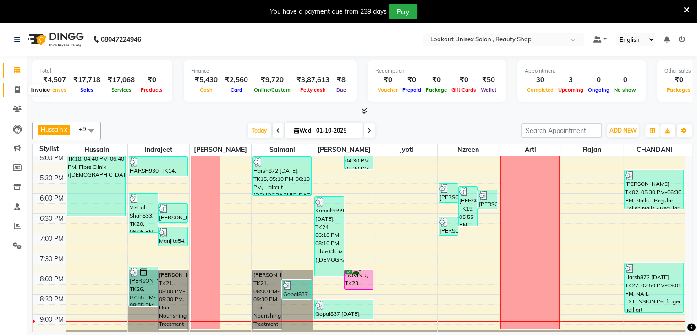
click at [20, 87] on span at bounding box center [17, 90] width 16 height 11
select select "service"
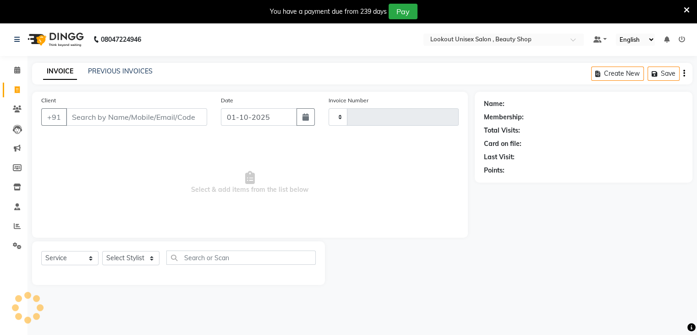
type input "4083"
select select "7658"
click at [119, 71] on link "PREVIOUS INVOICES" at bounding box center [120, 71] width 65 height 8
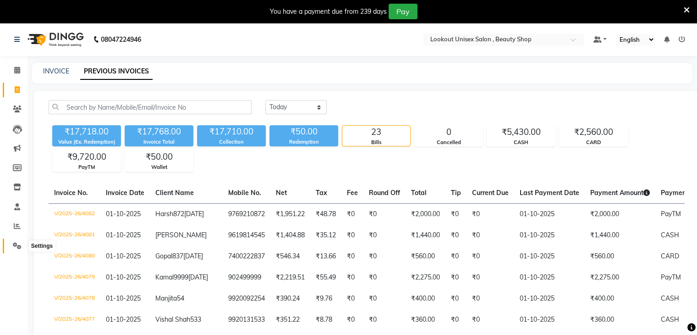
click at [11, 244] on span at bounding box center [17, 246] width 16 height 11
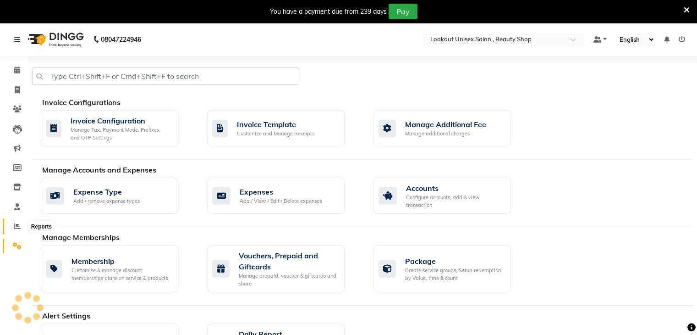
click at [14, 226] on icon at bounding box center [17, 225] width 7 height 7
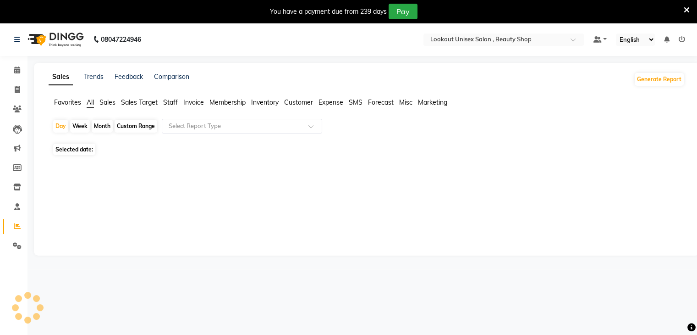
click at [104, 125] on div "Month" at bounding box center [102, 126] width 21 height 13
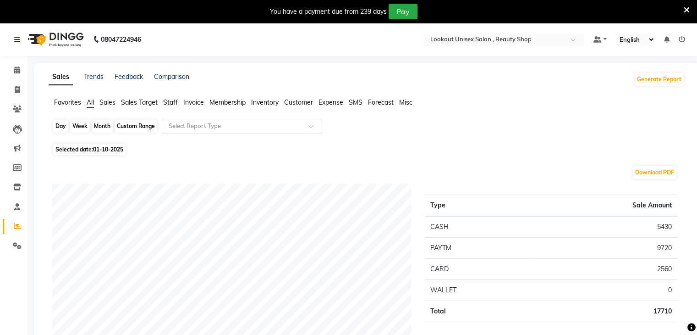
click at [99, 124] on div "Month" at bounding box center [102, 126] width 21 height 13
select select "10"
select select "2025"
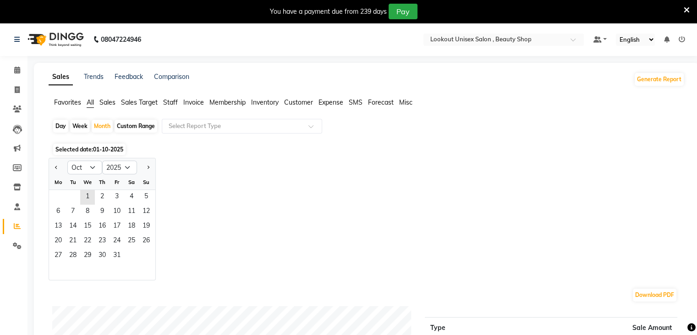
click at [51, 165] on div at bounding box center [58, 167] width 18 height 15
click at [58, 169] on button "Previous month" at bounding box center [56, 167] width 7 height 15
select select "9"
click at [57, 195] on span "1" at bounding box center [58, 197] width 15 height 15
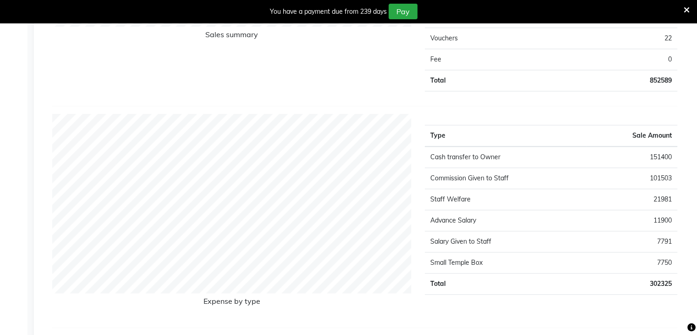
scroll to position [871, 0]
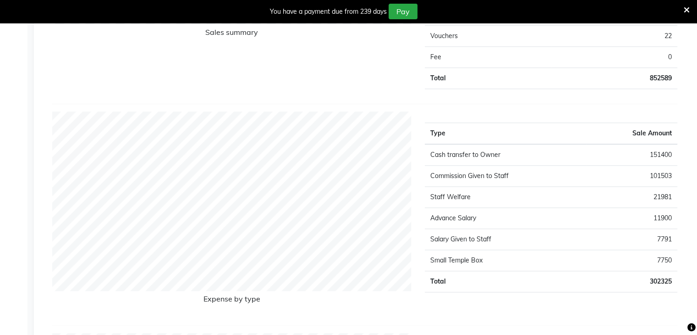
drag, startPoint x: 681, startPoint y: 175, endPoint x: 580, endPoint y: 235, distance: 117.8
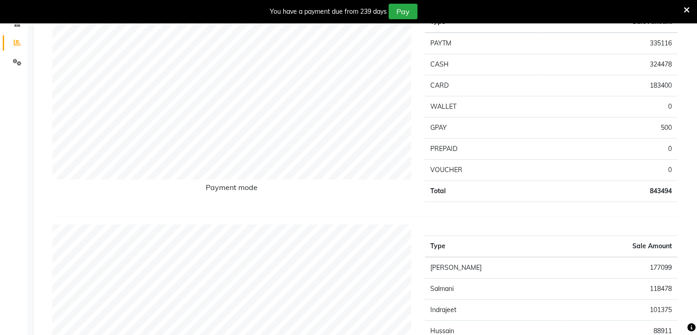
scroll to position [0, 0]
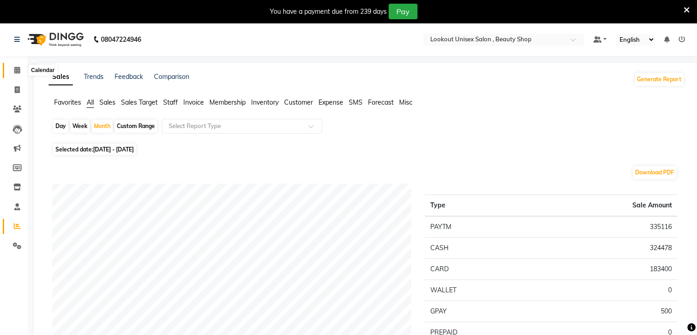
click at [19, 70] on icon at bounding box center [17, 69] width 6 height 7
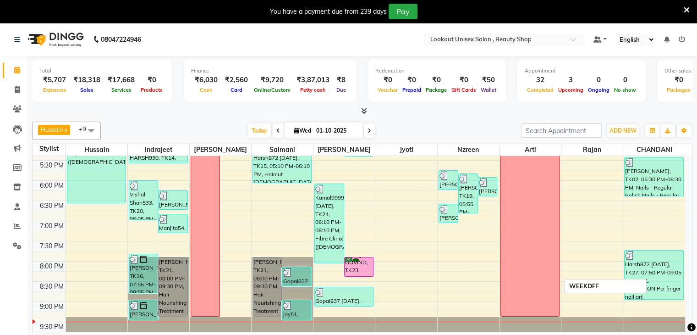
scroll to position [383, 0]
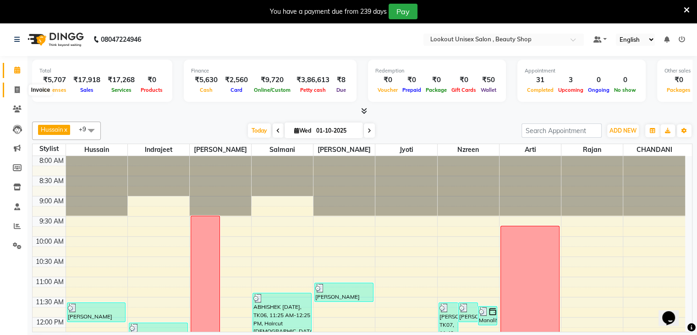
click at [16, 88] on icon at bounding box center [17, 89] width 5 height 7
select select "7658"
select select "service"
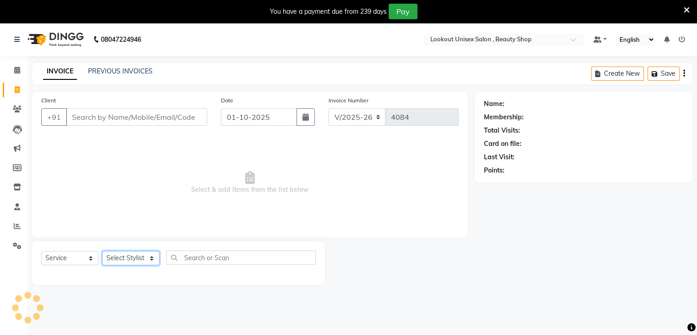
click at [152, 259] on select "Select Stylist [PERSON_NAME] [PERSON_NAME] Sir Disha [PERSON_NAME] Jyoti Mahesh…" at bounding box center [130, 258] width 57 height 14
select select "67794"
click at [102, 251] on select "Select Stylist [PERSON_NAME] [PERSON_NAME] Sir Disha [PERSON_NAME] Jyoti Mahesh…" at bounding box center [130, 258] width 57 height 14
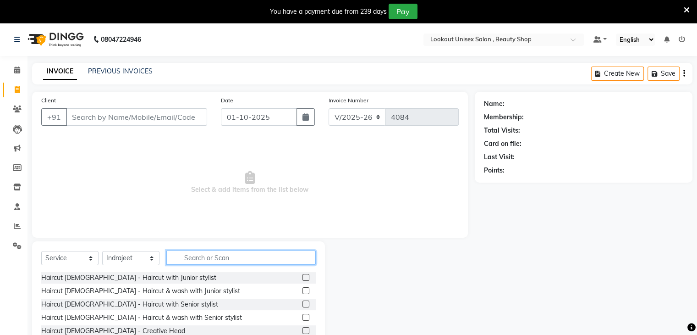
click at [196, 260] on input "text" at bounding box center [240, 257] width 149 height 14
click at [303, 302] on label at bounding box center [306, 303] width 7 height 7
click at [303, 302] on input "checkbox" at bounding box center [306, 304] width 6 height 6
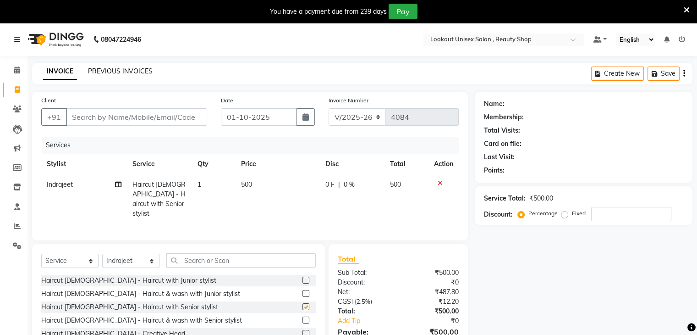
checkbox input "false"
click at [101, 114] on input "Client" at bounding box center [136, 116] width 141 height 17
type input "9"
type input "0"
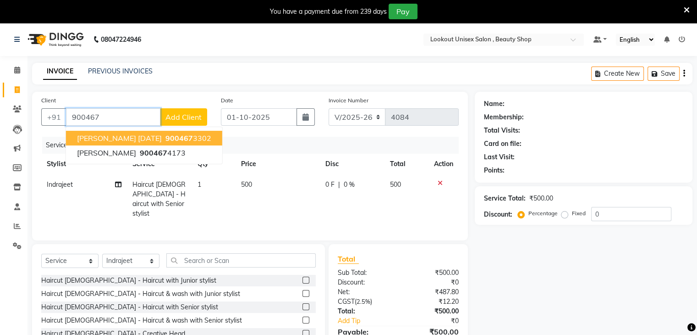
click at [164, 140] on ngb-highlight "900467 3302" at bounding box center [188, 137] width 48 height 9
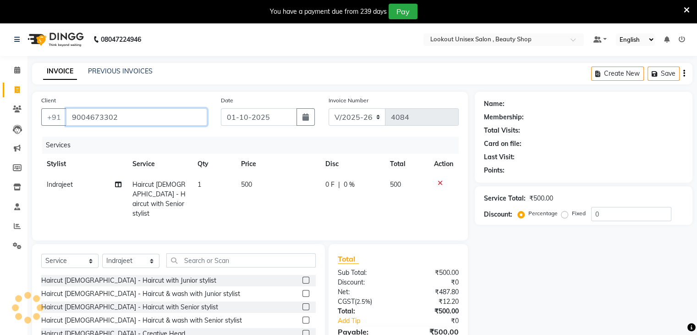
type input "9004673302"
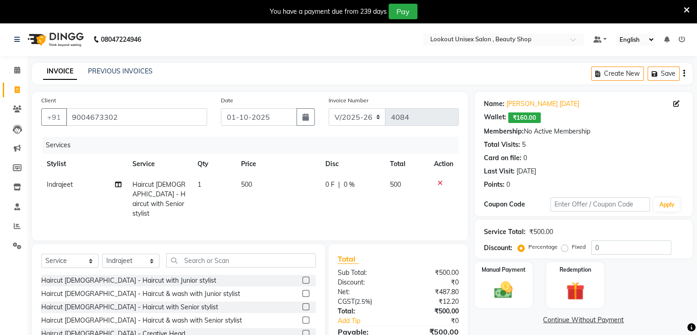
scroll to position [46, 0]
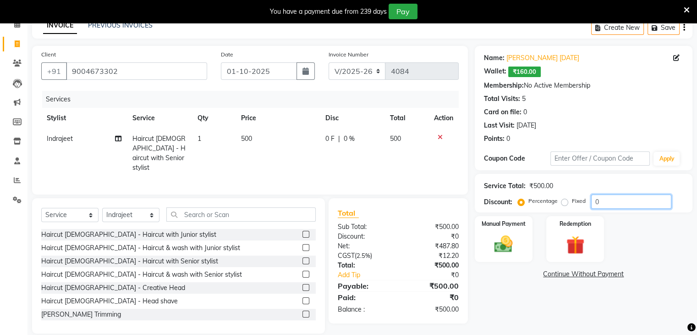
click at [591, 200] on input "0" at bounding box center [631, 201] width 80 height 14
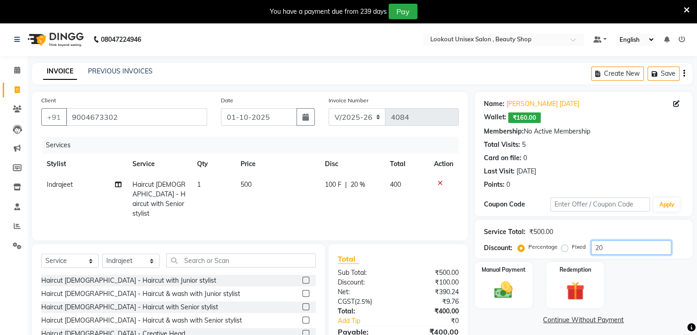
type input "20"
click at [508, 293] on img at bounding box center [503, 290] width 31 height 22
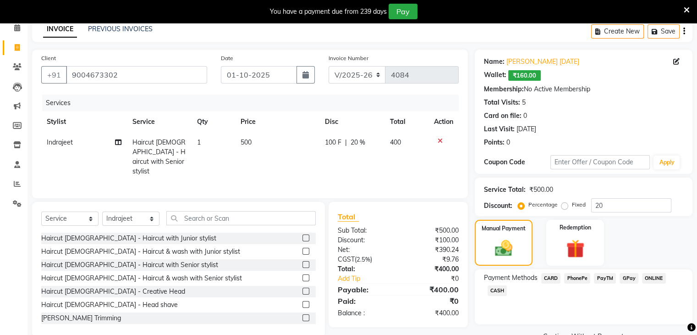
scroll to position [64, 0]
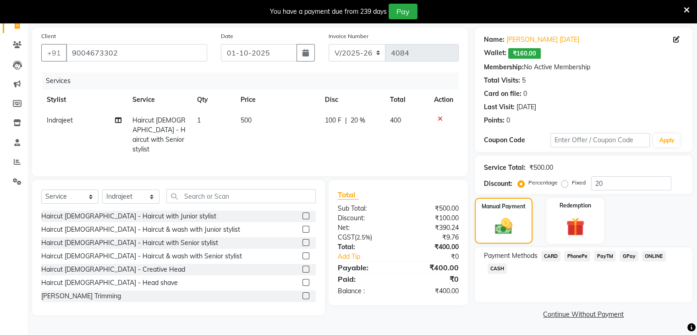
click at [495, 268] on span "CASH" at bounding box center [498, 268] width 20 height 11
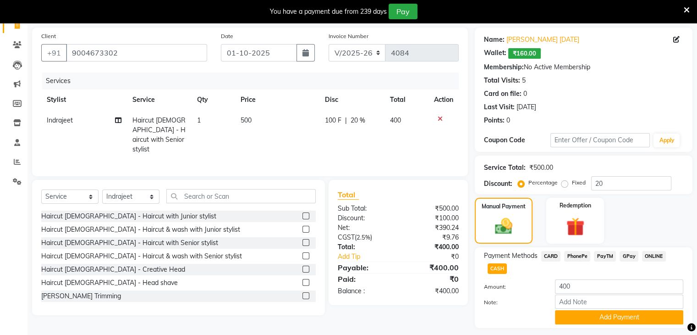
scroll to position [91, 0]
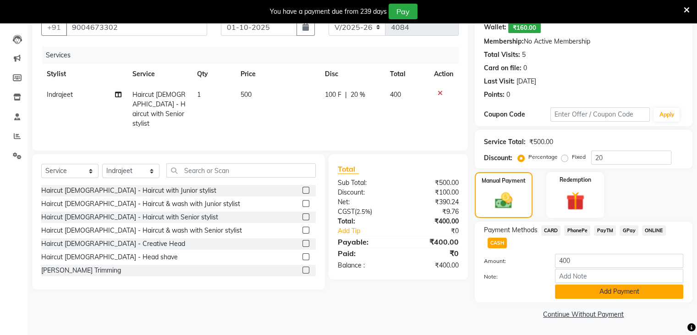
click at [600, 295] on button "Add Payment" at bounding box center [619, 291] width 128 height 14
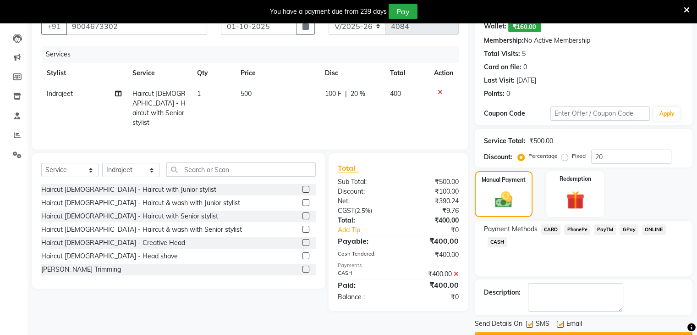
scroll to position [116, 0]
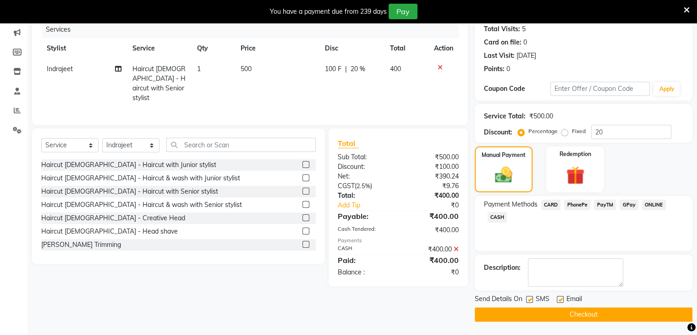
click at [559, 297] on label at bounding box center [560, 299] width 7 height 7
click at [559, 297] on input "checkbox" at bounding box center [560, 300] width 6 height 6
checkbox input "false"
click at [583, 313] on button "Checkout" at bounding box center [584, 314] width 218 height 14
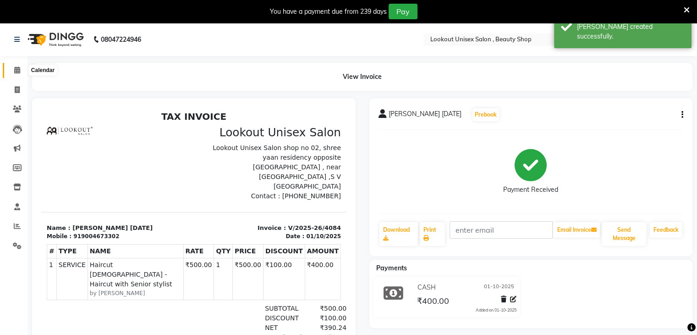
click at [17, 71] on icon at bounding box center [17, 69] width 6 height 7
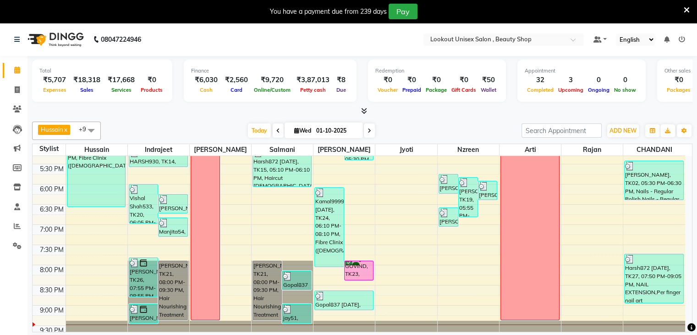
scroll to position [383, 0]
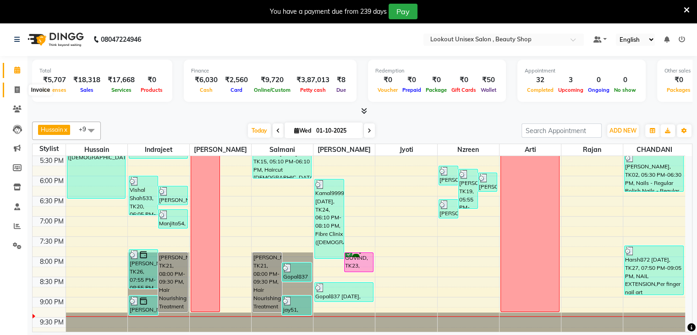
click at [18, 94] on span at bounding box center [17, 90] width 16 height 11
select select "service"
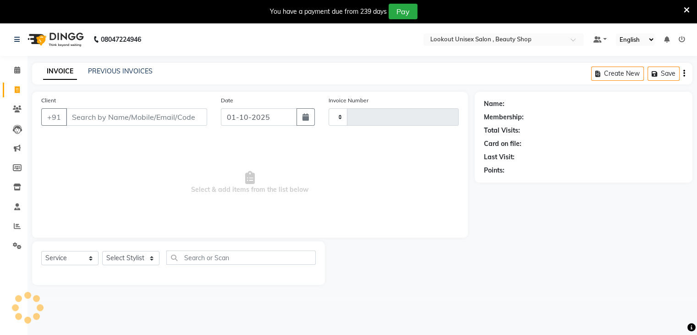
type input "4085"
select select "7658"
click at [147, 257] on select "Select Stylist [PERSON_NAME] [PERSON_NAME] Sir Disha [PERSON_NAME] Jyoti Mahesh…" at bounding box center [130, 258] width 57 height 14
select select "67793"
click at [102, 251] on select "Select Stylist [PERSON_NAME] [PERSON_NAME] Sir Disha [PERSON_NAME] Jyoti Mahesh…" at bounding box center [130, 258] width 57 height 14
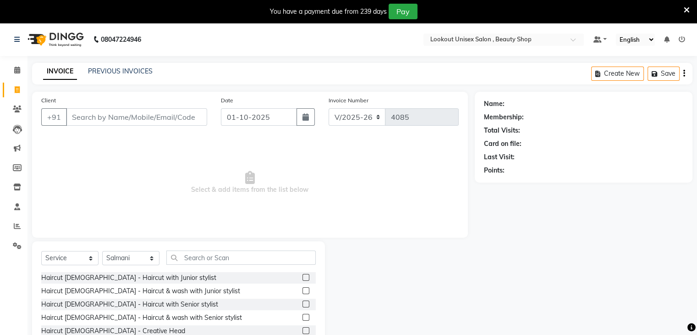
click at [303, 304] on label at bounding box center [306, 303] width 7 height 7
click at [303, 304] on input "checkbox" at bounding box center [306, 304] width 6 height 6
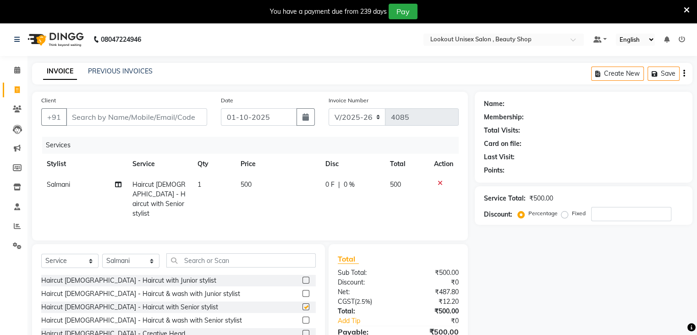
checkbox input "false"
click at [149, 259] on select "Select Stylist [PERSON_NAME] [PERSON_NAME] Sir Disha [PERSON_NAME] Jyoti Mahesh…" at bounding box center [130, 260] width 57 height 14
select select "67794"
click at [102, 253] on select "Select Stylist [PERSON_NAME] [PERSON_NAME] Sir Disha [PERSON_NAME] Jyoti Mahesh…" at bounding box center [130, 260] width 57 height 14
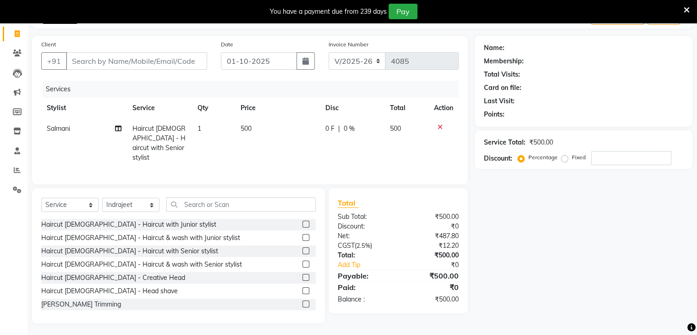
click at [303, 247] on label at bounding box center [306, 250] width 7 height 7
click at [303, 248] on input "checkbox" at bounding box center [306, 251] width 6 height 6
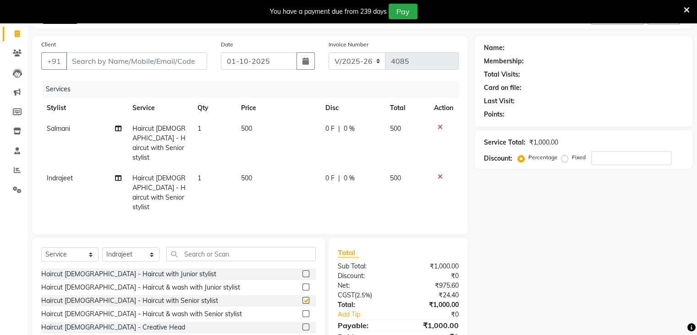
checkbox input "false"
click at [101, 65] on input "Client" at bounding box center [136, 60] width 141 height 17
type input "G"
type input "0"
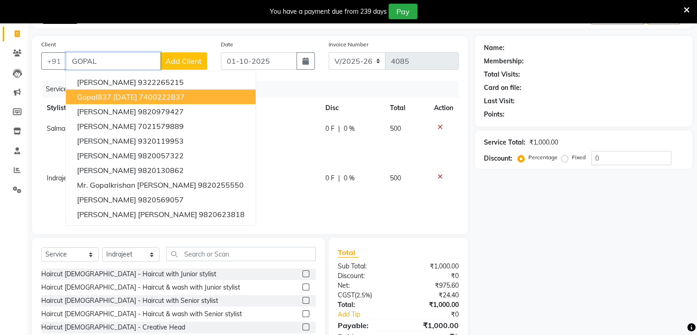
click at [161, 99] on ngb-highlight "7400222837" at bounding box center [162, 96] width 46 height 9
type input "7400222837"
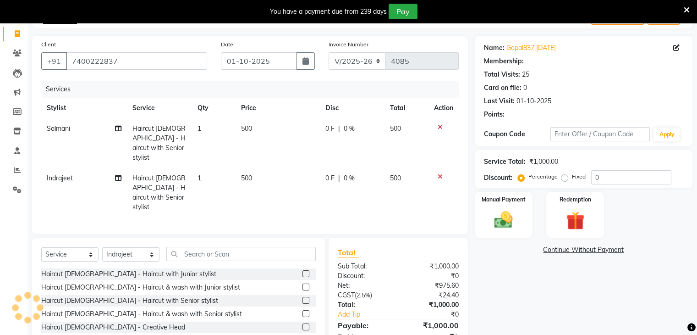
select select "1: Object"
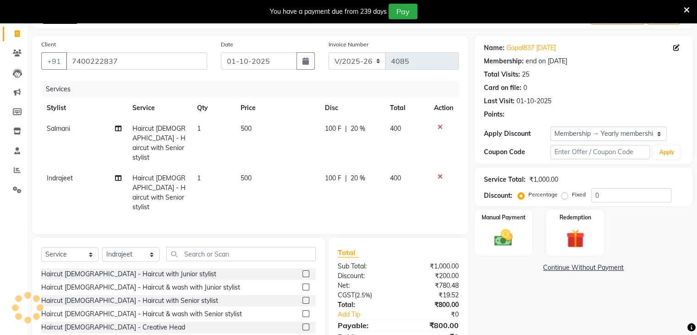
type input "20"
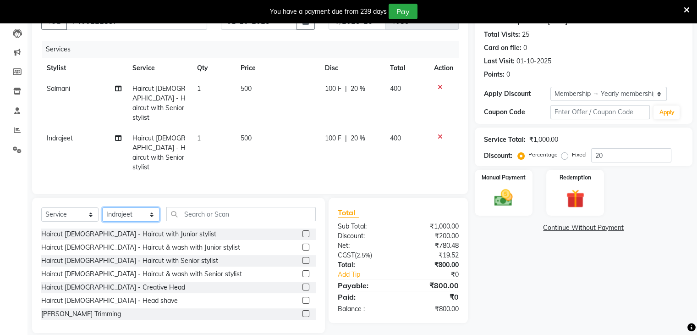
click at [154, 207] on select "Select Stylist Abid Arti CHANDANI Dhaval Sir Disha Hussain Indrajeet Jyoti Mahe…" at bounding box center [130, 214] width 57 height 14
click at [102, 207] on select "Select Stylist Abid Arti CHANDANI Dhaval Sir Disha Hussain Indrajeet Jyoti Mahe…" at bounding box center [130, 214] width 57 height 14
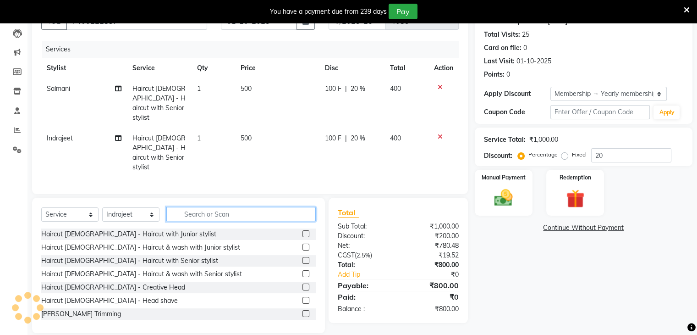
click at [206, 207] on input "text" at bounding box center [240, 214] width 149 height 14
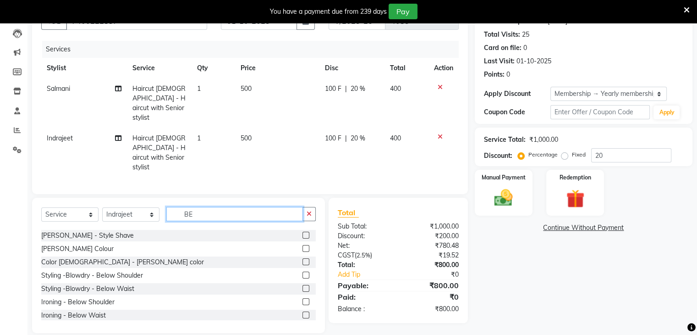
scroll to position [0, 0]
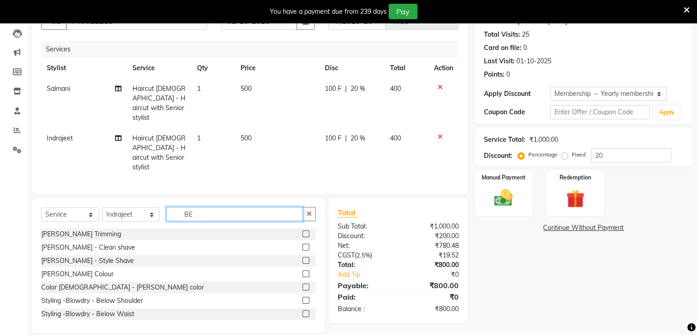
type input "BE"
click at [303, 230] on label at bounding box center [306, 233] width 7 height 7
click at [303, 231] on input "checkbox" at bounding box center [306, 234] width 6 height 6
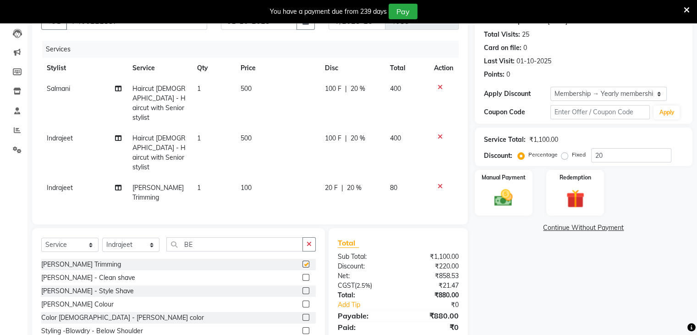
checkbox input "false"
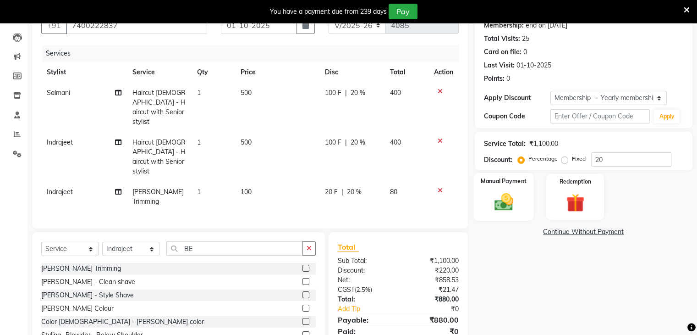
scroll to position [126, 0]
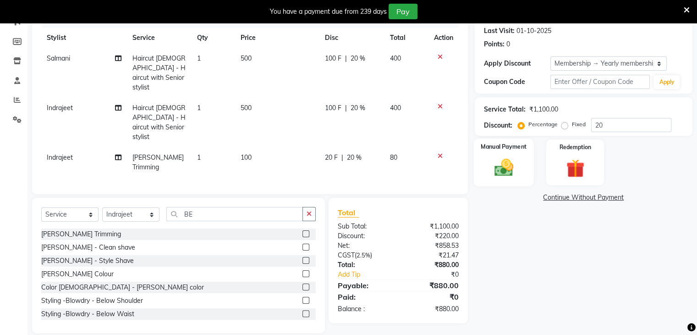
drag, startPoint x: 484, startPoint y: 167, endPoint x: 484, endPoint y: 174, distance: 6.9
click at [484, 166] on div "Manual Payment" at bounding box center [503, 161] width 60 height 47
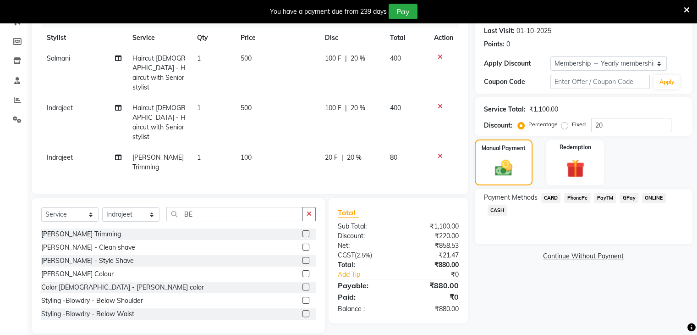
click at [495, 209] on span "CASH" at bounding box center [498, 210] width 20 height 11
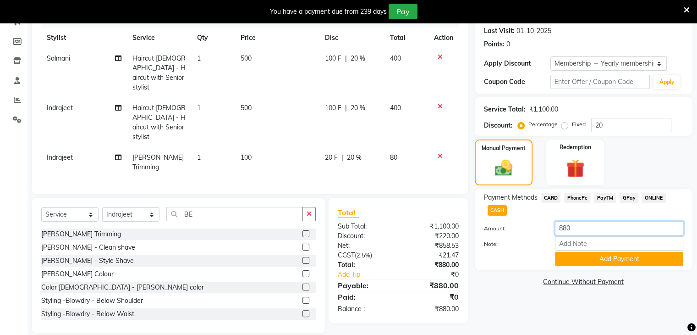
click at [586, 226] on input "880" at bounding box center [619, 228] width 128 height 14
type input "8"
type input "500"
click at [588, 262] on button "Add Payment" at bounding box center [619, 259] width 128 height 14
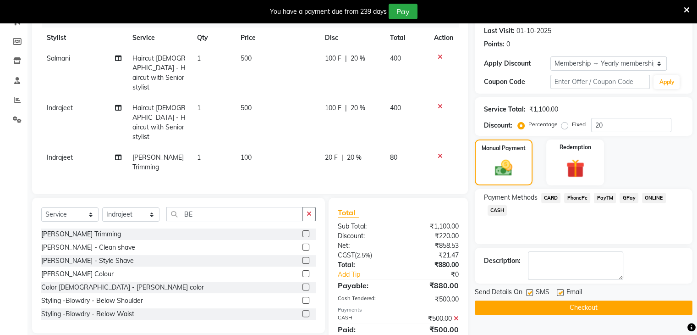
scroll to position [149, 0]
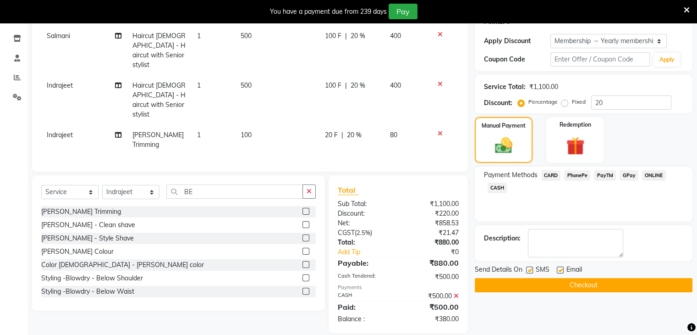
click at [559, 268] on label at bounding box center [560, 269] width 7 height 7
click at [559, 268] on input "checkbox" at bounding box center [560, 270] width 6 height 6
checkbox input "false"
click at [606, 176] on span "PayTM" at bounding box center [605, 175] width 22 height 11
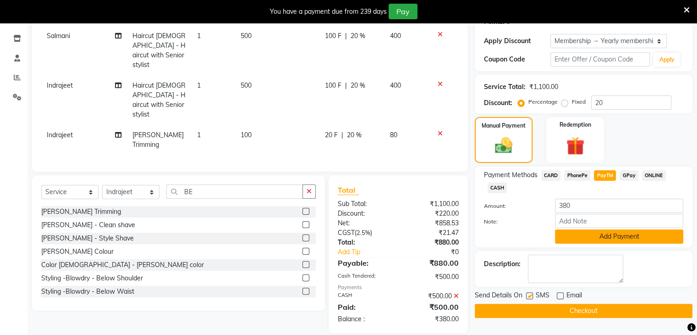
click at [601, 237] on button "Add Payment" at bounding box center [619, 236] width 128 height 14
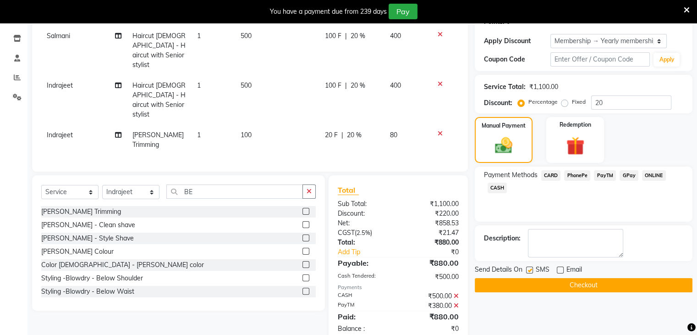
click at [579, 284] on button "Checkout" at bounding box center [584, 285] width 218 height 14
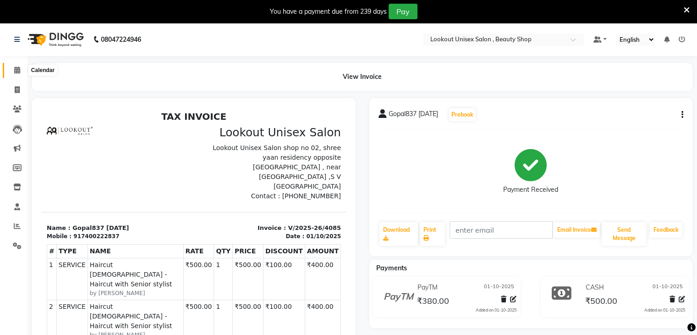
drag, startPoint x: 19, startPoint y: 70, endPoint x: 54, endPoint y: 71, distance: 34.9
click at [19, 70] on icon at bounding box center [17, 69] width 6 height 7
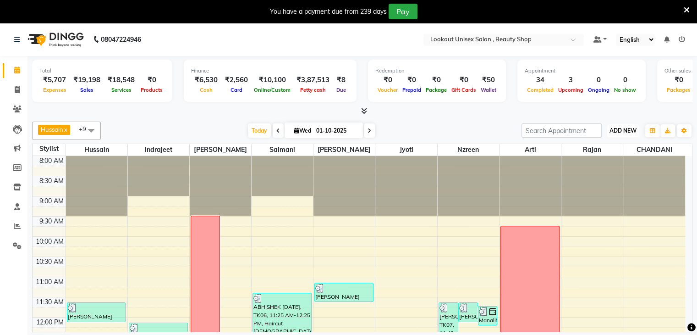
click at [620, 127] on span "ADD NEW" at bounding box center [623, 130] width 27 height 7
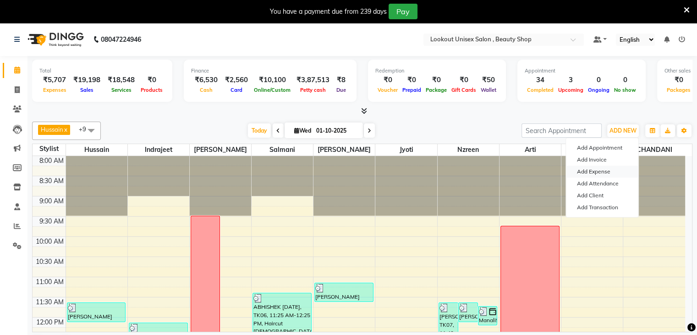
click at [590, 171] on link "Add Expense" at bounding box center [602, 171] width 72 height 12
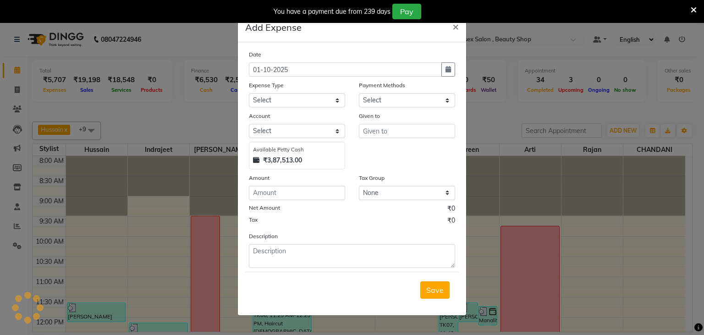
select select "1"
select select "6789"
click at [338, 101] on select "Select Advance Salary Bank charges Cash transfer to bank Cash transfer to Owner…" at bounding box center [297, 100] width 96 height 14
select select "19617"
click at [249, 94] on select "Select Advance Salary Bank charges Cash transfer to bank Cash transfer to Owner…" at bounding box center [297, 100] width 96 height 14
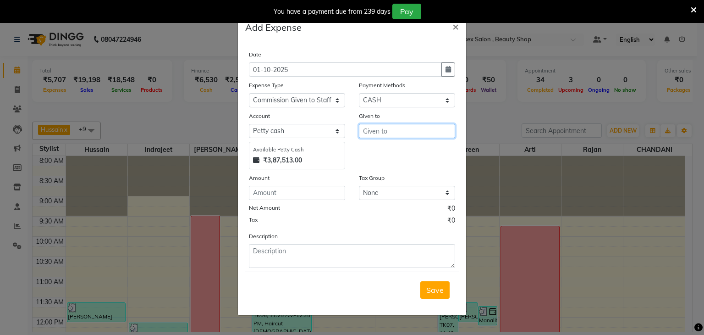
click at [376, 135] on input "text" at bounding box center [407, 131] width 96 height 14
click at [404, 153] on ngb-highlight "CHA NDANI" at bounding box center [390, 150] width 40 height 9
type input "CHANDANI"
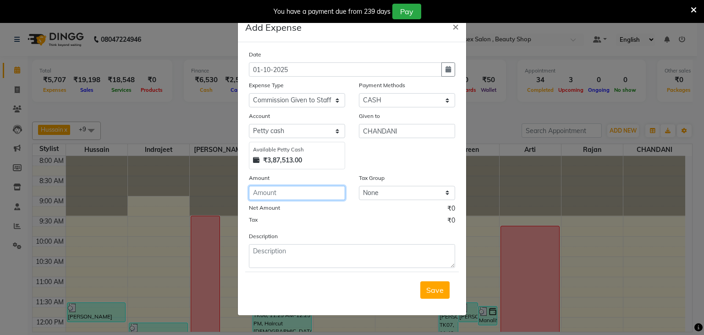
click at [290, 193] on input "number" at bounding box center [297, 193] width 96 height 14
type input "1000"
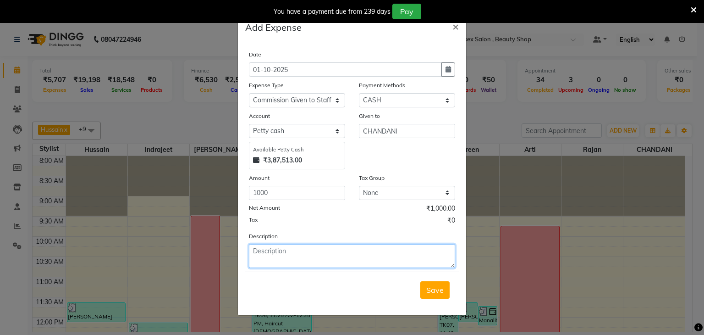
click at [263, 262] on textarea at bounding box center [352, 256] width 206 height 24
type textarea "COMM CHAN"
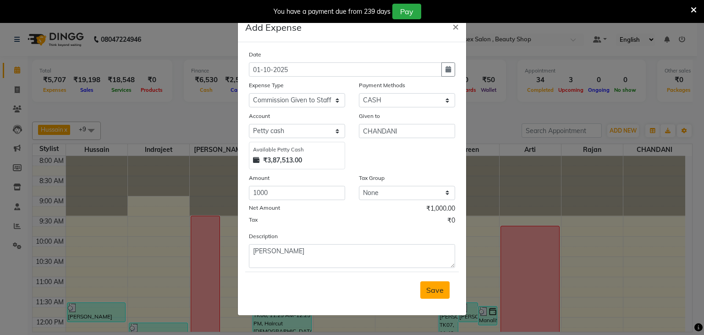
click at [427, 292] on span "Save" at bounding box center [434, 289] width 17 height 9
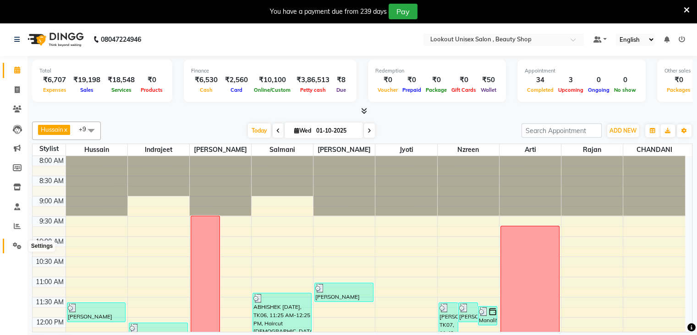
click at [13, 245] on icon at bounding box center [17, 245] width 9 height 7
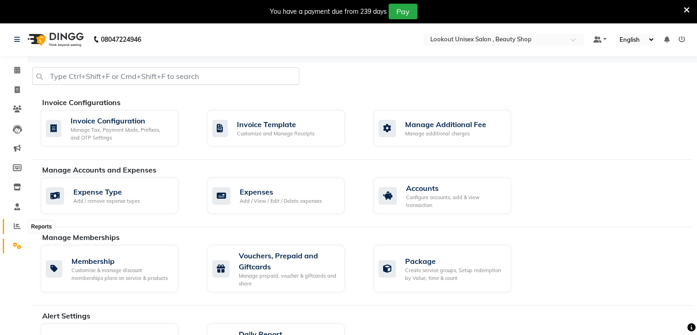
click at [18, 226] on icon at bounding box center [17, 225] width 7 height 7
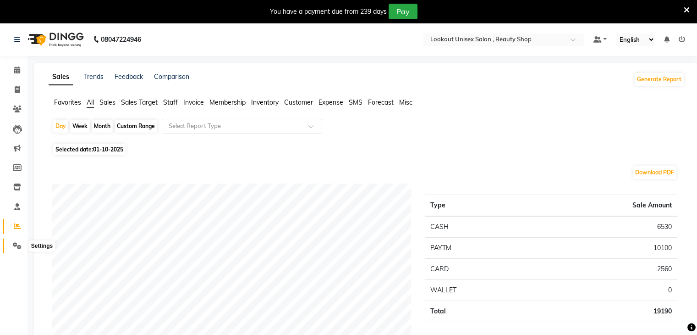
click at [17, 248] on icon at bounding box center [17, 245] width 9 height 7
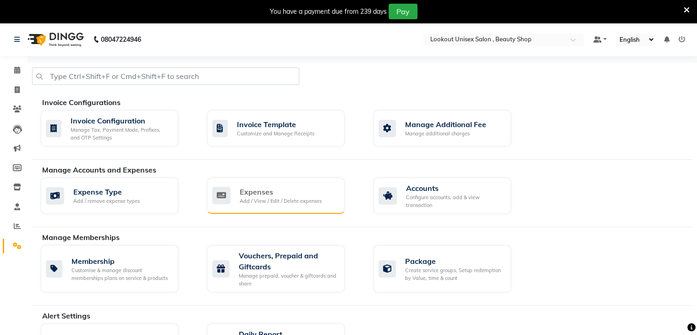
click at [275, 195] on div "Expenses" at bounding box center [281, 191] width 82 height 11
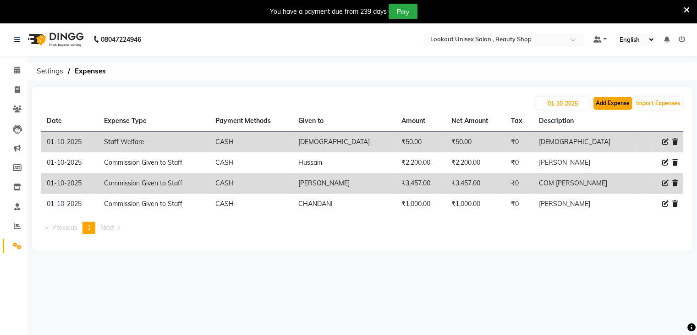
click at [616, 103] on button "Add Expense" at bounding box center [613, 103] width 39 height 13
select select "1"
select select "6789"
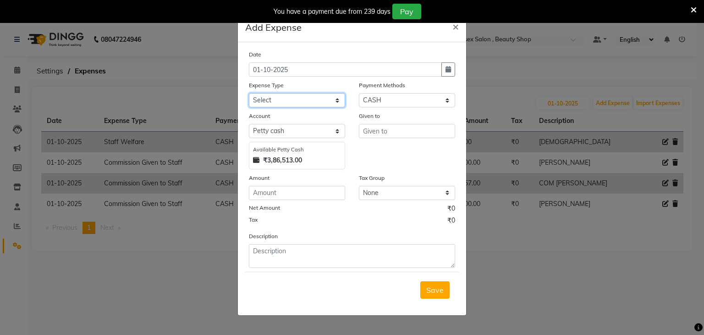
click at [342, 99] on select "Select Advance Salary Bank charges Cash transfer to bank Cash transfer to Owner…" at bounding box center [297, 100] width 96 height 14
select select "19635"
click at [249, 94] on select "Select Advance Salary Bank charges Cash transfer to bank Cash transfer to Owner…" at bounding box center [297, 100] width 96 height 14
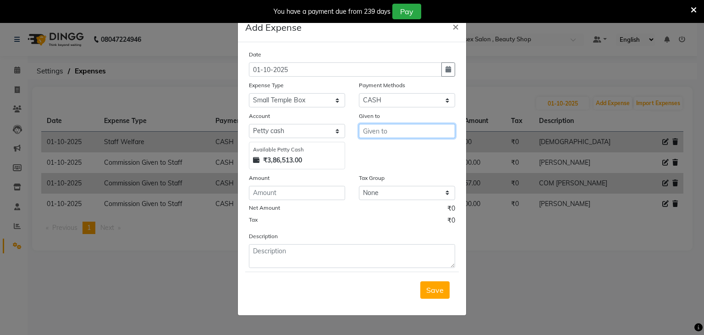
click at [382, 132] on input "text" at bounding box center [407, 131] width 96 height 14
click at [398, 153] on ngb-highlight "Dhav al Sir" at bounding box center [388, 150] width 36 height 9
type input "[PERSON_NAME] Sir"
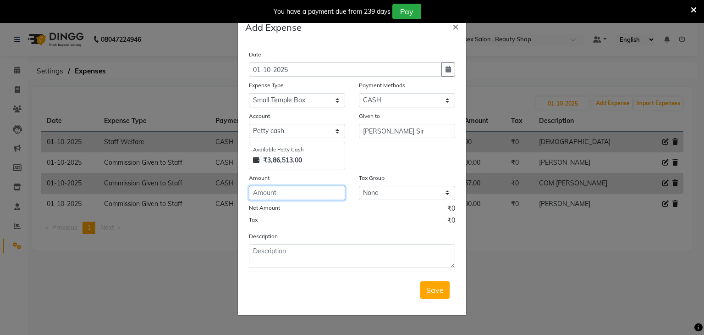
click at [295, 197] on input "number" at bounding box center [297, 193] width 96 height 14
type input "100"
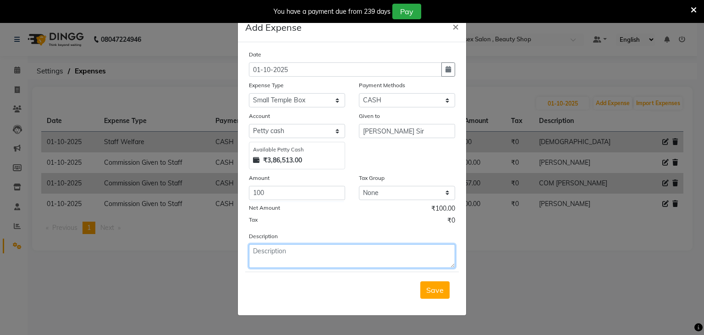
click at [270, 250] on textarea at bounding box center [352, 256] width 206 height 24
type textarea "SMALL BOX"
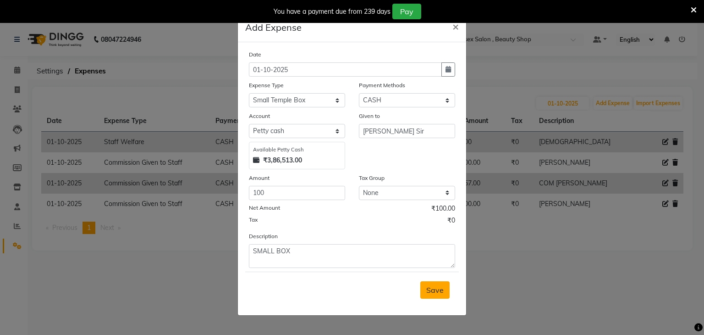
click at [446, 292] on button "Save" at bounding box center [434, 289] width 29 height 17
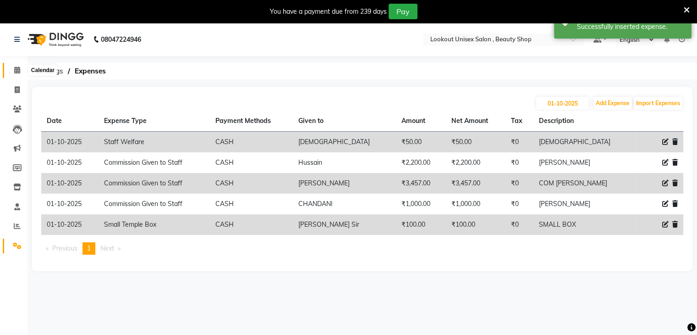
click at [15, 72] on icon at bounding box center [17, 69] width 6 height 7
